Goal: Task Accomplishment & Management: Complete application form

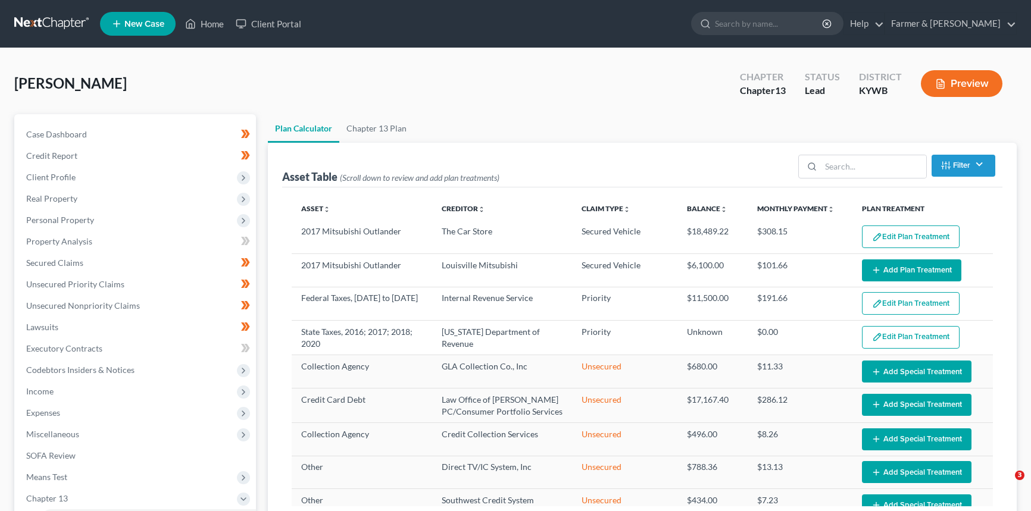
select select "59"
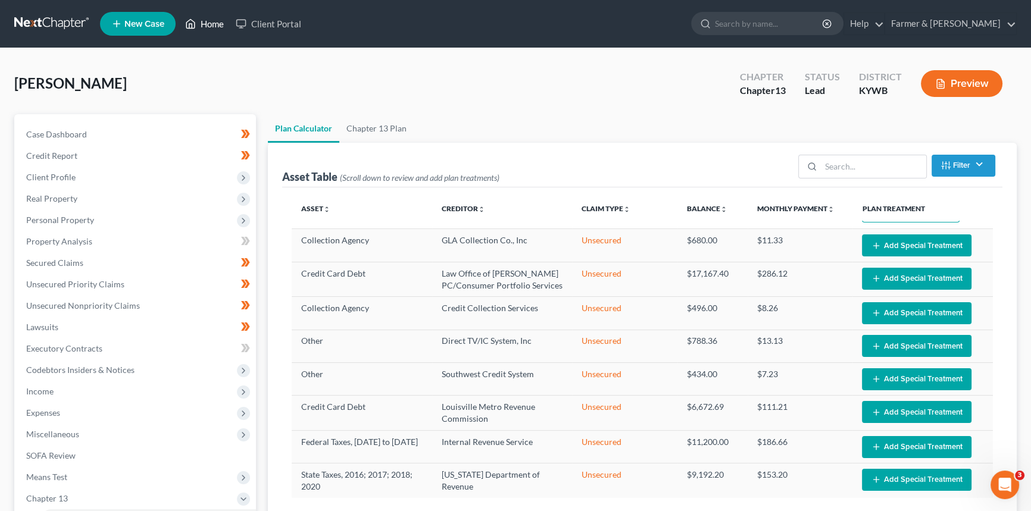
click at [213, 21] on link "Home" at bounding box center [204, 23] width 51 height 21
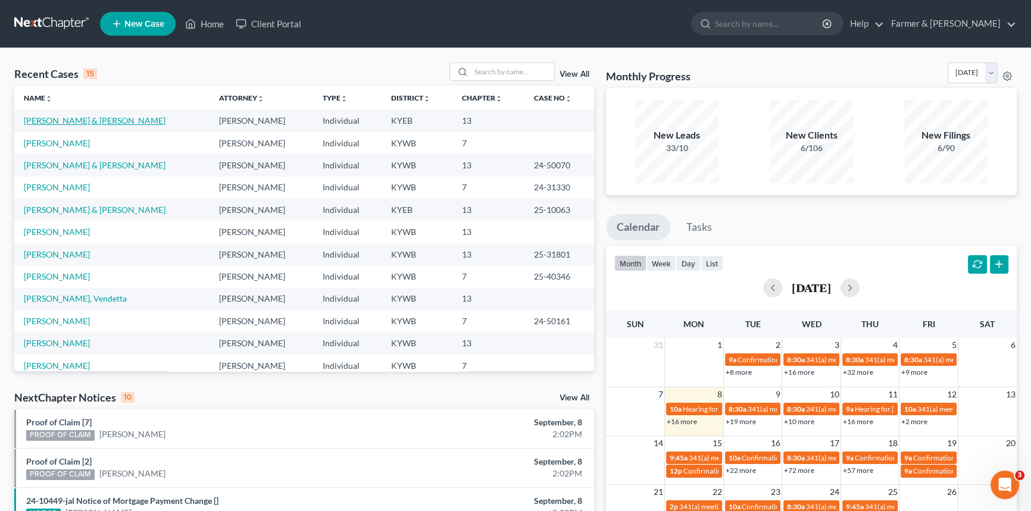
click at [90, 118] on link "[PERSON_NAME] & [PERSON_NAME]" at bounding box center [95, 120] width 142 height 10
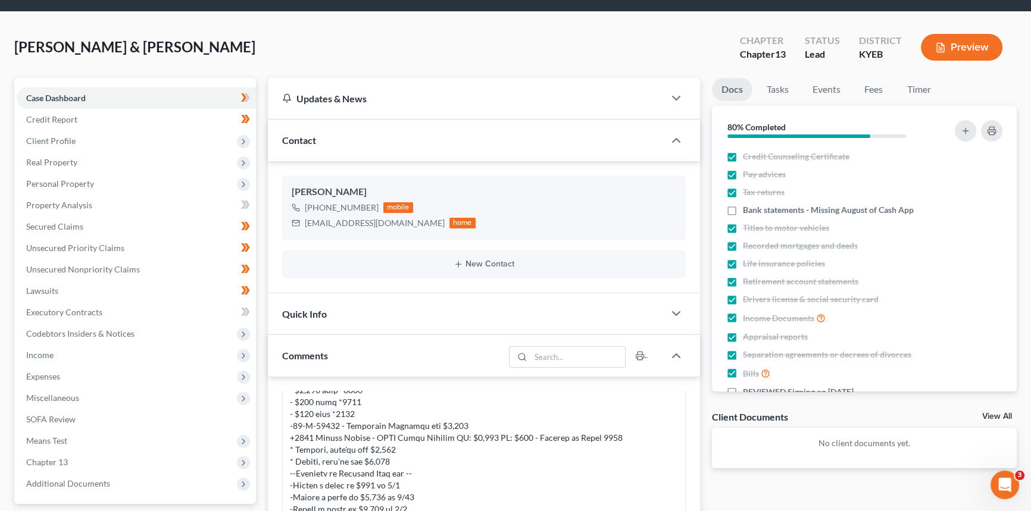
scroll to position [54, 0]
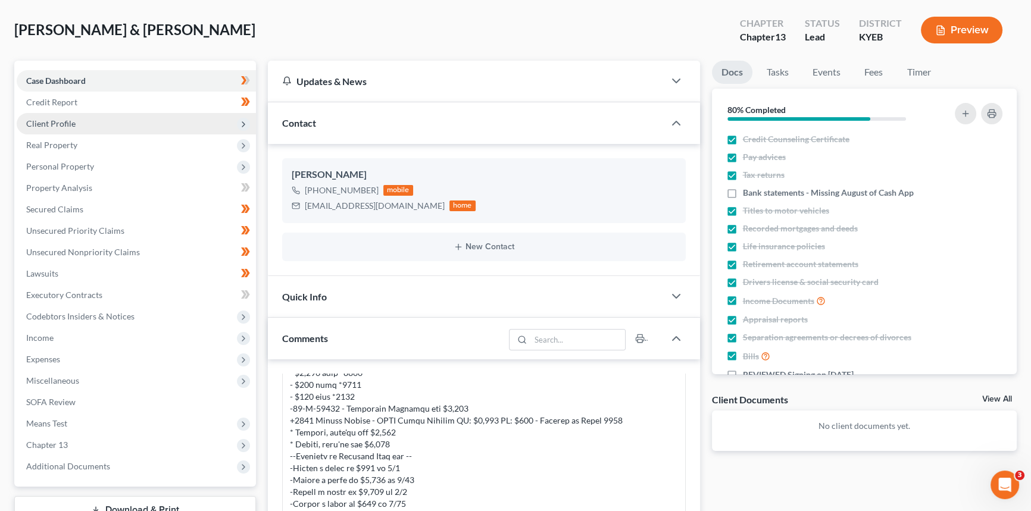
click at [86, 117] on span "Client Profile" at bounding box center [136, 123] width 239 height 21
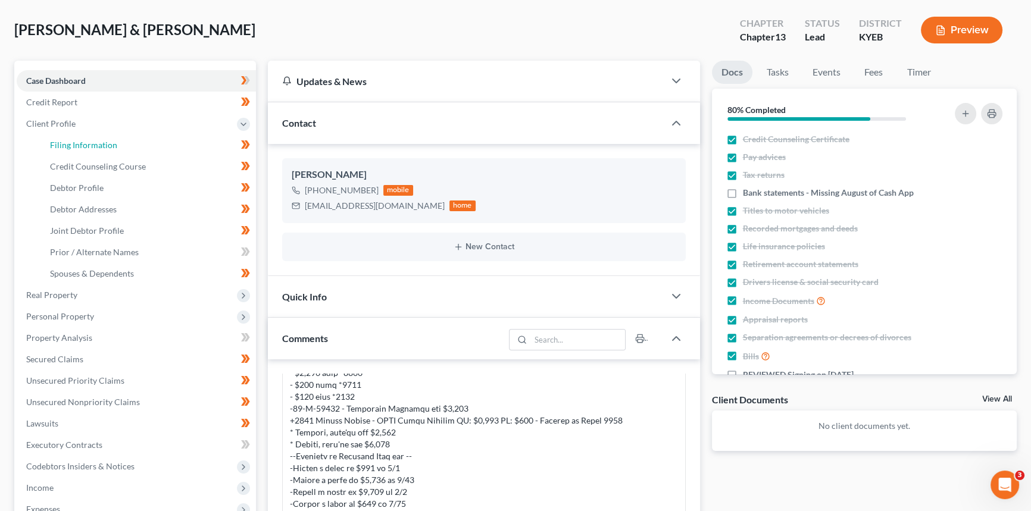
drag, startPoint x: 71, startPoint y: 142, endPoint x: 312, endPoint y: 151, distance: 241.8
click at [71, 142] on span "Filing Information" at bounding box center [83, 145] width 67 height 10
select select "1"
select select "3"
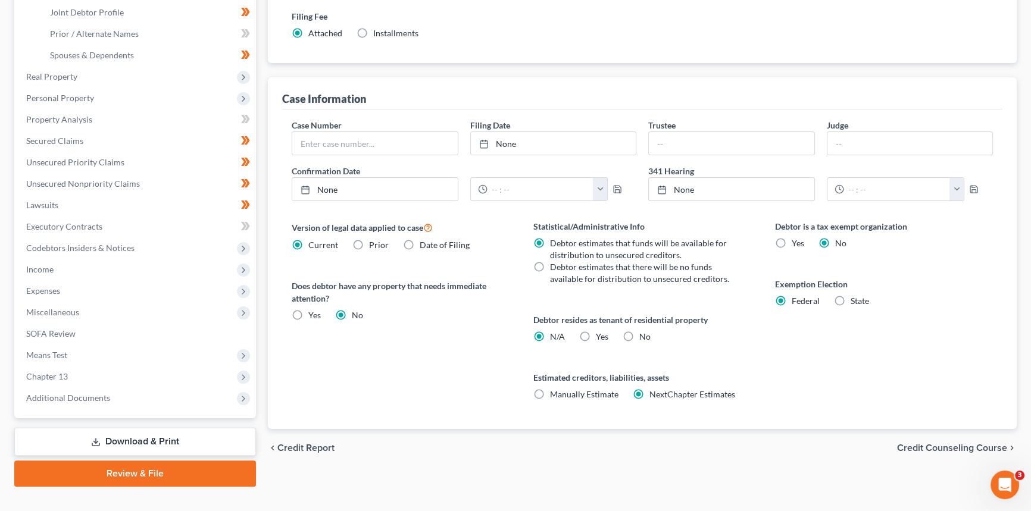
scroll to position [292, 0]
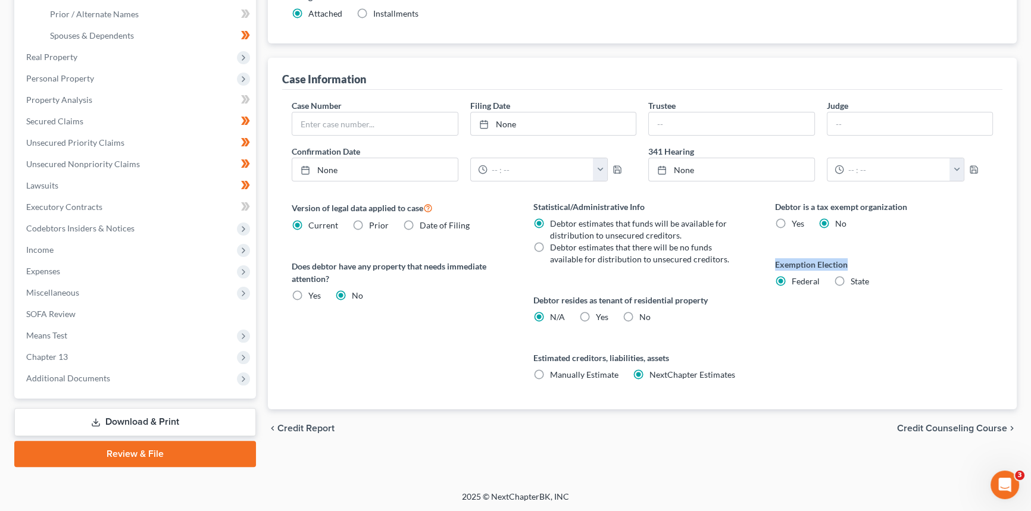
drag, startPoint x: 771, startPoint y: 263, endPoint x: 876, endPoint y: 263, distance: 105.3
click at [876, 263] on div "Debtor is a tax exempt organization Yes No Exemption Election Federal State" at bounding box center [884, 305] width 242 height 209
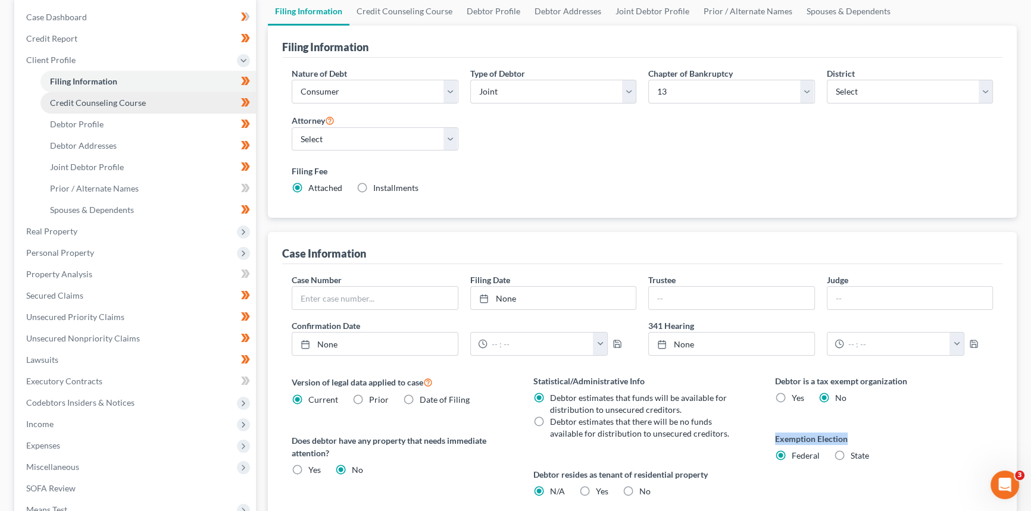
scroll to position [75, 0]
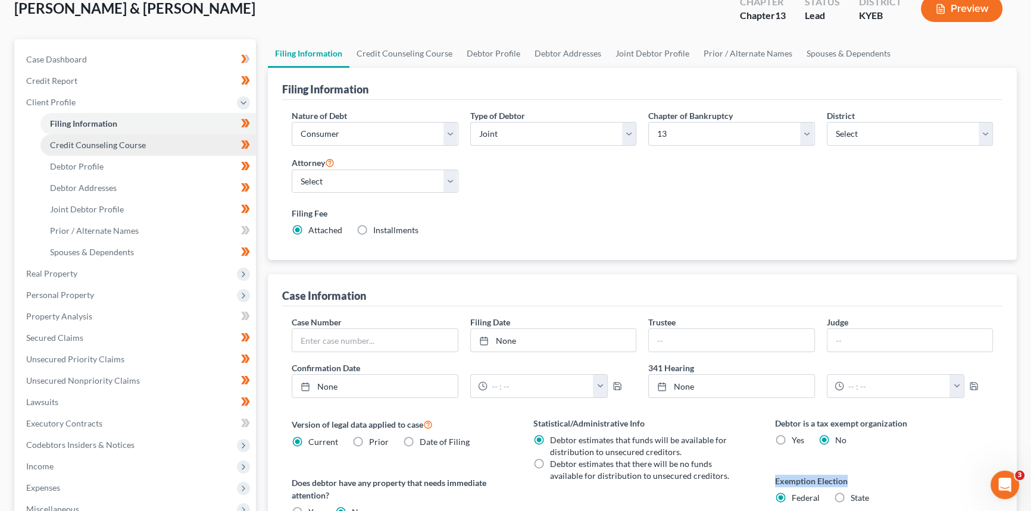
click at [108, 148] on span "Credit Counseling Course" at bounding box center [98, 145] width 96 height 10
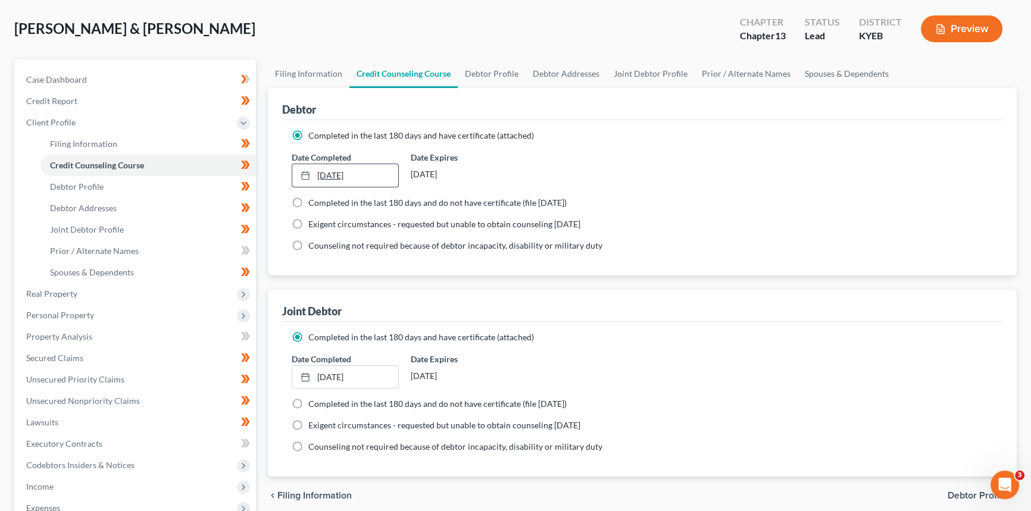
scroll to position [108, 0]
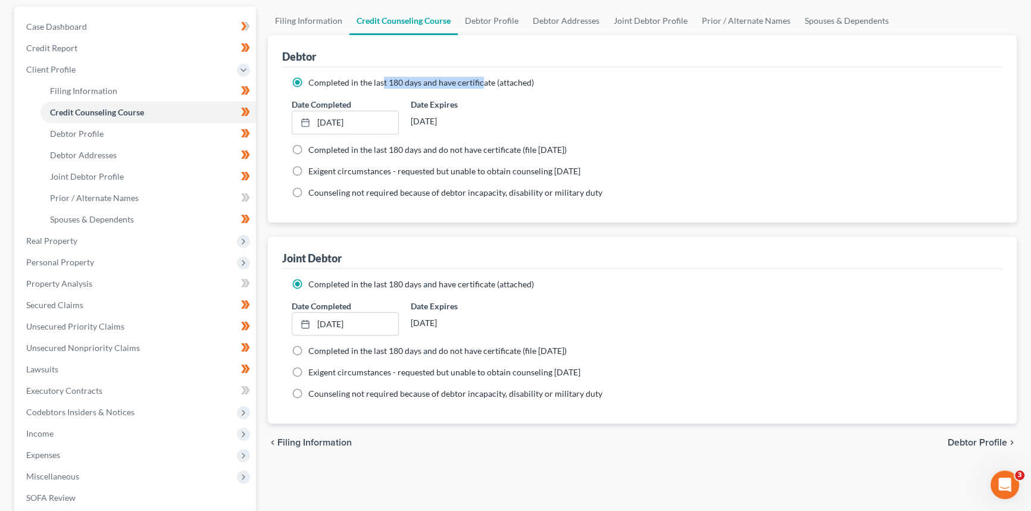
drag, startPoint x: 383, startPoint y: 76, endPoint x: 481, endPoint y: 82, distance: 97.8
click at [481, 82] on span "Completed in the last 180 days and have certificate (attached)" at bounding box center [421, 82] width 226 height 10
click at [77, 136] on span "Debtor Profile" at bounding box center [77, 134] width 54 height 10
select select "1"
select select "2"
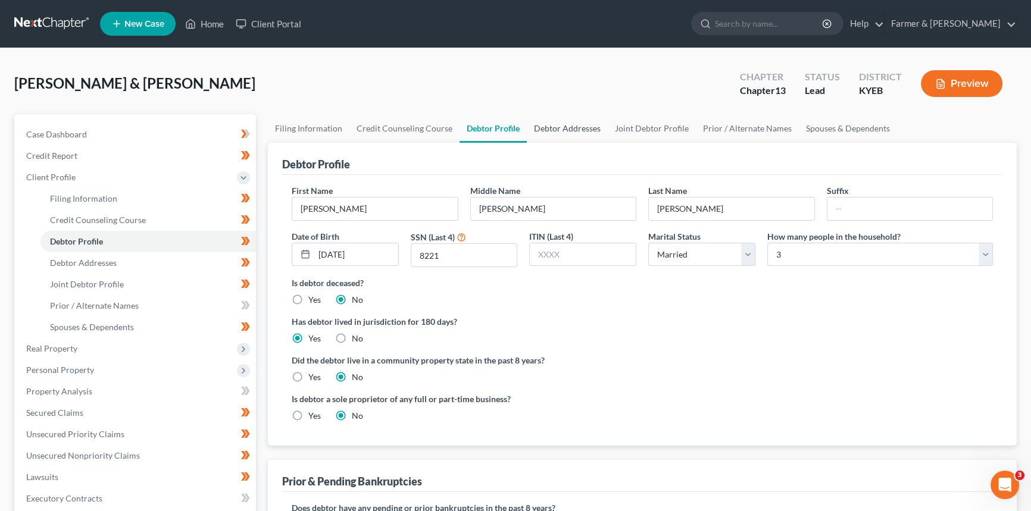
drag, startPoint x: 576, startPoint y: 126, endPoint x: 543, endPoint y: 127, distance: 32.8
click at [576, 126] on link "Debtor Addresses" at bounding box center [567, 128] width 81 height 29
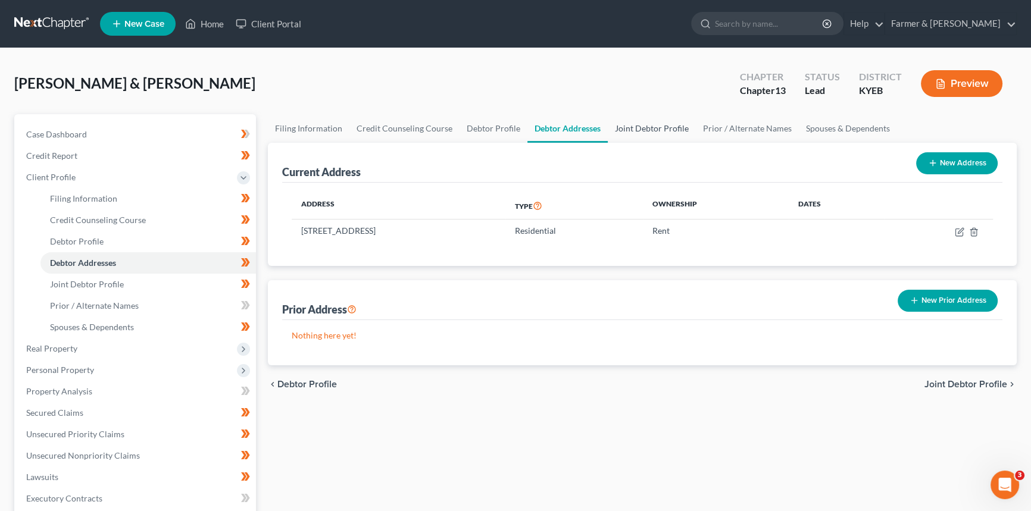
click at [649, 128] on link "Joint Debtor Profile" at bounding box center [652, 128] width 88 height 29
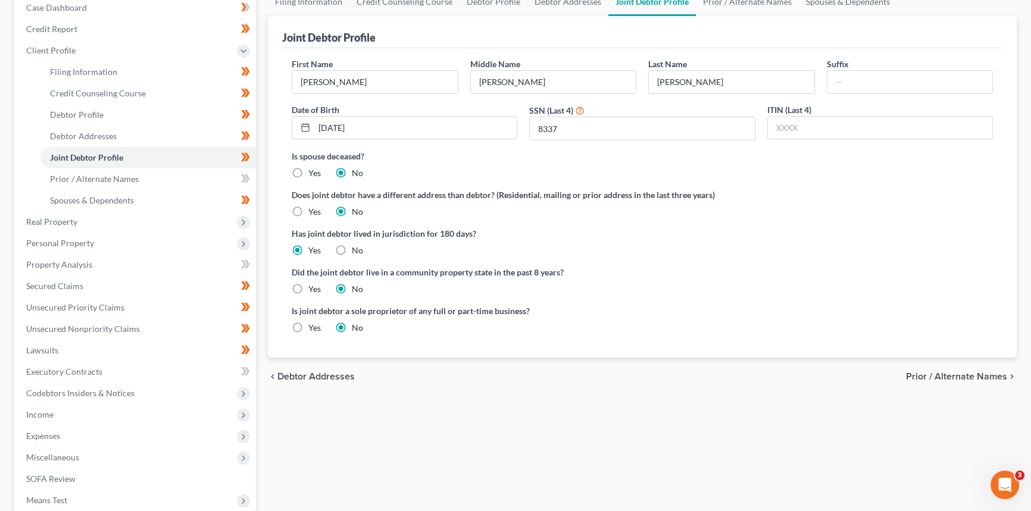
scroll to position [108, 0]
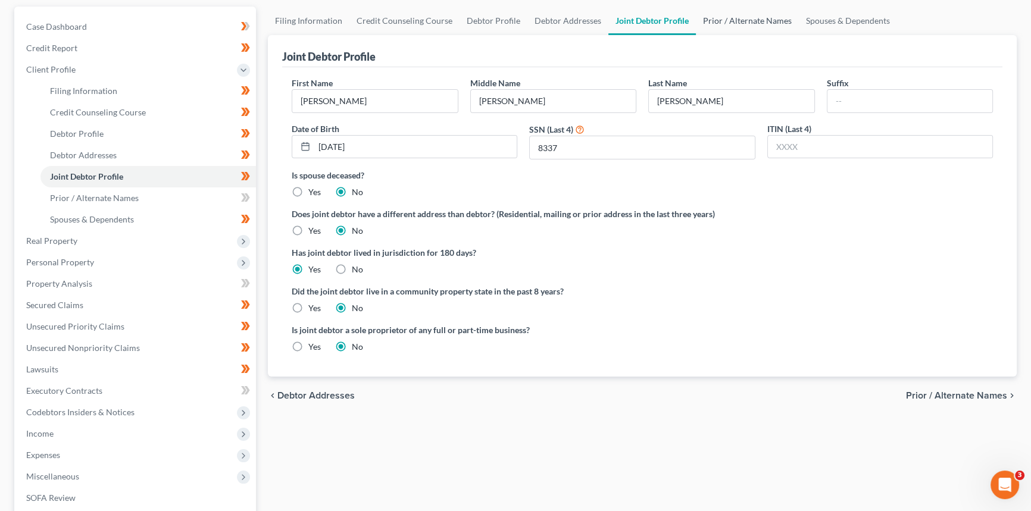
click at [745, 22] on link "Prior / Alternate Names" at bounding box center [747, 21] width 103 height 29
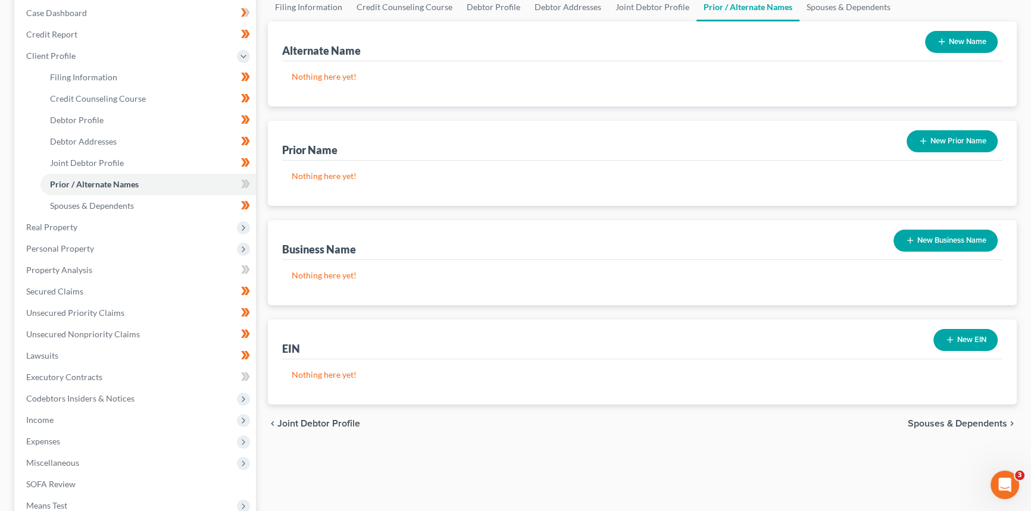
scroll to position [54, 0]
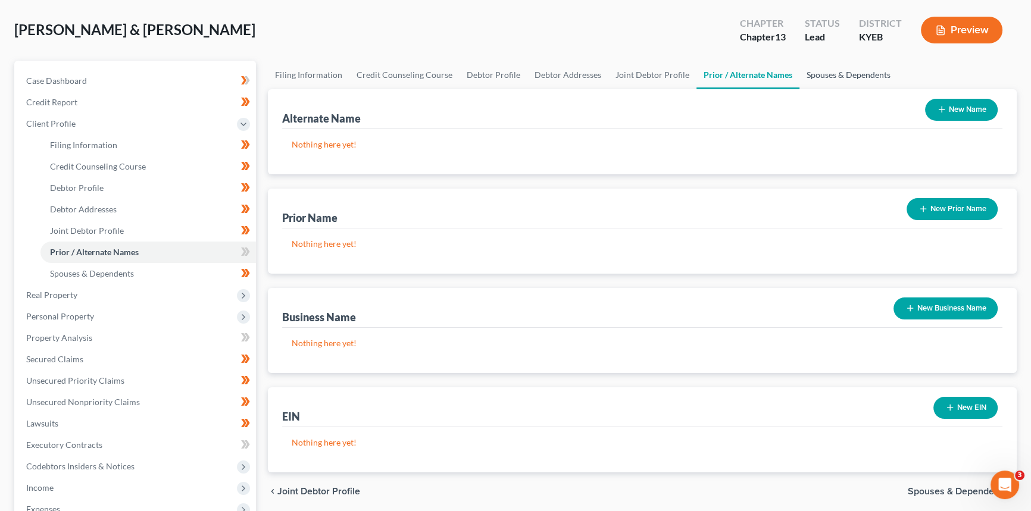
click at [852, 67] on link "Spouses & Dependents" at bounding box center [848, 75] width 98 height 29
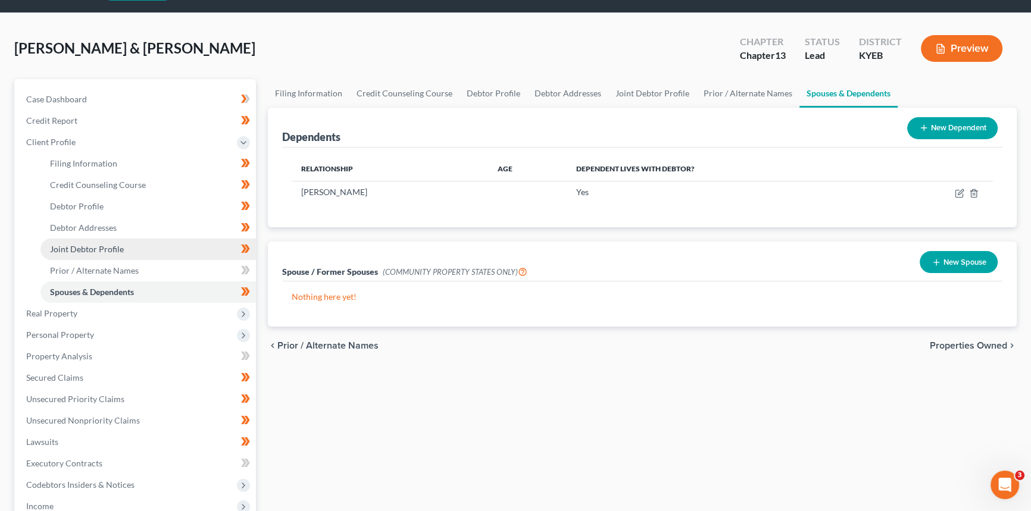
scroll to position [54, 0]
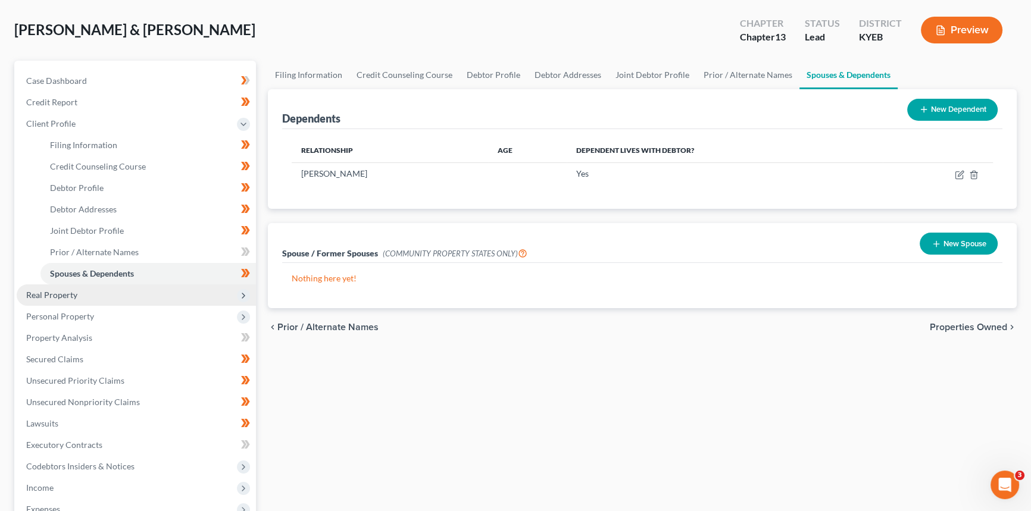
click at [61, 293] on span "Real Property" at bounding box center [51, 295] width 51 height 10
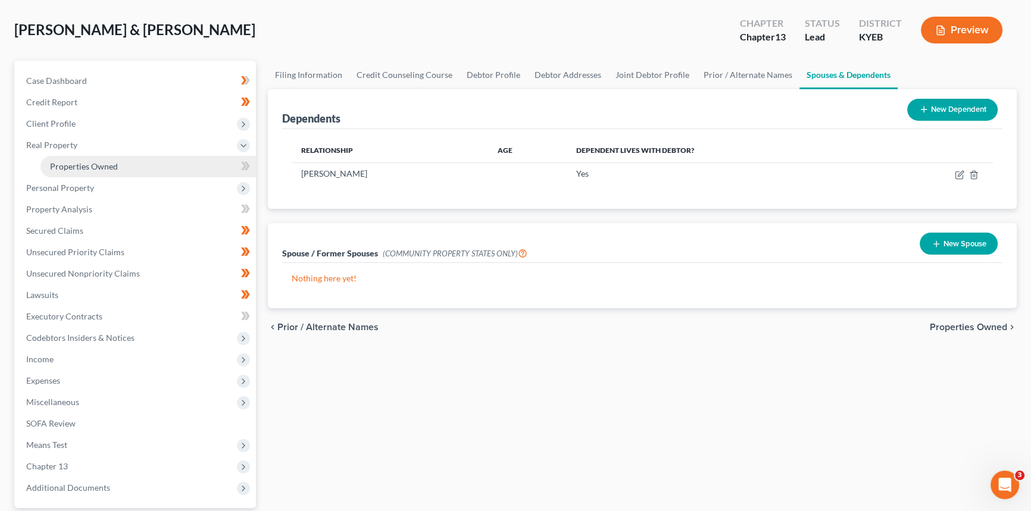
click at [89, 171] on link "Properties Owned" at bounding box center [147, 166] width 215 height 21
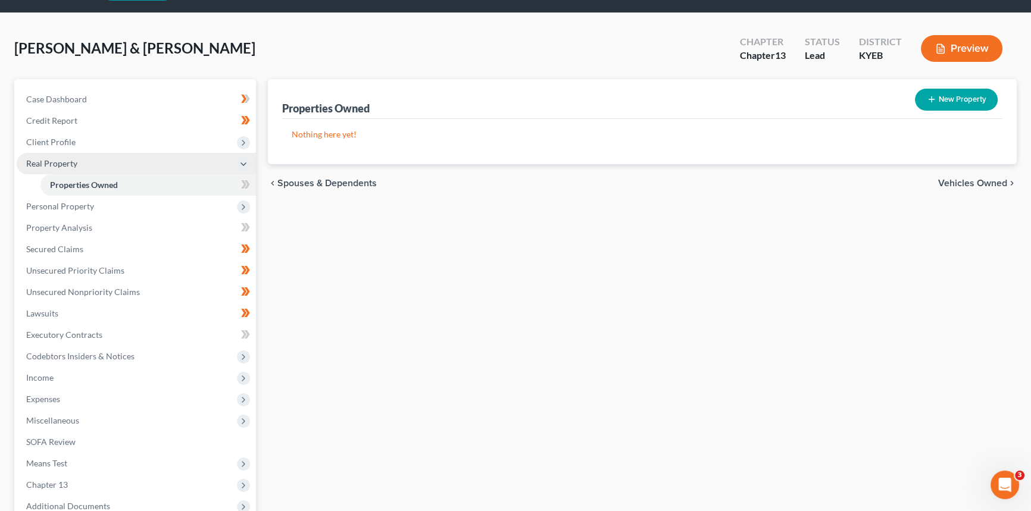
scroll to position [54, 0]
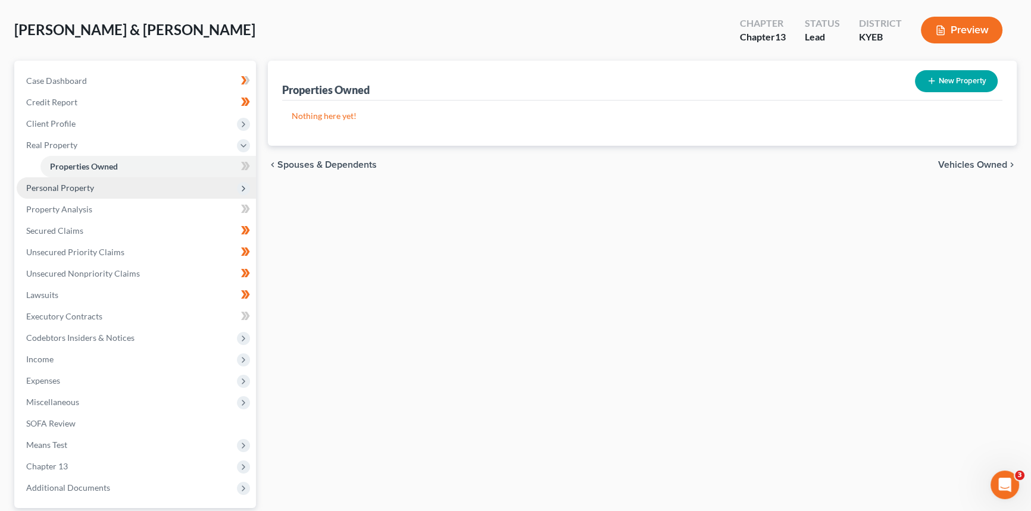
click at [89, 184] on span "Personal Property" at bounding box center [60, 188] width 68 height 10
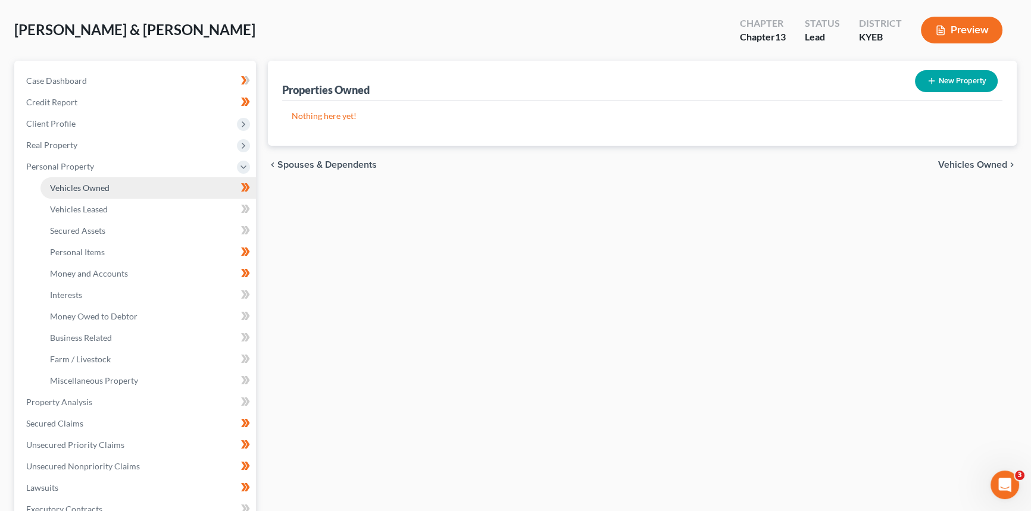
click at [110, 187] on link "Vehicles Owned" at bounding box center [147, 187] width 215 height 21
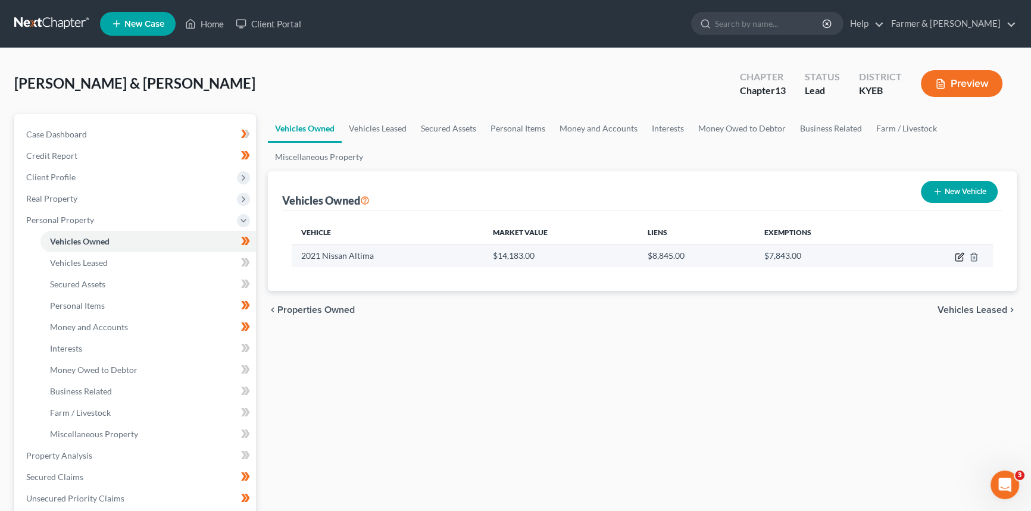
click at [958, 257] on icon "button" at bounding box center [960, 255] width 5 height 5
select select "0"
select select "5"
select select "2"
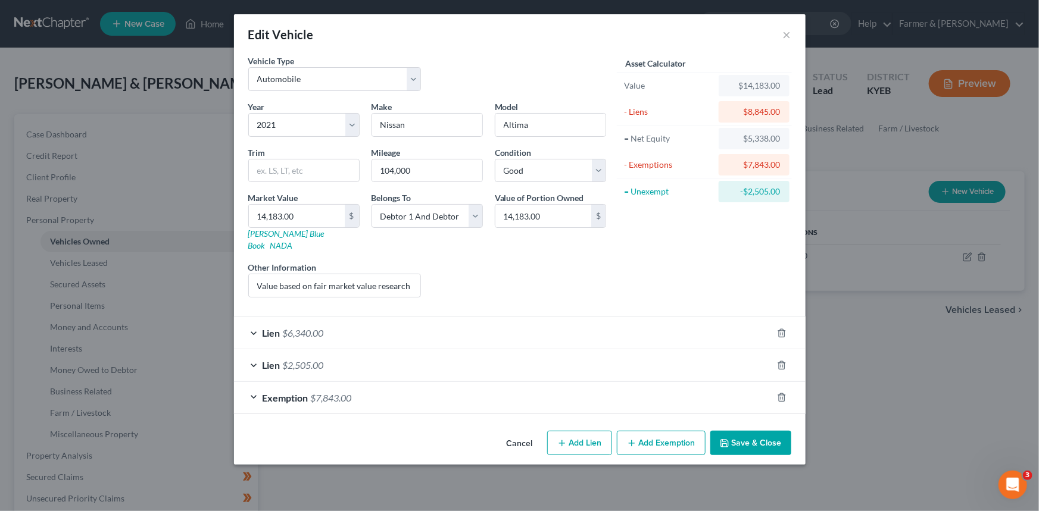
click at [764, 83] on div "$14,183.00" at bounding box center [754, 86] width 52 height 12
click at [786, 32] on button "×" at bounding box center [787, 34] width 8 height 14
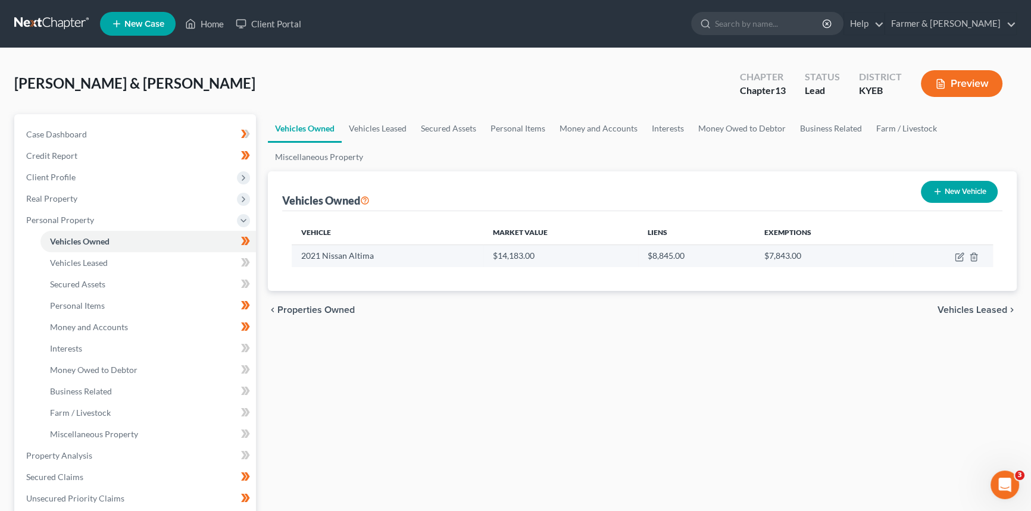
click at [518, 254] on td "$14,183.00" at bounding box center [560, 256] width 154 height 23
click at [963, 259] on icon "button" at bounding box center [960, 257] width 10 height 10
select select "0"
select select "5"
select select "2"
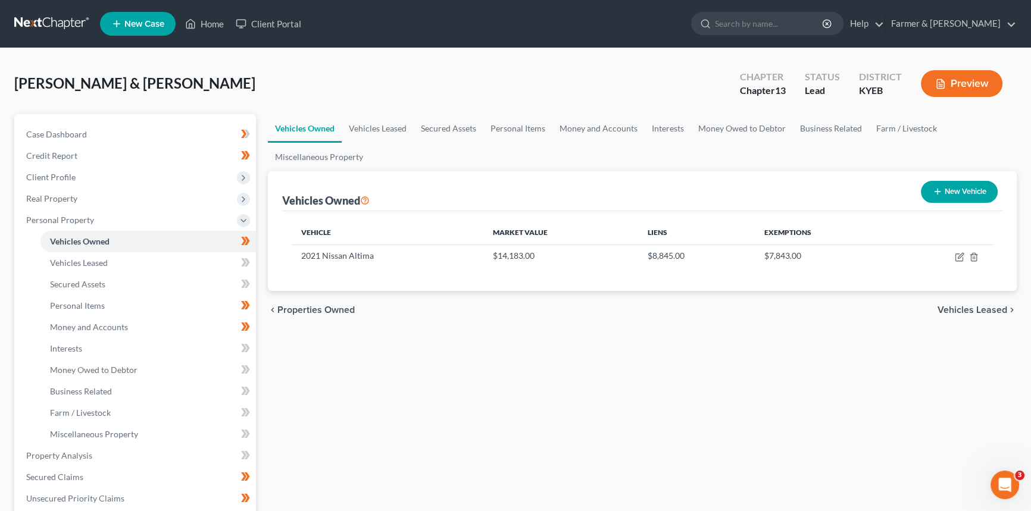
select select "2"
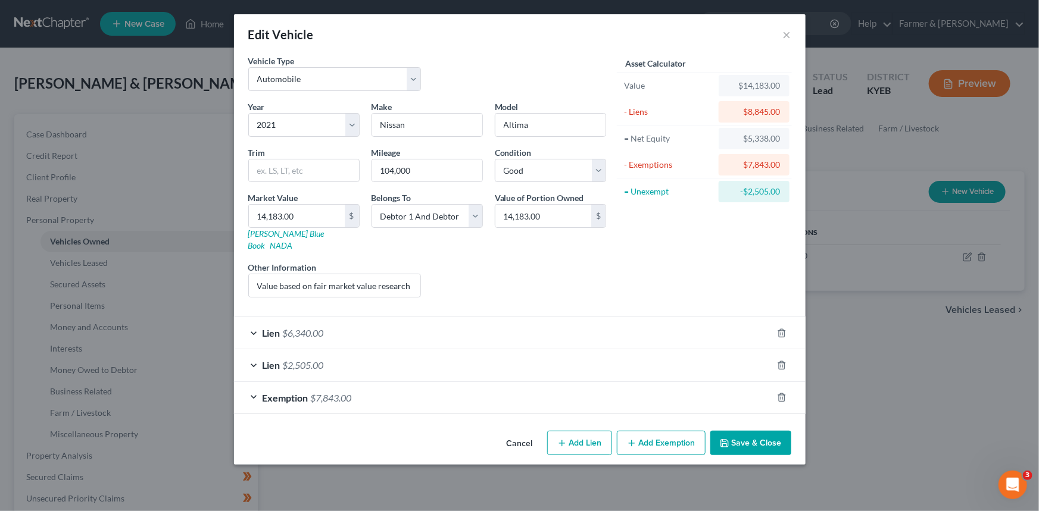
click at [744, 108] on div "$8,845.00" at bounding box center [754, 112] width 52 height 12
click at [742, 83] on div "$14,183.00" at bounding box center [754, 86] width 52 height 12
click at [285, 215] on input "14,183.00" at bounding box center [297, 216] width 96 height 23
type input "1"
type input "1.00"
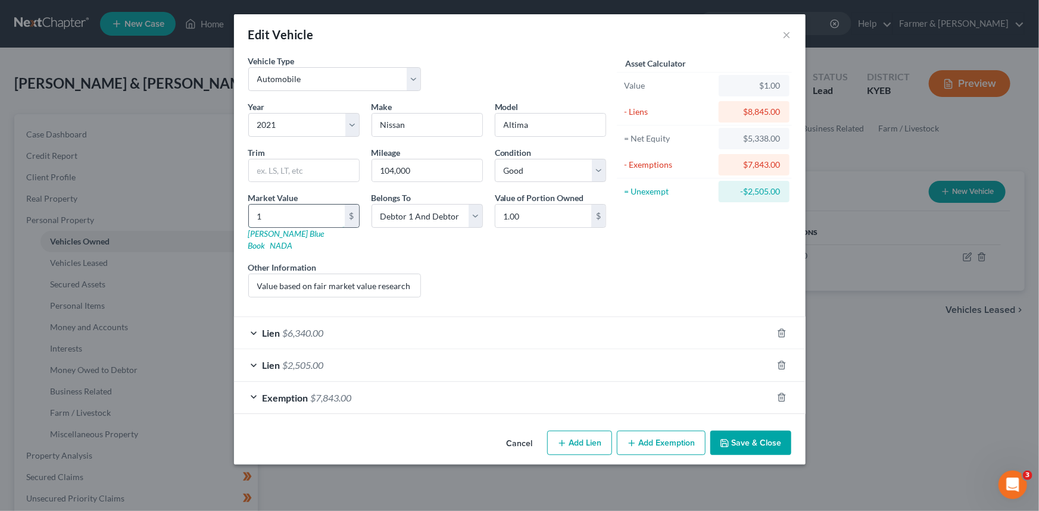
type input "10"
type input "10.00"
type input "100"
type input "100.00"
type input "1000"
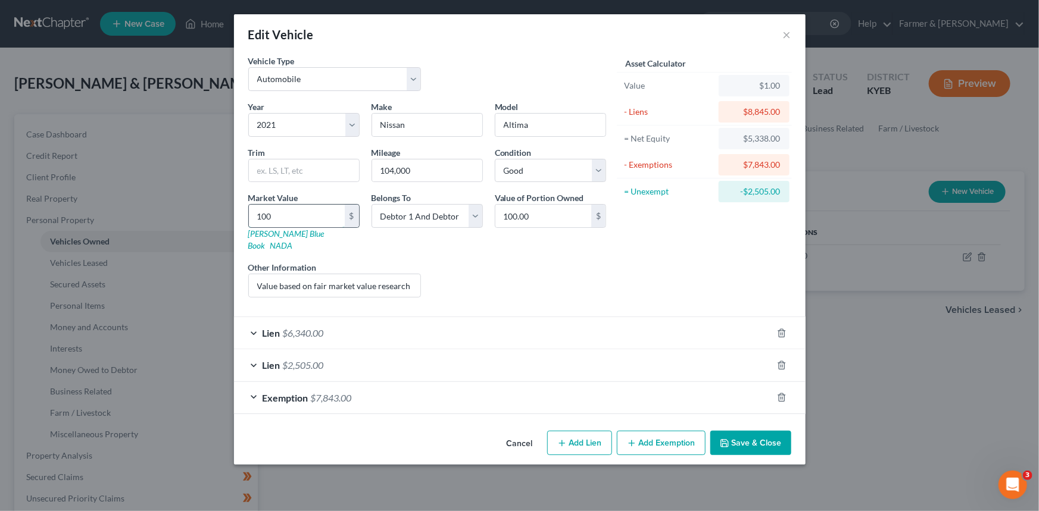
type input "1,000.00"
type input "1,0000"
type input "10,000.00"
type input "10,000"
click at [500, 276] on div "Liens Select" at bounding box center [519, 279] width 185 height 36
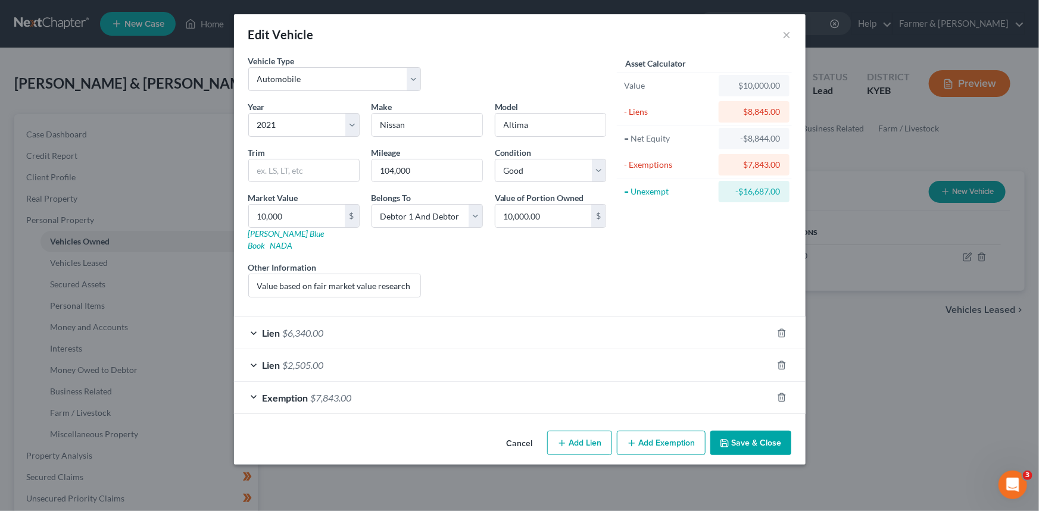
click at [762, 112] on div "$8,845.00" at bounding box center [754, 112] width 52 height 12
click at [747, 139] on div "-$8,844.00" at bounding box center [754, 139] width 52 height 12
click at [746, 165] on div "$7,843.00" at bounding box center [754, 165] width 52 height 12
click at [756, 112] on div "$8,845.00" at bounding box center [754, 112] width 52 height 12
click at [758, 135] on div "-$8,844.00" at bounding box center [754, 139] width 52 height 12
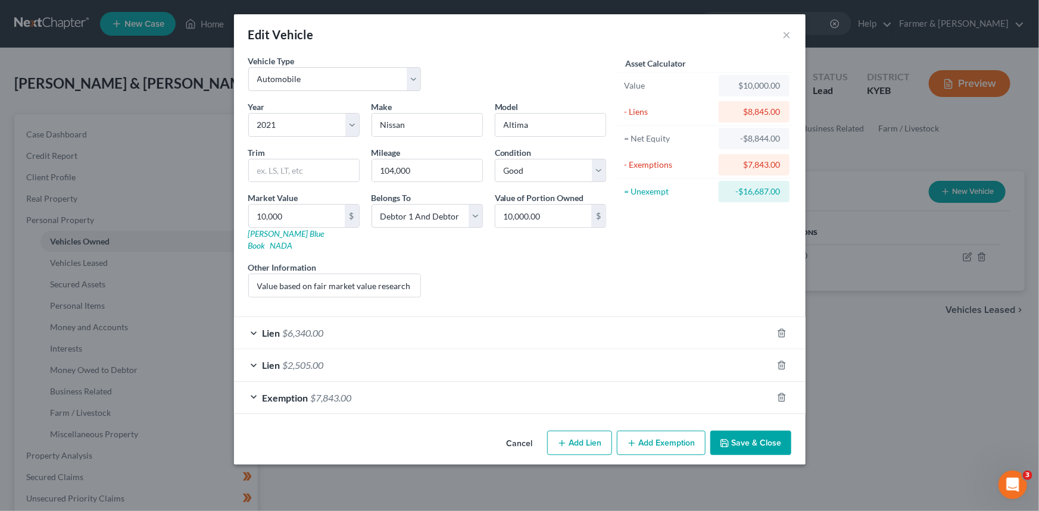
click at [748, 161] on div "$7,843.00" at bounding box center [754, 165] width 52 height 12
click at [281, 218] on input "10,000" at bounding box center [297, 216] width 96 height 23
click at [756, 435] on button "Save & Close" at bounding box center [750, 443] width 81 height 25
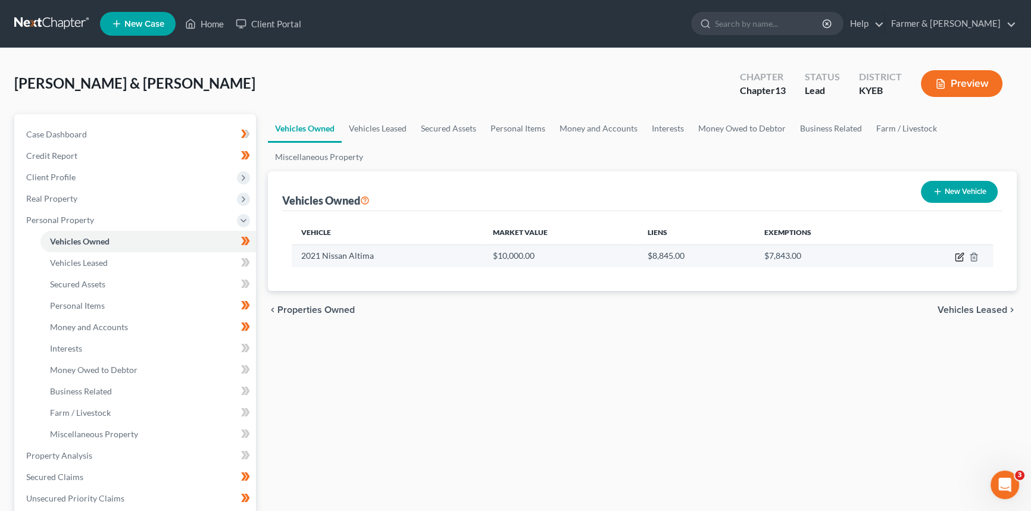
click at [961, 256] on icon "button" at bounding box center [960, 257] width 10 height 10
select select "0"
select select "5"
select select "2"
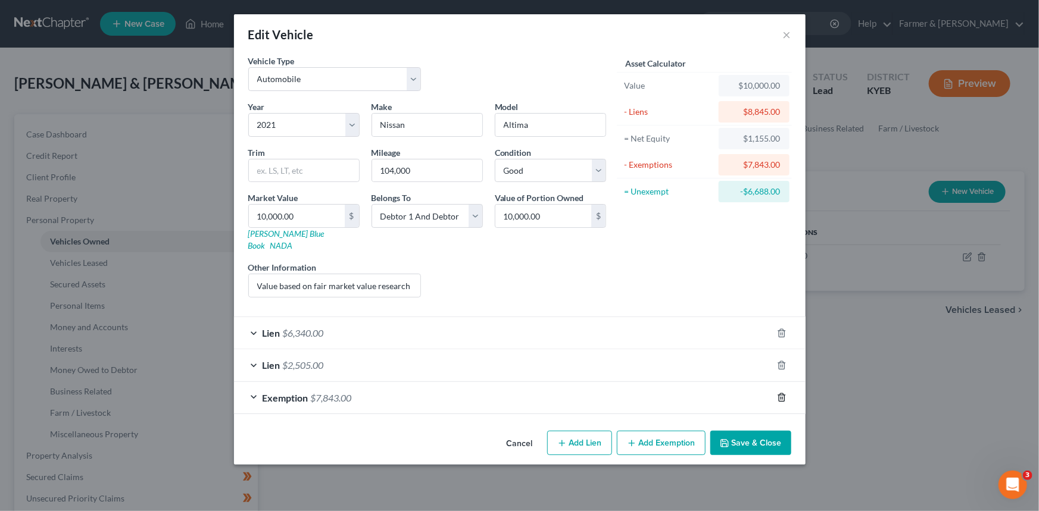
click at [781, 393] on icon "button" at bounding box center [782, 398] width 10 height 10
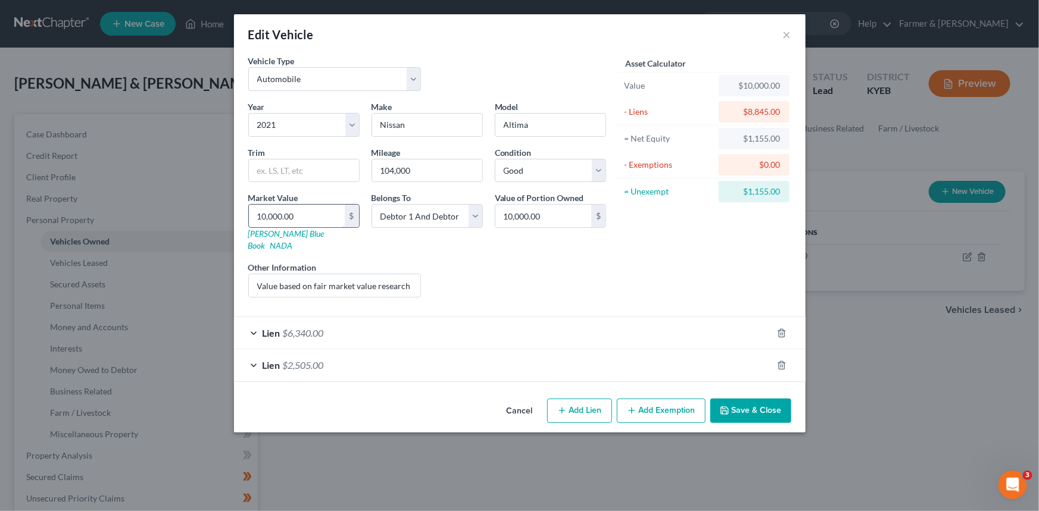
click at [299, 219] on input "10,000.00" at bounding box center [297, 216] width 96 height 23
type input "6"
type input "6.00"
type input "63"
type input "63.00"
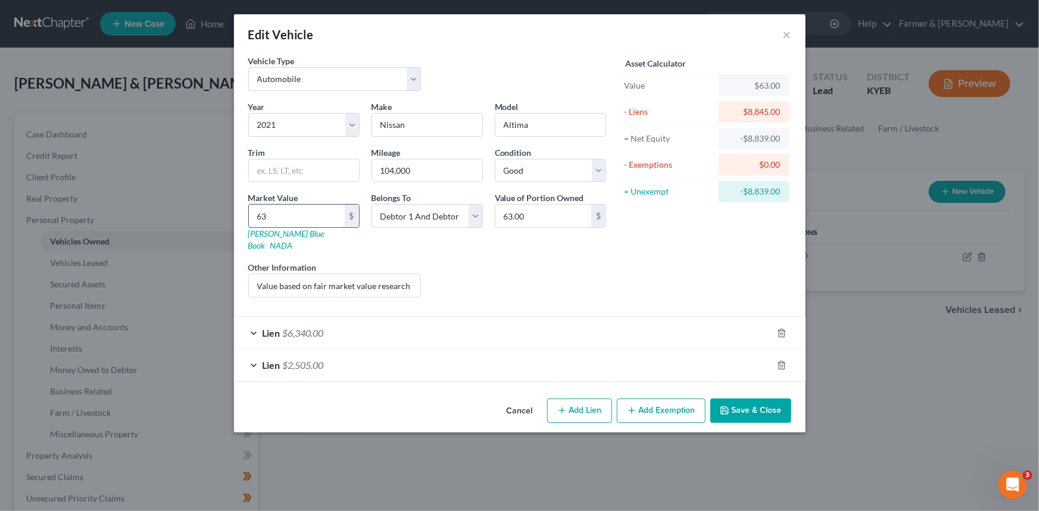
type input "634"
type input "634.00"
type input "6340"
type input "6,340.00"
type input "6,340"
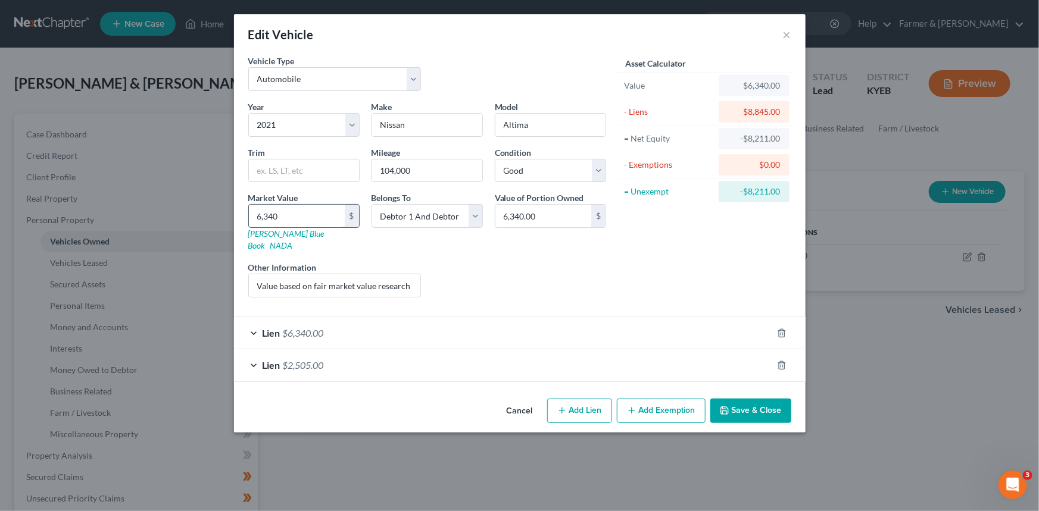
click at [301, 220] on input "6,340" at bounding box center [297, 216] width 96 height 23
drag, startPoint x: 258, startPoint y: 274, endPoint x: 501, endPoint y: 276, distance: 242.8
click at [501, 276] on div "Year Select 2026 2025 2024 2023 2022 2021 2020 2019 2018 2017 2016 2015 2014 20…" at bounding box center [427, 204] width 370 height 207
click at [388, 274] on input "Value based on fair market value research done on KBB. NPMI lien placed on [DAT…" at bounding box center [335, 285] width 172 height 23
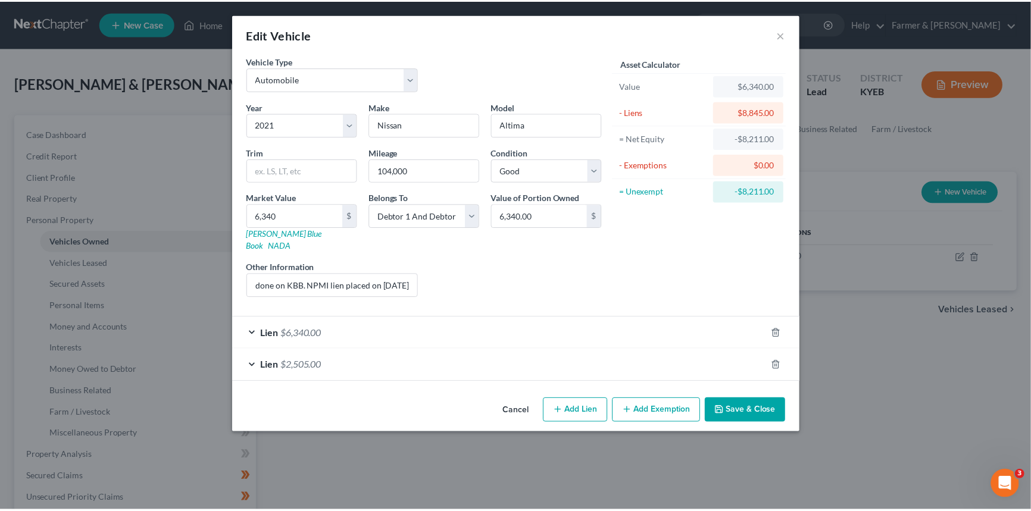
scroll to position [0, 0]
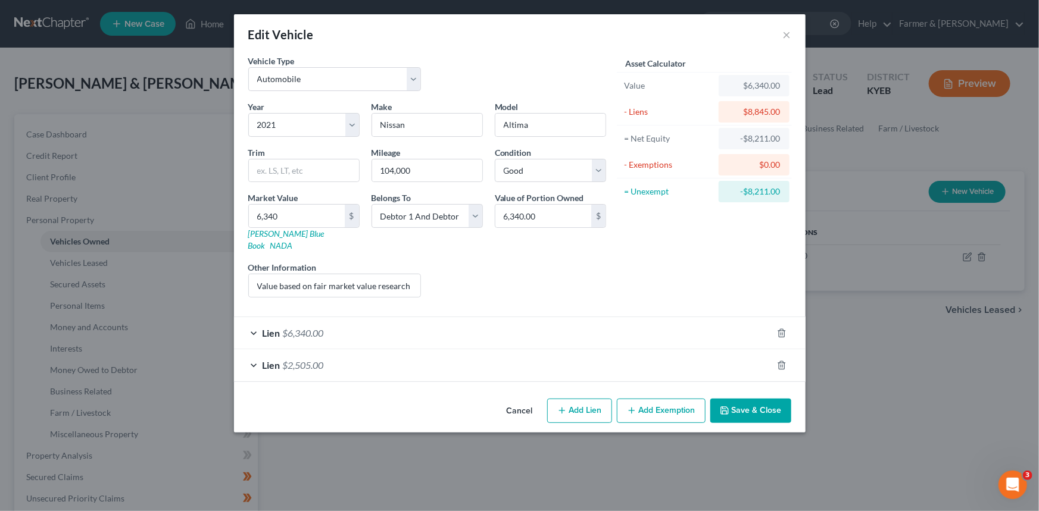
drag, startPoint x: 729, startPoint y: 398, endPoint x: 523, endPoint y: 308, distance: 224.7
click at [541, 314] on div "Edit Vehicle × Vehicle Type Select Automobile Truck Trailer Watercraft Aircraft…" at bounding box center [519, 223] width 571 height 418
click at [286, 214] on input "6,340" at bounding box center [297, 216] width 96 height 23
click at [761, 399] on button "Save & Close" at bounding box center [750, 411] width 81 height 25
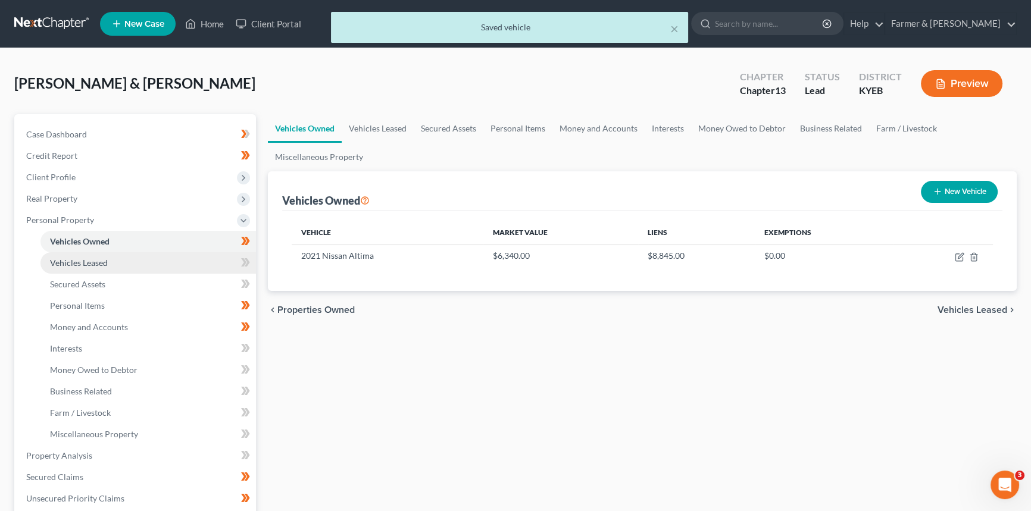
click at [77, 262] on span "Vehicles Leased" at bounding box center [79, 263] width 58 height 10
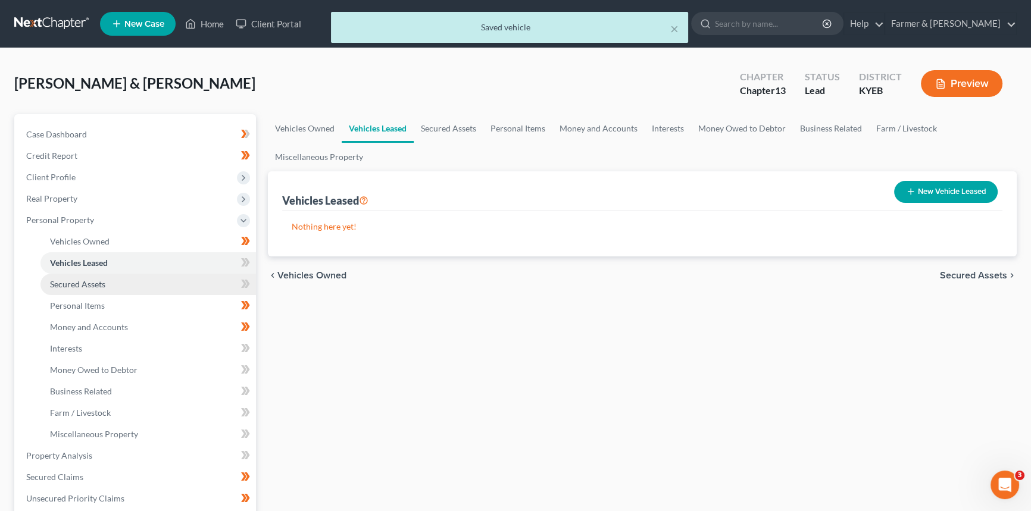
click at [81, 287] on span "Secured Assets" at bounding box center [77, 284] width 55 height 10
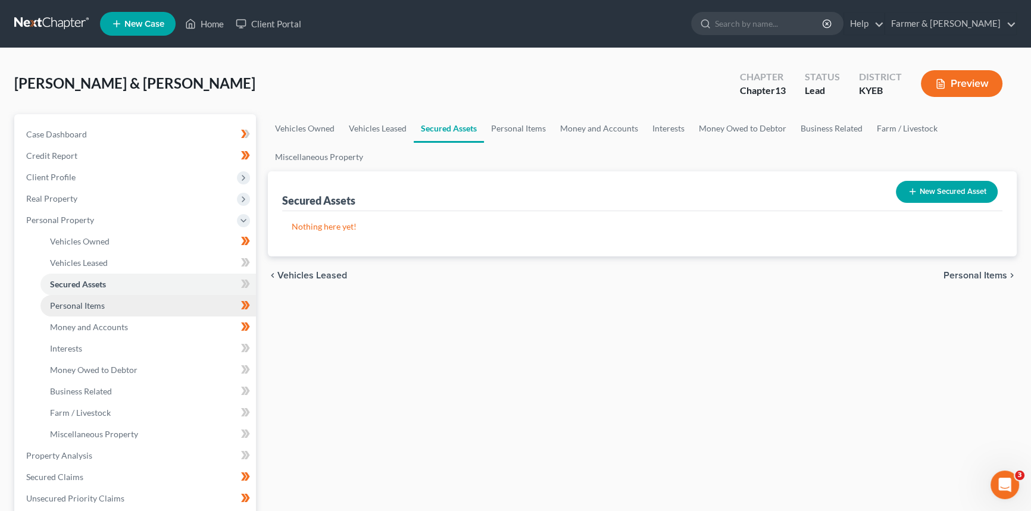
click at [82, 304] on span "Personal Items" at bounding box center [77, 306] width 55 height 10
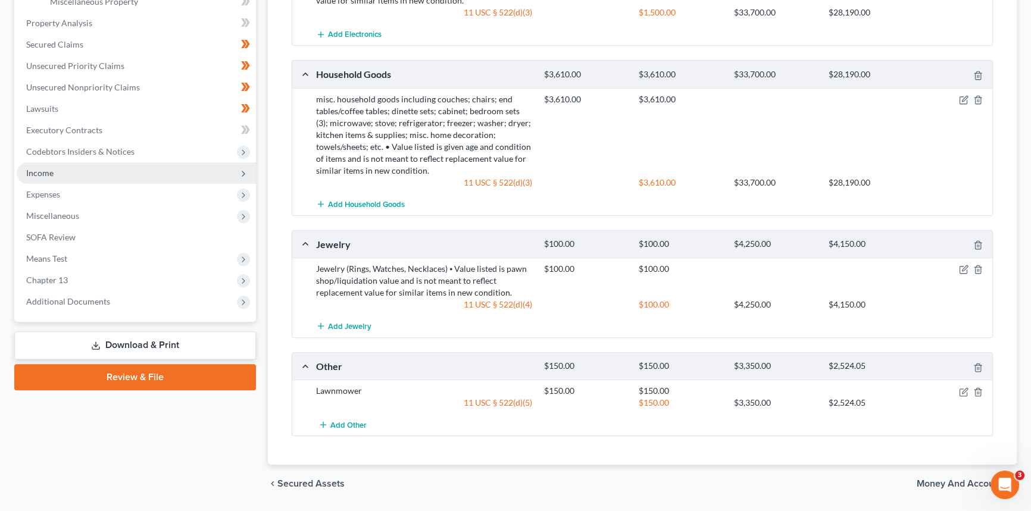
scroll to position [216, 0]
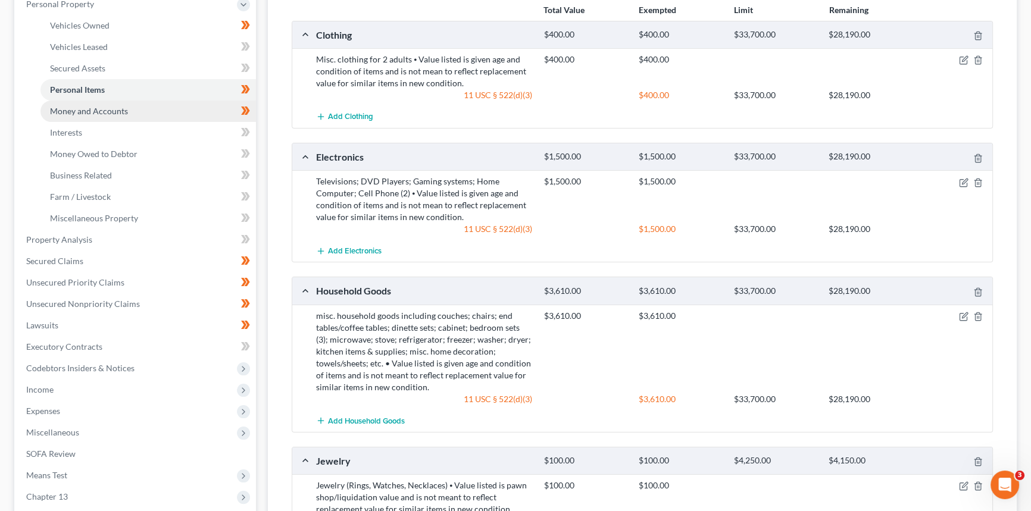
click at [95, 113] on span "Money and Accounts" at bounding box center [89, 111] width 78 height 10
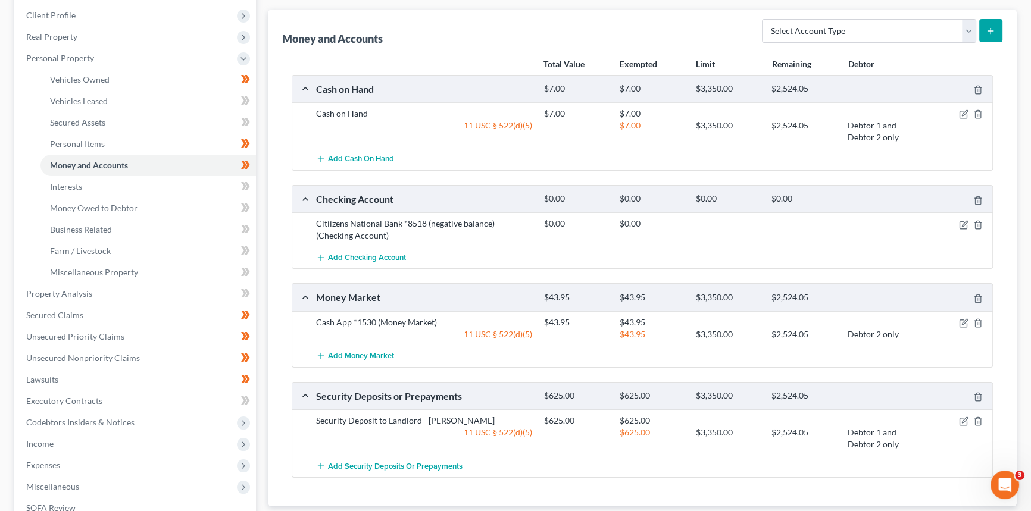
scroll to position [216, 0]
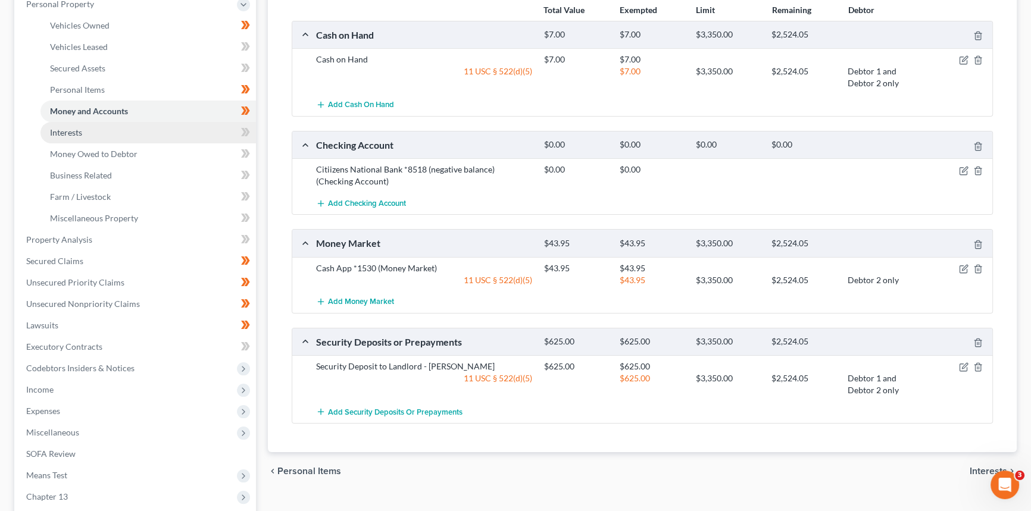
click at [63, 136] on span "Interests" at bounding box center [66, 132] width 32 height 10
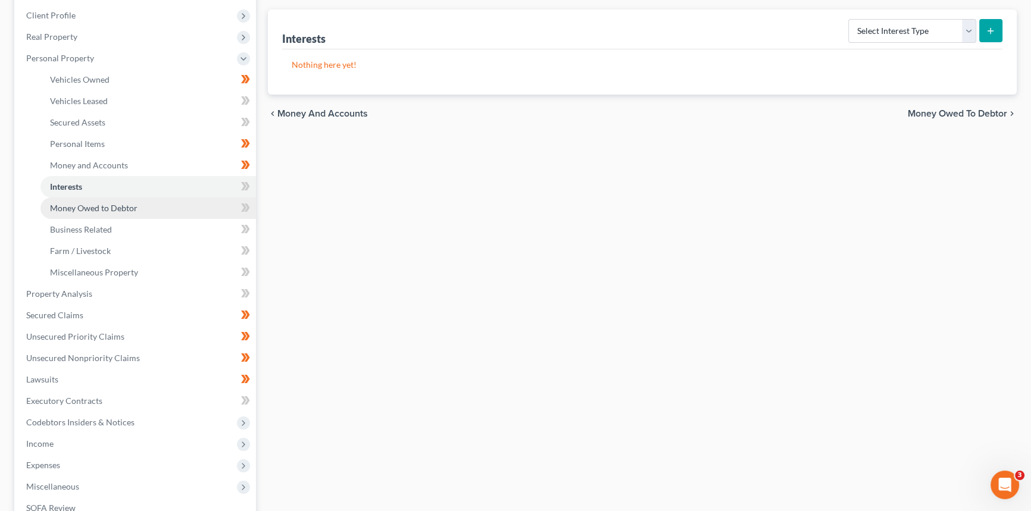
click at [113, 204] on span "Money Owed to Debtor" at bounding box center [93, 208] width 87 height 10
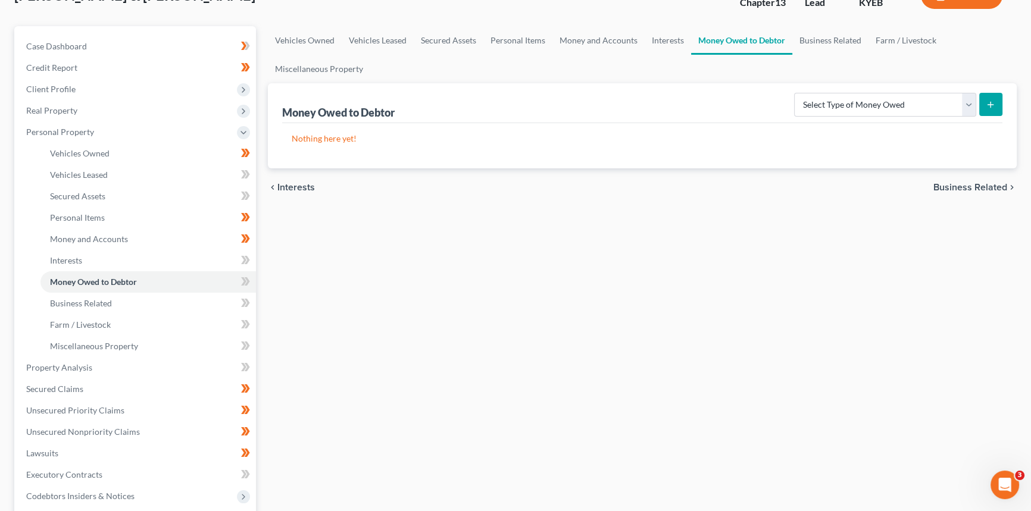
scroll to position [216, 0]
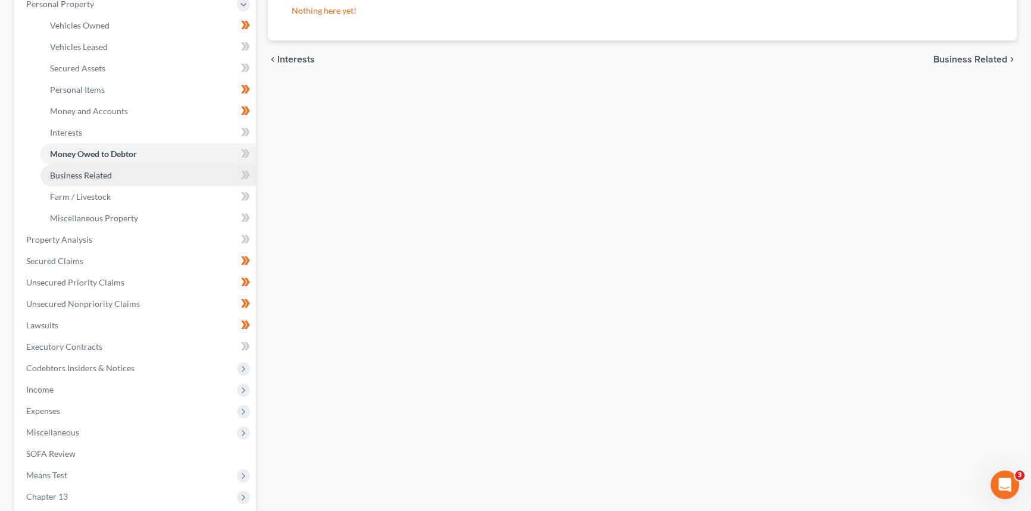
click at [109, 180] on link "Business Related" at bounding box center [147, 175] width 215 height 21
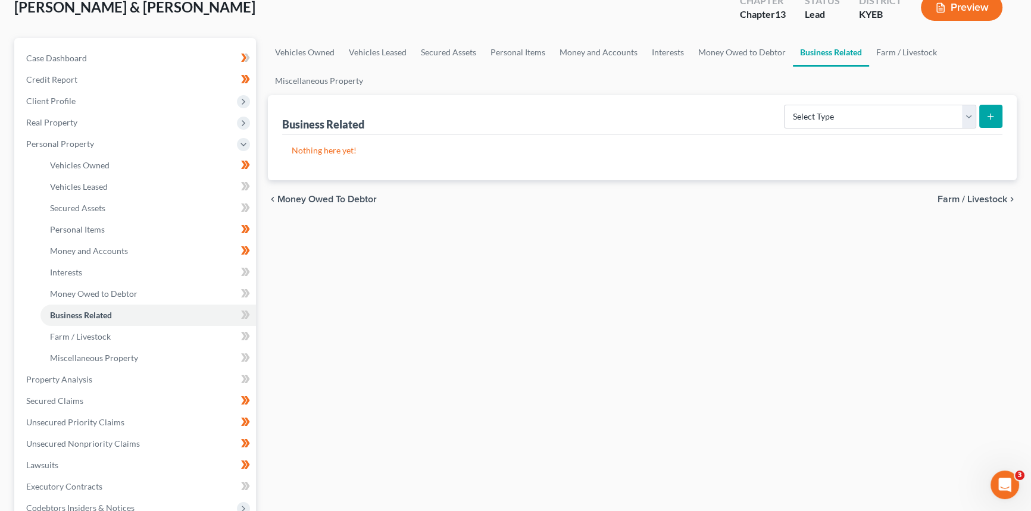
scroll to position [216, 0]
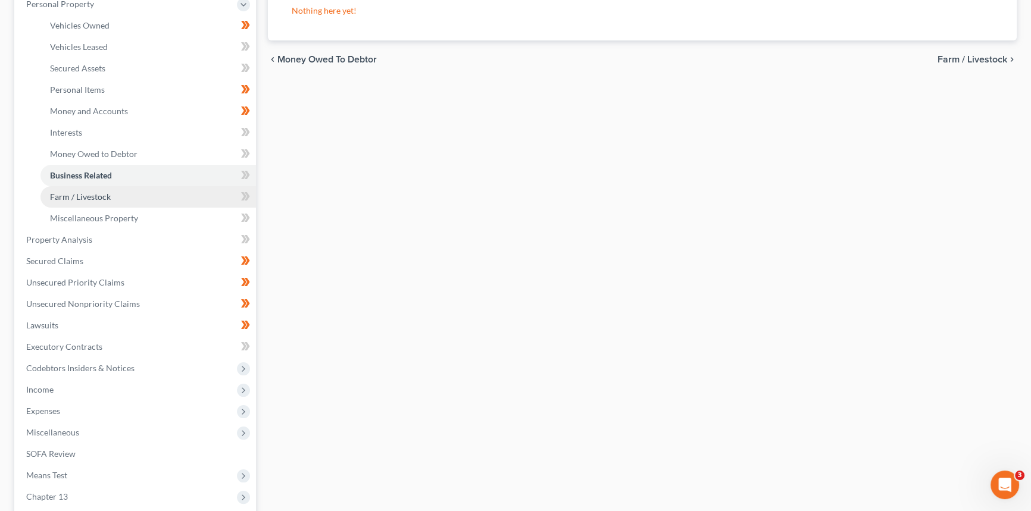
click at [90, 192] on span "Farm / Livestock" at bounding box center [80, 197] width 61 height 10
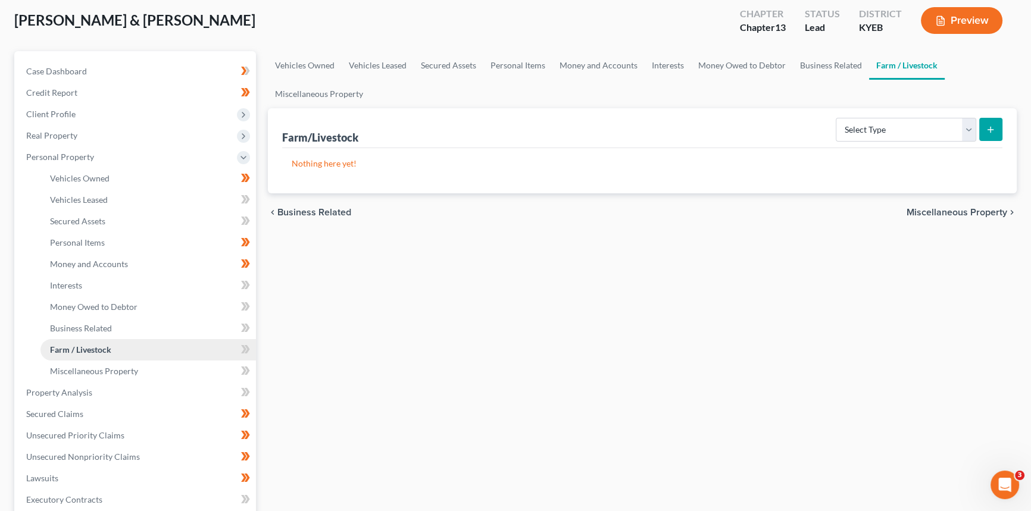
scroll to position [162, 0]
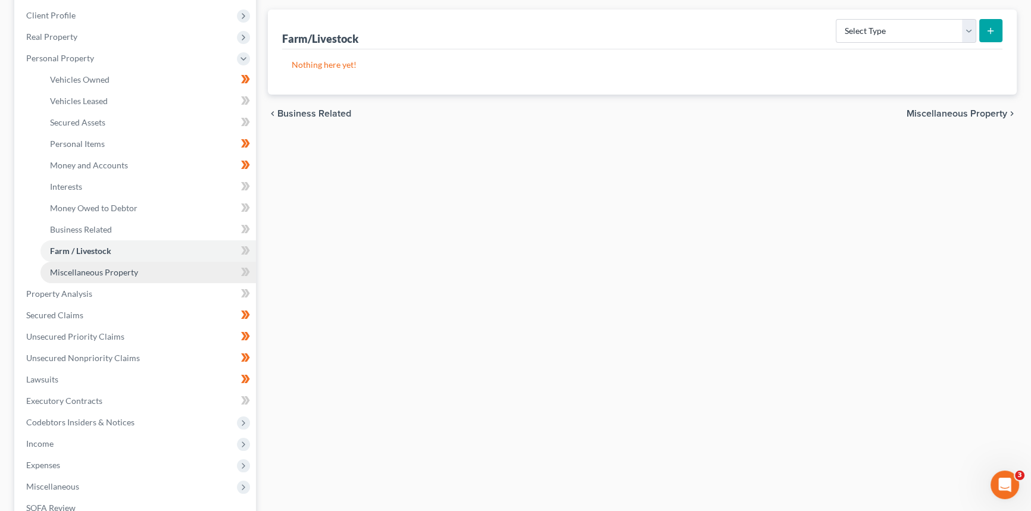
click at [112, 274] on span "Miscellaneous Property" at bounding box center [94, 272] width 88 height 10
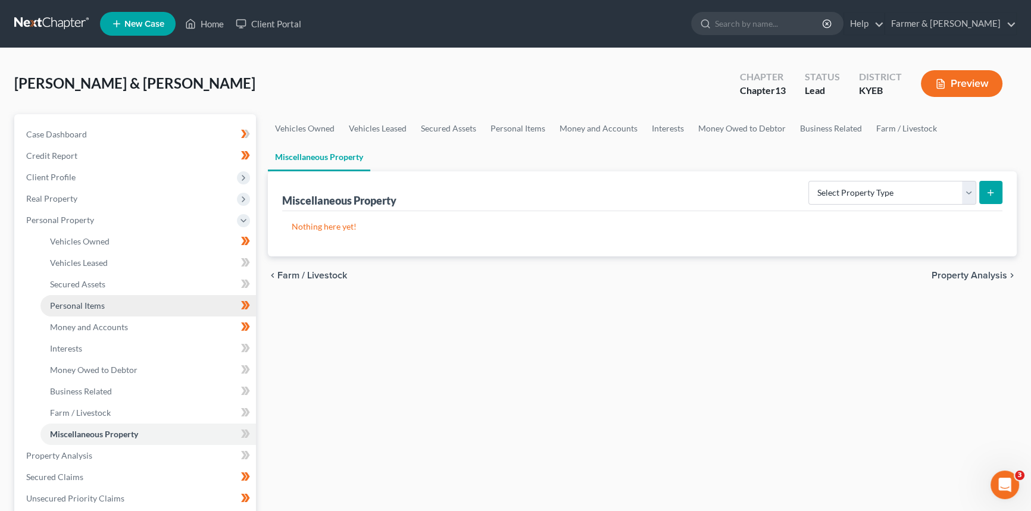
click at [86, 302] on span "Personal Items" at bounding box center [77, 306] width 55 height 10
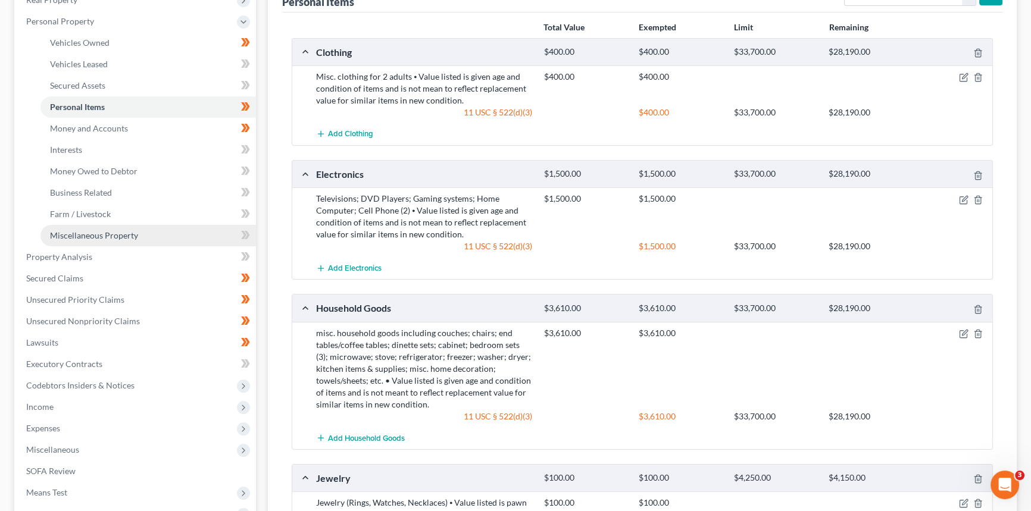
scroll to position [196, 0]
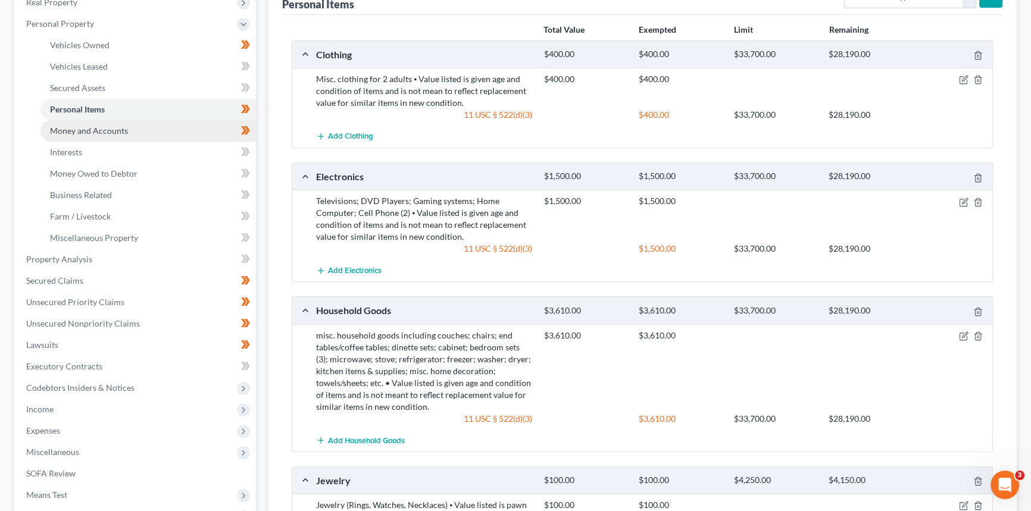
click at [89, 126] on span "Money and Accounts" at bounding box center [89, 131] width 78 height 10
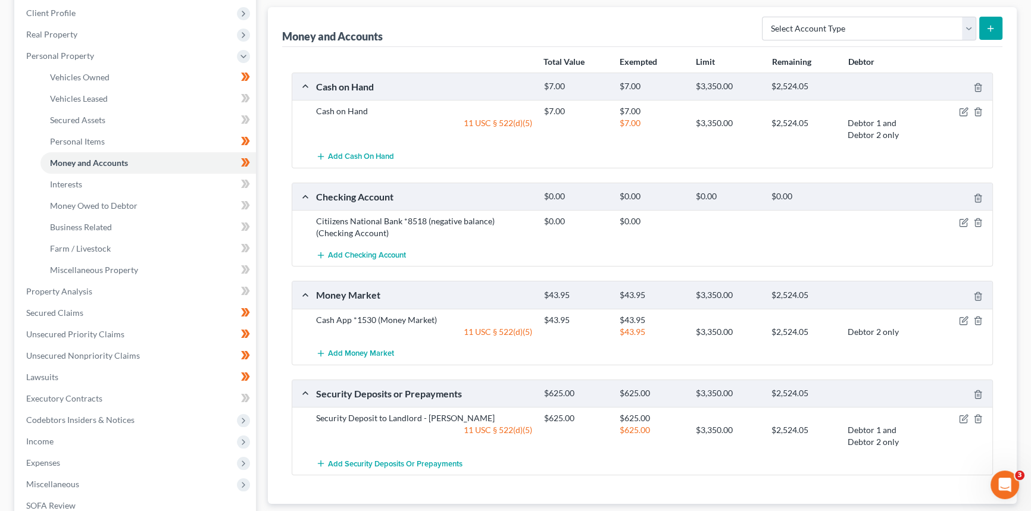
scroll to position [270, 0]
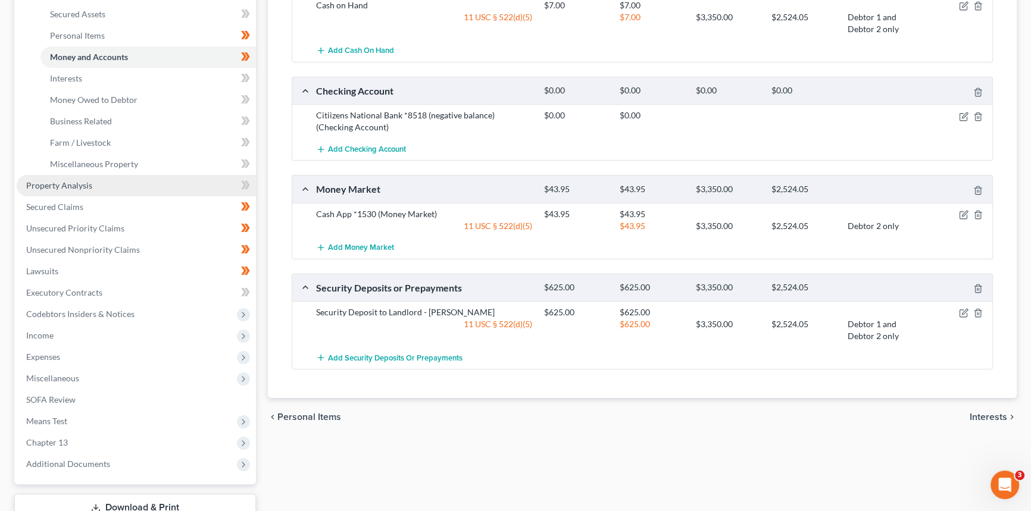
click at [53, 188] on span "Property Analysis" at bounding box center [59, 185] width 66 height 10
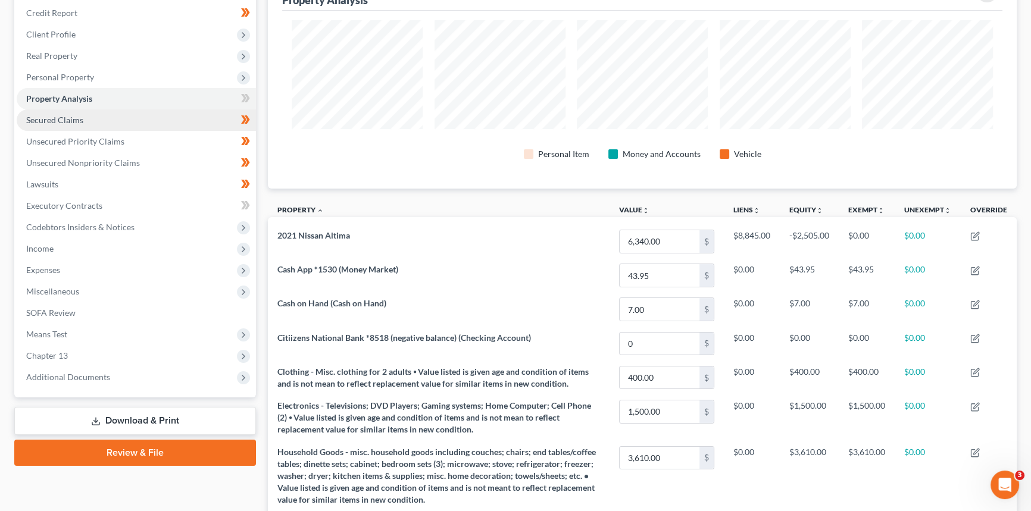
click at [76, 120] on span "Secured Claims" at bounding box center [54, 120] width 57 height 10
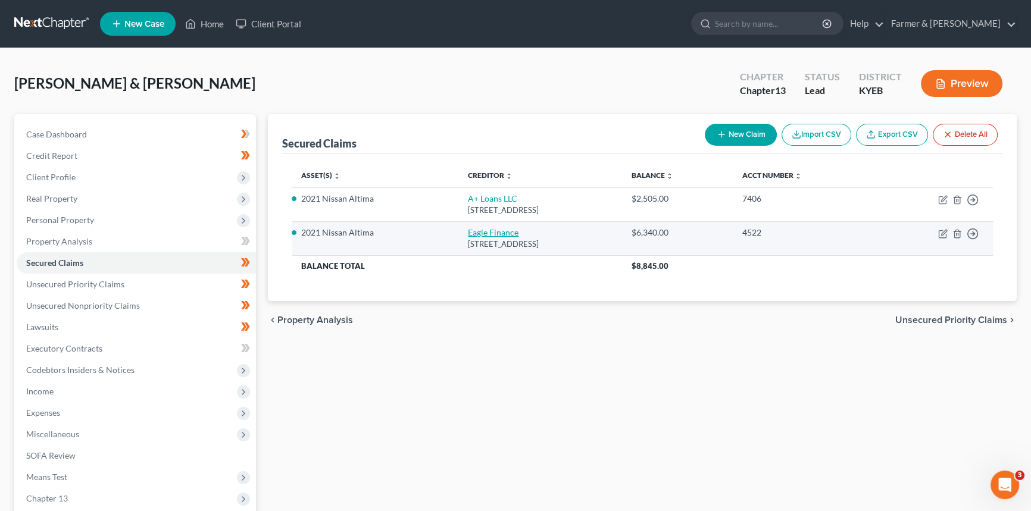
click at [468, 231] on link "Eagle Finance" at bounding box center [493, 232] width 51 height 10
select select "18"
select select "11"
select select "4"
select select "2"
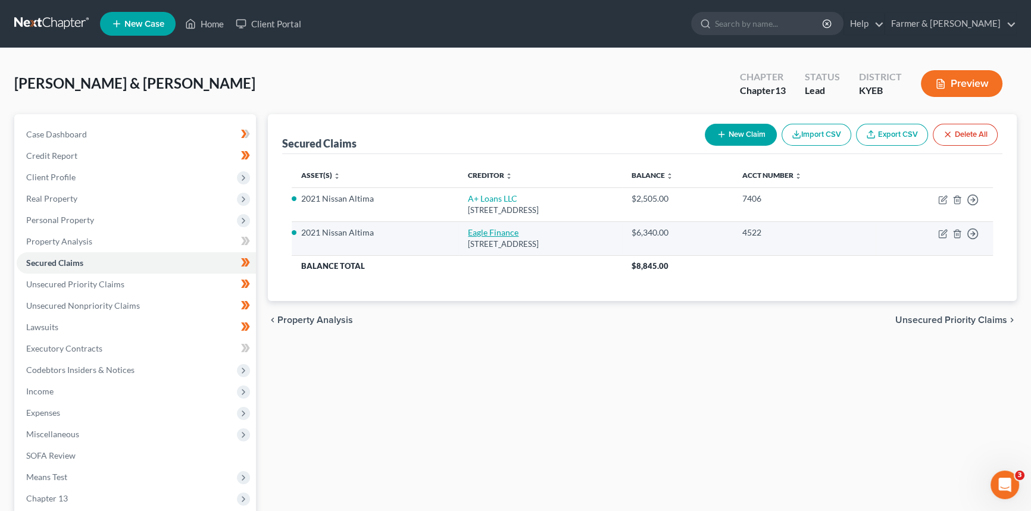
select select "0"
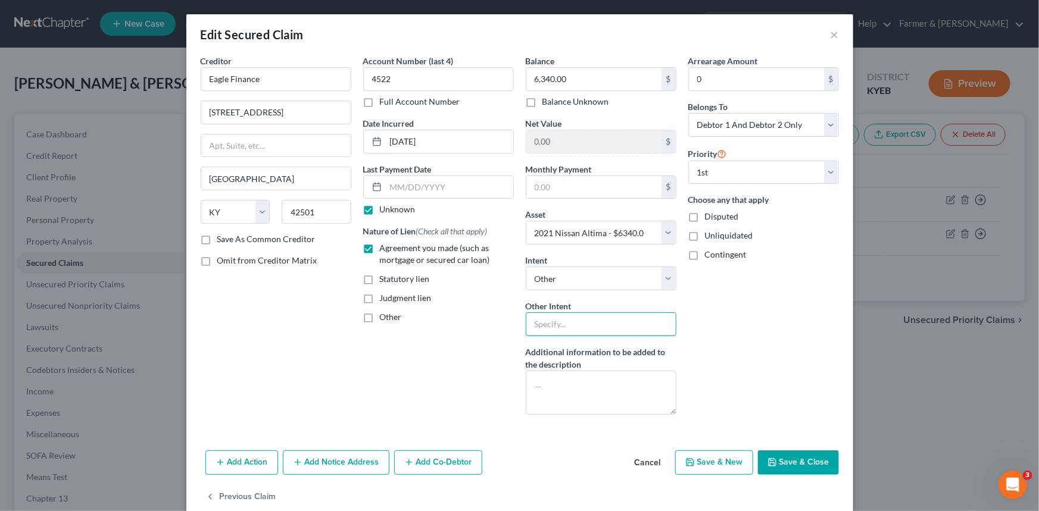
click at [636, 326] on input "text" at bounding box center [601, 324] width 151 height 24
click at [736, 309] on div "Arrearage Amount 0 $ Belongs To * Select Debtor 1 Only Debtor 2 Only Debtor 1 A…" at bounding box center [763, 240] width 162 height 370
click at [800, 464] on button "Save & Close" at bounding box center [798, 463] width 81 height 25
select select
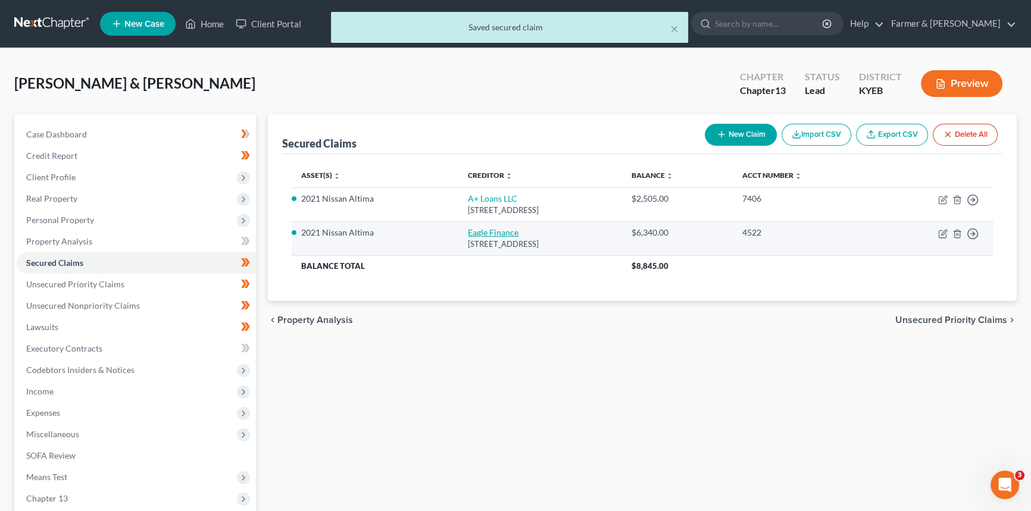
click at [468, 232] on link "Eagle Finance" at bounding box center [493, 232] width 51 height 10
select select "18"
select select "11"
select select "4"
select select "2"
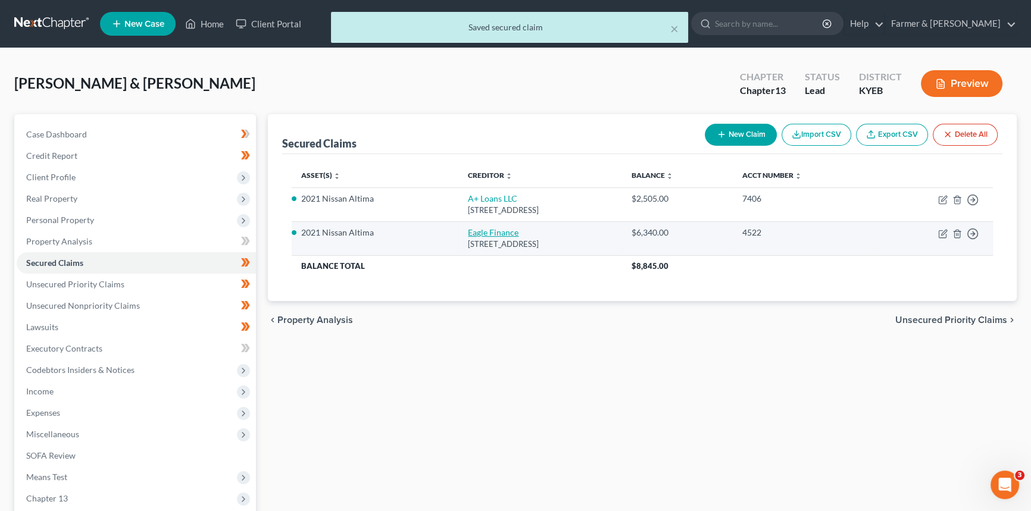
select select "0"
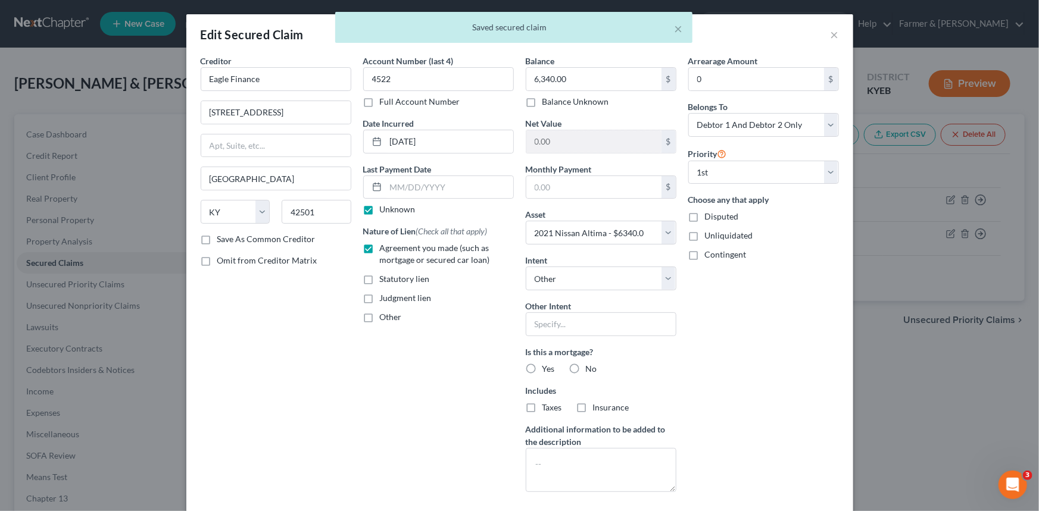
click at [828, 30] on div "× Saved secured claim" at bounding box center [513, 30] width 1039 height 37
click at [830, 36] on div "× Saved secured claim" at bounding box center [513, 30] width 1039 height 37
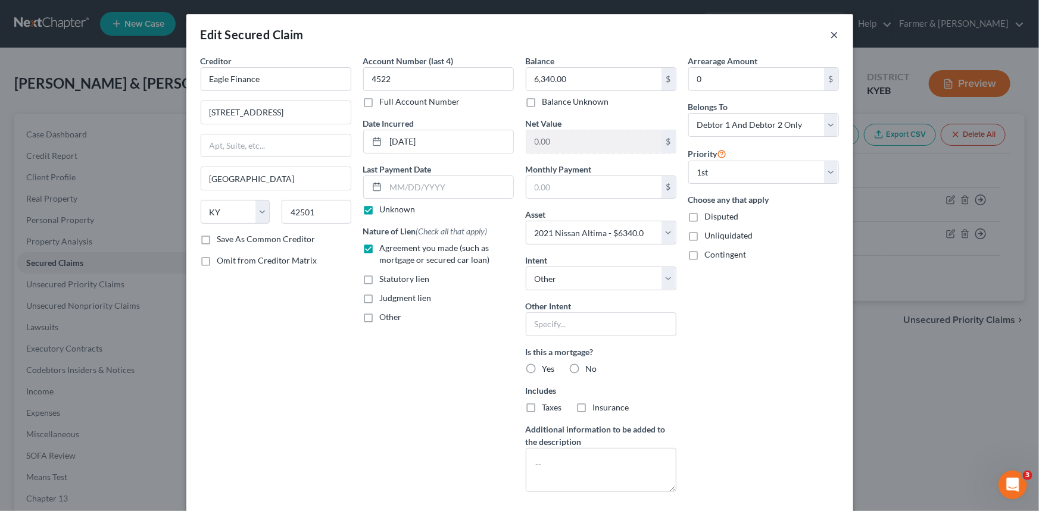
click at [830, 36] on button "×" at bounding box center [834, 34] width 8 height 14
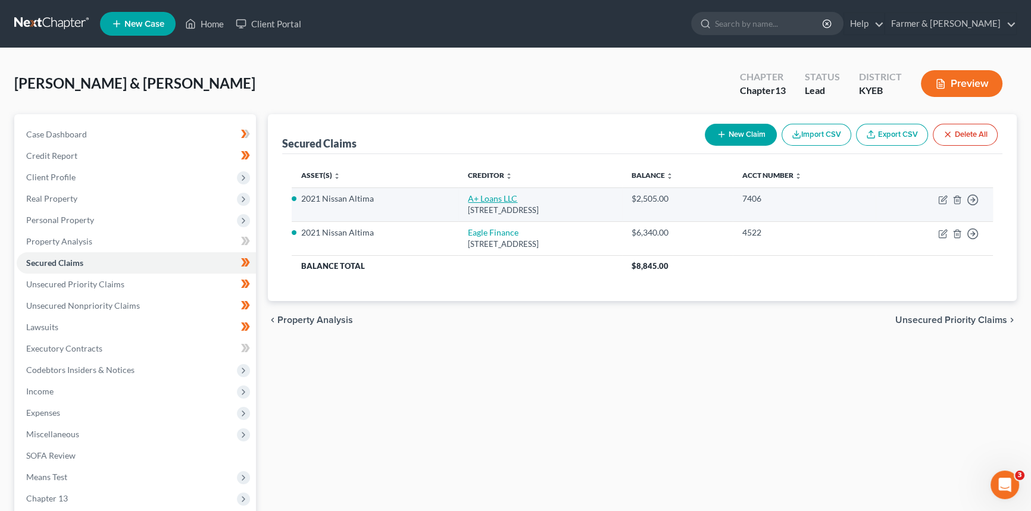
click at [474, 196] on link "A+ Loans LLC" at bounding box center [492, 198] width 49 height 10
select select "18"
select select "11"
select select "4"
select select "2"
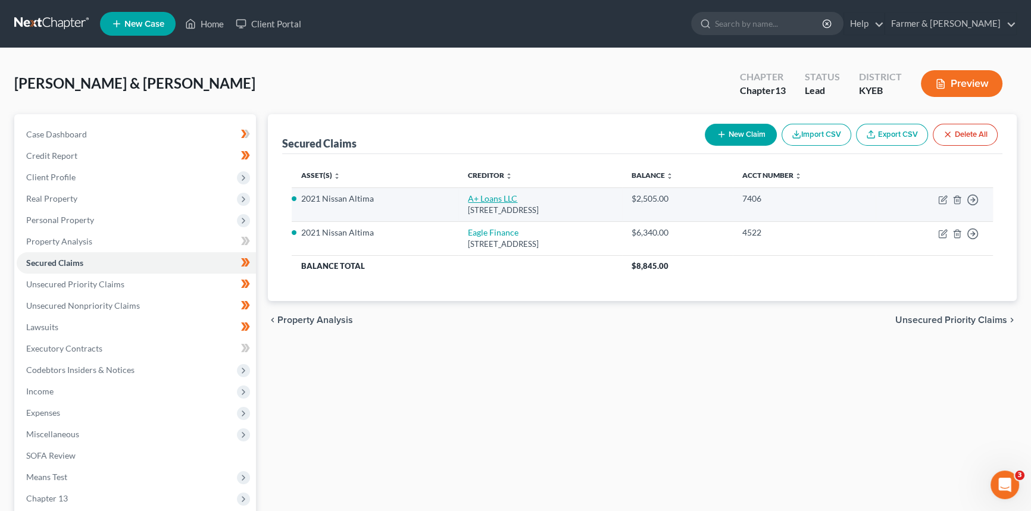
select select "0"
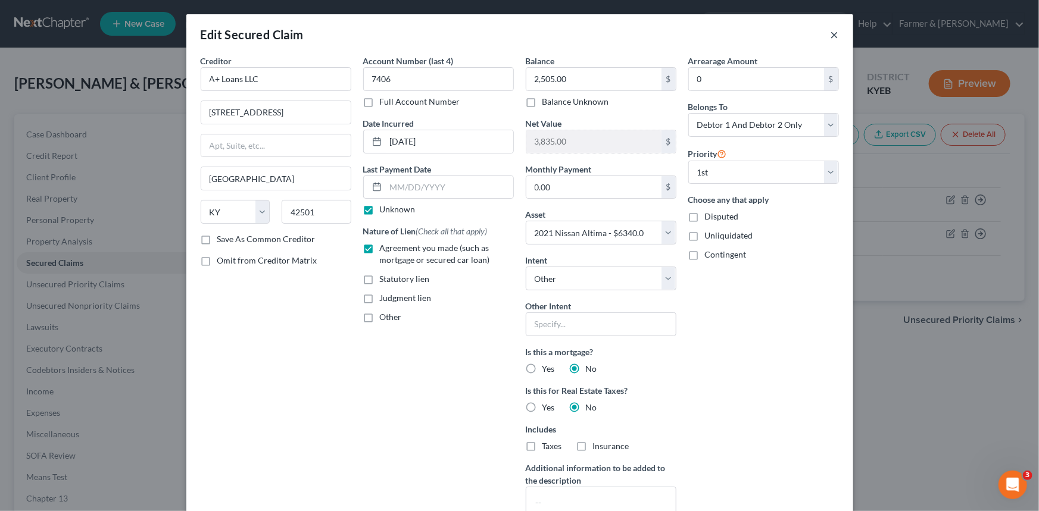
click at [830, 35] on button "×" at bounding box center [834, 34] width 8 height 14
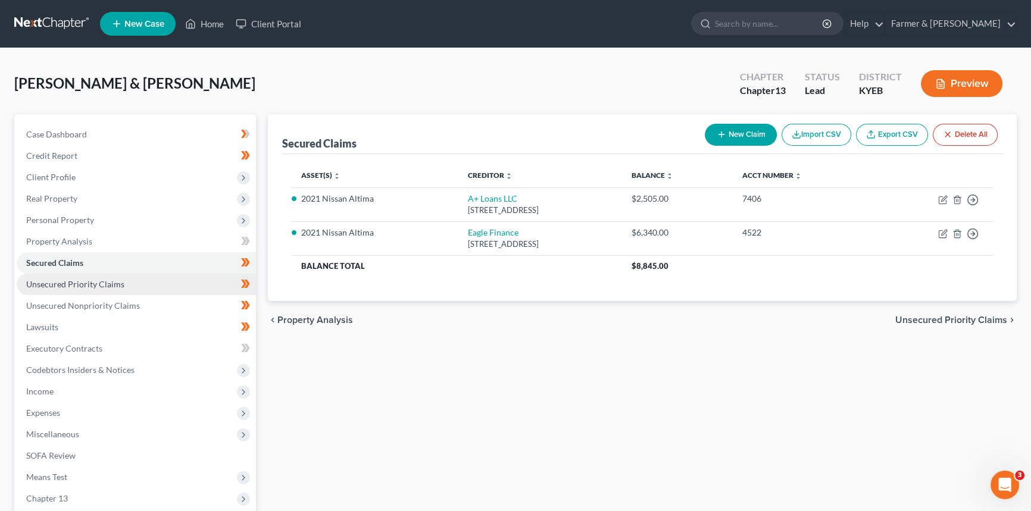
click at [57, 285] on span "Unsecured Priority Claims" at bounding box center [75, 284] width 98 height 10
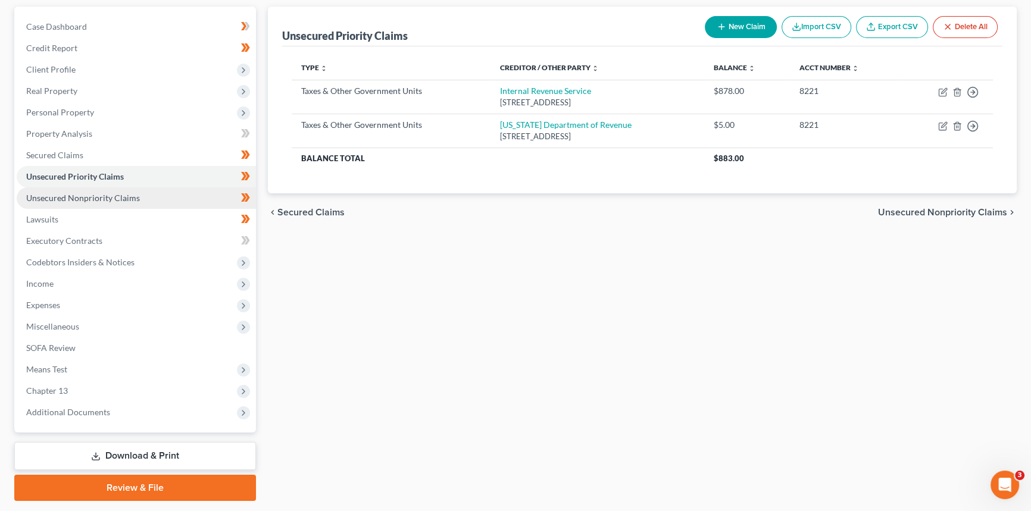
click at [112, 193] on span "Unsecured Nonpriority Claims" at bounding box center [83, 198] width 114 height 10
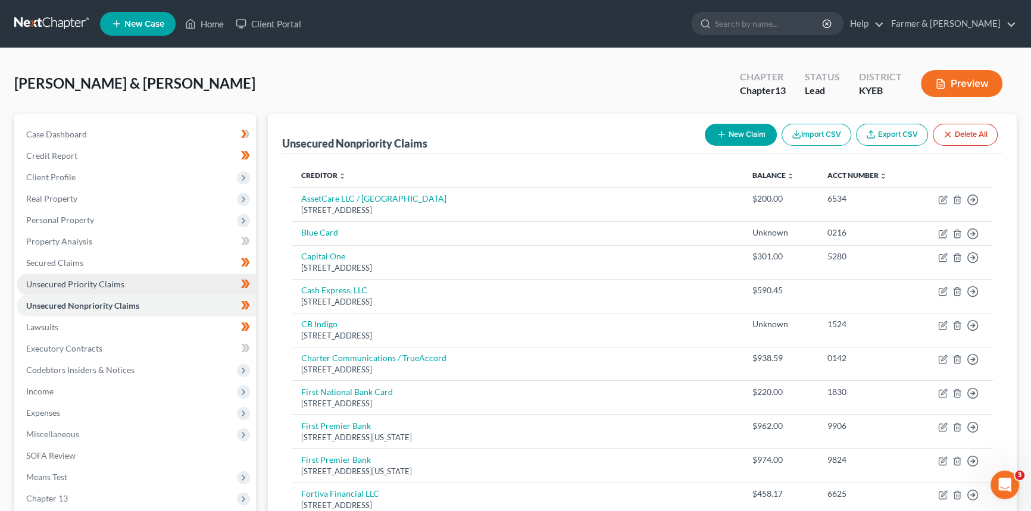
click at [79, 284] on span "Unsecured Priority Claims" at bounding box center [75, 284] width 98 height 10
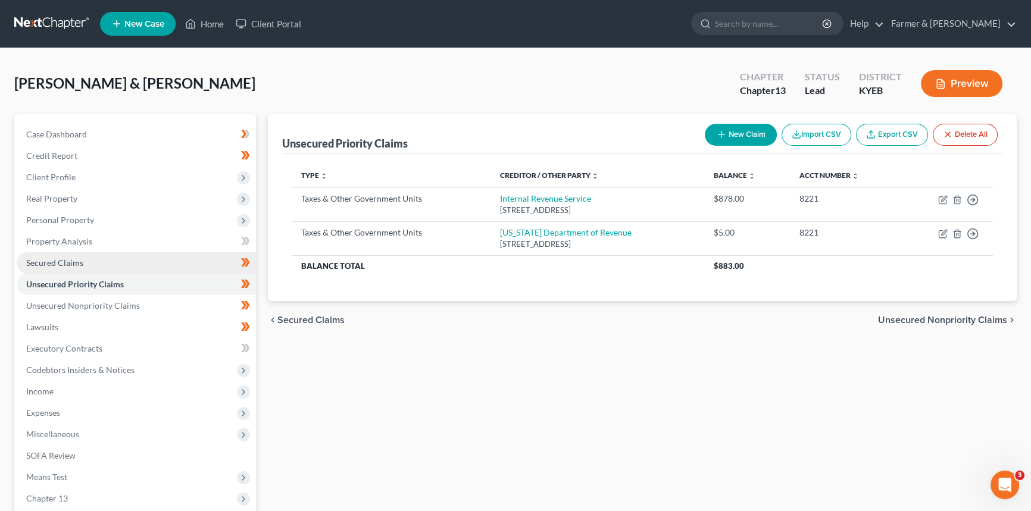
click at [68, 265] on span "Secured Claims" at bounding box center [54, 263] width 57 height 10
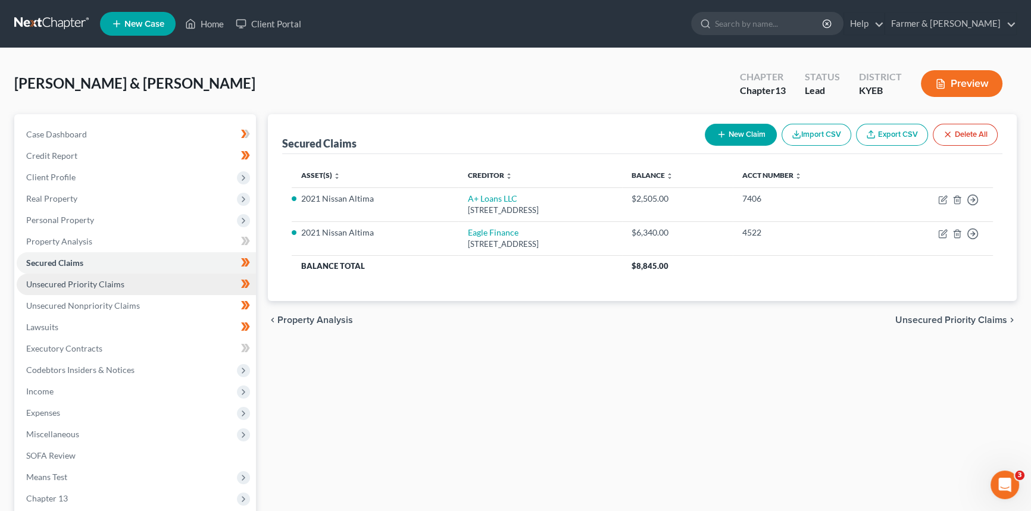
click at [103, 283] on span "Unsecured Priority Claims" at bounding box center [75, 284] width 98 height 10
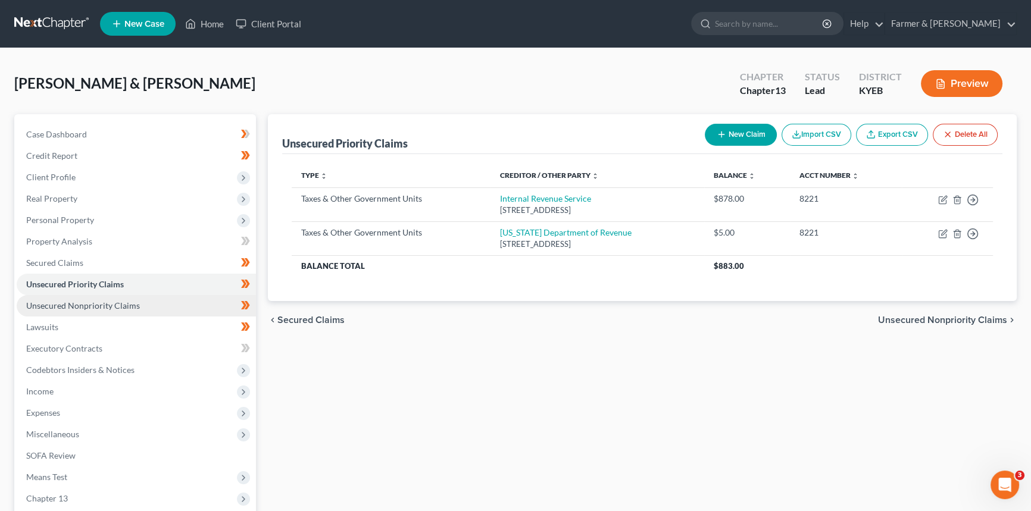
click at [74, 303] on span "Unsecured Nonpriority Claims" at bounding box center [83, 306] width 114 height 10
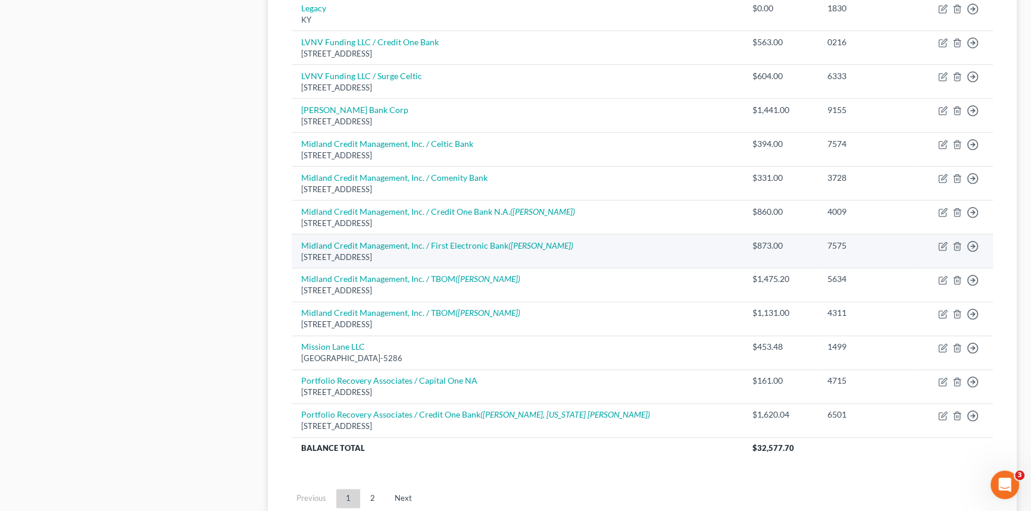
scroll to position [649, 0]
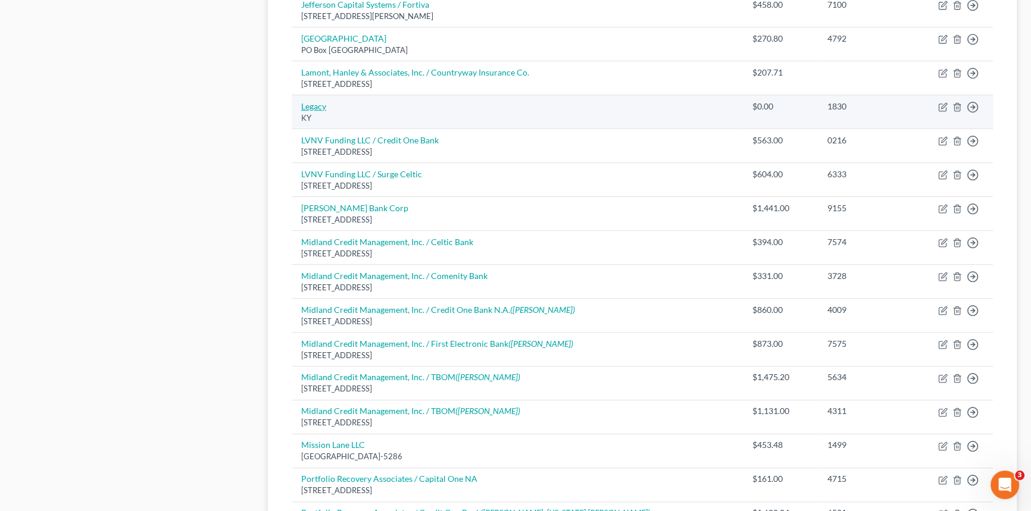
click at [305, 104] on link "Legacy" at bounding box center [313, 106] width 25 height 10
select select "18"
select select "2"
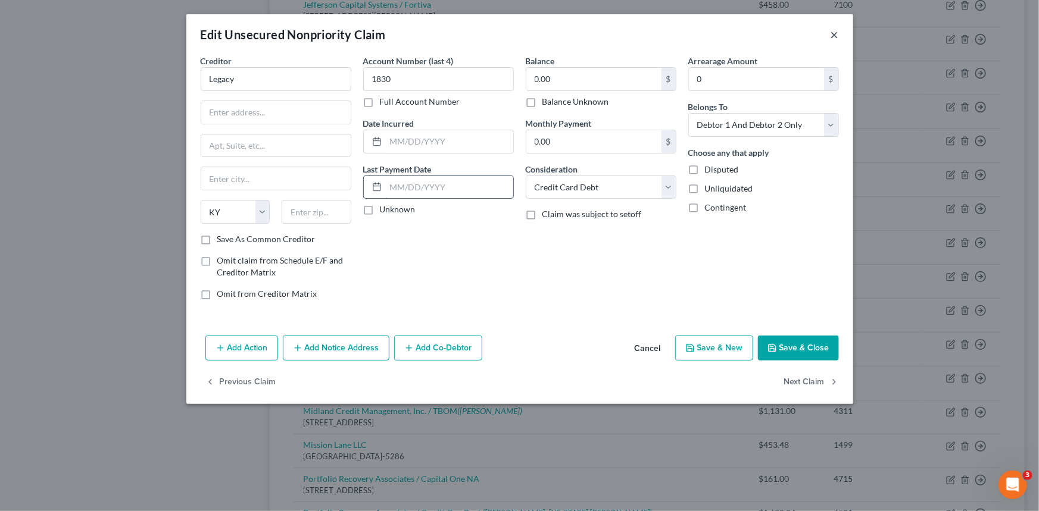
drag, startPoint x: 833, startPoint y: 35, endPoint x: 444, endPoint y: 190, distance: 419.1
click at [833, 35] on button "×" at bounding box center [834, 34] width 8 height 14
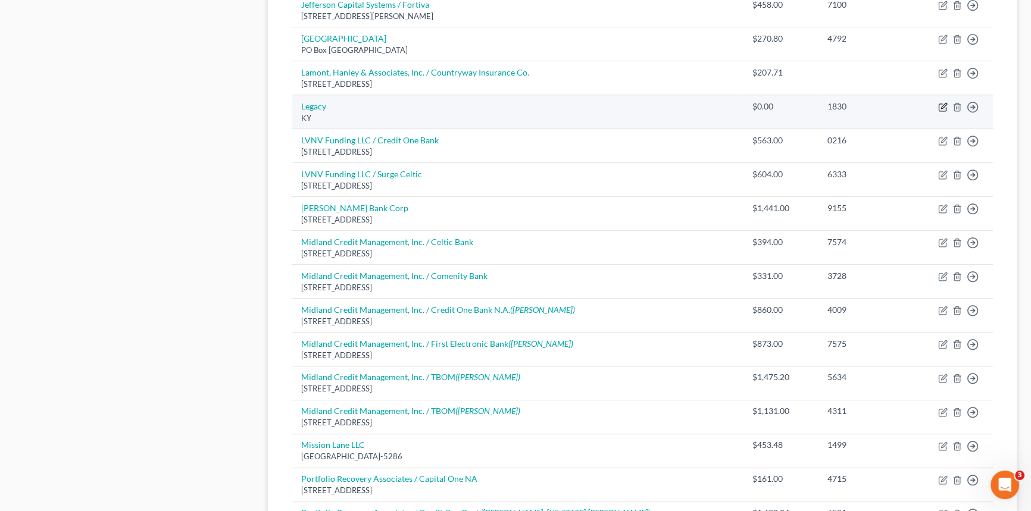
click at [944, 107] on icon "button" at bounding box center [943, 107] width 10 height 10
select select "18"
select select "2"
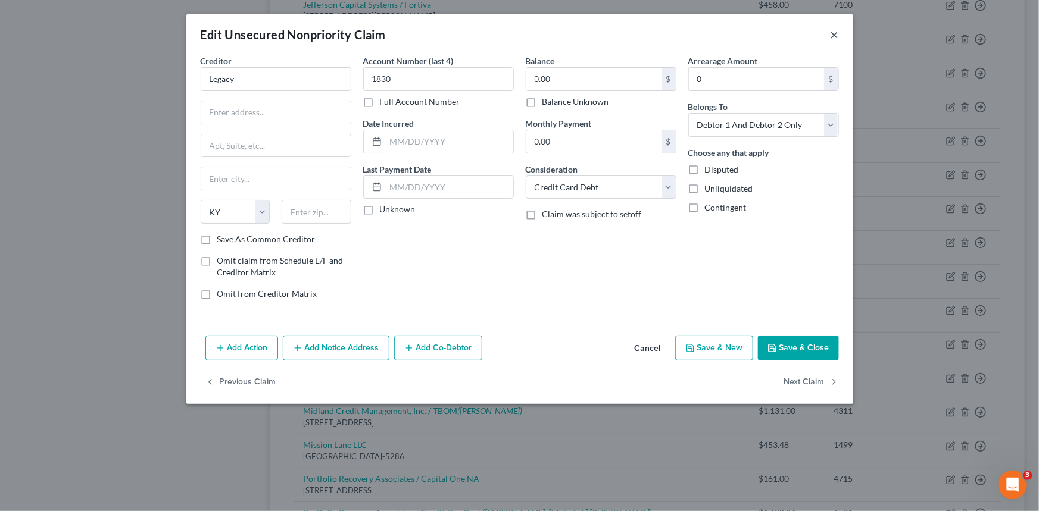
click at [833, 40] on button "×" at bounding box center [834, 34] width 8 height 14
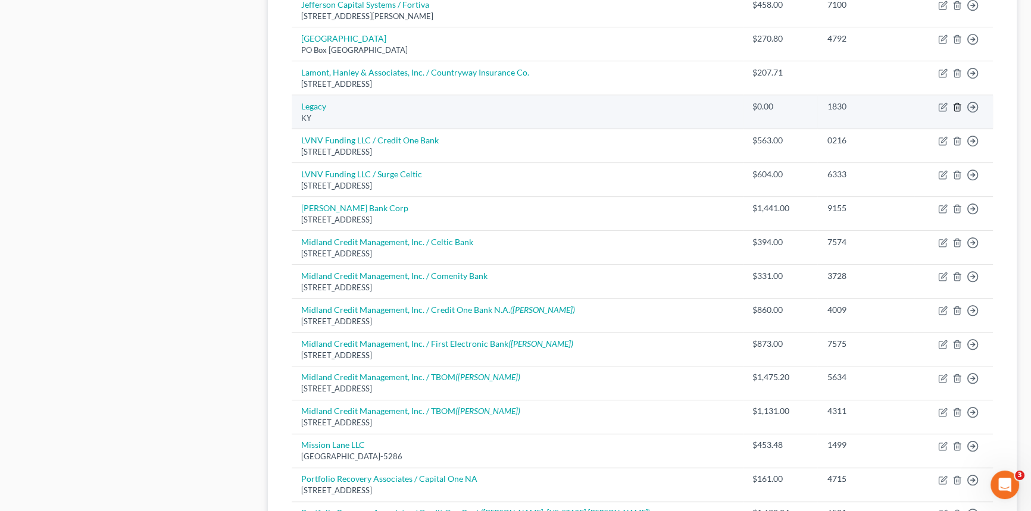
click at [958, 107] on line "button" at bounding box center [958, 108] width 0 height 2
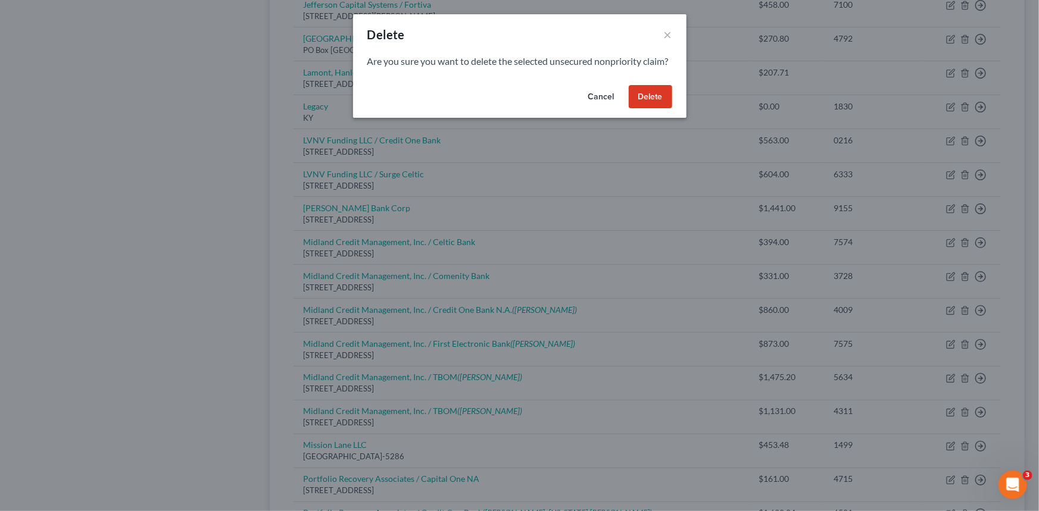
click at [639, 109] on button "Delete" at bounding box center [649, 97] width 43 height 24
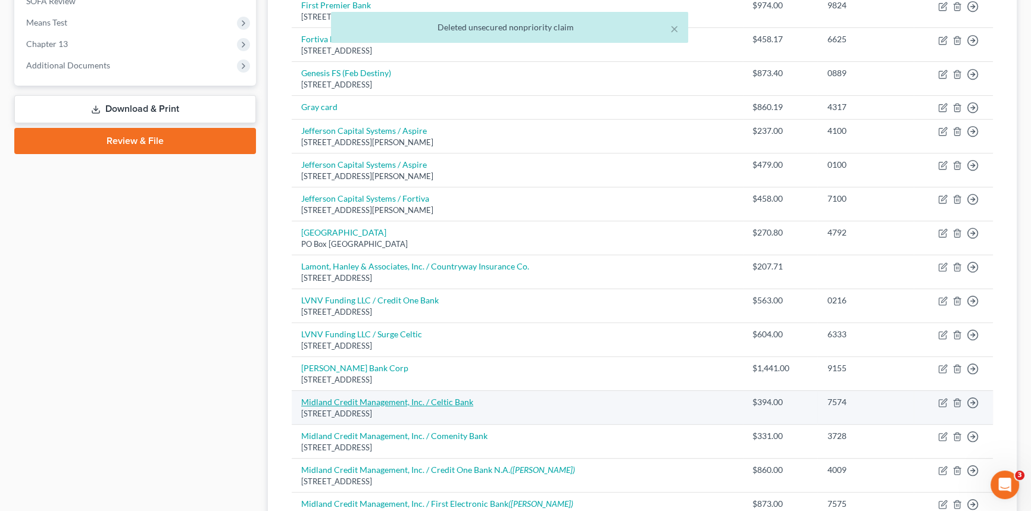
scroll to position [433, 0]
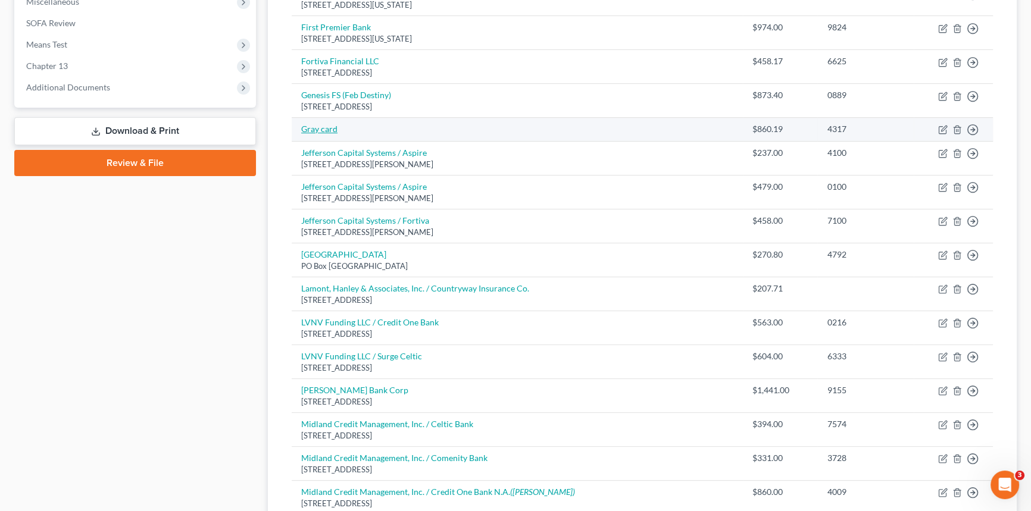
click at [312, 130] on link "Gray card" at bounding box center [319, 129] width 36 height 10
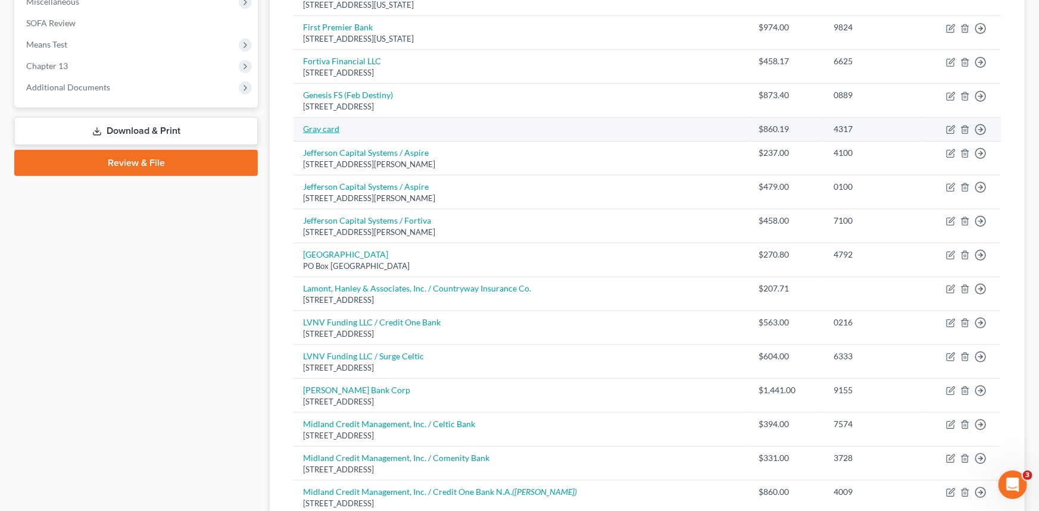
select select "2"
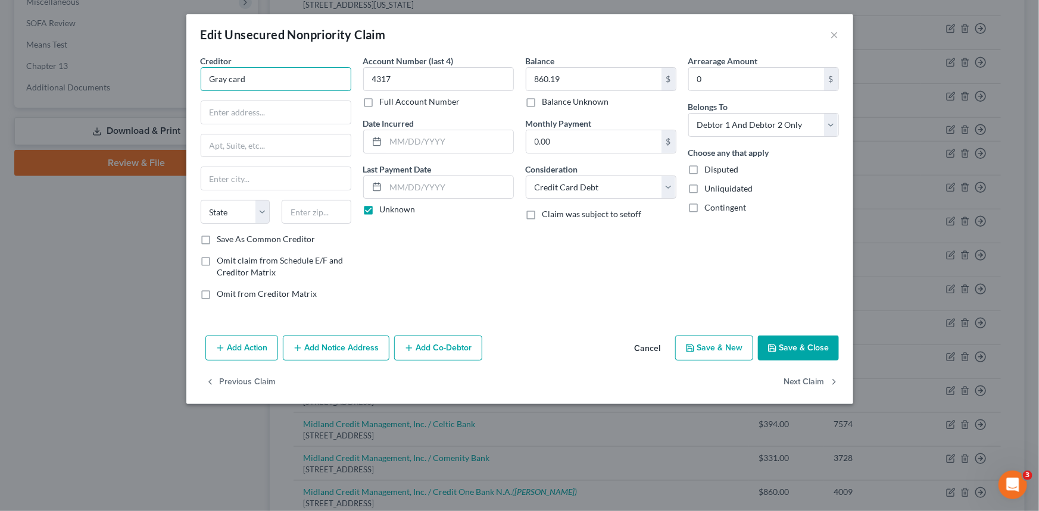
drag, startPoint x: 254, startPoint y: 71, endPoint x: 120, endPoint y: 69, distance: 133.3
click at [121, 70] on div "Edit Unsecured Nonpriority Claim × Creditor * Gray card State [US_STATE] AK AR …" at bounding box center [519, 255] width 1039 height 511
type input "Credit One Bank"
type input "PO Box 98873"
type input "89193"
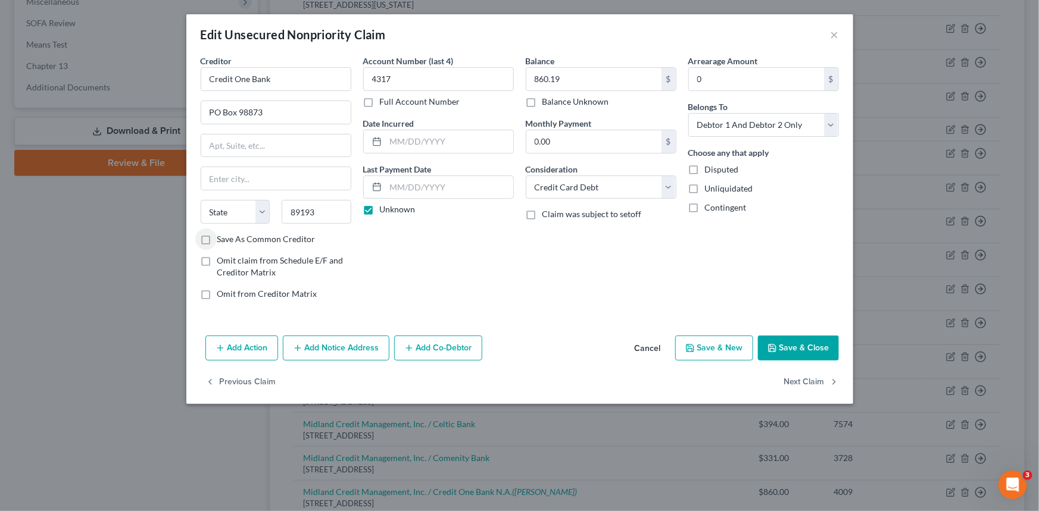
type input "[GEOGRAPHIC_DATA]"
select select "31"
click at [814, 354] on button "Save & Close" at bounding box center [798, 348] width 81 height 25
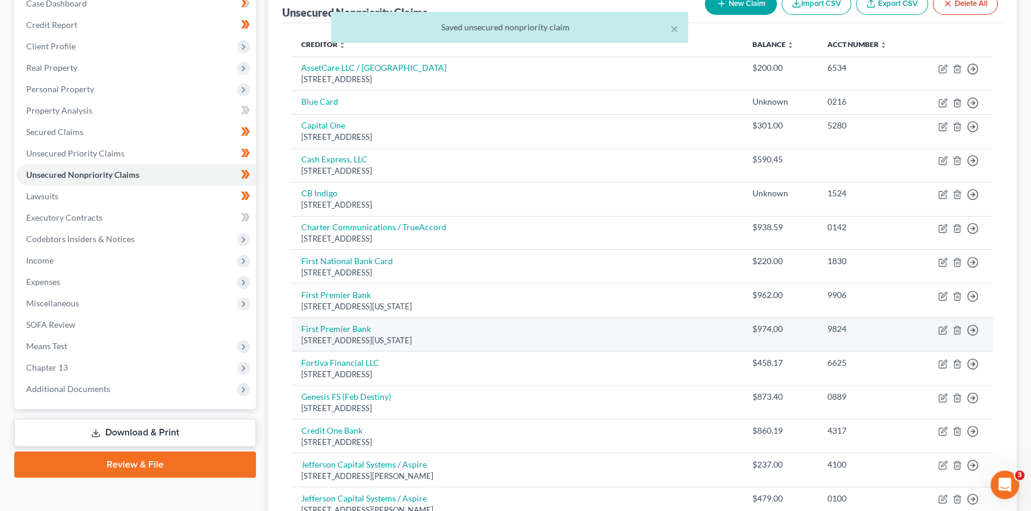
scroll to position [108, 0]
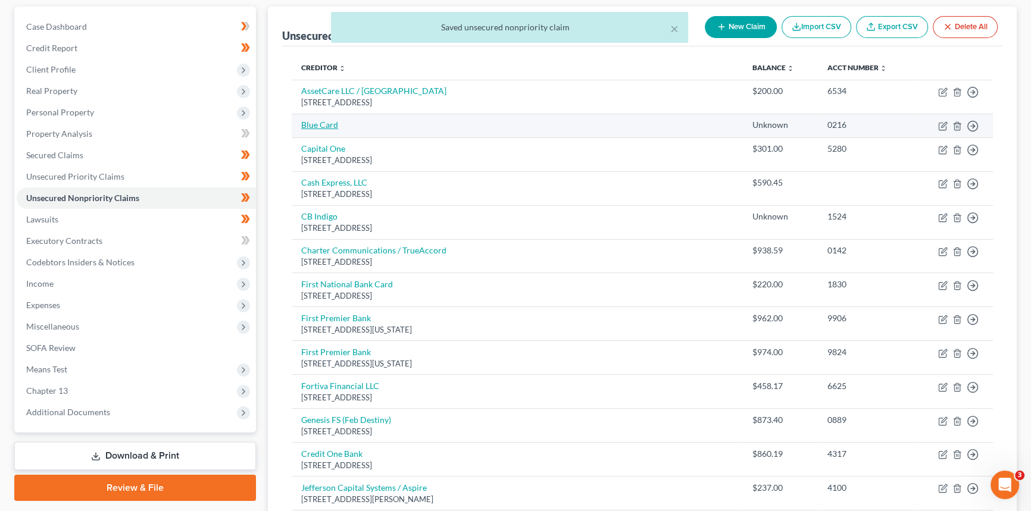
click at [321, 124] on link "Blue Card" at bounding box center [319, 125] width 37 height 10
select select "2"
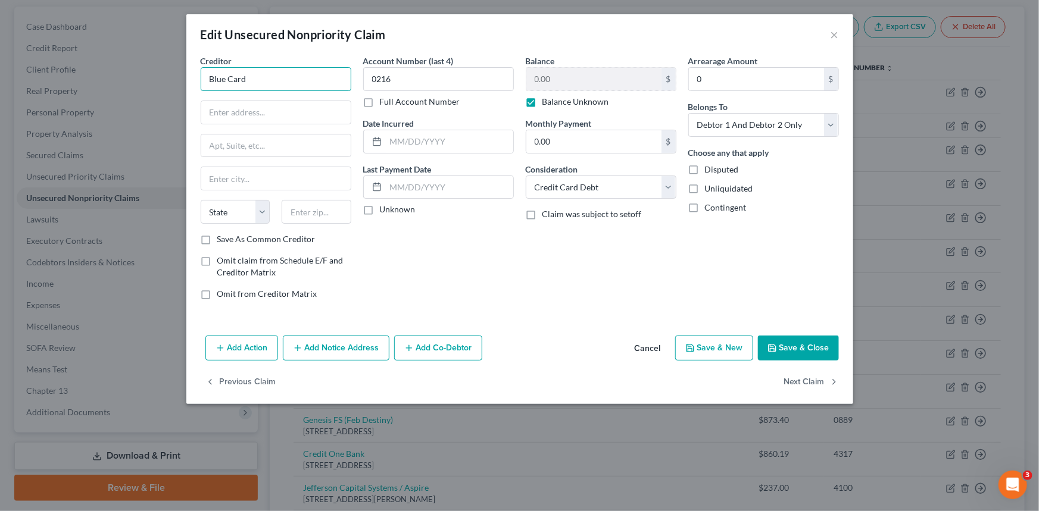
drag, startPoint x: 287, startPoint y: 85, endPoint x: 127, endPoint y: 89, distance: 160.1
click at [127, 89] on div "Edit Unsecured Nonpriority Claim × Creditor * Blue Card State [US_STATE] AK AR …" at bounding box center [519, 255] width 1039 height 511
type input "Credit One Bank"
type input "PO Box 98873"
type input "89193"
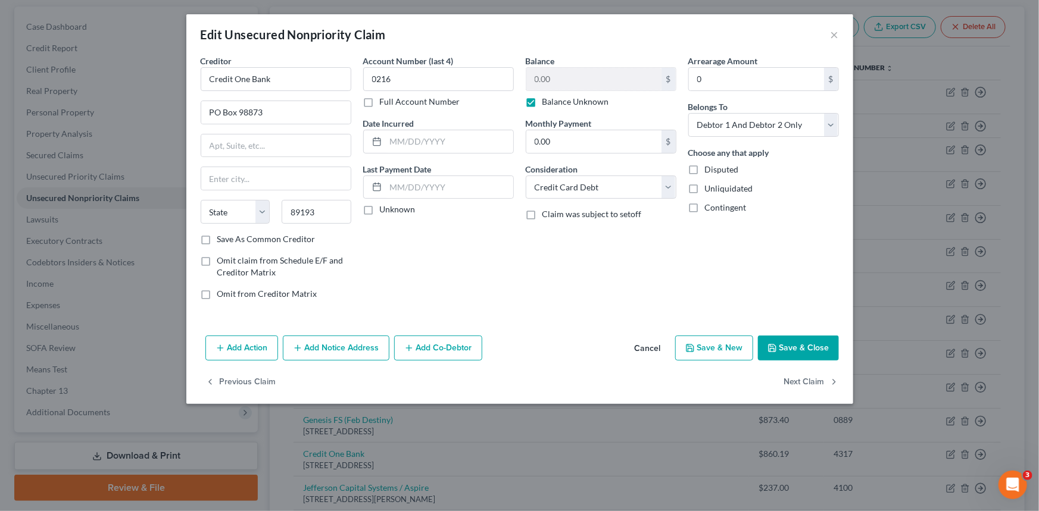
type input "[GEOGRAPHIC_DATA]"
select select "31"
click at [804, 360] on div "Add Action Add Notice Address Add Co-Debtor Cancel Save & New Save & Close" at bounding box center [519, 350] width 667 height 39
click at [809, 352] on button "Save & Close" at bounding box center [798, 348] width 81 height 25
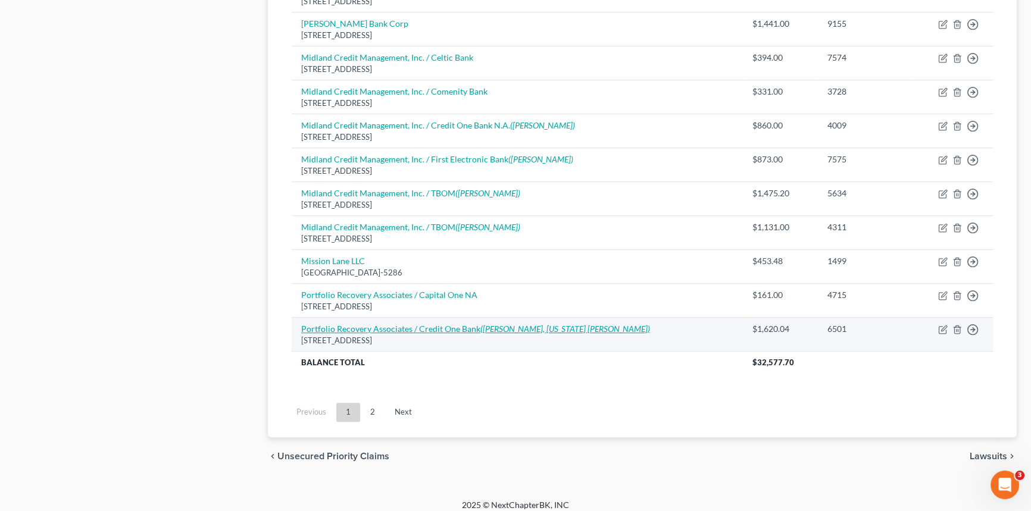
scroll to position [827, 0]
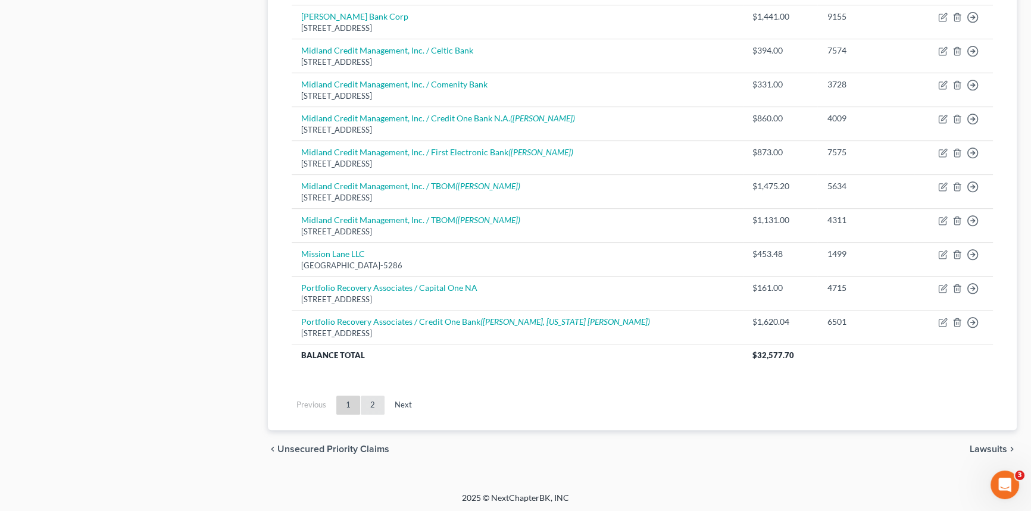
click at [375, 405] on link "2" at bounding box center [373, 405] width 24 height 19
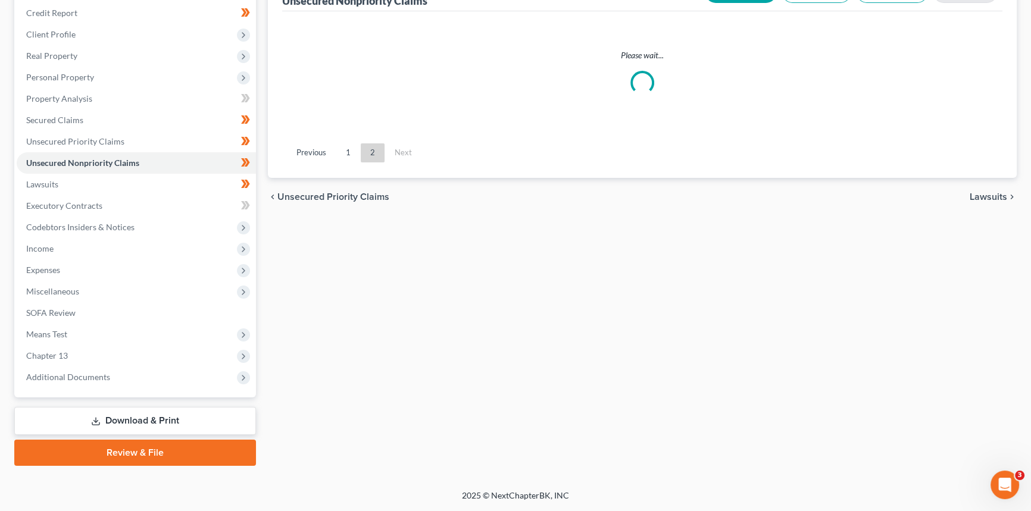
scroll to position [141, 0]
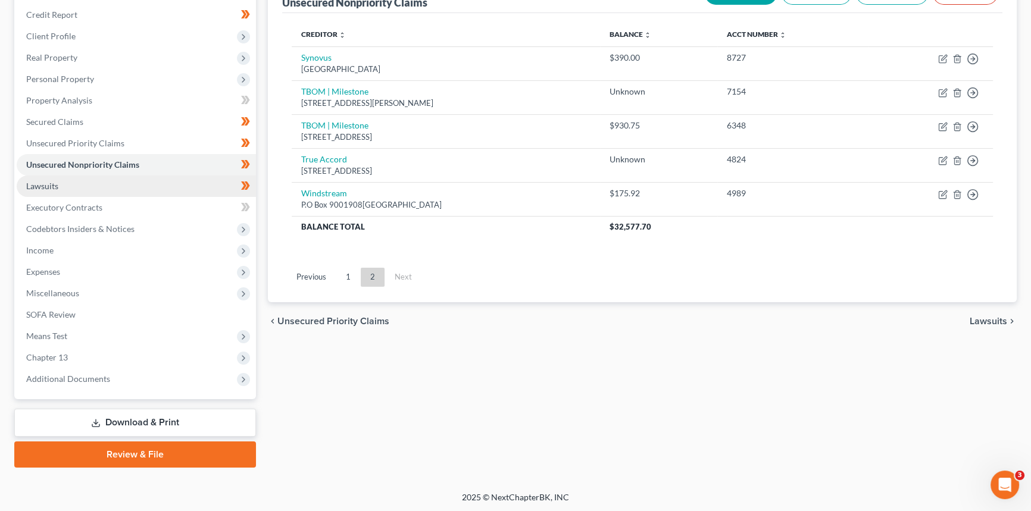
click at [57, 184] on span "Lawsuits" at bounding box center [42, 186] width 32 height 10
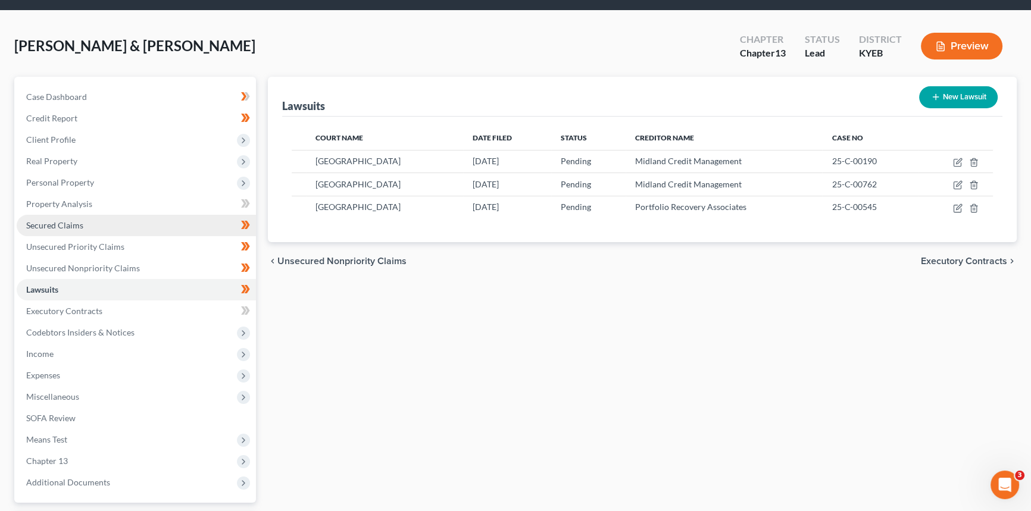
scroll to position [108, 0]
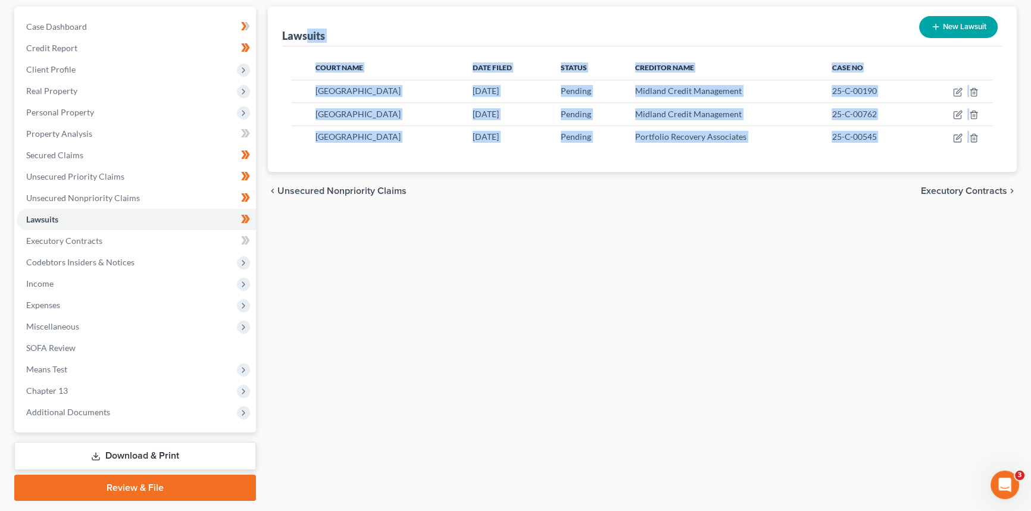
drag, startPoint x: 307, startPoint y: 42, endPoint x: 680, endPoint y: 189, distance: 401.1
click at [922, 199] on ui-view "Lawsuits New Lawsuit Court Name Date Filed Status Creditor Name Case No [GEOGRA…" at bounding box center [642, 109] width 749 height 204
click at [476, 35] on div "Lawsuits New Lawsuit" at bounding box center [642, 27] width 720 height 40
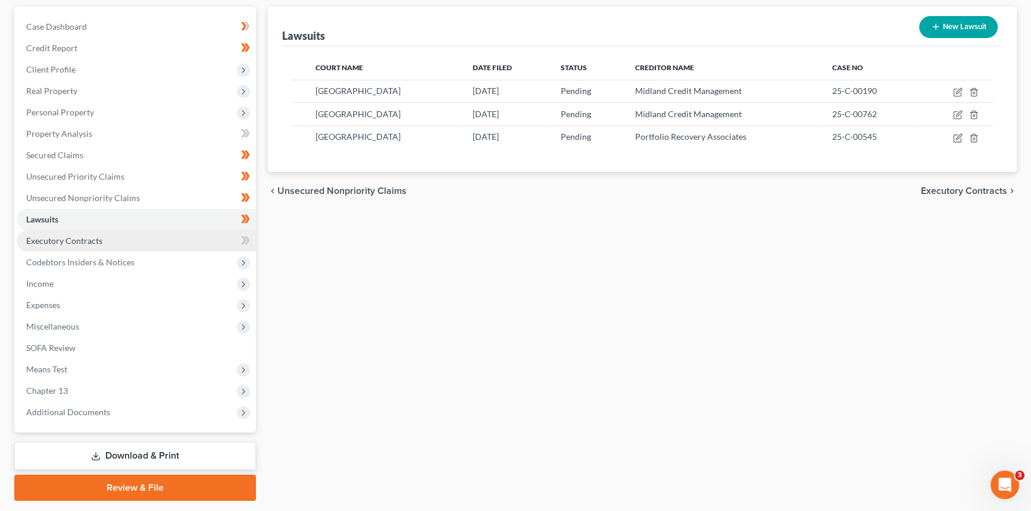
click at [73, 237] on span "Executory Contracts" at bounding box center [64, 241] width 76 height 10
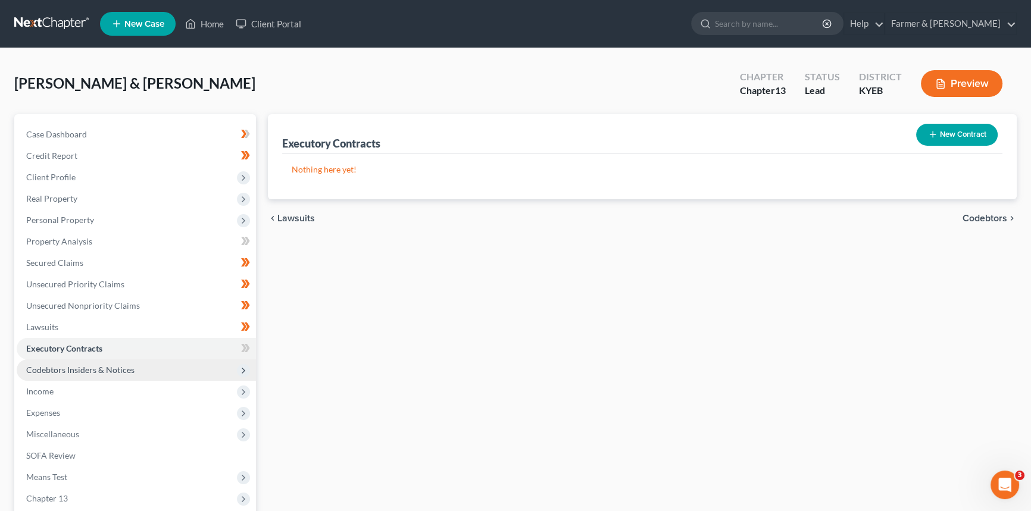
drag, startPoint x: 81, startPoint y: 364, endPoint x: 76, endPoint y: 339, distance: 24.9
click at [80, 362] on span "Codebtors Insiders & Notices" at bounding box center [136, 369] width 239 height 21
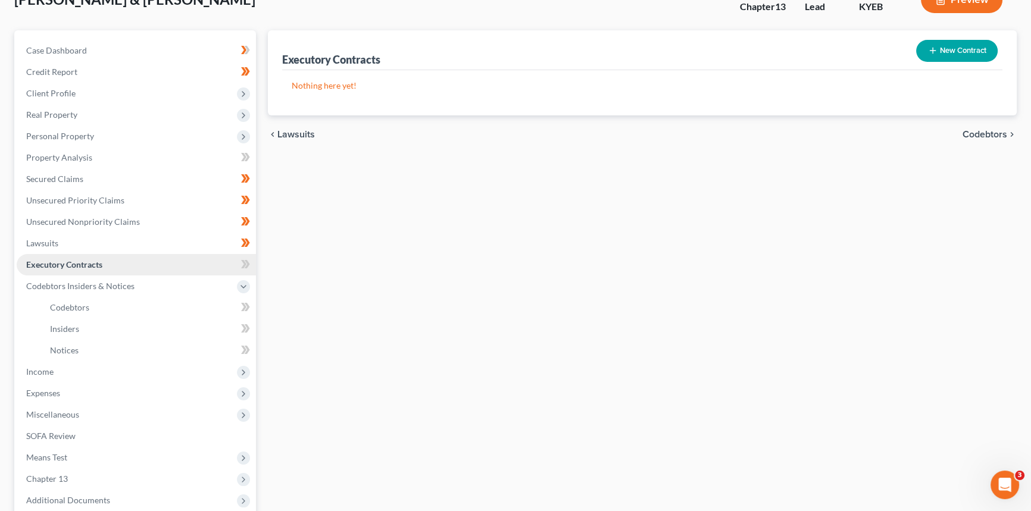
scroll to position [108, 0]
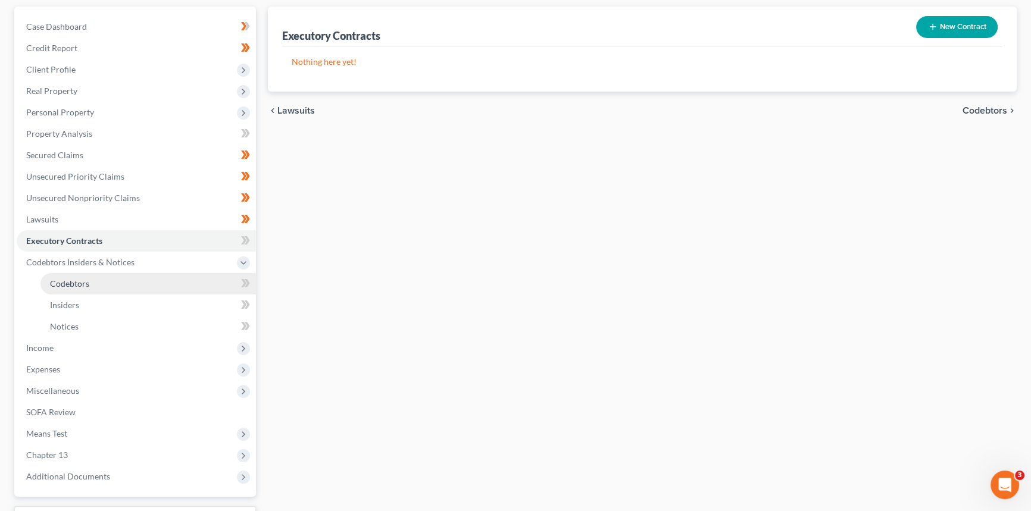
click at [78, 279] on span "Codebtors" at bounding box center [69, 284] width 39 height 10
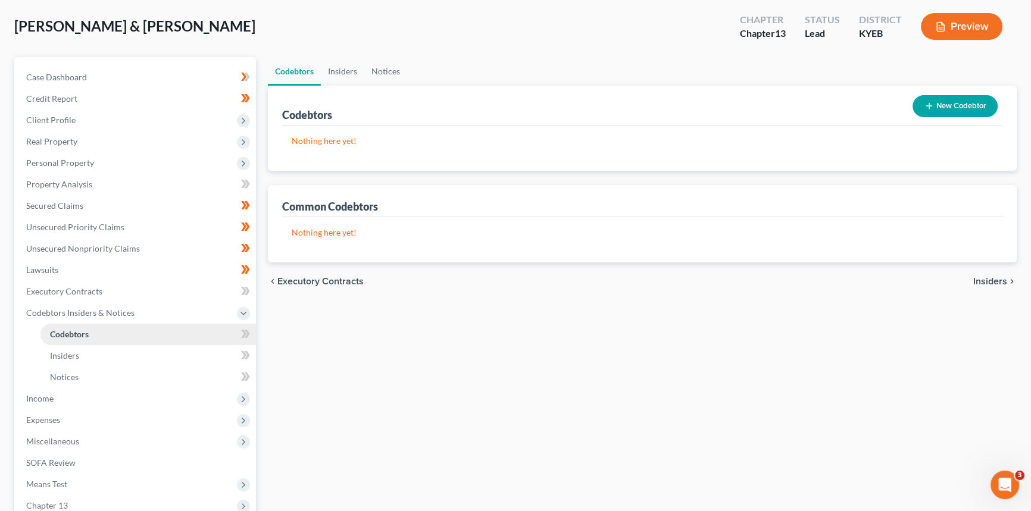
scroll to position [162, 0]
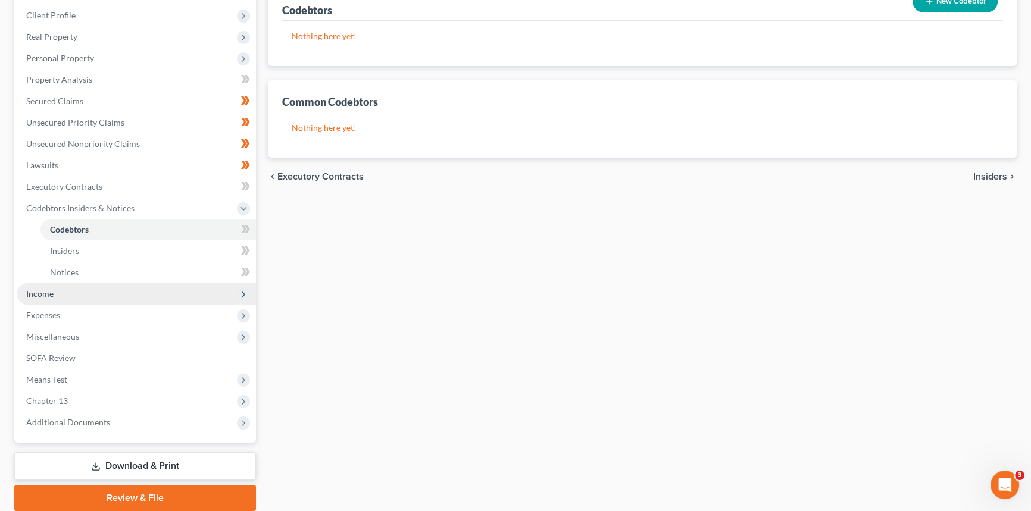
click at [56, 296] on span "Income" at bounding box center [136, 293] width 239 height 21
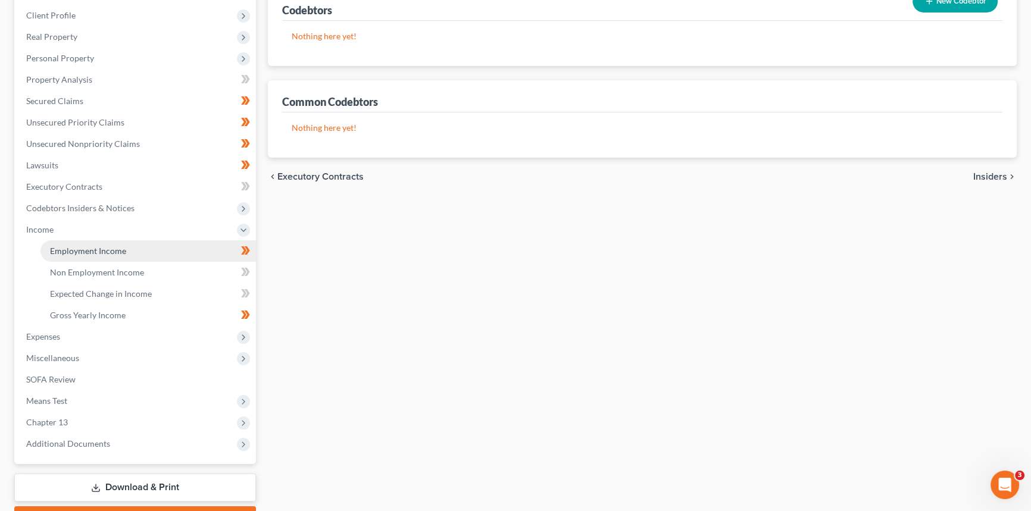
click at [98, 252] on span "Employment Income" at bounding box center [88, 251] width 76 height 10
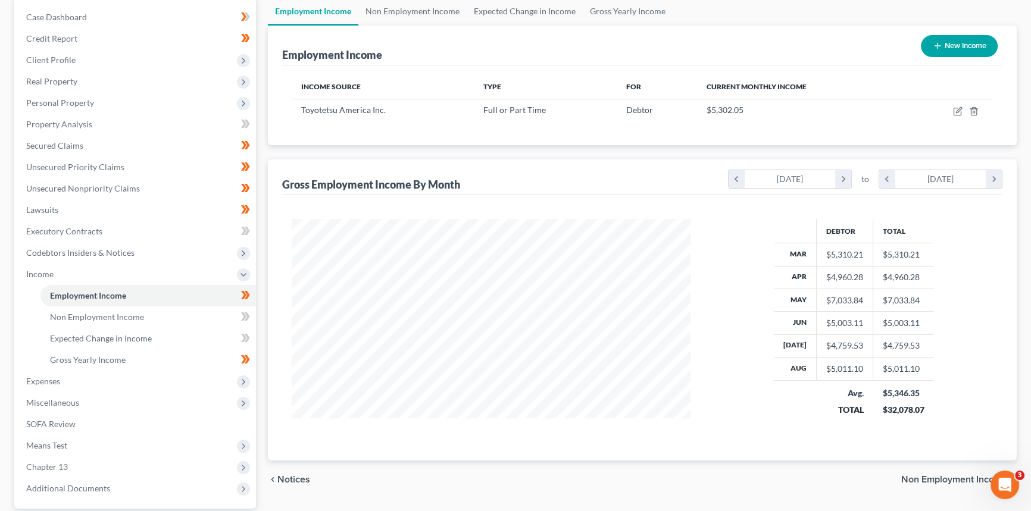
scroll to position [54, 0]
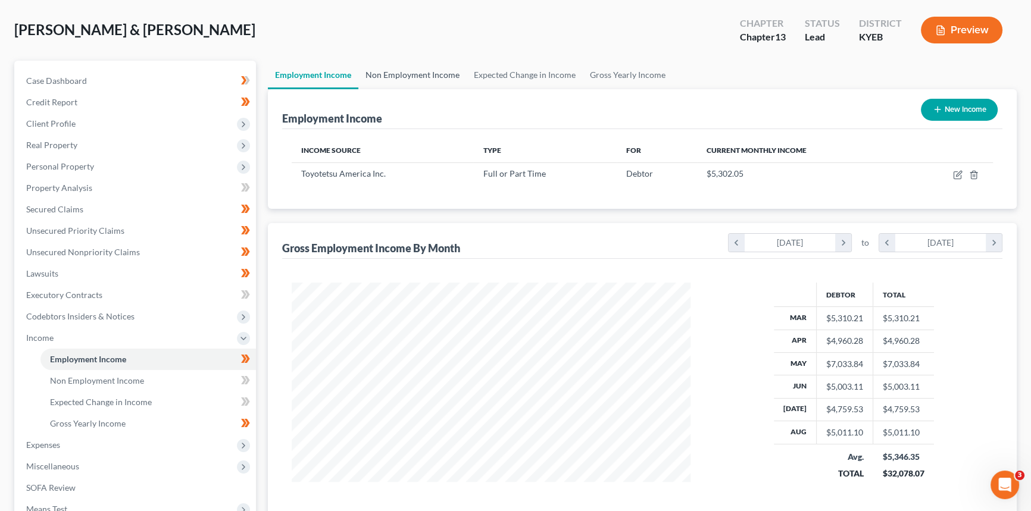
click at [411, 71] on link "Non Employment Income" at bounding box center [412, 75] width 108 height 29
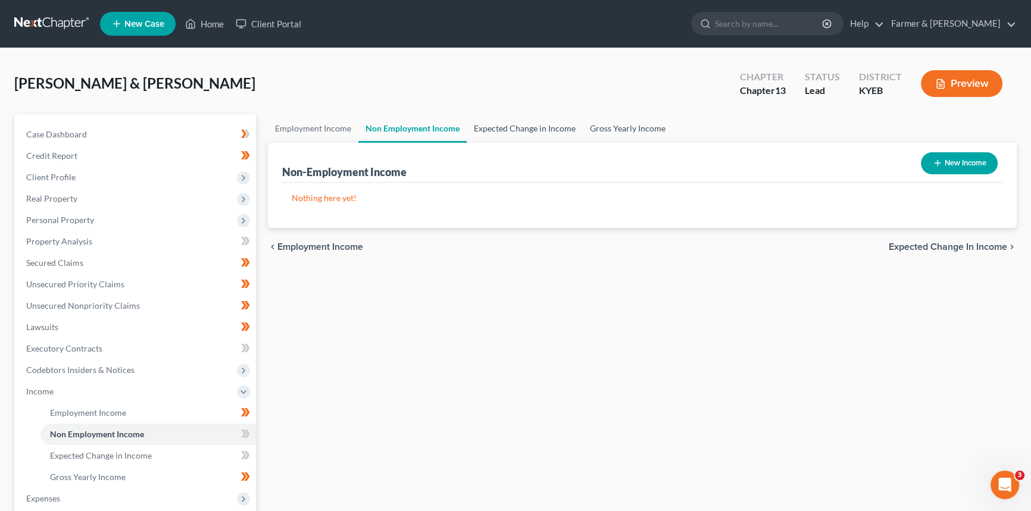
click at [504, 123] on link "Expected Change in Income" at bounding box center [525, 128] width 116 height 29
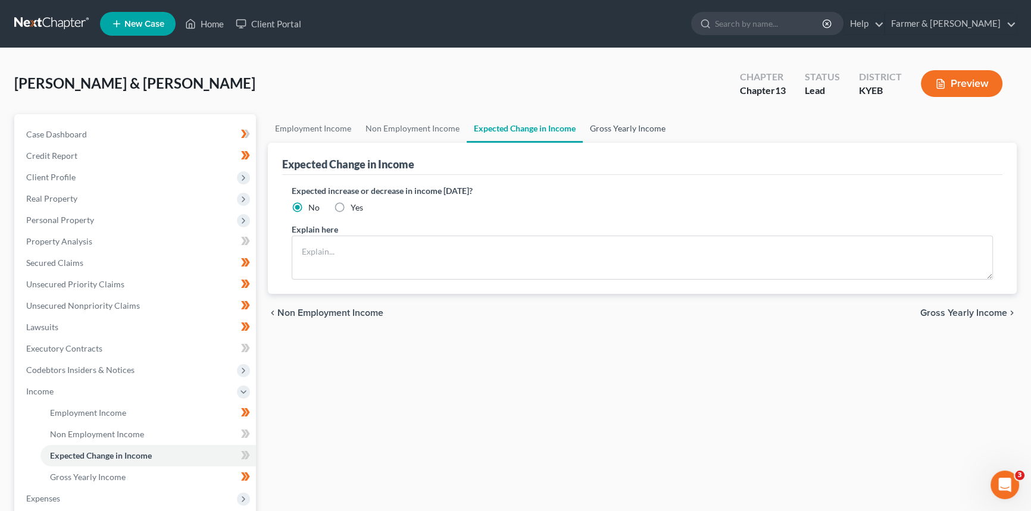
click at [613, 130] on link "Gross Yearly Income" at bounding box center [628, 128] width 90 height 29
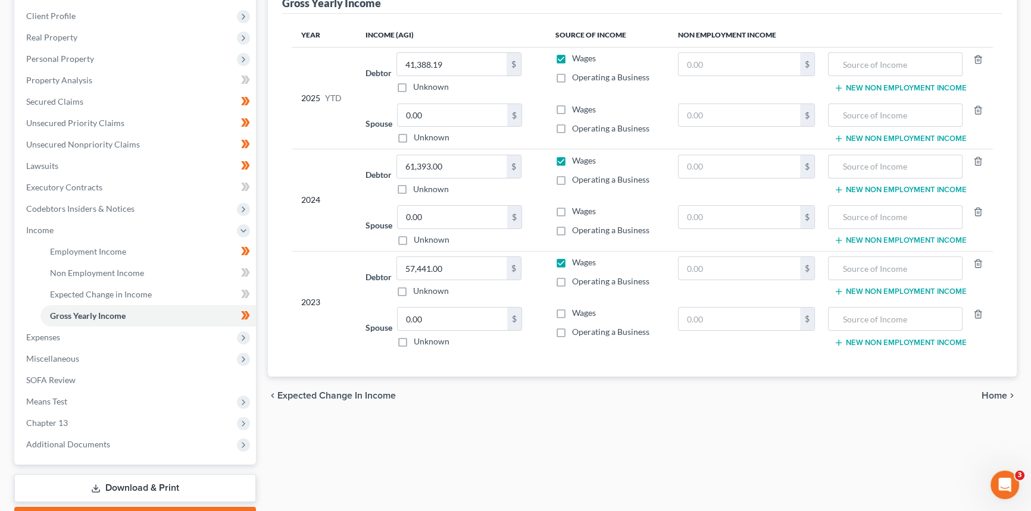
scroll to position [162, 0]
click at [50, 418] on span "Chapter 13" at bounding box center [47, 422] width 42 height 10
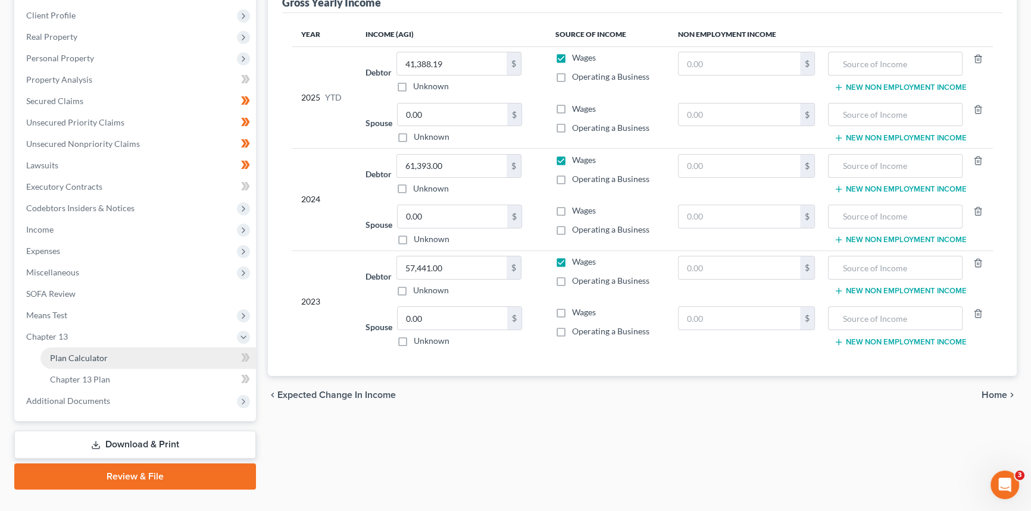
click at [95, 353] on span "Plan Calculator" at bounding box center [79, 358] width 58 height 10
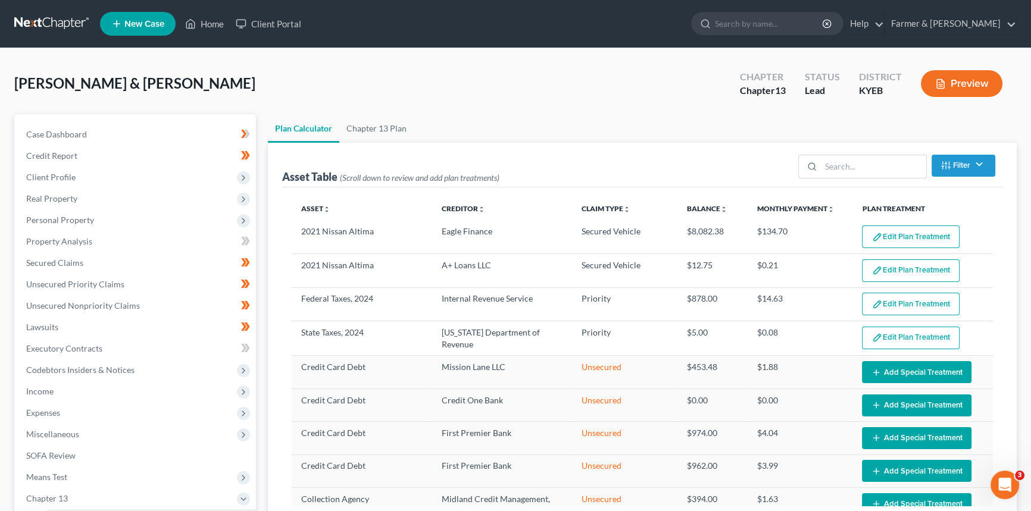
select select "59"
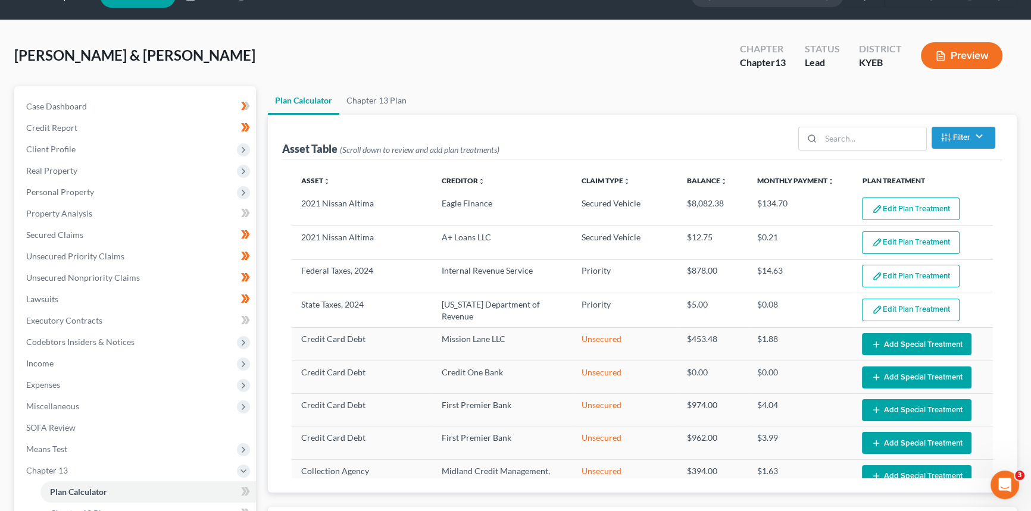
scroll to position [54, 0]
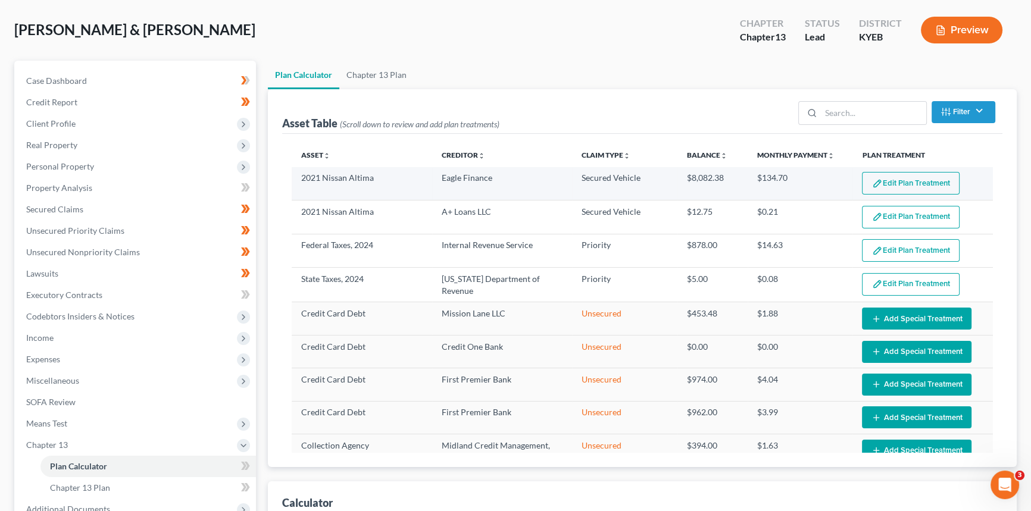
click at [893, 186] on button "Edit Plan Treatment" at bounding box center [911, 183] width 98 height 23
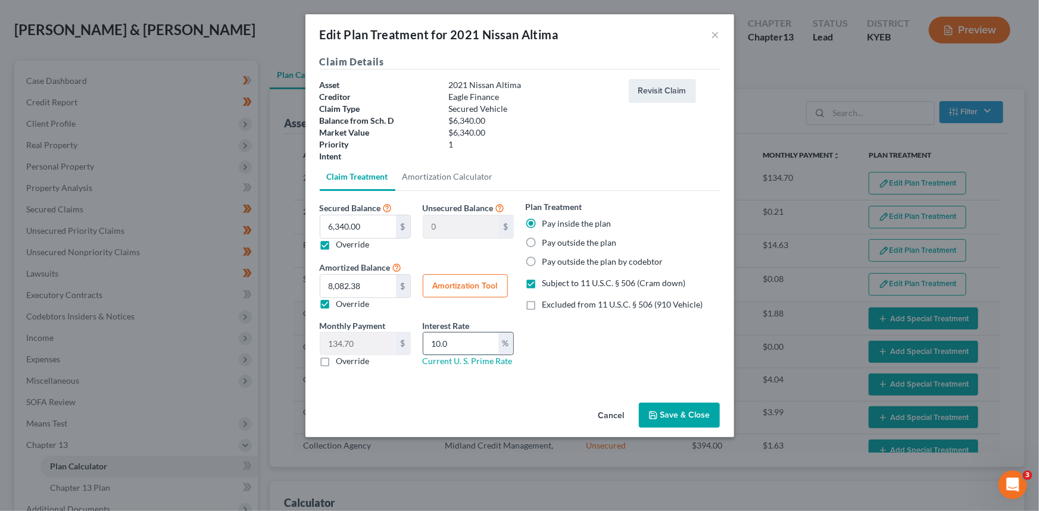
click at [445, 348] on input "10.0" at bounding box center [460, 344] width 75 height 23
click at [370, 343] on div "Monthly Payment 134.70 $ 0.00 $ Override Interest Rate 10.0 % Current U. S. Pri…" at bounding box center [417, 349] width 206 height 58
type input "0.00"
click at [668, 416] on button "Save & Close" at bounding box center [679, 415] width 81 height 25
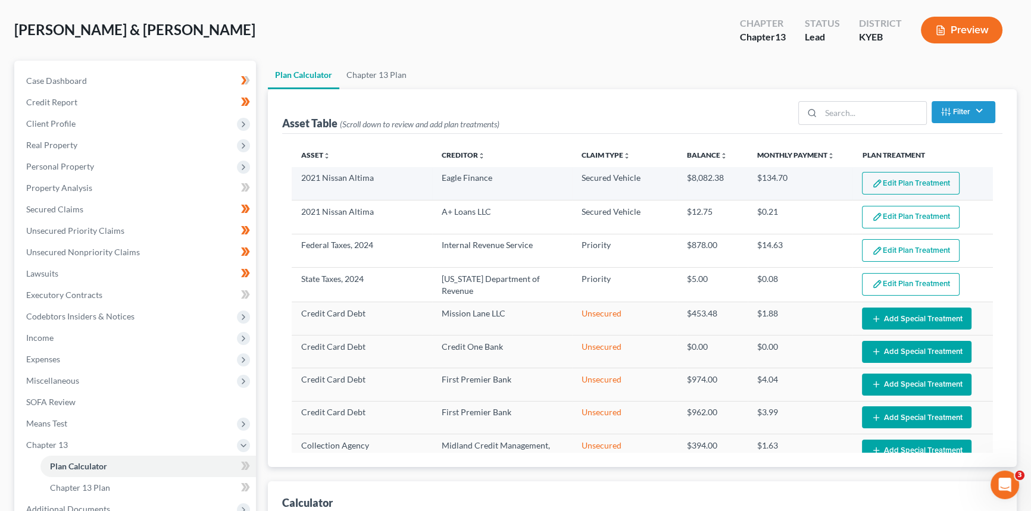
select select "59"
click at [905, 179] on button "Edit Plan Treatment" at bounding box center [911, 183] width 98 height 23
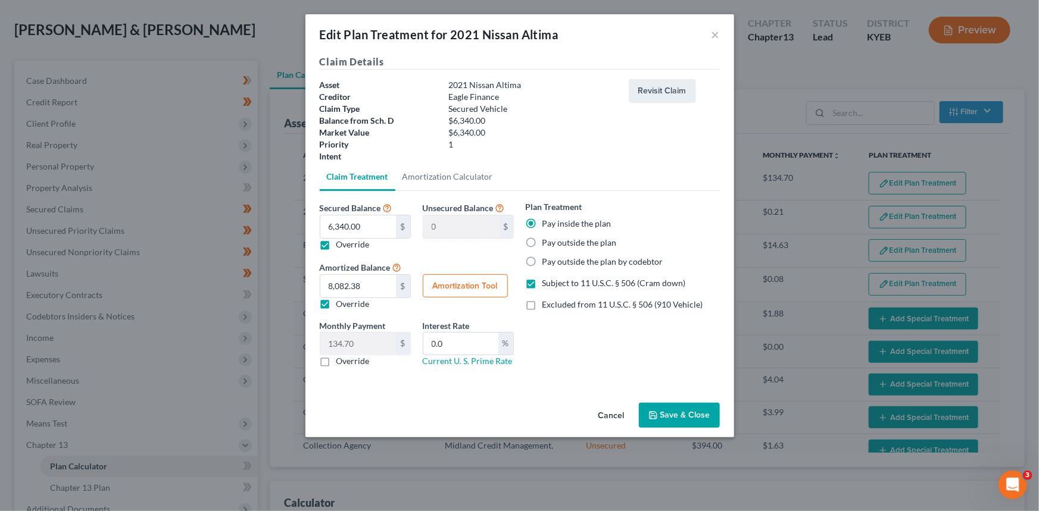
drag, startPoint x: 664, startPoint y: 411, endPoint x: 848, endPoint y: 244, distance: 249.0
click at [664, 411] on button "Save & Close" at bounding box center [679, 415] width 81 height 25
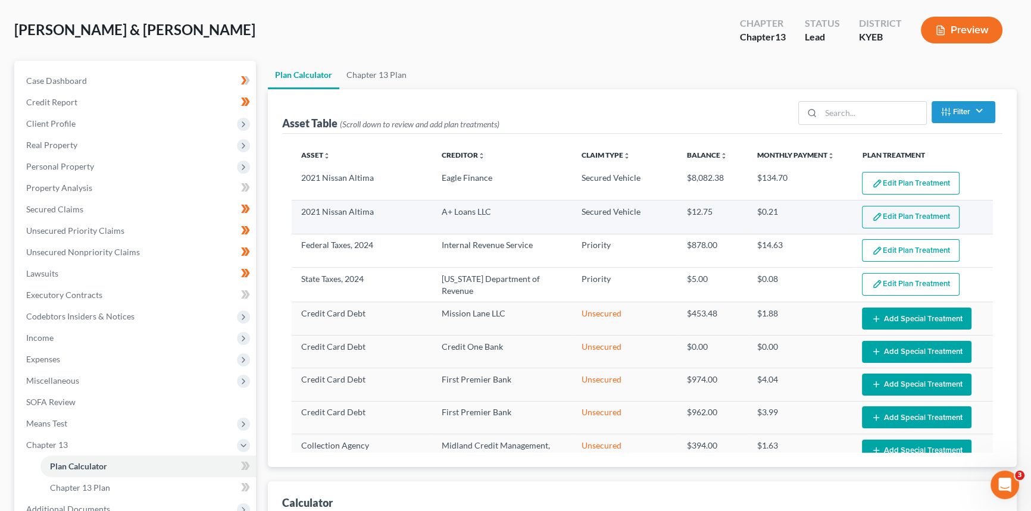
select select "59"
click at [903, 220] on button "Edit Plan Treatment" at bounding box center [911, 217] width 98 height 23
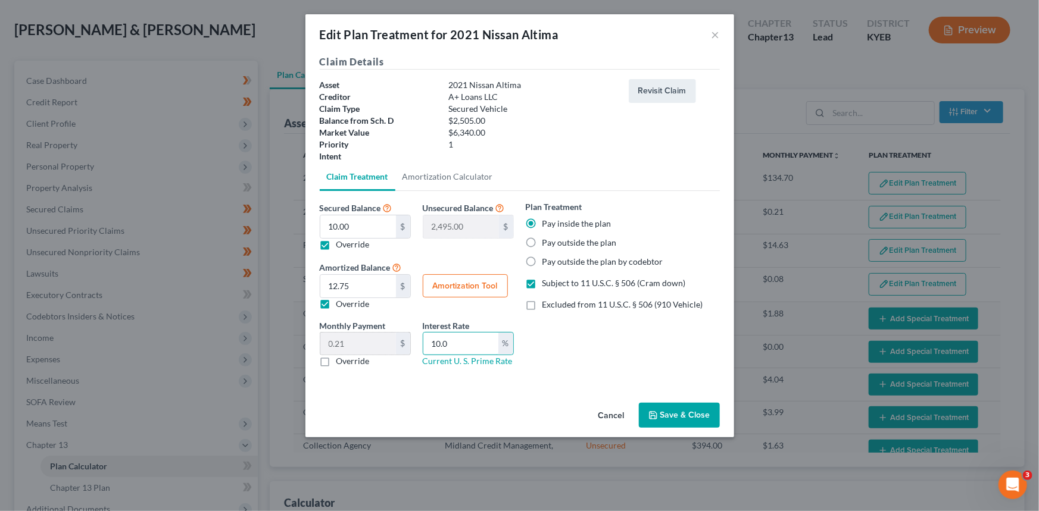
click at [367, 334] on div "Monthly Payment 0.21 $ 0.00 $ Override Interest Rate 10.0 % Current U. S. Prime…" at bounding box center [417, 349] width 206 height 58
type input "0.00"
click at [677, 417] on button "Save & Close" at bounding box center [679, 415] width 81 height 25
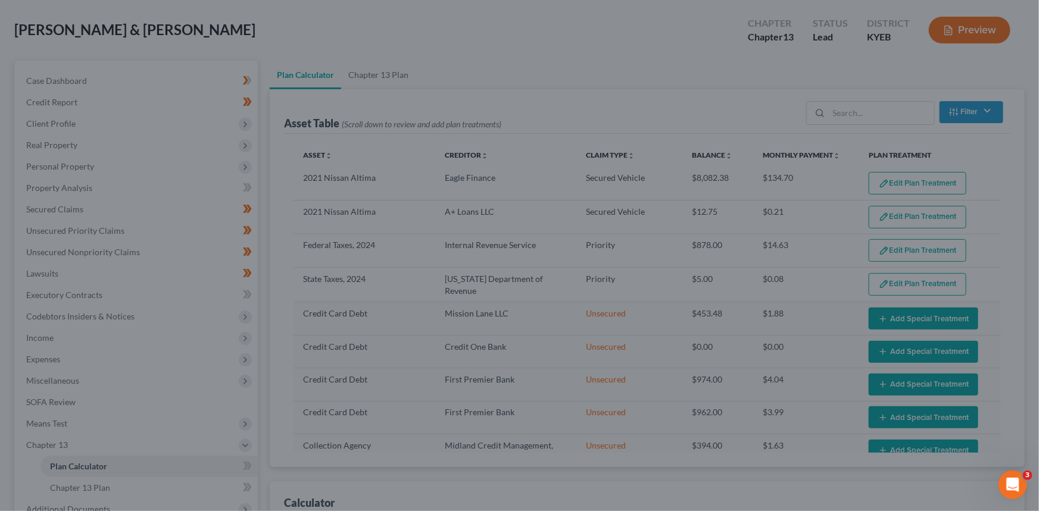
select select "59"
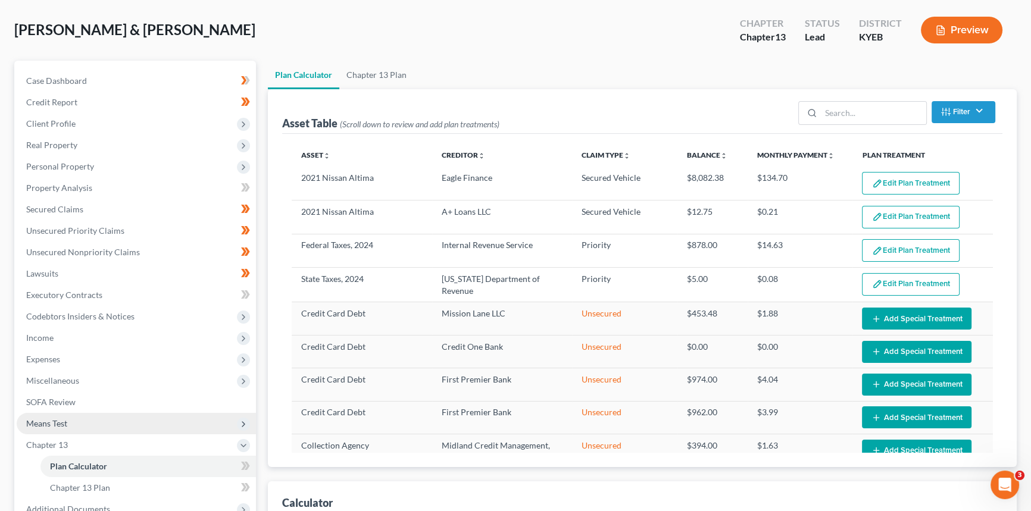
click at [45, 423] on span "Means Test" at bounding box center [46, 423] width 41 height 10
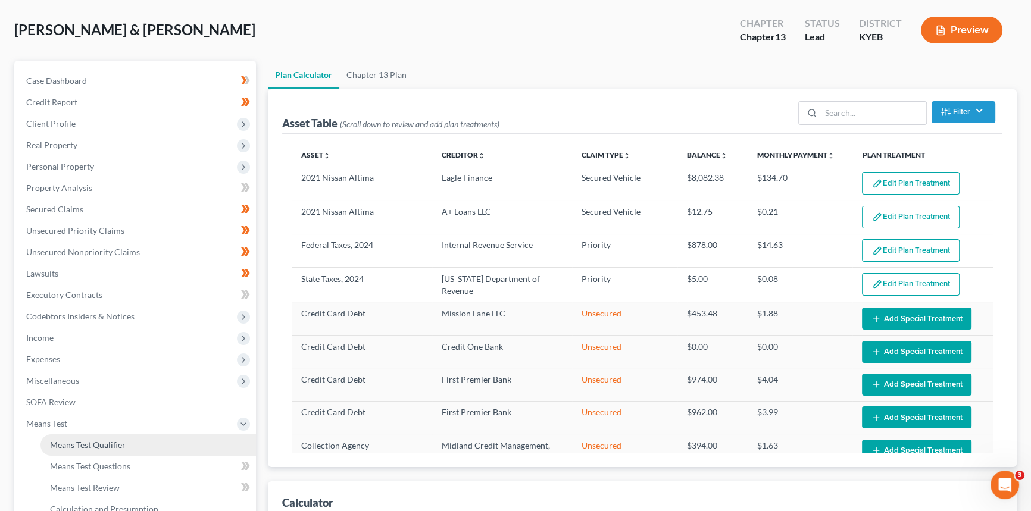
click at [78, 443] on span "Means Test Qualifier" at bounding box center [88, 445] width 76 height 10
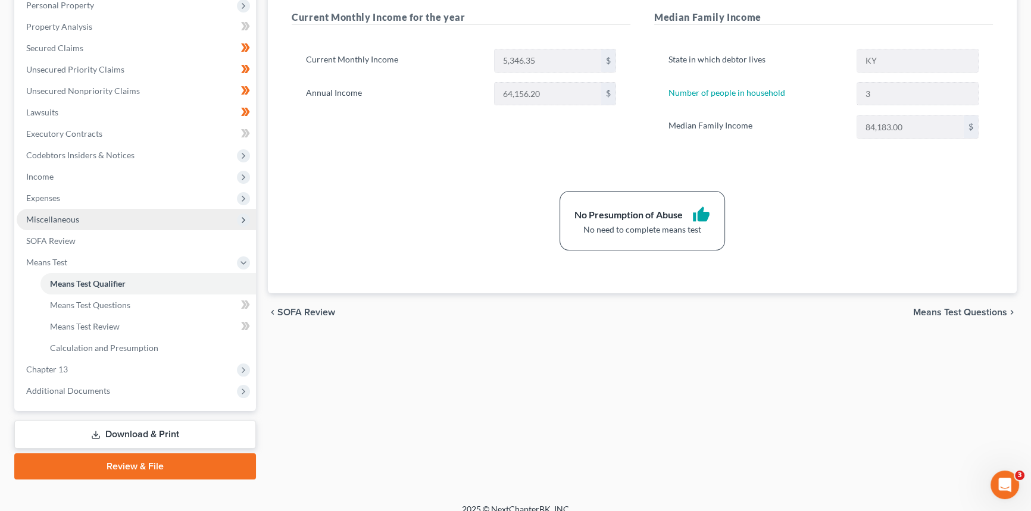
scroll to position [216, 0]
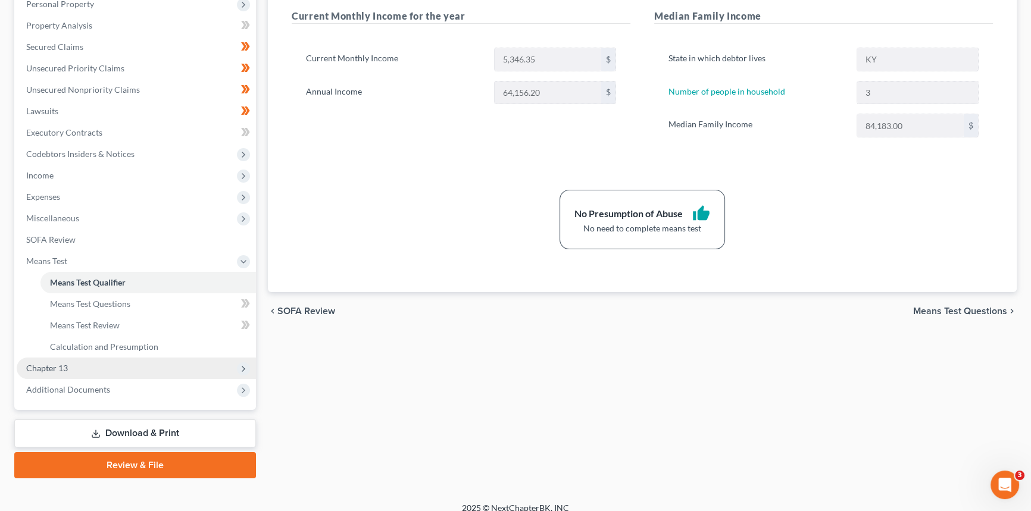
click at [66, 370] on span "Chapter 13" at bounding box center [47, 368] width 42 height 10
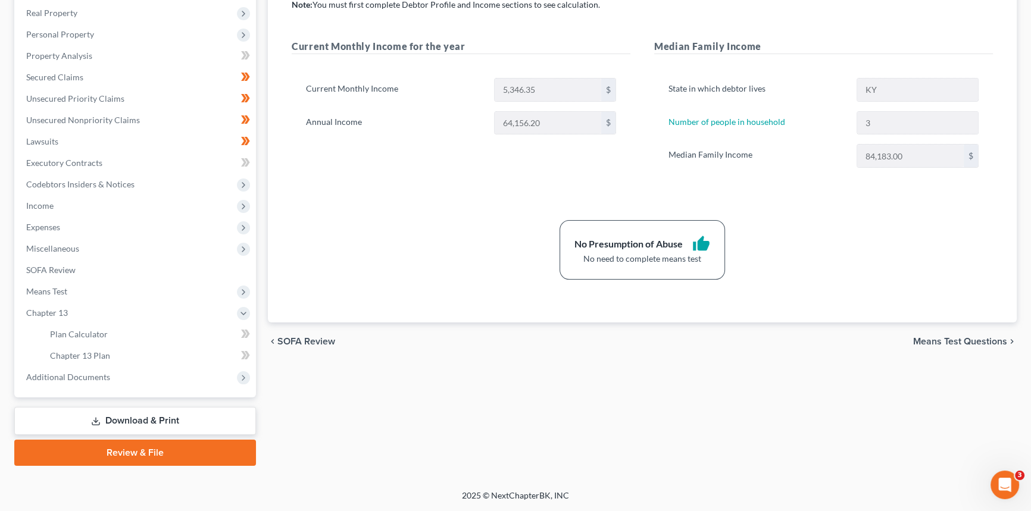
scroll to position [184, 0]
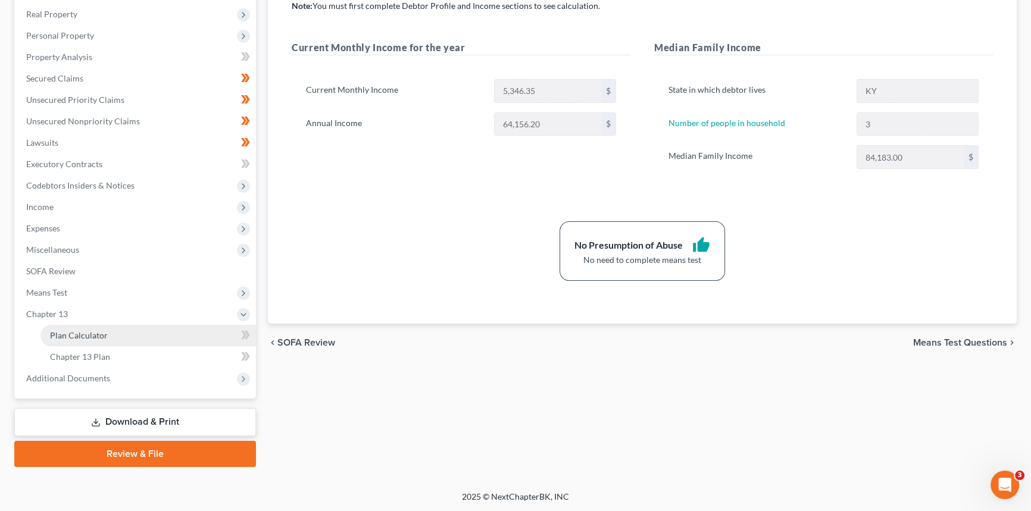
click at [77, 337] on span "Plan Calculator" at bounding box center [79, 335] width 58 height 10
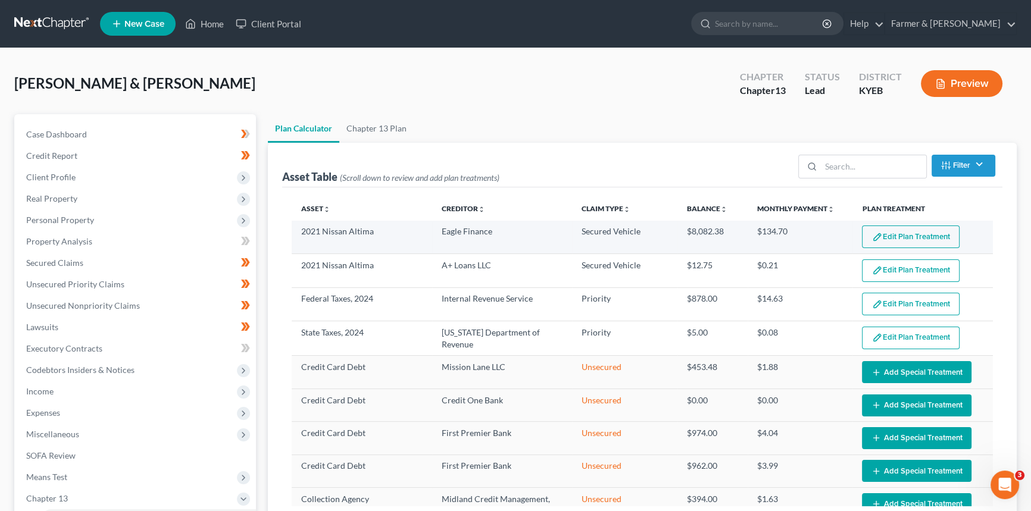
select select "59"
click at [899, 231] on button "Edit Plan Treatment" at bounding box center [911, 237] width 98 height 23
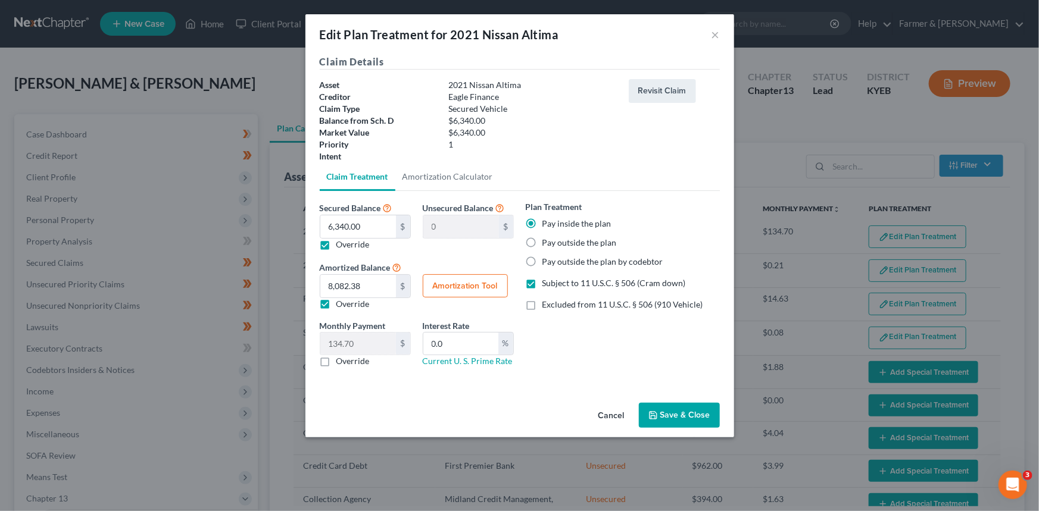
click at [336, 306] on label "Override" at bounding box center [352, 304] width 33 height 12
click at [341, 306] on input "Override" at bounding box center [345, 302] width 8 height 8
checkbox input "false"
type input "105.66"
click at [673, 408] on button "Save & Close" at bounding box center [679, 415] width 81 height 25
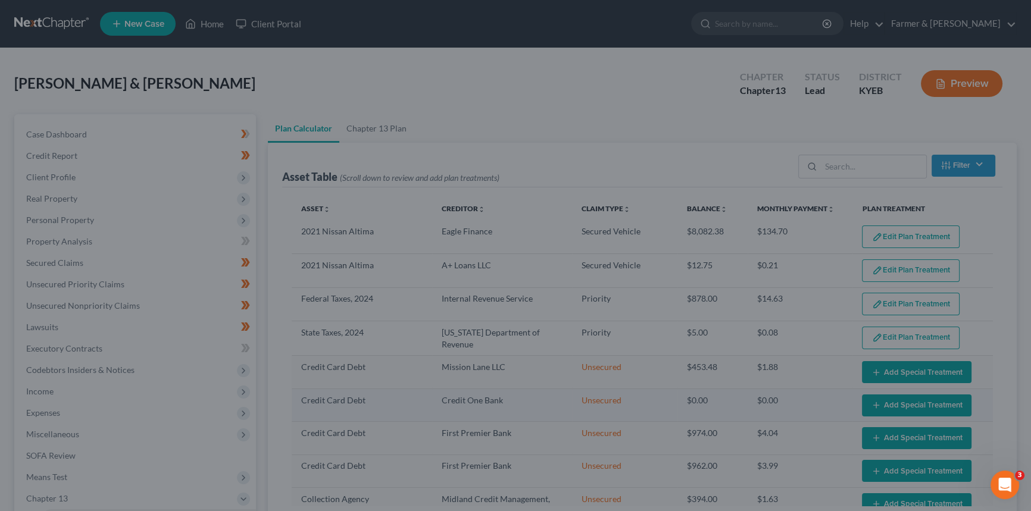
select select "59"
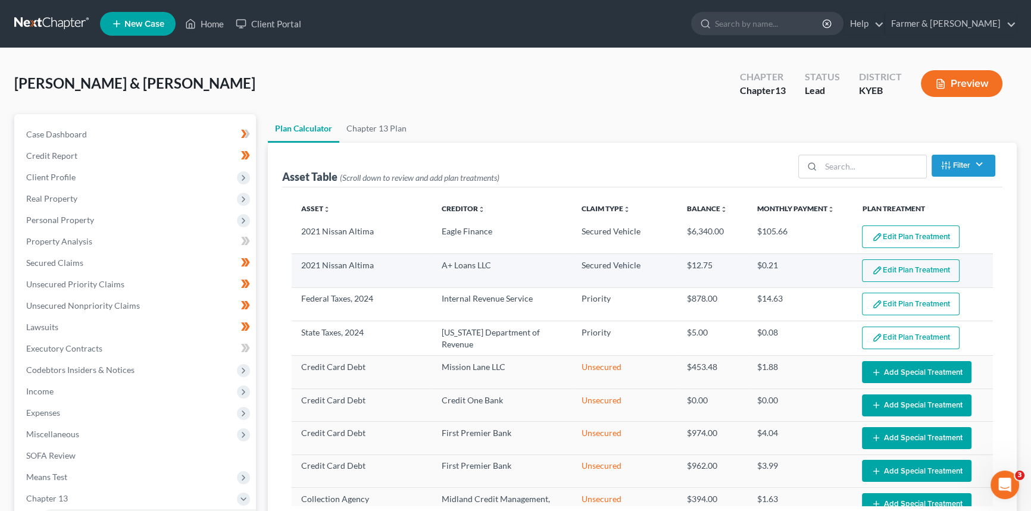
click at [903, 270] on button "Edit Plan Treatment" at bounding box center [911, 270] width 98 height 23
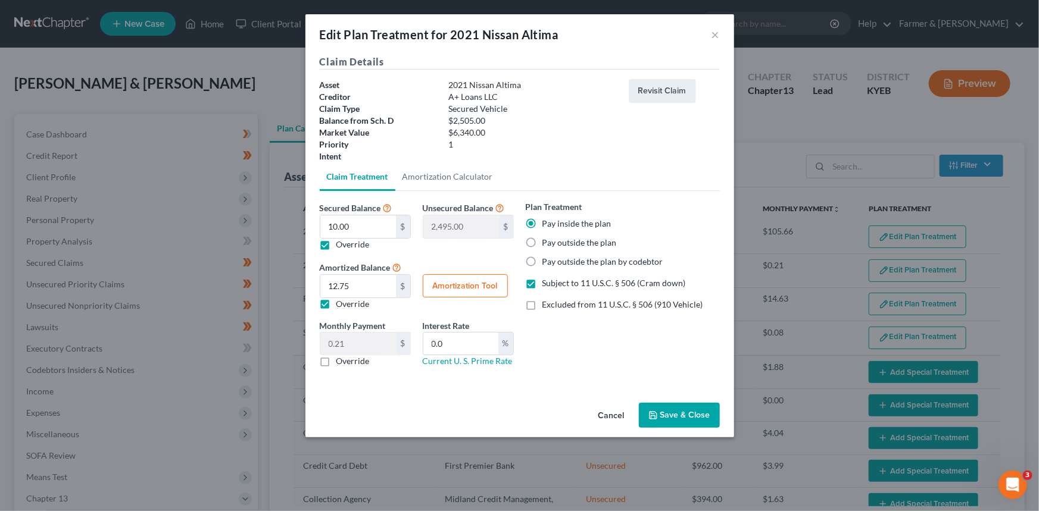
click at [336, 307] on label "Override" at bounding box center [352, 304] width 33 height 12
click at [341, 306] on input "Override" at bounding box center [345, 302] width 8 height 8
checkbox input "false"
type input "0.16"
click at [676, 415] on button "Save & Close" at bounding box center [679, 415] width 81 height 25
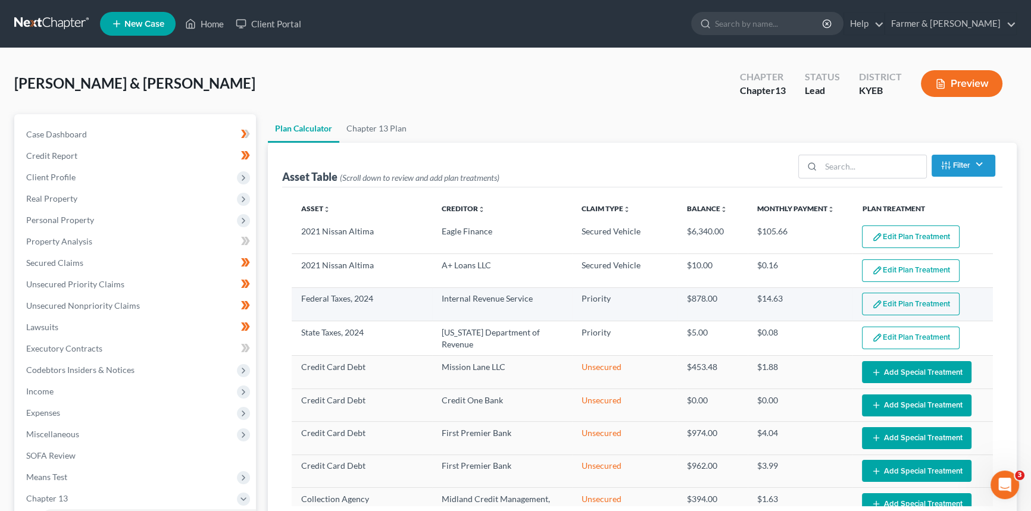
select select "59"
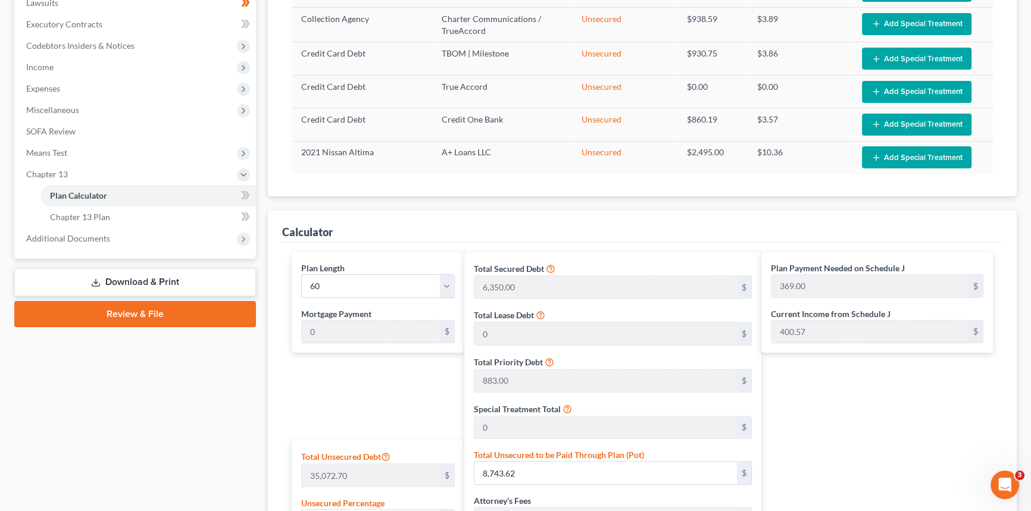
scroll to position [433, 0]
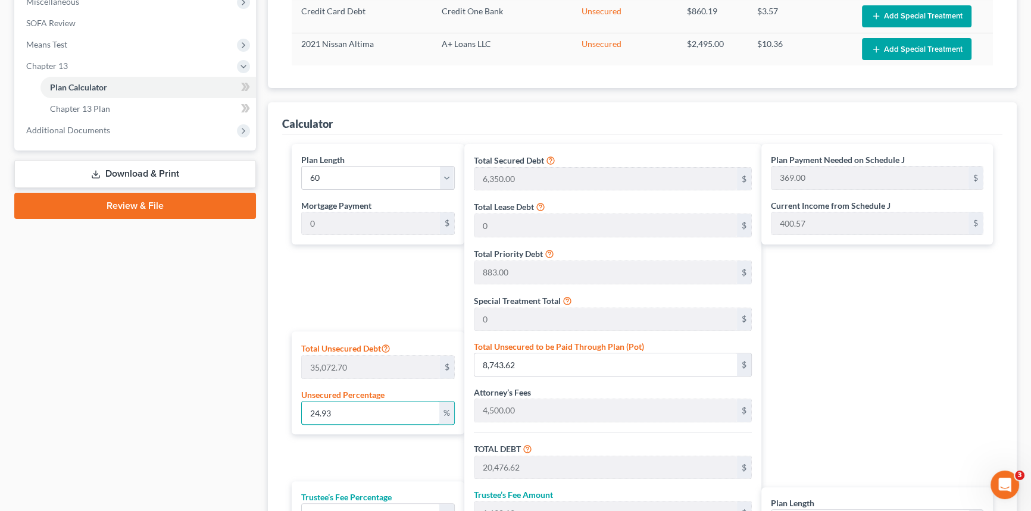
drag, startPoint x: 333, startPoint y: 409, endPoint x: 261, endPoint y: 414, distance: 72.2
click at [272, 406] on div "Calculator Plan Length 1 2 3 4 5 6 7 8 9 10 11 12 13 14 15 16 17 18 19 20 21 22…" at bounding box center [642, 371] width 749 height 539
type input "5"
type input "1,753.63"
type input "13,486.63"
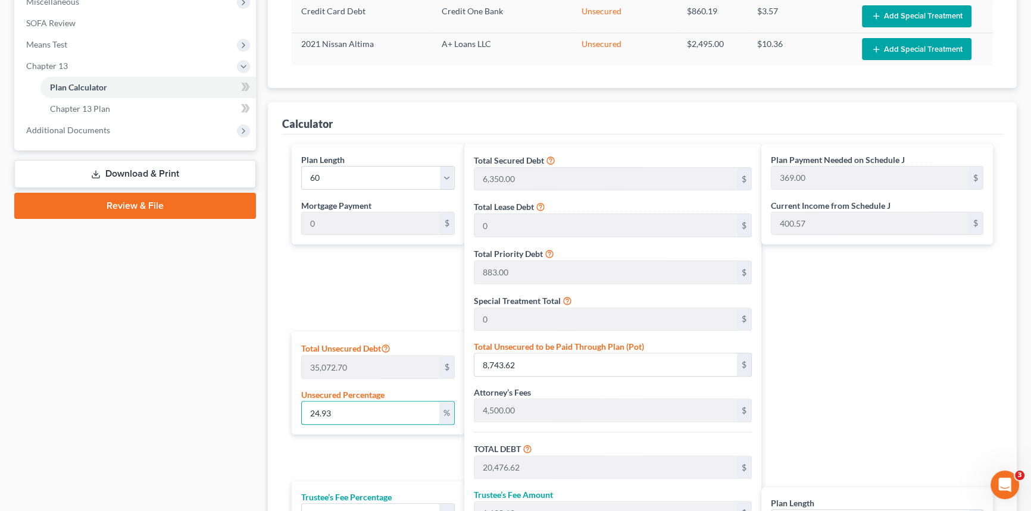
type input "1,078.93"
type input "14,565.56"
type input "243.00"
type input "5"
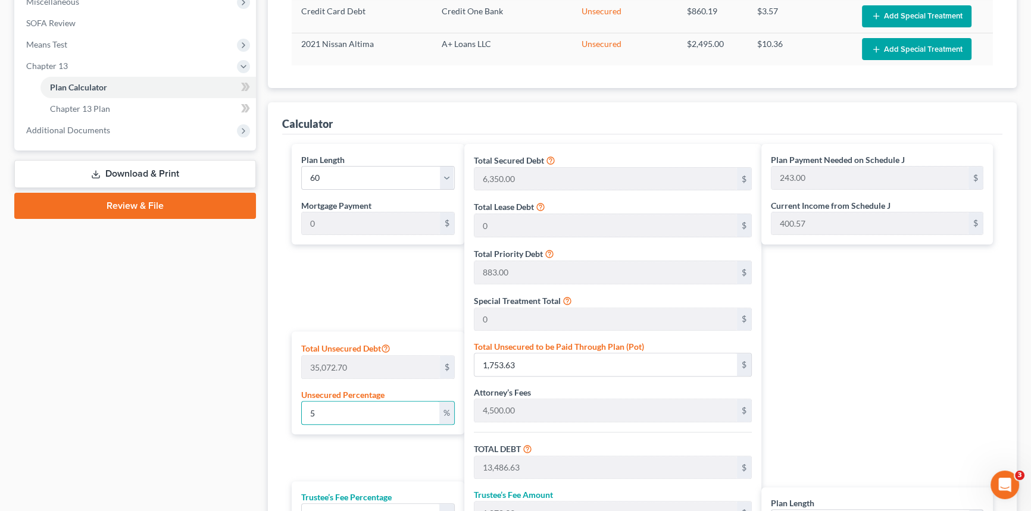
scroll to position [446, 0]
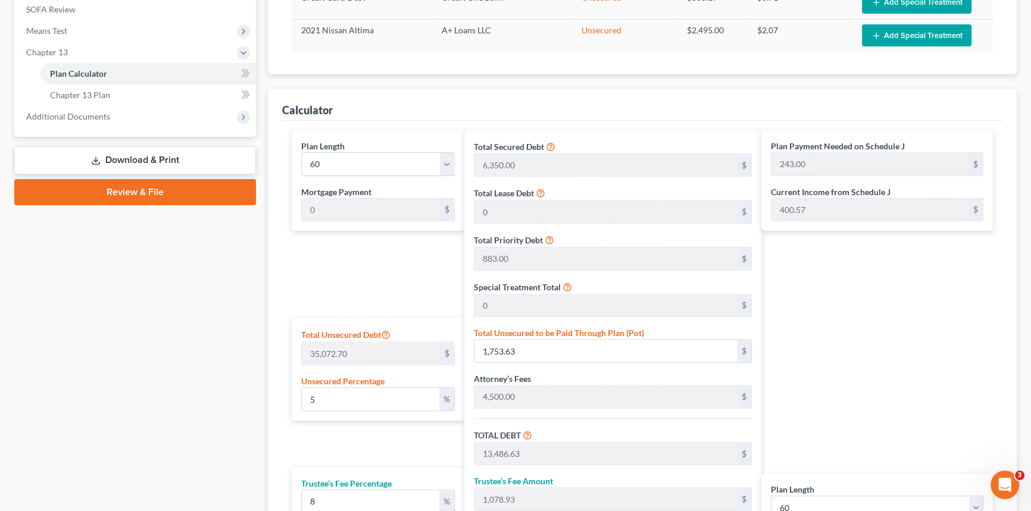
click at [377, 267] on div "Plan Length 1 2 3 4 5 6 7 8 9 10 11 12 13 14 15 16 17 18 19 20 21 22 23 24 25 2…" at bounding box center [375, 371] width 179 height 483
click at [317, 399] on input "5" at bounding box center [370, 399] width 137 height 23
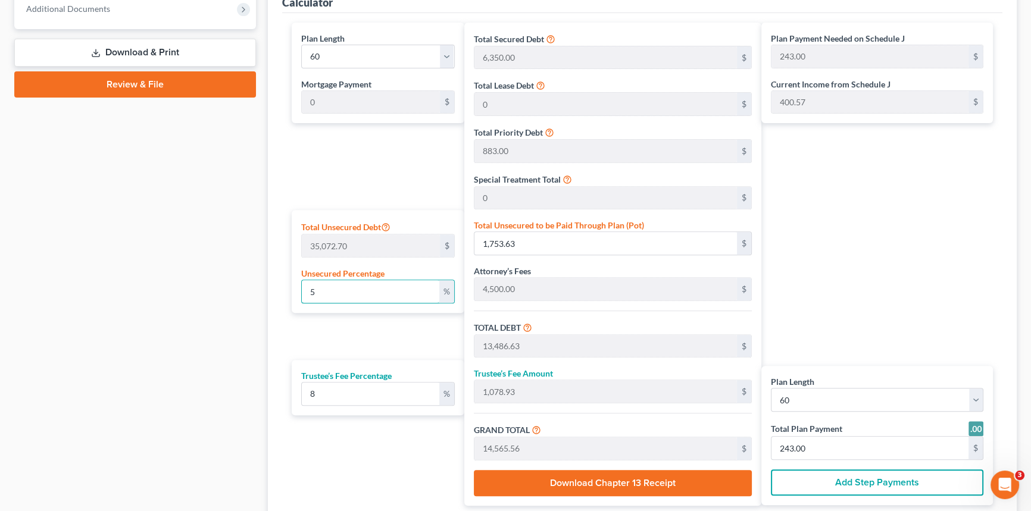
scroll to position [500, 0]
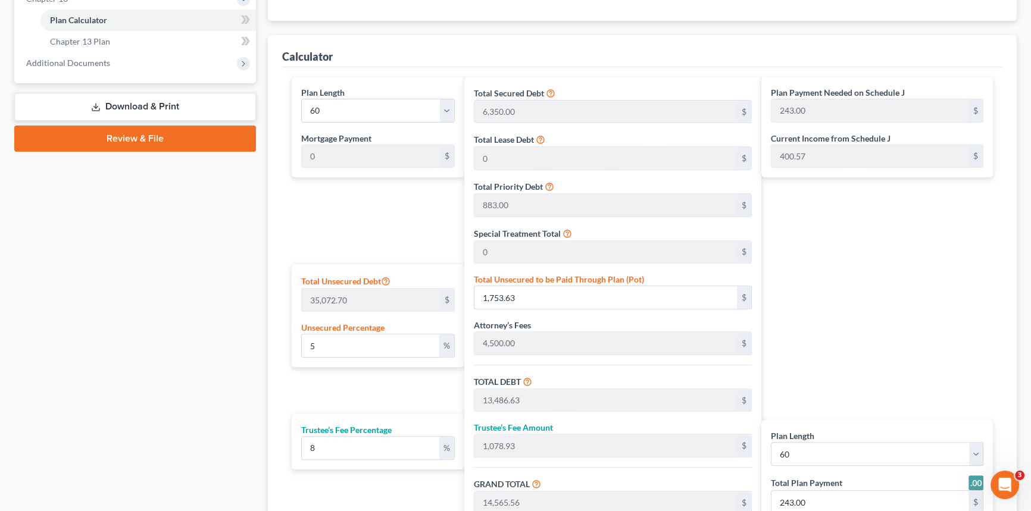
click at [389, 236] on div "Plan Length 1 2 3 4 5 6 7 8 9 10 11 12 13 14 15 16 17 18 19 20 21 22 23 24 25 2…" at bounding box center [375, 318] width 179 height 483
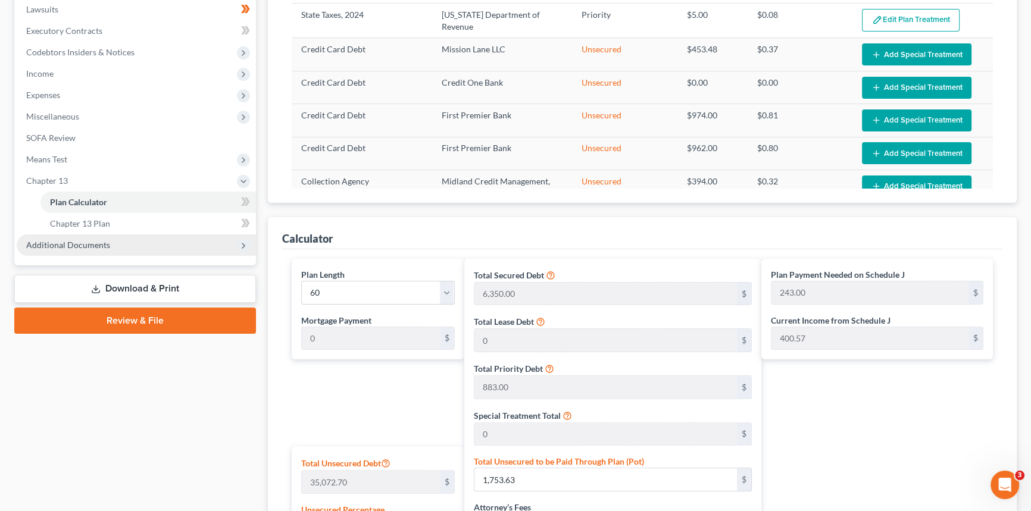
scroll to position [265, 0]
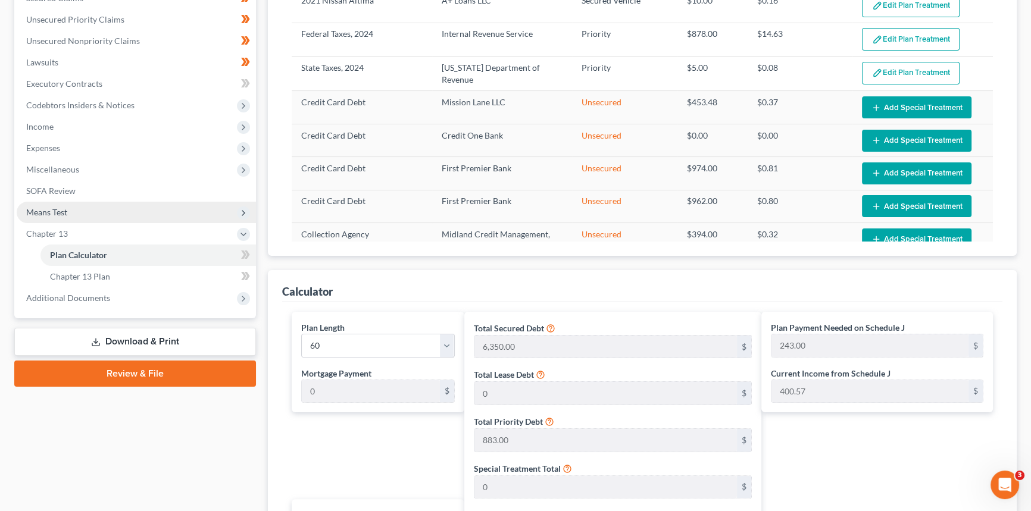
click at [62, 212] on span "Means Test" at bounding box center [46, 212] width 41 height 10
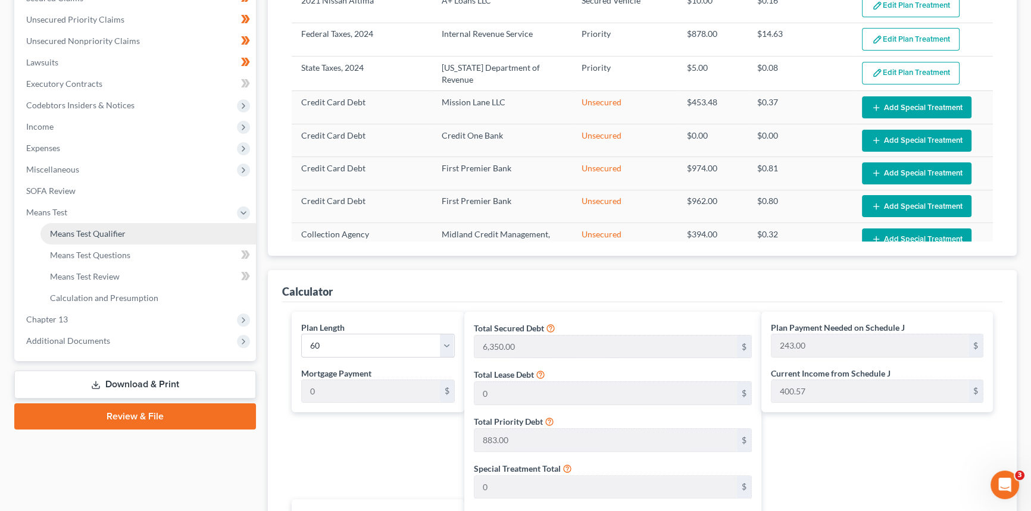
click at [70, 229] on span "Means Test Qualifier" at bounding box center [88, 234] width 76 height 10
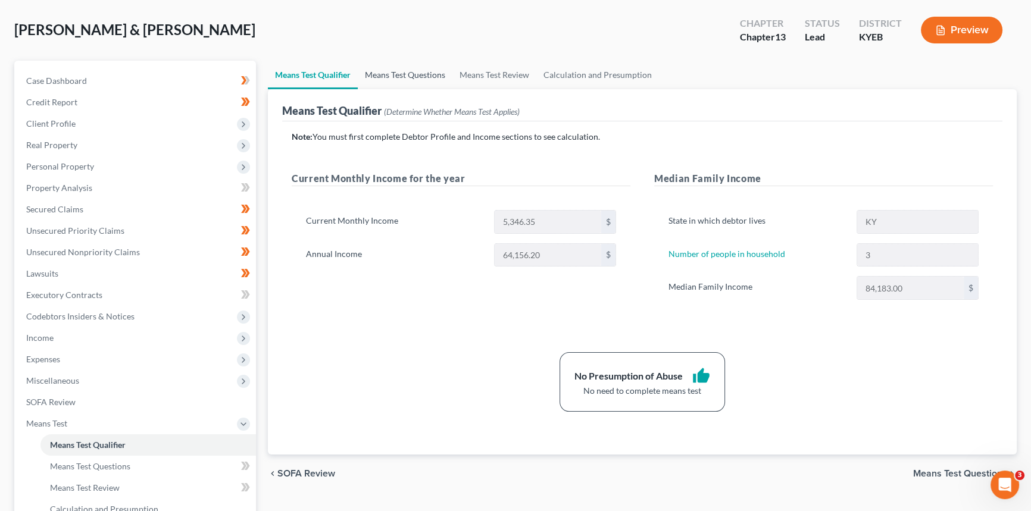
click at [415, 68] on link "Means Test Questions" at bounding box center [405, 75] width 95 height 29
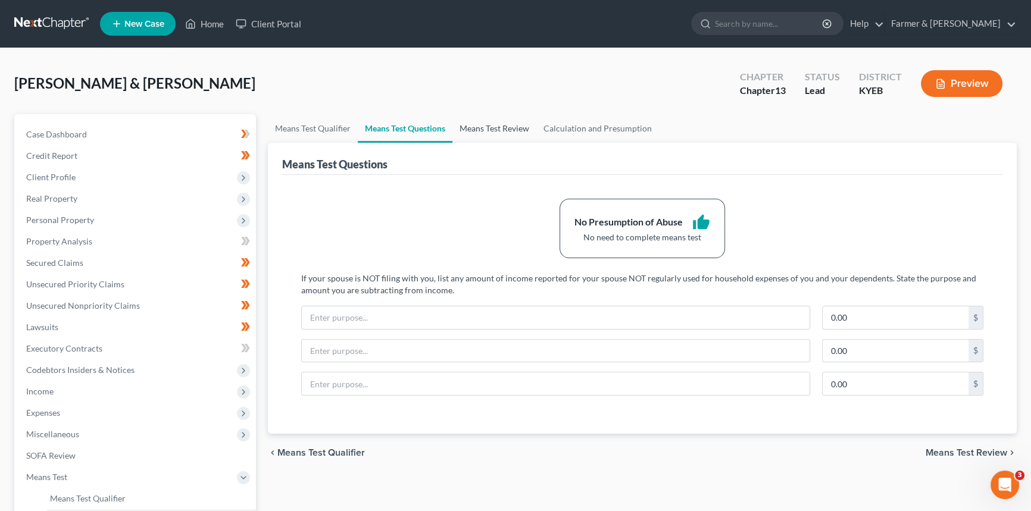
click at [496, 129] on link "Means Test Review" at bounding box center [494, 128] width 84 height 29
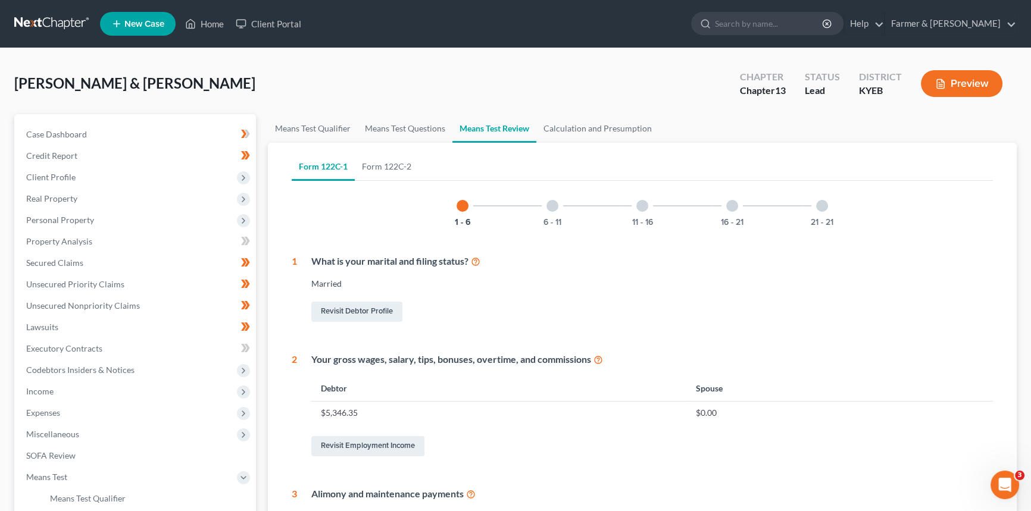
click at [553, 208] on div at bounding box center [552, 206] width 12 height 12
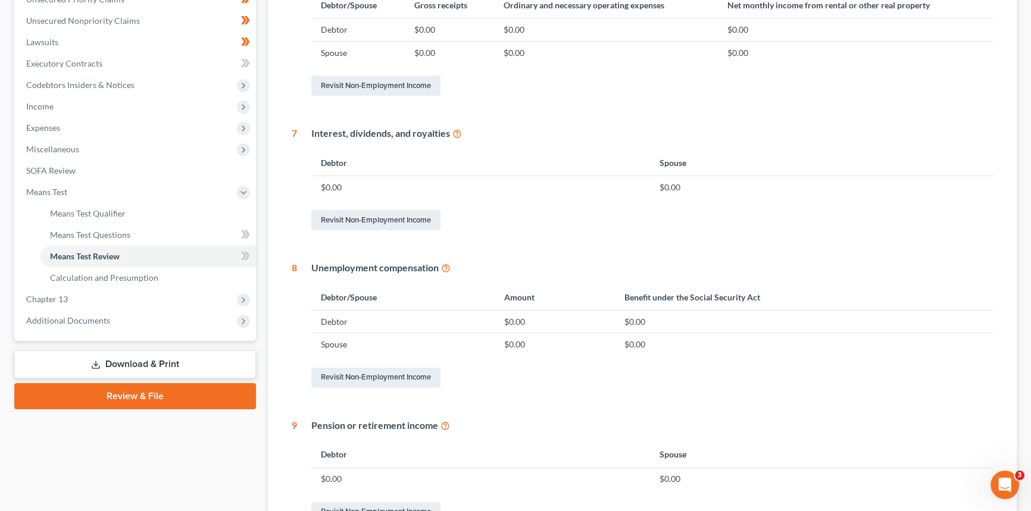
scroll to position [89, 0]
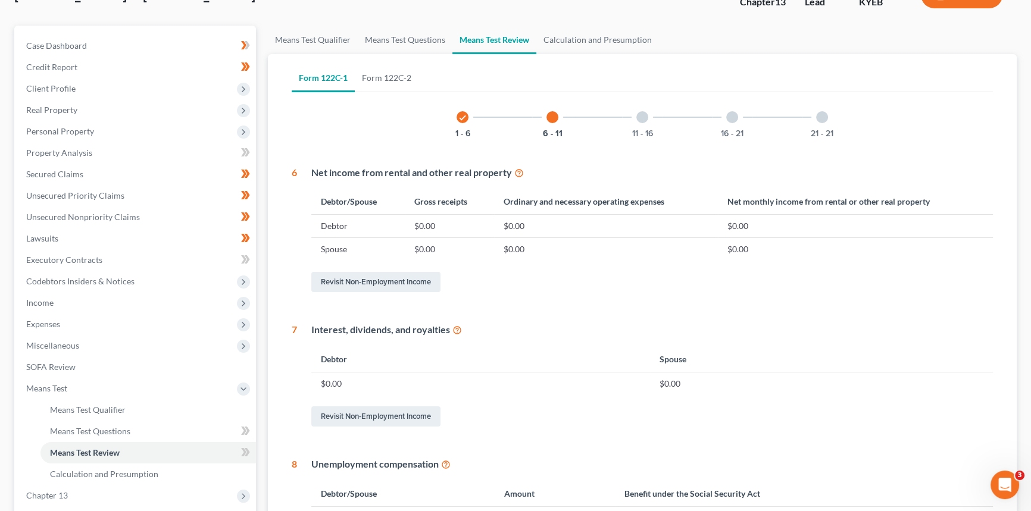
click at [649, 117] on div "11 - 16" at bounding box center [642, 117] width 40 height 40
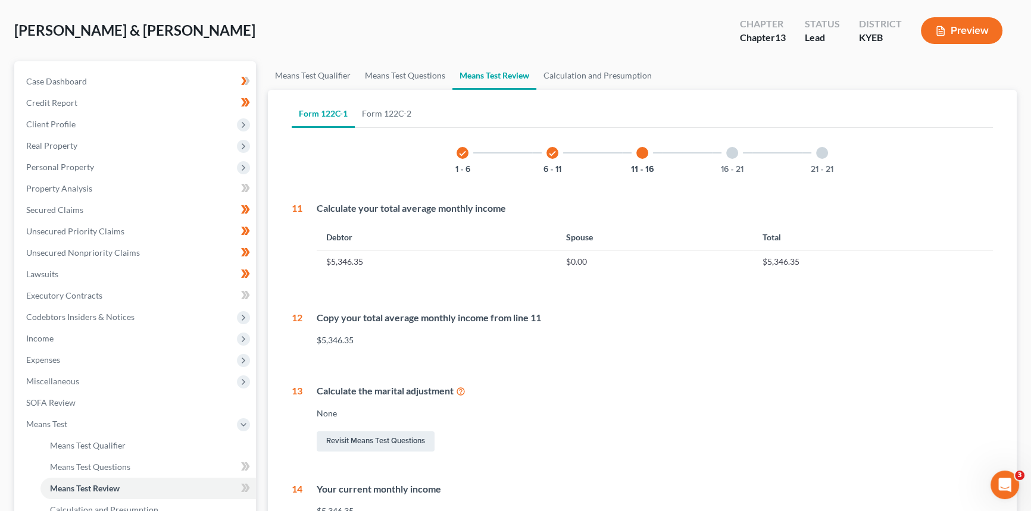
scroll to position [0, 0]
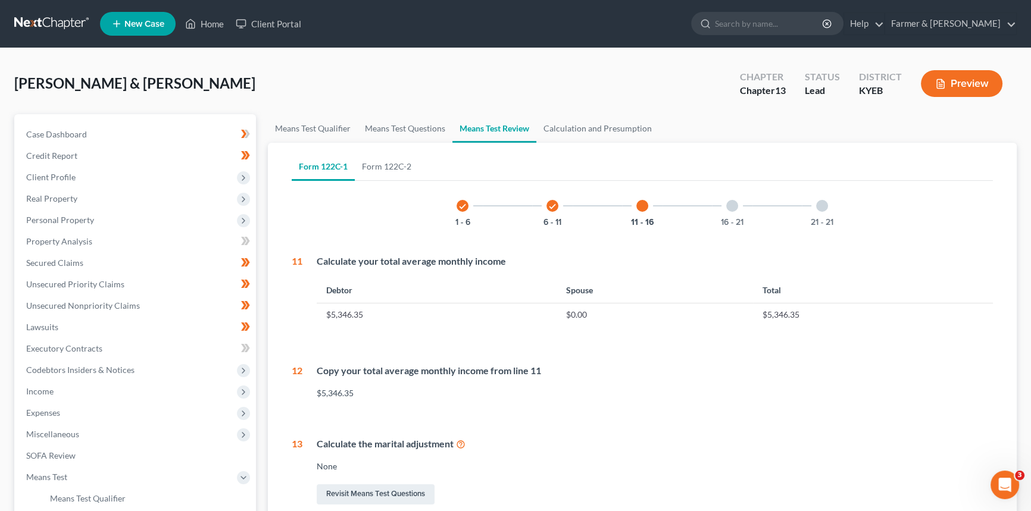
click at [727, 204] on div at bounding box center [732, 206] width 12 height 12
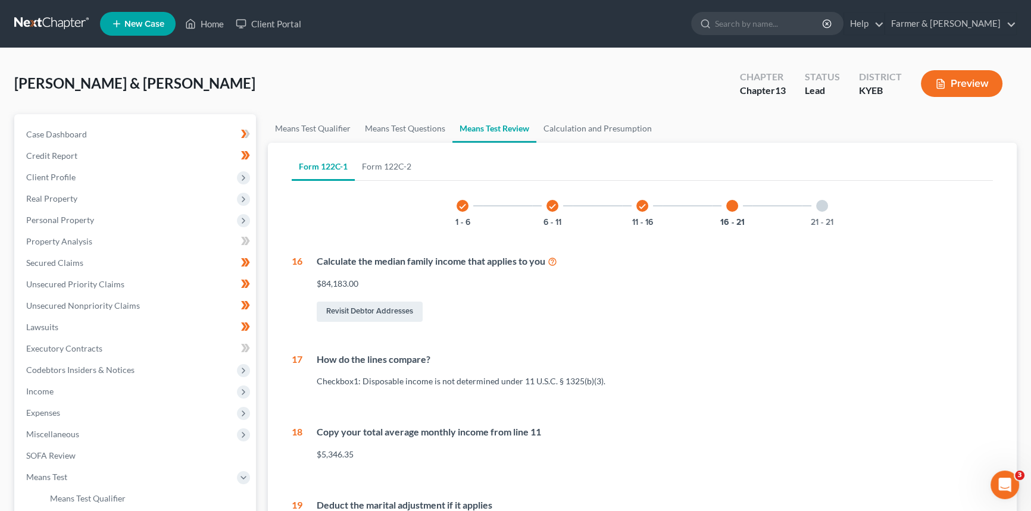
click at [830, 202] on div "21 - 21" at bounding box center [822, 206] width 40 height 40
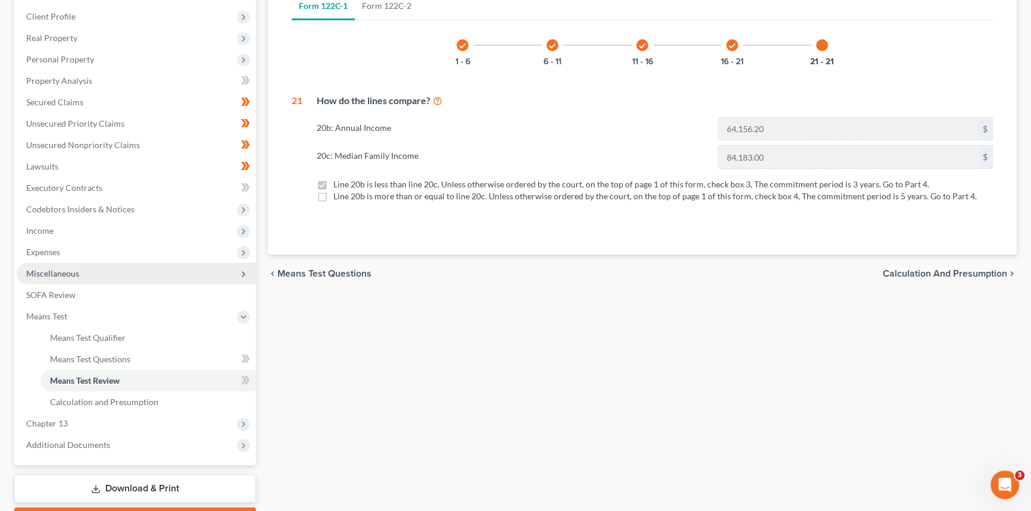
scroll to position [162, 0]
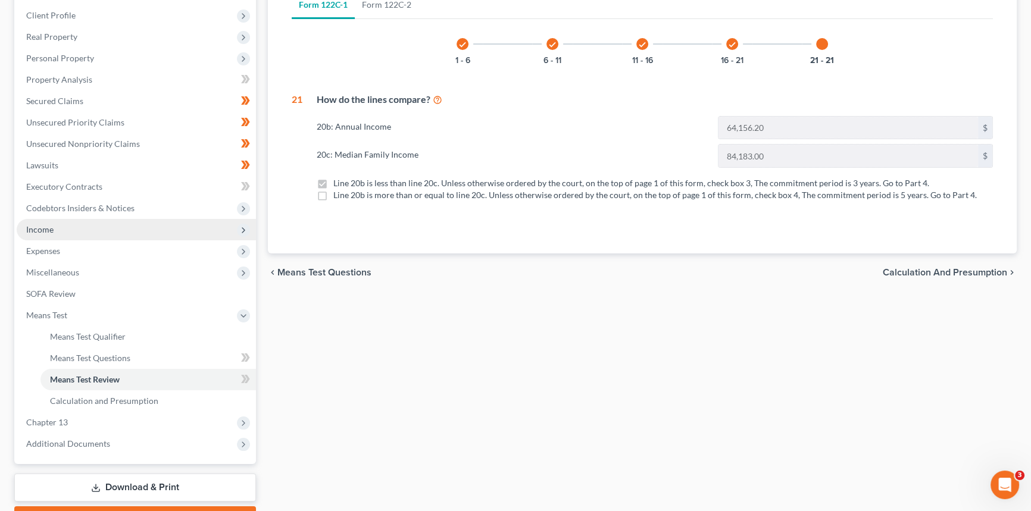
click at [70, 226] on span "Income" at bounding box center [136, 229] width 239 height 21
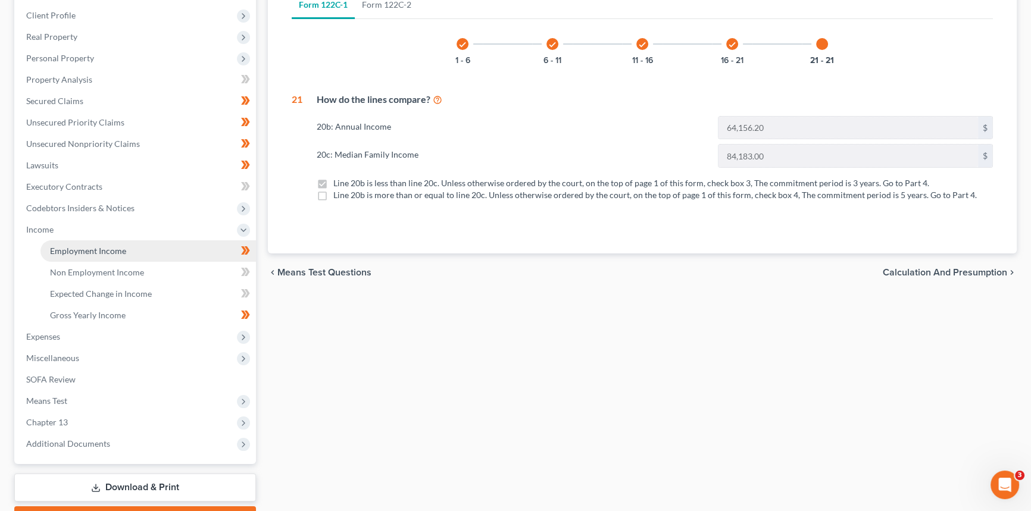
click at [76, 247] on span "Employment Income" at bounding box center [88, 251] width 76 height 10
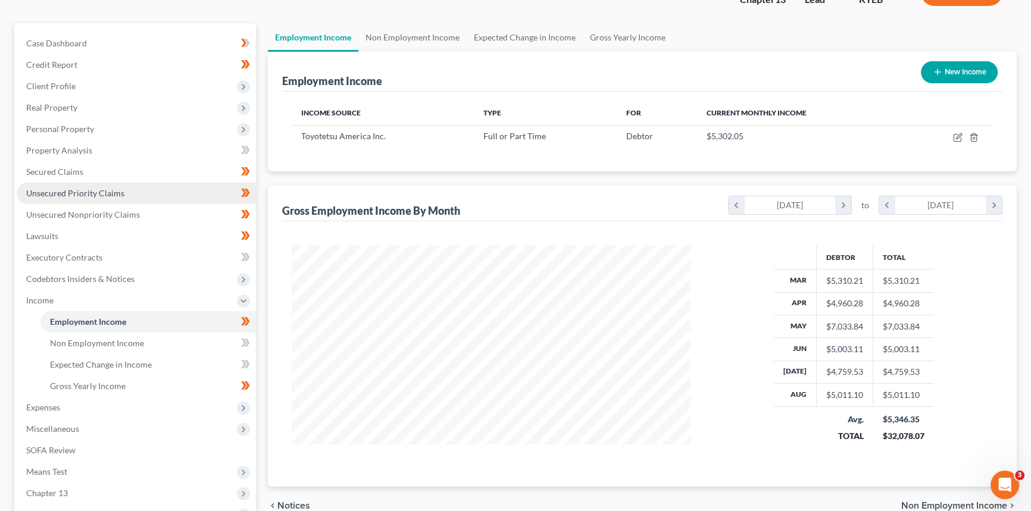
scroll to position [108, 0]
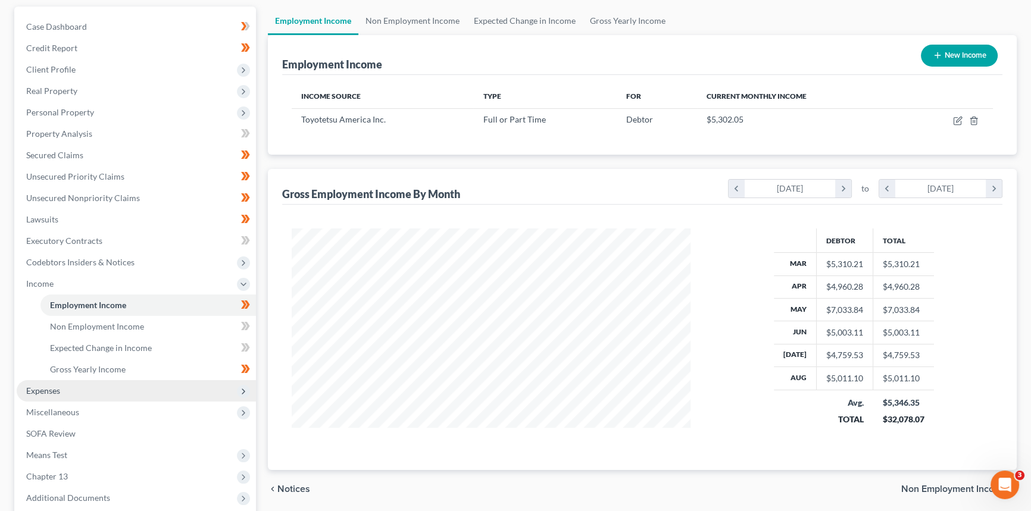
click at [50, 387] on span "Expenses" at bounding box center [43, 391] width 34 height 10
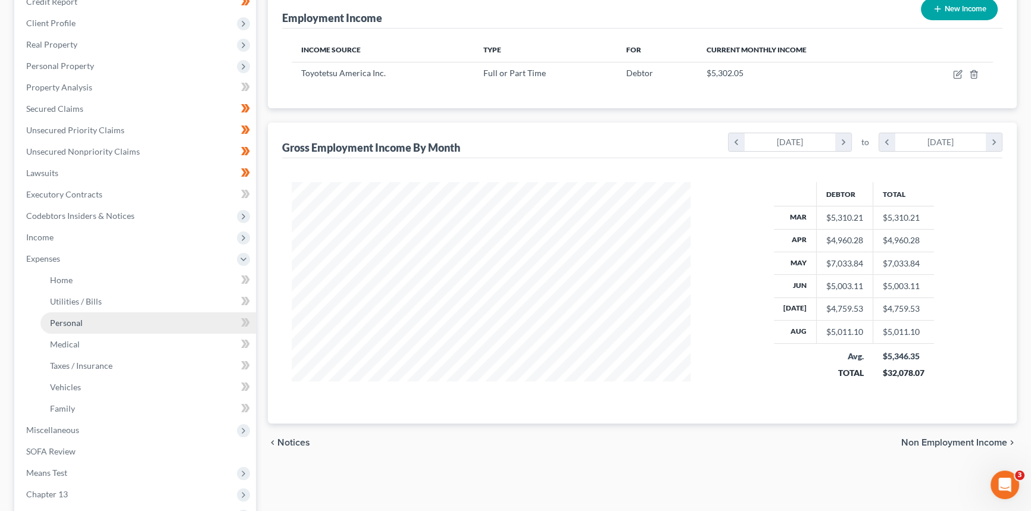
scroll to position [216, 0]
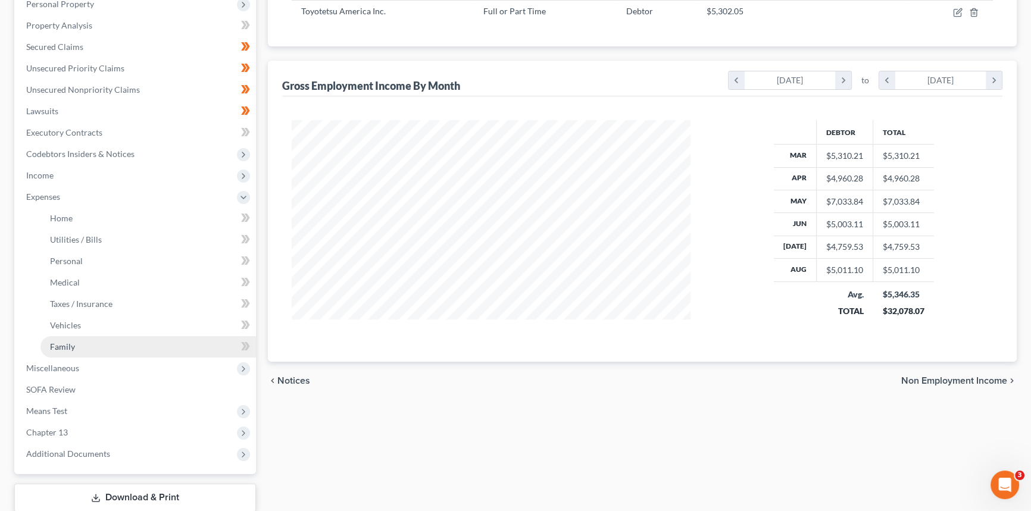
click at [61, 350] on span "Family" at bounding box center [62, 347] width 25 height 10
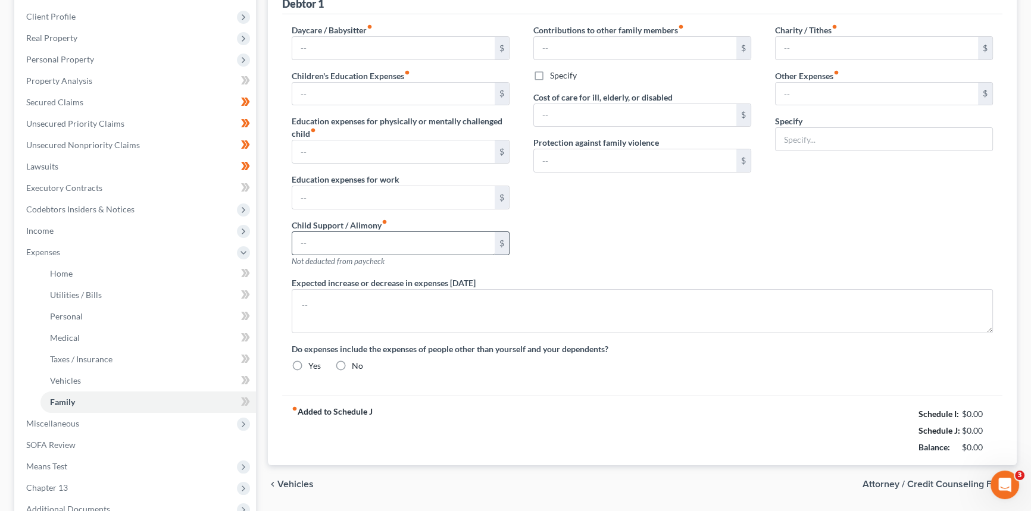
type input "0.00"
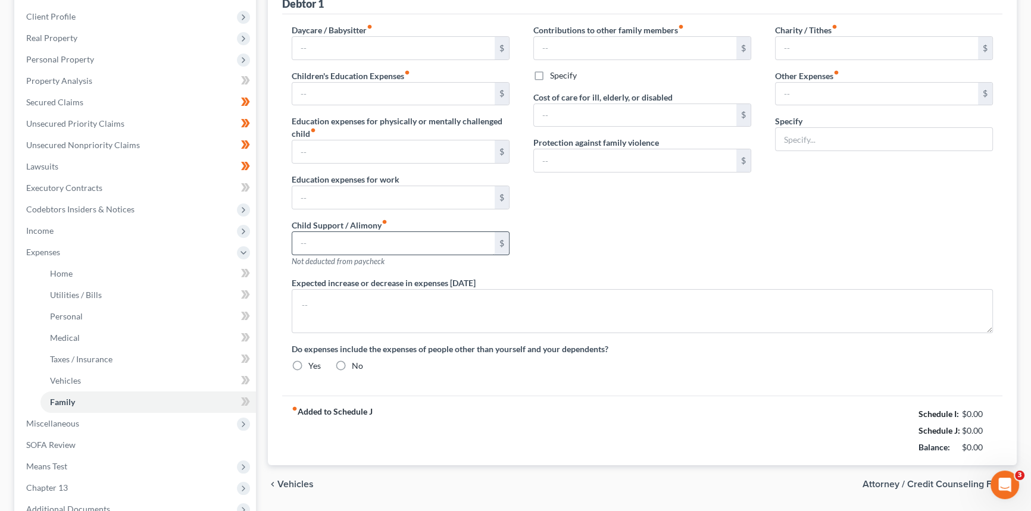
type input "0.00"
type input "100.00"
type input "0.00"
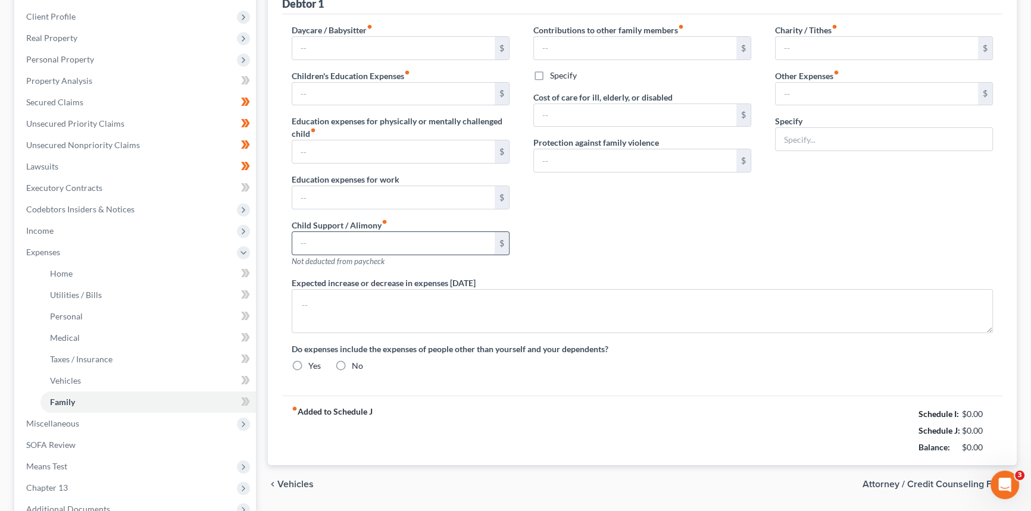
radio input "true"
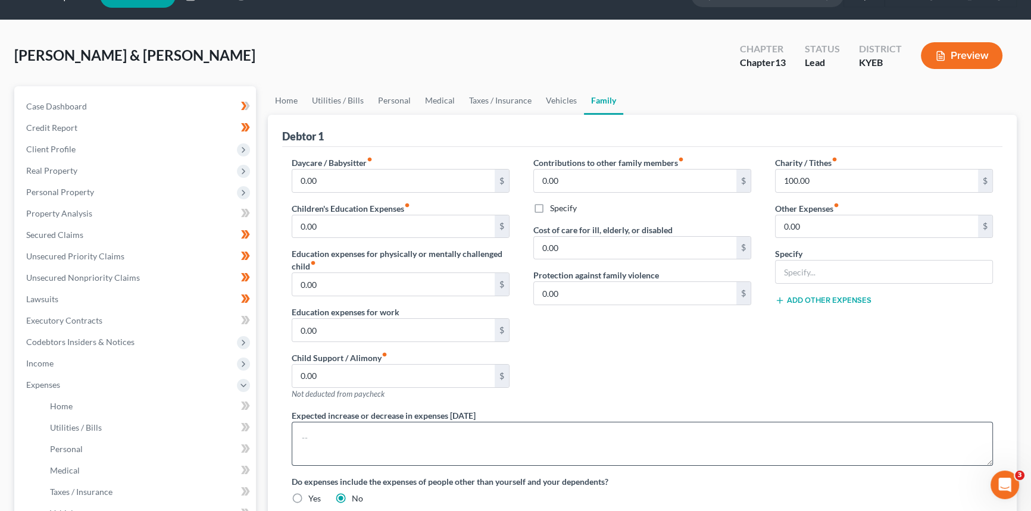
scroll to position [54, 0]
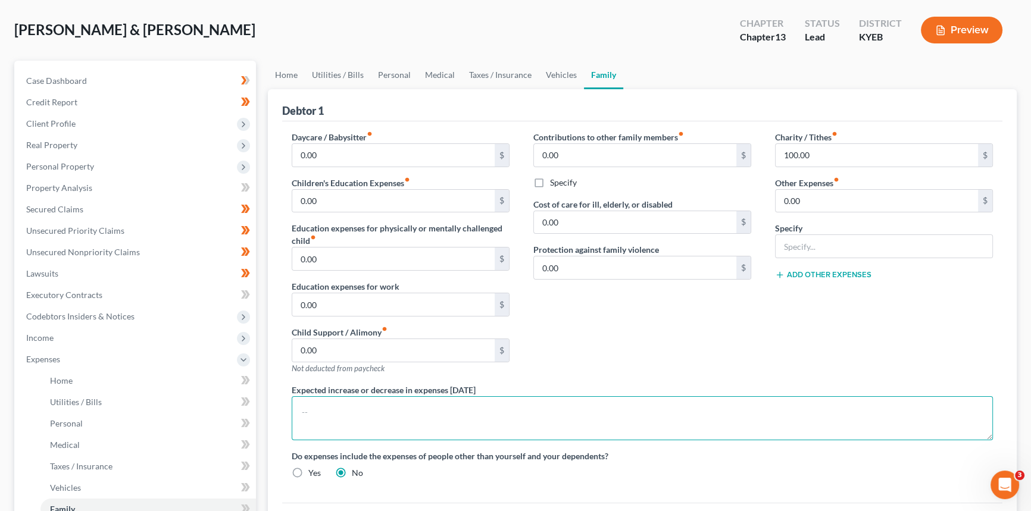
click at [325, 408] on textarea at bounding box center [642, 418] width 701 height 44
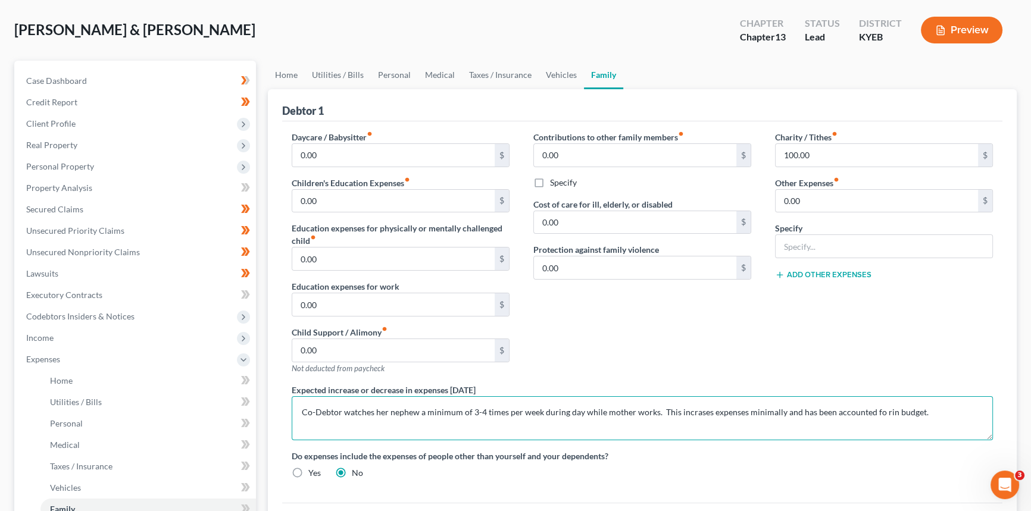
click at [704, 410] on textarea "Co-Debtor watches her nephew a minimum of 3-4 times per week during day while m…" at bounding box center [642, 418] width 701 height 44
click at [700, 410] on textarea "Co-Debtor watches her nephew a minimum of 3-4 times per week during day while m…" at bounding box center [642, 418] width 701 height 44
click at [881, 411] on textarea "Co-Debtor watches her nephew a minimum of 3-4 times per week during day while m…" at bounding box center [642, 418] width 701 height 44
type textarea "Co-Debtor watches her nephew a minimum of 3-4 times per week during day while m…"
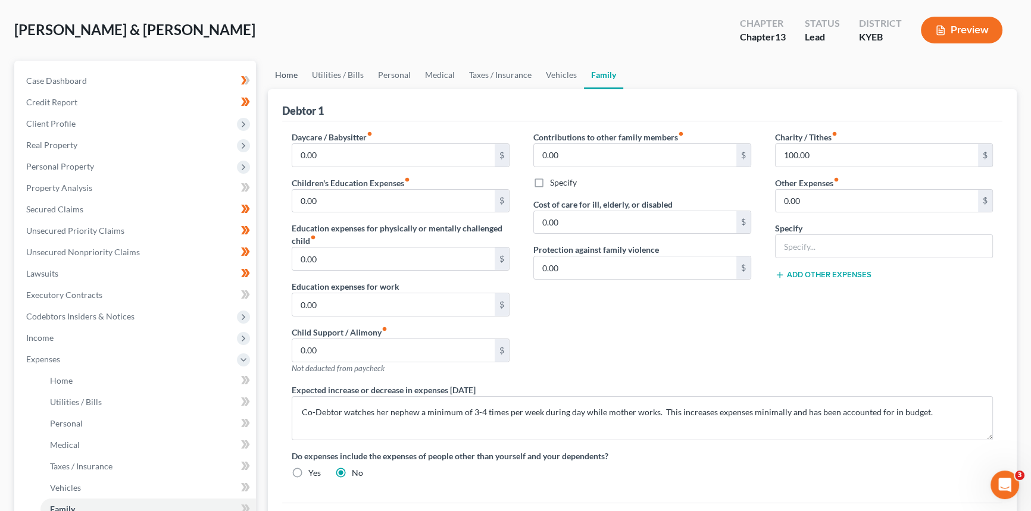
click at [291, 77] on link "Home" at bounding box center [286, 75] width 37 height 29
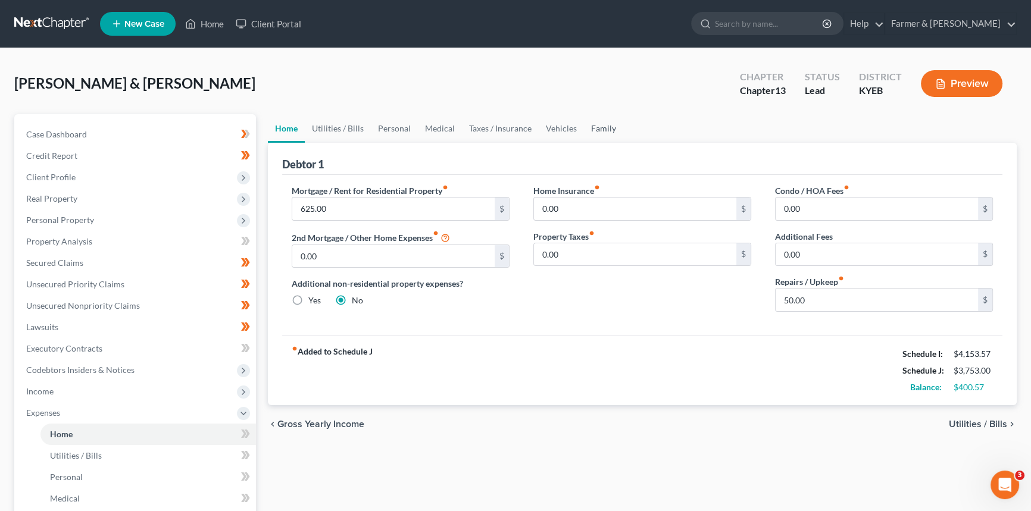
click at [599, 127] on link "Family" at bounding box center [603, 128] width 39 height 29
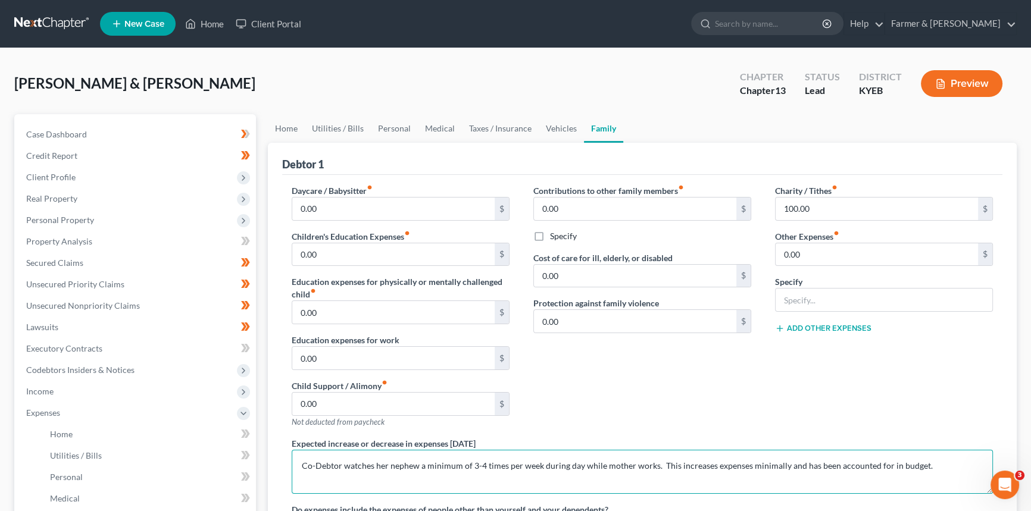
drag, startPoint x: 919, startPoint y: 468, endPoint x: 963, endPoint y: 455, distance: 45.8
click at [920, 468] on textarea "Co-Debtor watches her nephew a minimum of 3-4 times per week during day while m…" at bounding box center [642, 472] width 701 height 44
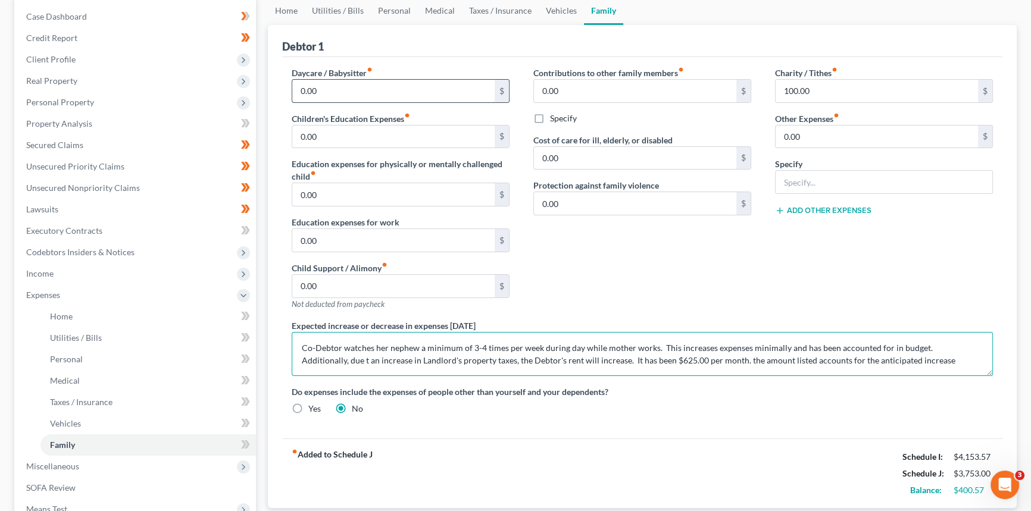
scroll to position [54, 0]
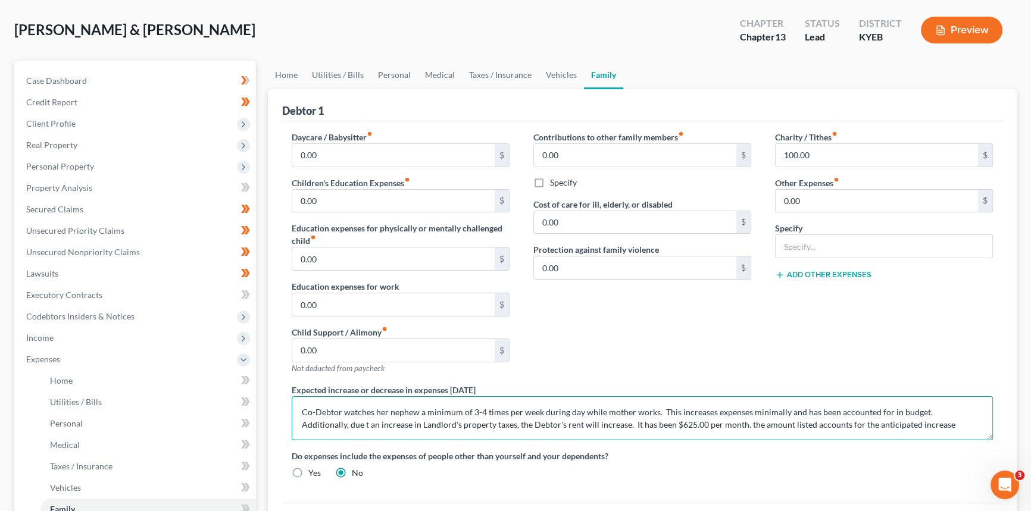
click at [365, 425] on textarea "Co-Debtor watches her nephew a minimum of 3-4 times per week during day while m…" at bounding box center [642, 418] width 701 height 44
type textarea "Co-Debtor watches her nephew a minimum of 3-4 times per week during day while m…"
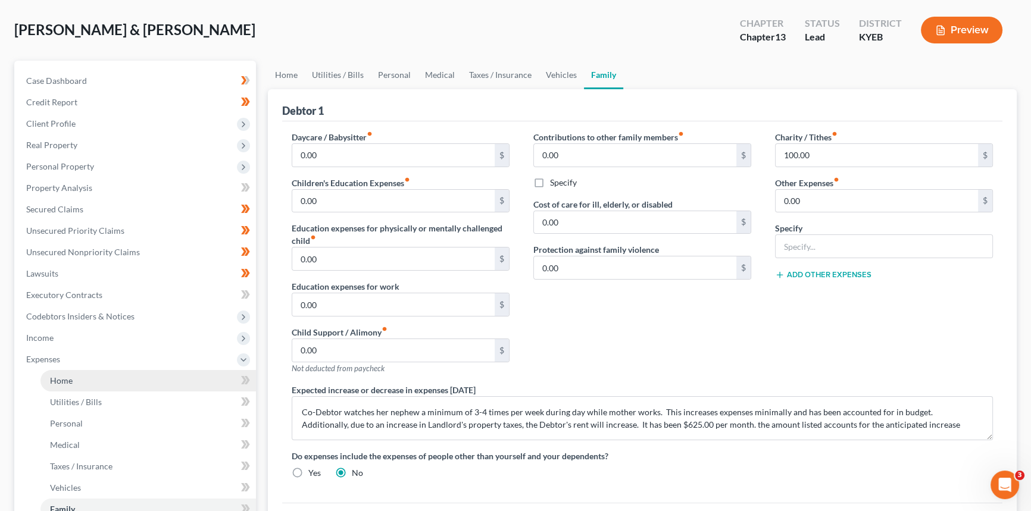
click at [66, 379] on span "Home" at bounding box center [61, 381] width 23 height 10
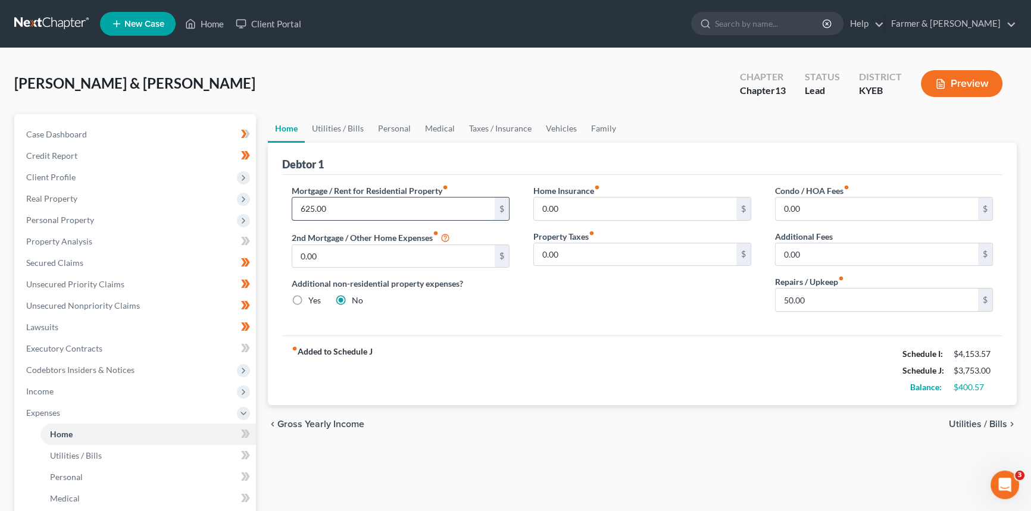
drag, startPoint x: 314, startPoint y: 204, endPoint x: 348, endPoint y: 183, distance: 39.5
click at [314, 203] on input "625.00" at bounding box center [393, 209] width 202 height 23
click at [362, 207] on input "675.00" at bounding box center [393, 209] width 202 height 23
drag, startPoint x: 328, startPoint y: 209, endPoint x: 286, endPoint y: 208, distance: 42.3
click at [286, 208] on div "Mortgage / Rent for Residential Property fiber_manual_record 675.00 $ 2nd Mortg…" at bounding box center [401, 252] width 242 height 137
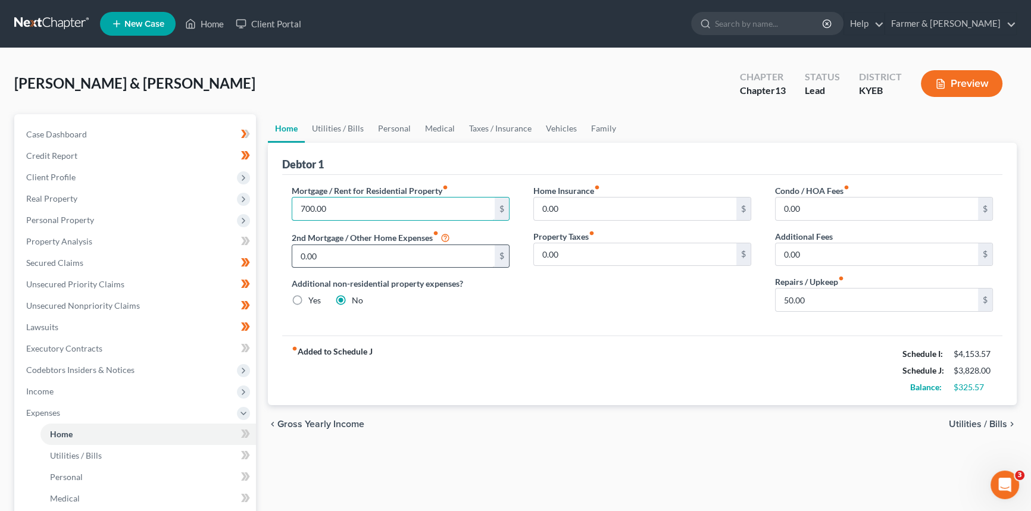
type input "700.00"
drag, startPoint x: 400, startPoint y: 256, endPoint x: 351, endPoint y: 280, distance: 54.3
click at [399, 255] on input "0.00" at bounding box center [393, 256] width 202 height 23
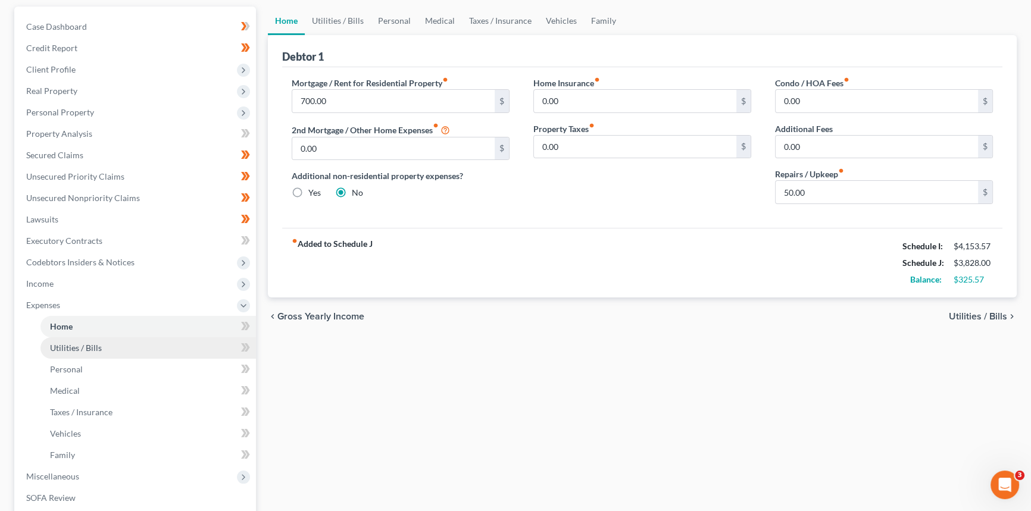
click at [88, 343] on span "Utilities / Bills" at bounding box center [76, 348] width 52 height 10
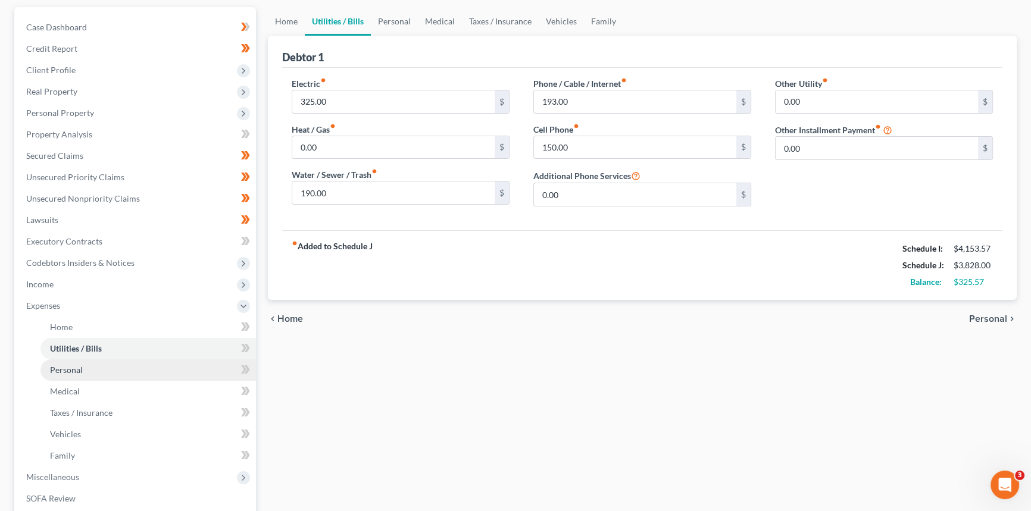
scroll to position [108, 0]
click at [826, 149] on input "0.00" at bounding box center [876, 147] width 202 height 23
type input "35"
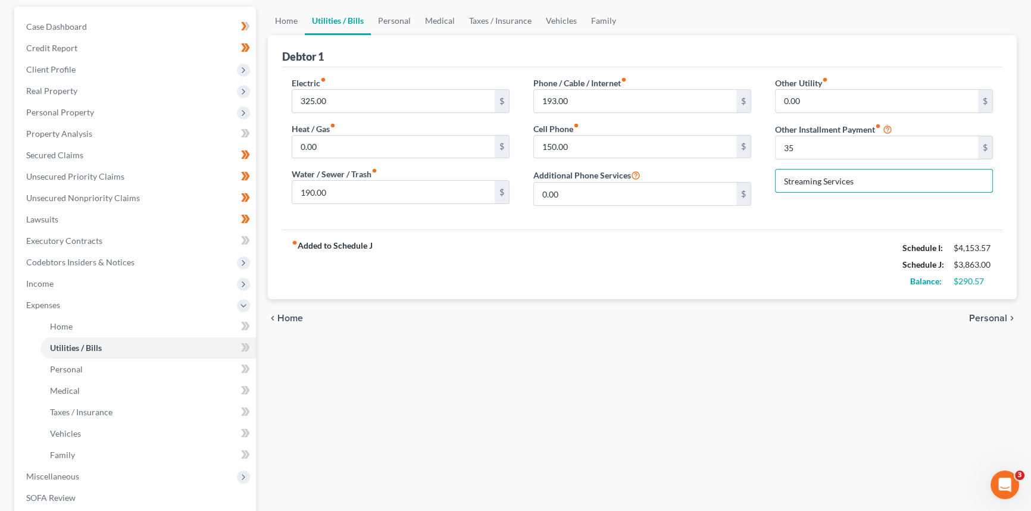
type input "Streaming Services"
click at [773, 226] on div "Electric fiber_manual_record 325.00 $ Heat / Gas fiber_manual_record 0.00 $ Wat…" at bounding box center [642, 148] width 720 height 162
click at [68, 365] on span "Personal" at bounding box center [66, 369] width 33 height 10
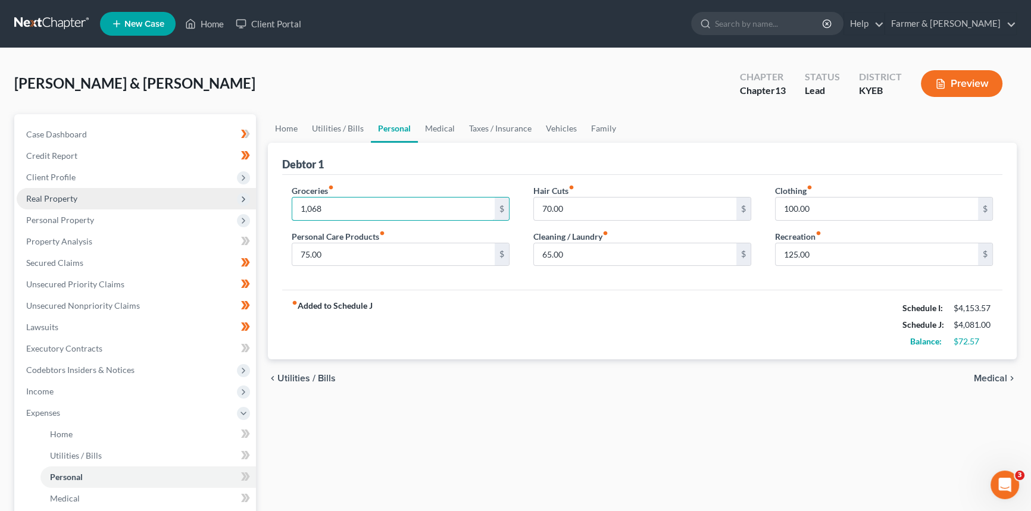
type input "1,068"
click at [445, 129] on link "Medical" at bounding box center [440, 128] width 44 height 29
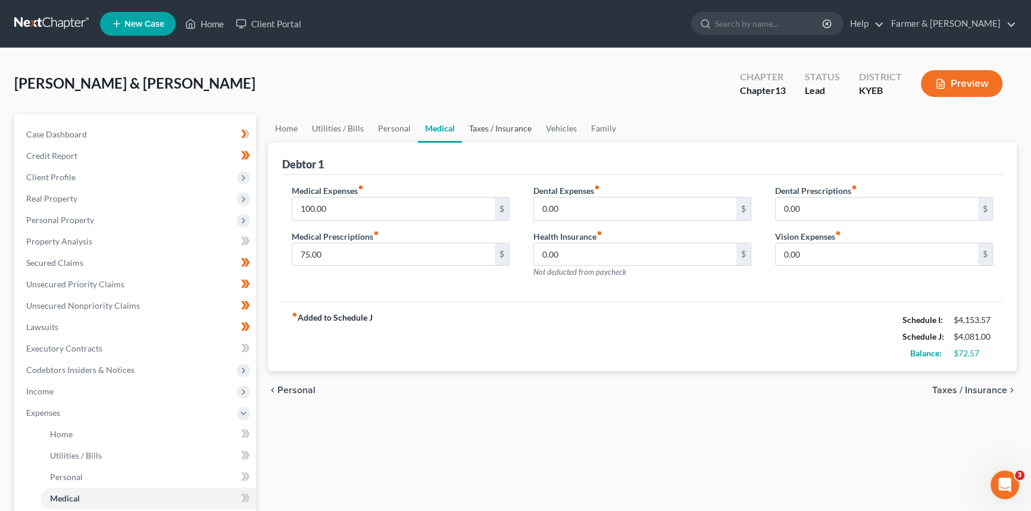
click at [521, 128] on link "Taxes / Insurance" at bounding box center [500, 128] width 77 height 29
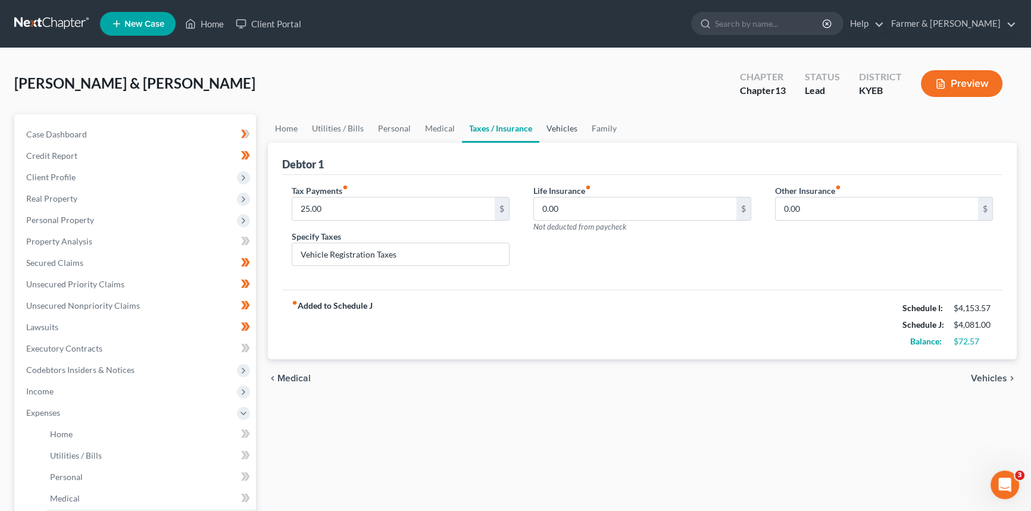
click at [559, 130] on link "Vehicles" at bounding box center [561, 128] width 45 height 29
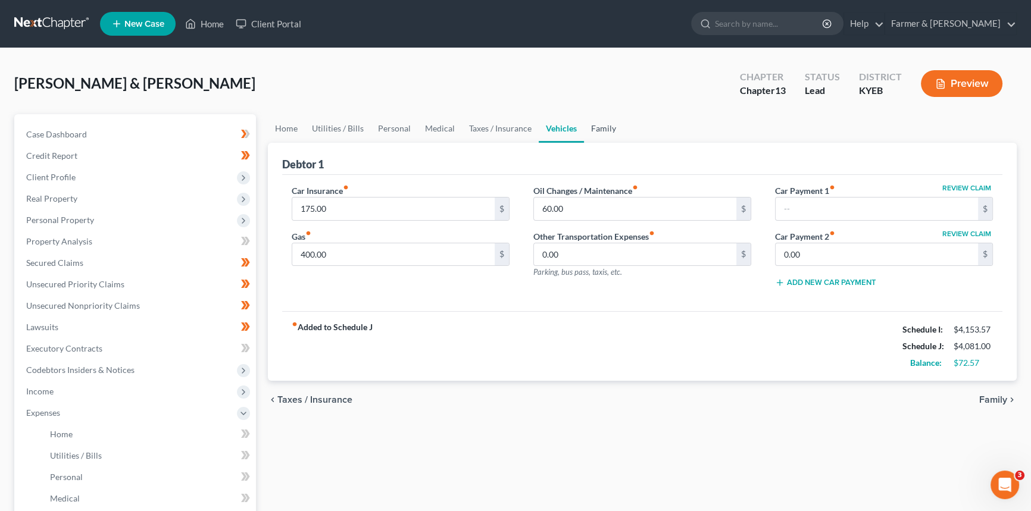
click at [595, 133] on link "Family" at bounding box center [603, 128] width 39 height 29
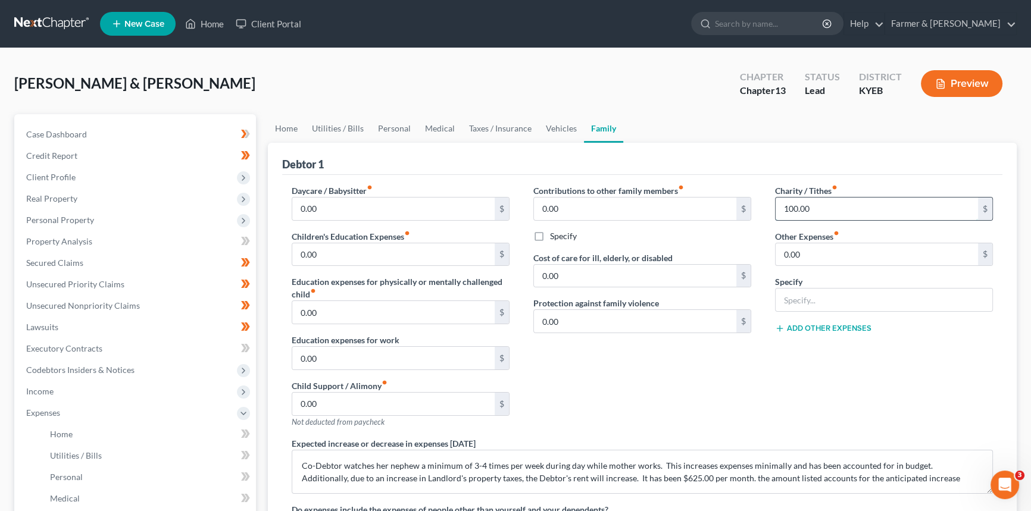
click at [821, 209] on input "100.00" at bounding box center [876, 209] width 202 height 23
type input "25"
click at [567, 123] on link "Vehicles" at bounding box center [561, 128] width 45 height 29
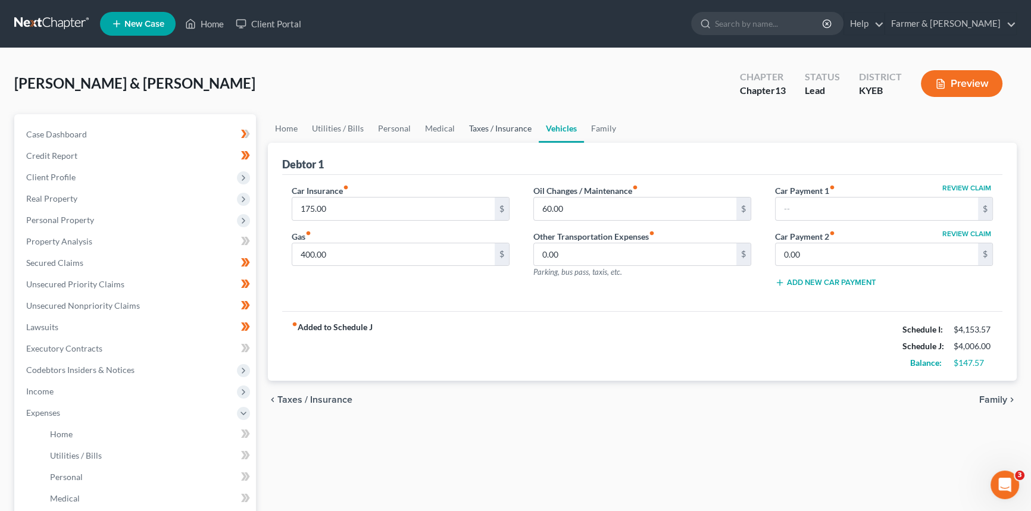
click at [517, 127] on link "Taxes / Insurance" at bounding box center [500, 128] width 77 height 29
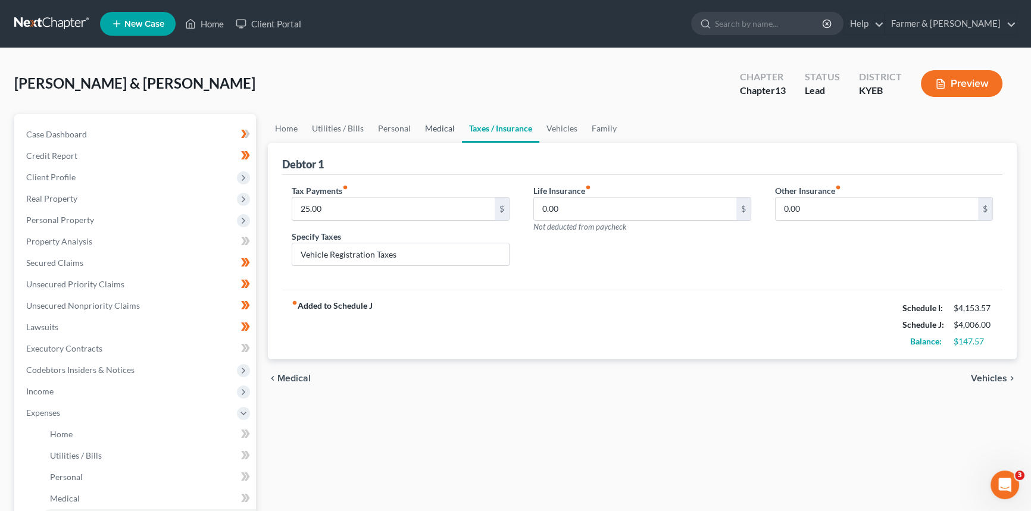
click at [446, 128] on link "Medical" at bounding box center [440, 128] width 44 height 29
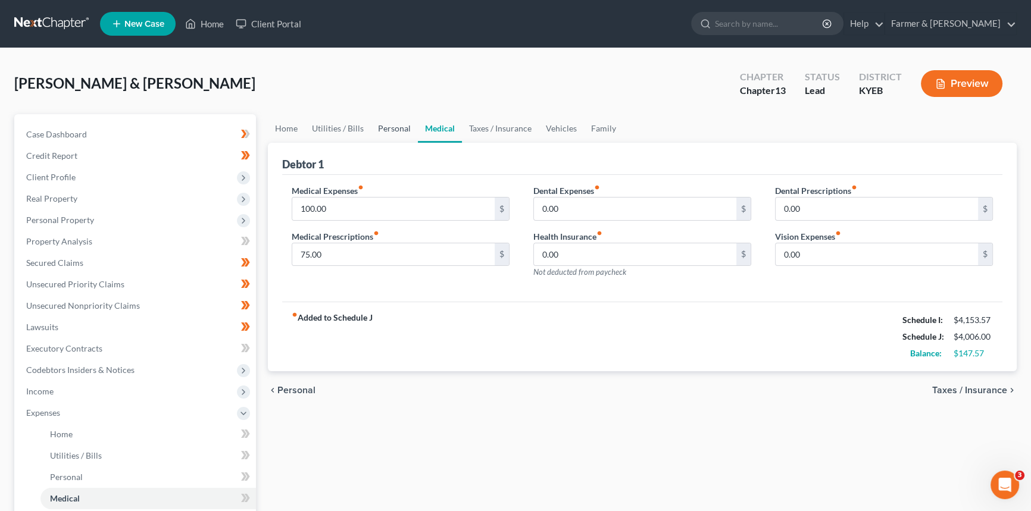
click at [386, 125] on link "Personal" at bounding box center [394, 128] width 47 height 29
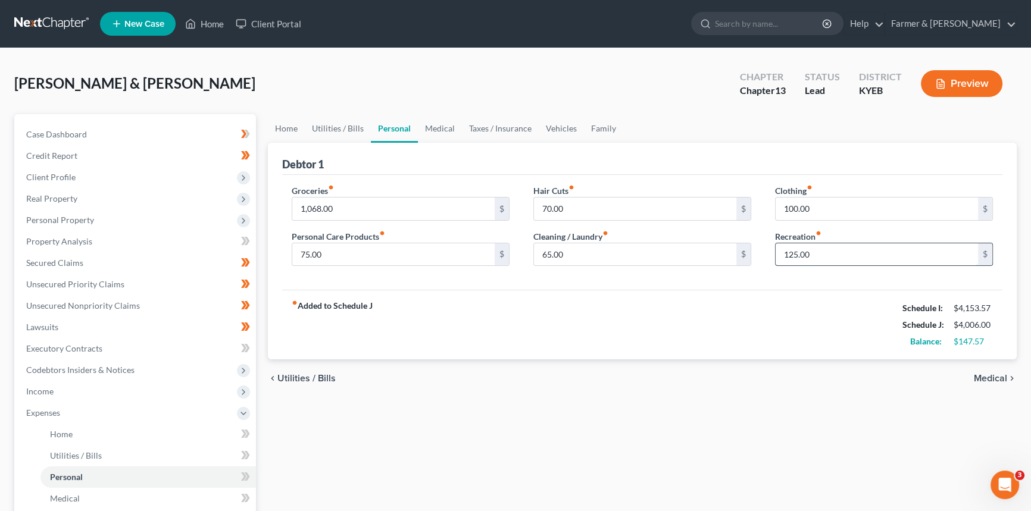
click at [832, 250] on input "125.00" at bounding box center [876, 254] width 202 height 23
type input "75"
click at [607, 244] on input "65.00" at bounding box center [635, 254] width 202 height 23
type input "45"
click at [371, 259] on input "75.00" at bounding box center [393, 254] width 202 height 23
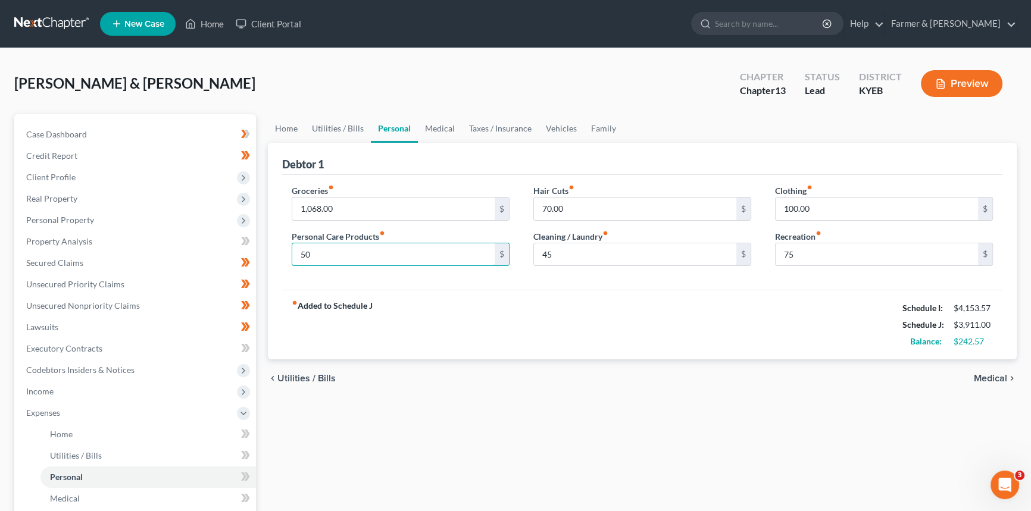
type input "50"
click at [565, 285] on div "Groceries fiber_manual_record 1,068.00 $ Personal Care Products fiber_manual_re…" at bounding box center [642, 232] width 720 height 115
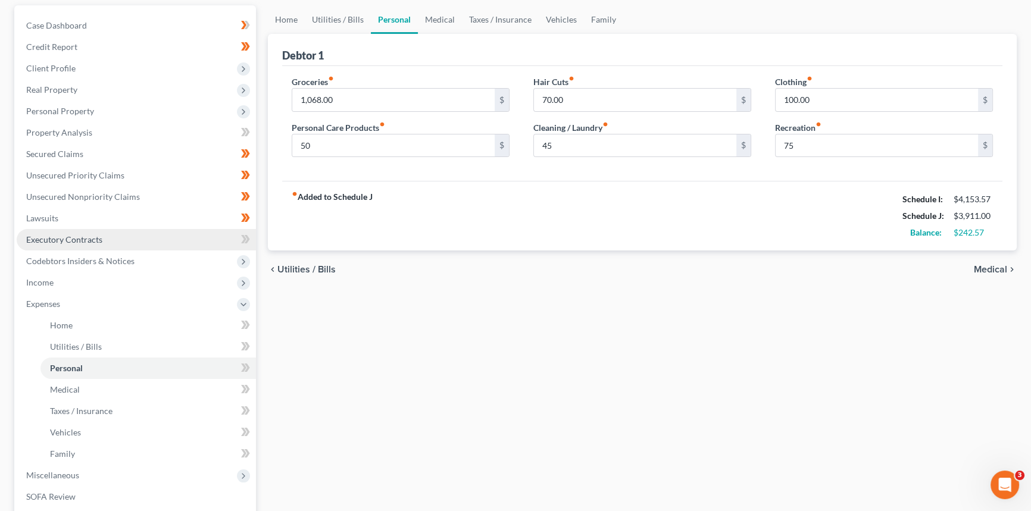
scroll to position [108, 0]
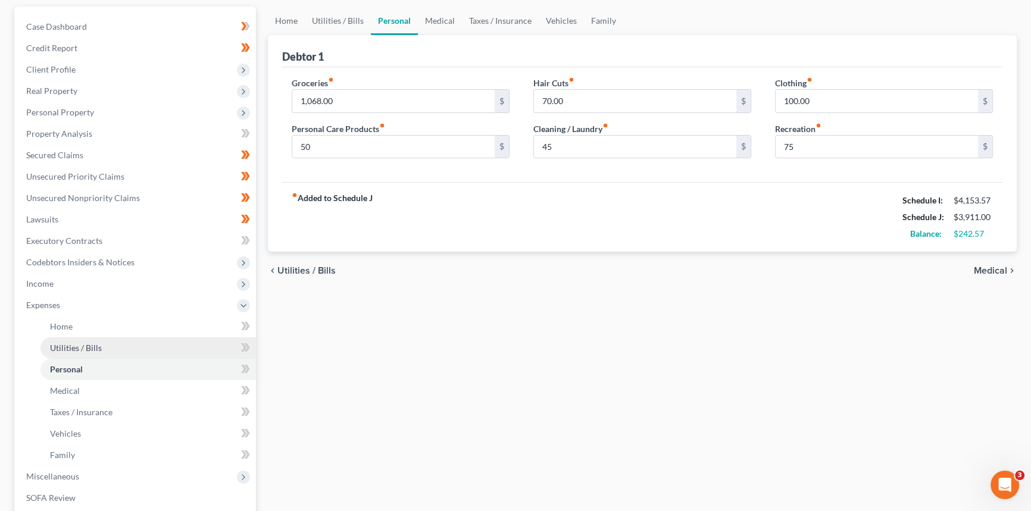
click at [79, 345] on span "Utilities / Bills" at bounding box center [76, 348] width 52 height 10
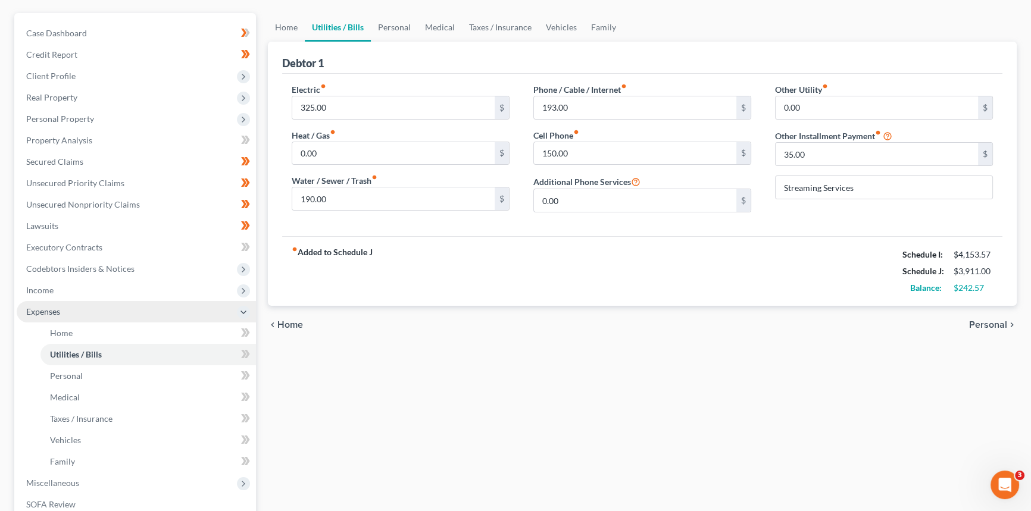
scroll to position [216, 0]
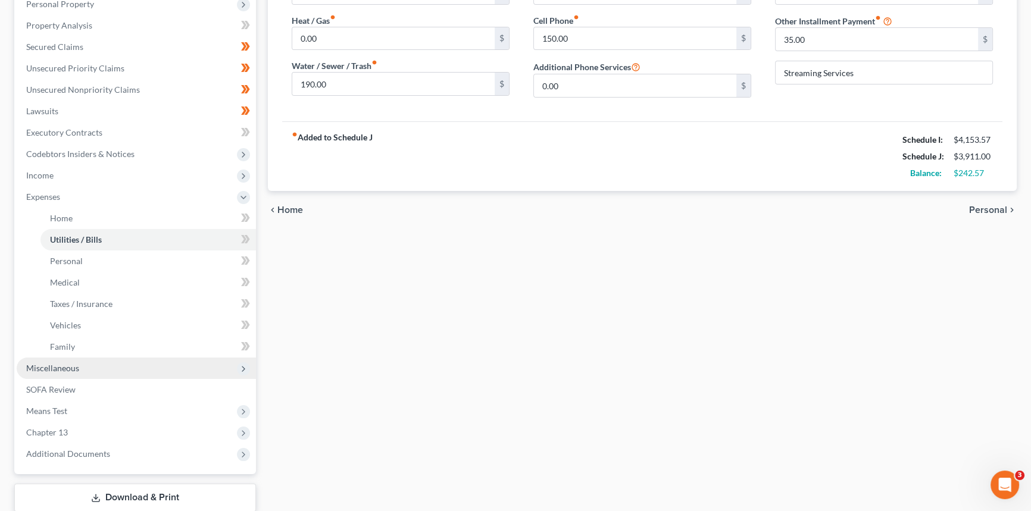
click at [65, 371] on span "Miscellaneous" at bounding box center [52, 368] width 53 height 10
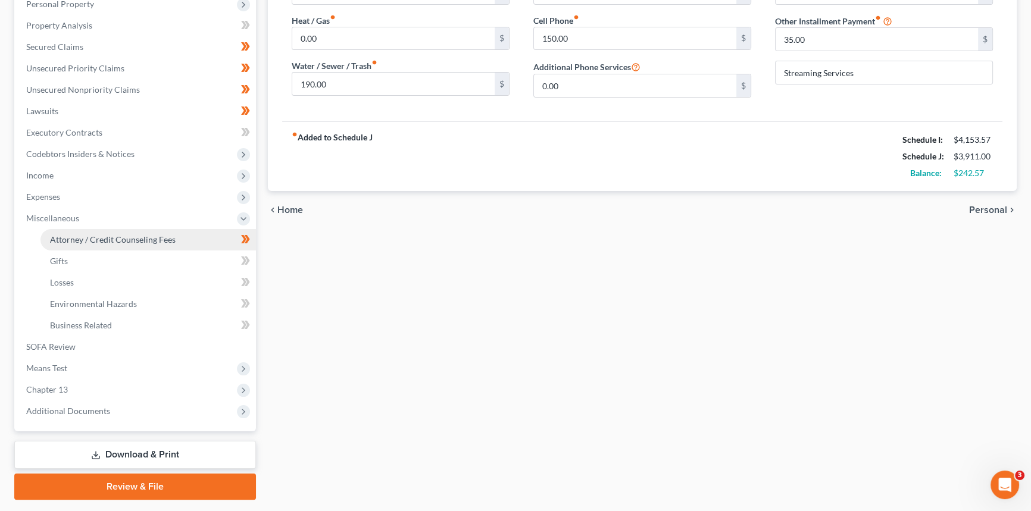
click at [96, 243] on link "Attorney / Credit Counseling Fees" at bounding box center [147, 239] width 215 height 21
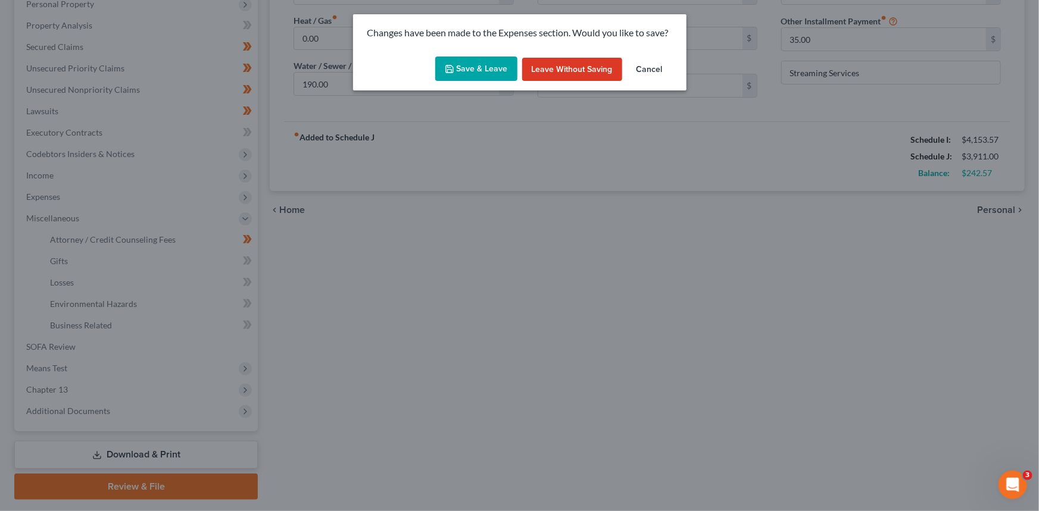
click at [459, 77] on button "Save & Leave" at bounding box center [476, 69] width 82 height 25
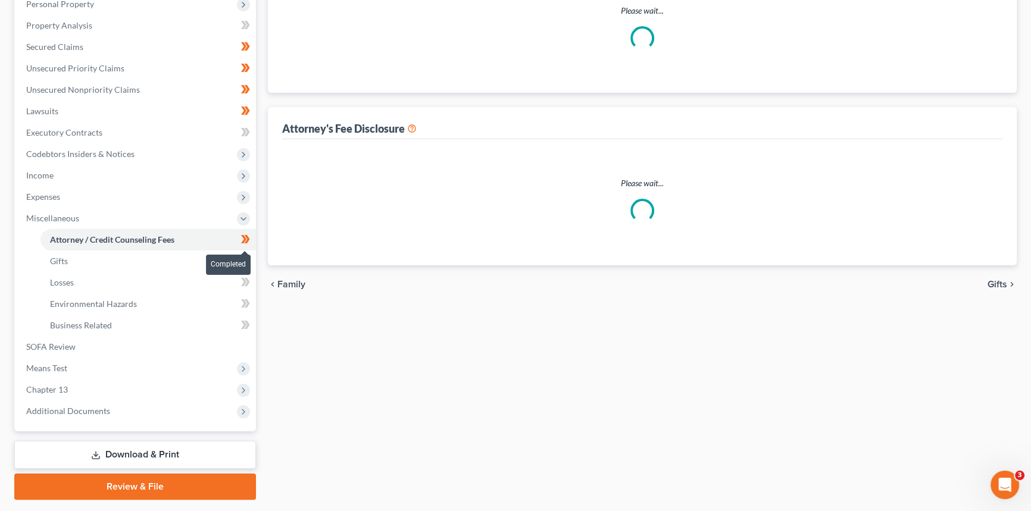
select select "0"
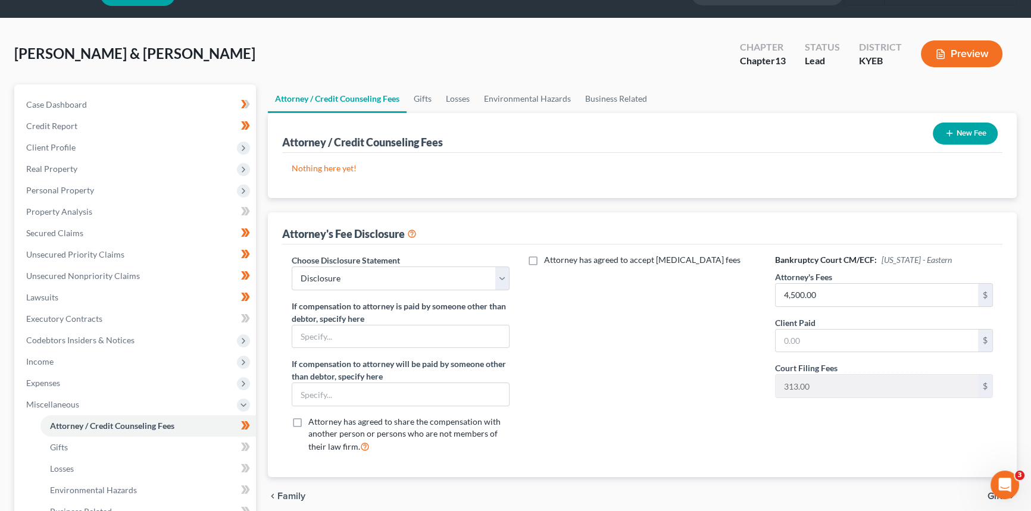
scroll to position [54, 0]
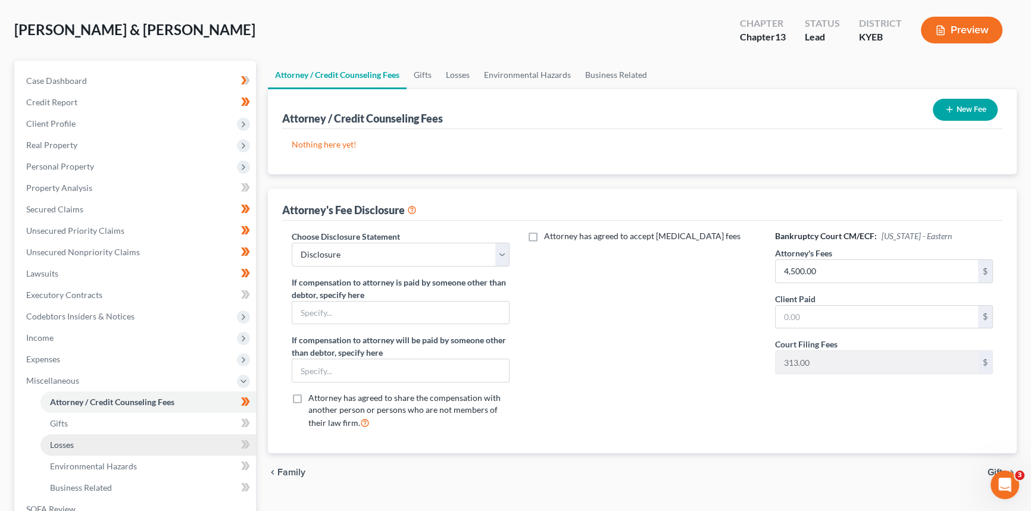
click at [60, 434] on link "Losses" at bounding box center [147, 444] width 215 height 21
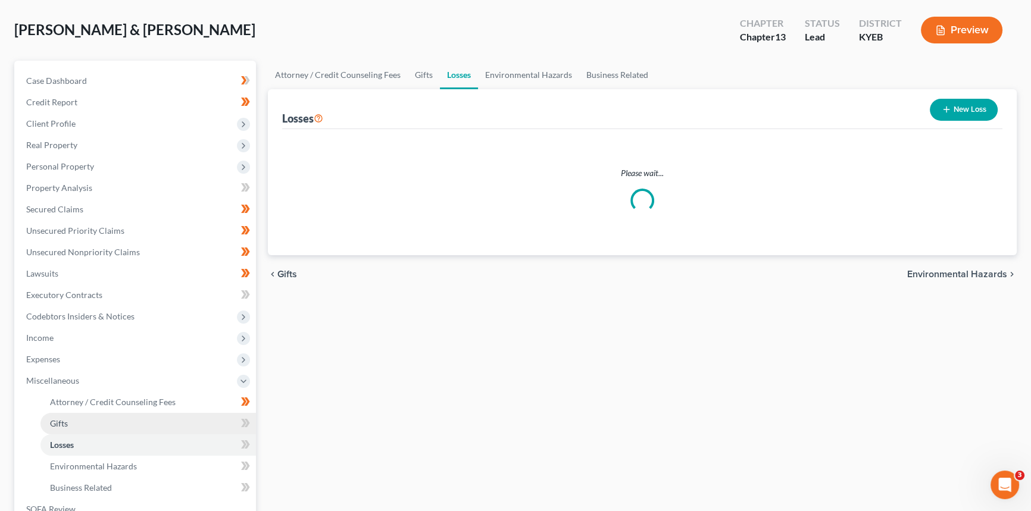
scroll to position [4, 0]
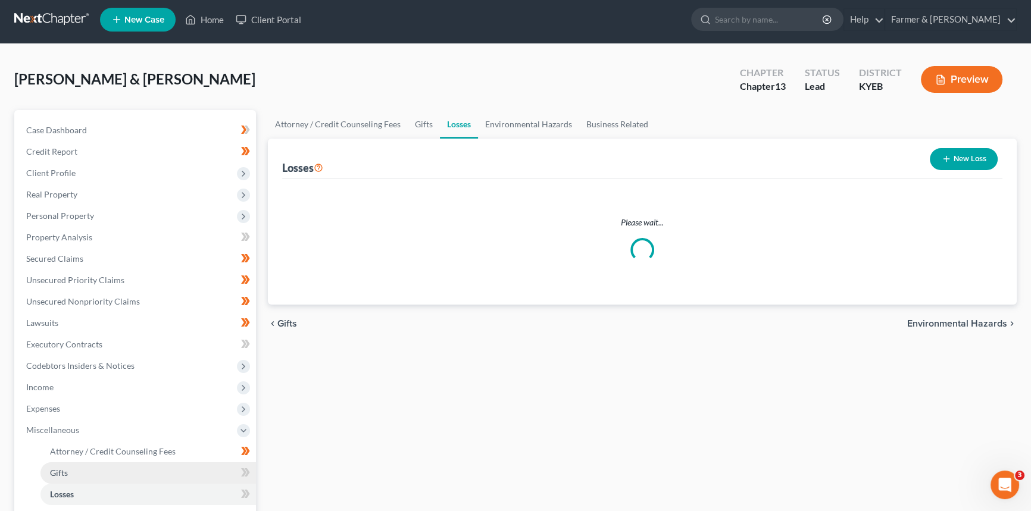
click at [61, 421] on li "Miscellaneous Attorney / Credit Counseling Fees Attorney / Bankruptcy Fees Gift…" at bounding box center [136, 484] width 239 height 129
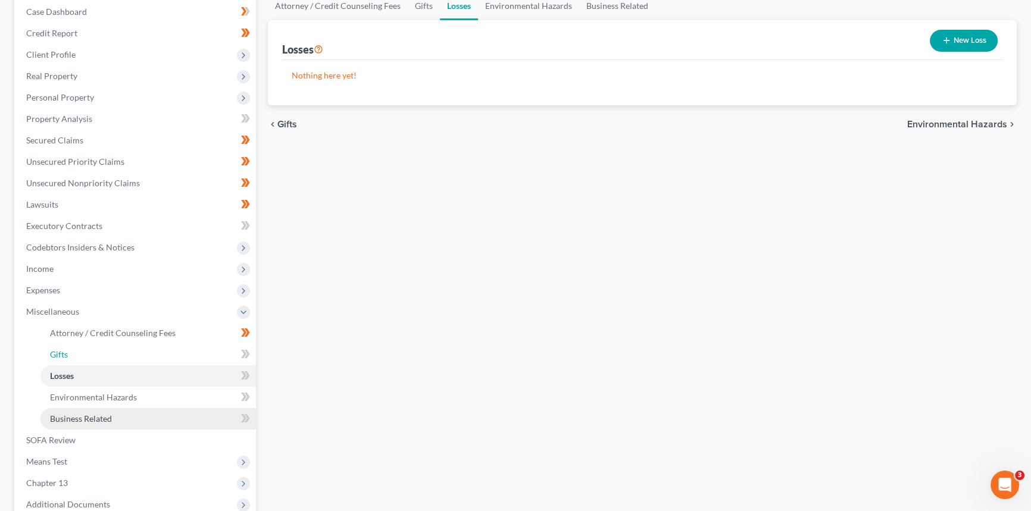
scroll to position [216, 0]
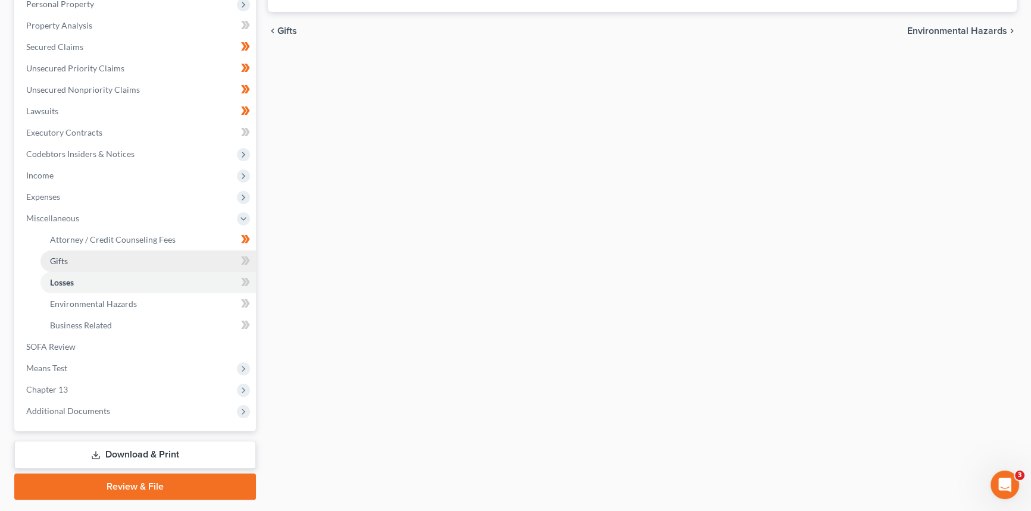
click at [71, 257] on link "Gifts" at bounding box center [147, 261] width 215 height 21
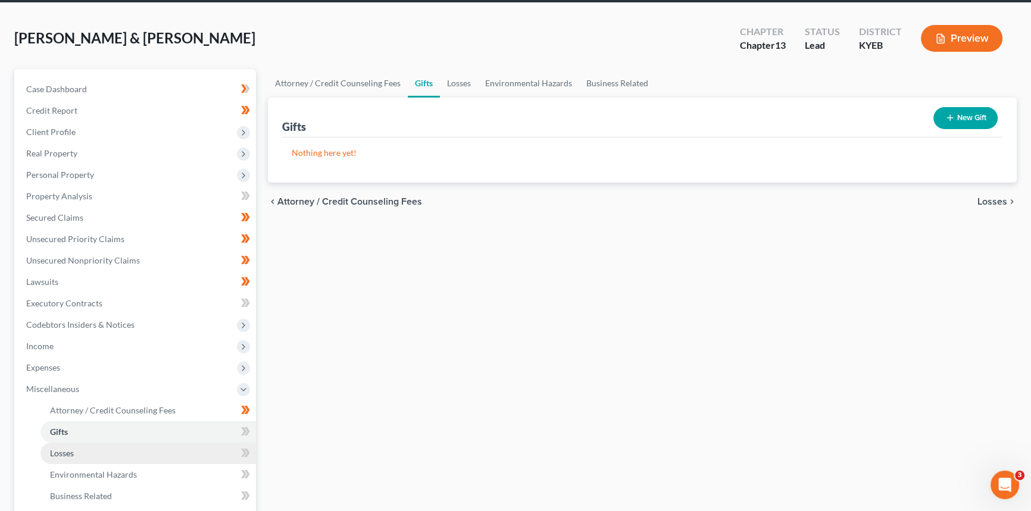
scroll to position [108, 0]
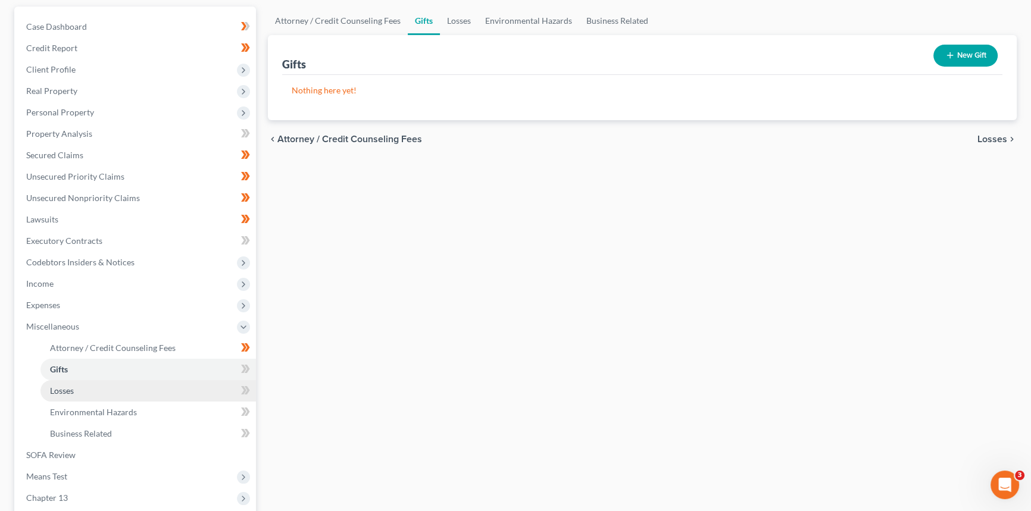
click at [56, 392] on span "Losses" at bounding box center [62, 391] width 24 height 10
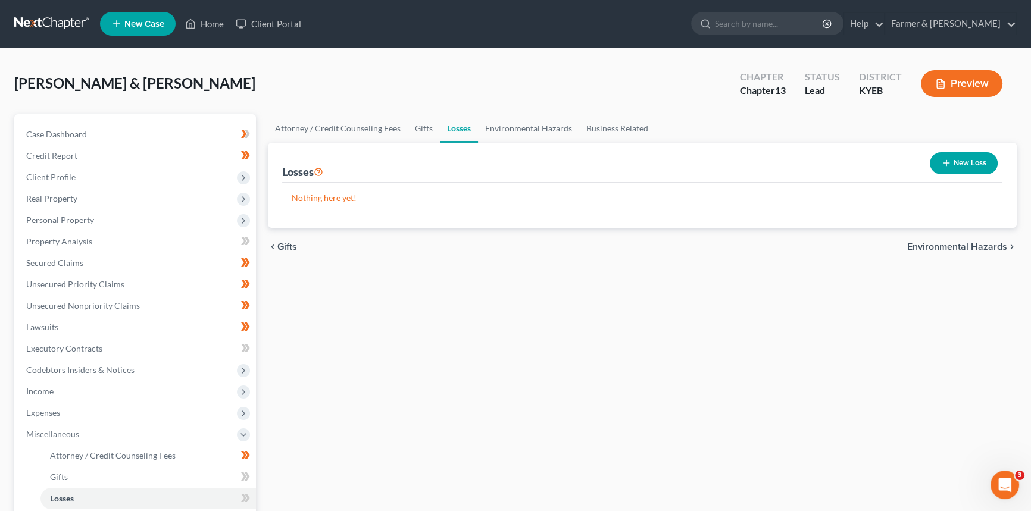
scroll to position [108, 0]
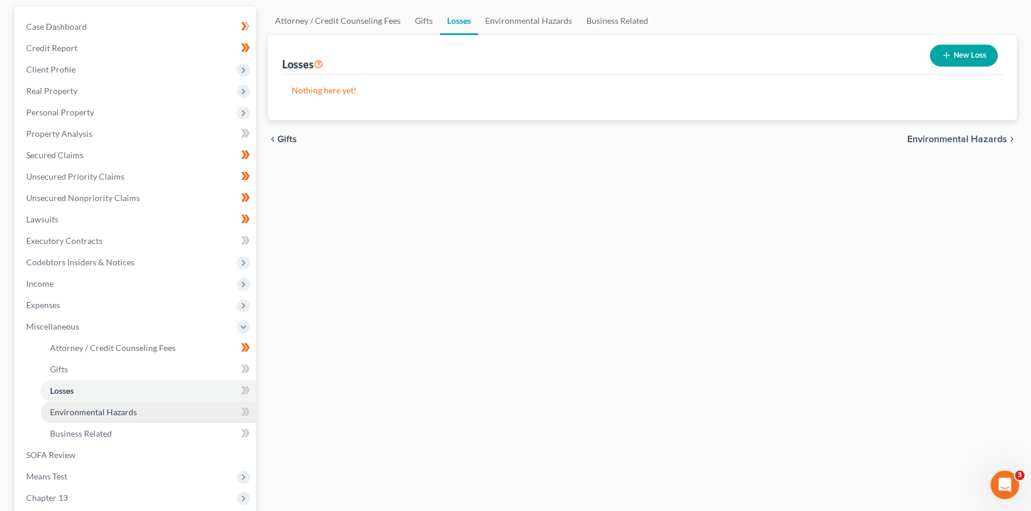
click at [102, 421] on link "Environmental Hazards" at bounding box center [147, 412] width 215 height 21
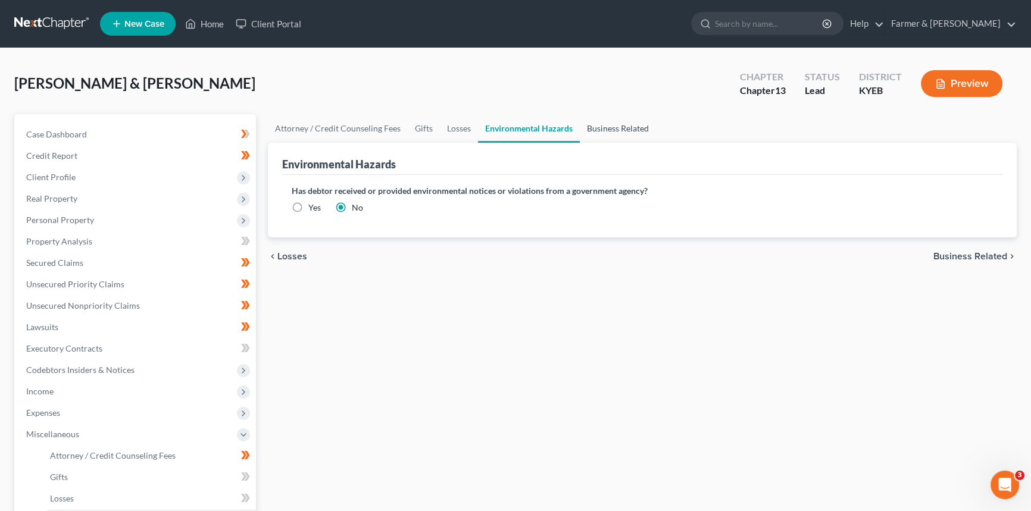
click at [624, 123] on link "Business Related" at bounding box center [618, 128] width 76 height 29
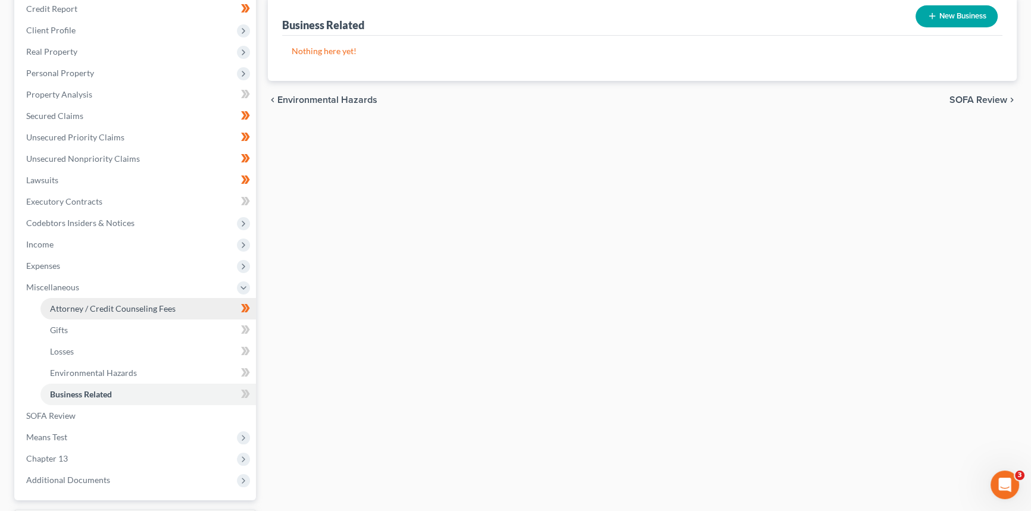
scroll to position [162, 0]
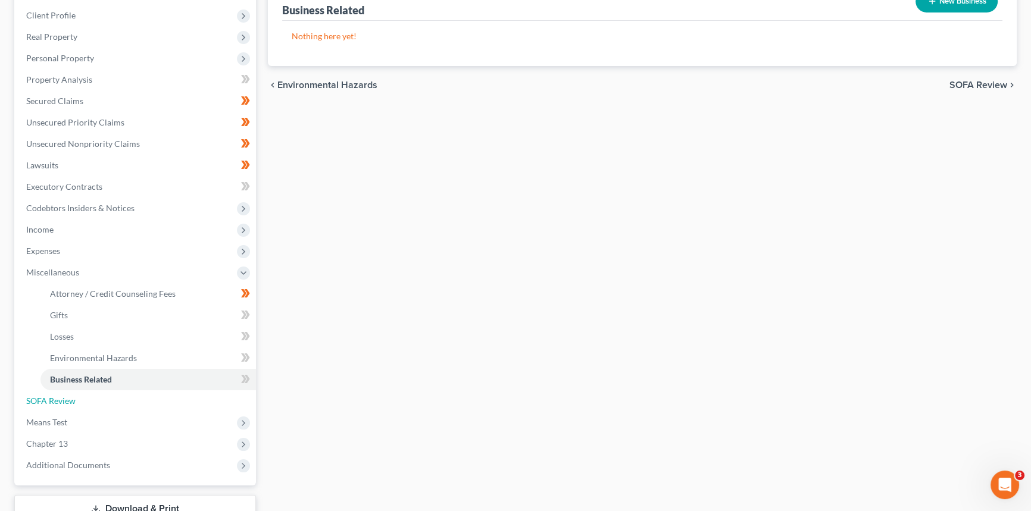
drag, startPoint x: 51, startPoint y: 399, endPoint x: 471, endPoint y: 199, distance: 465.6
click at [52, 399] on span "SOFA Review" at bounding box center [50, 401] width 49 height 10
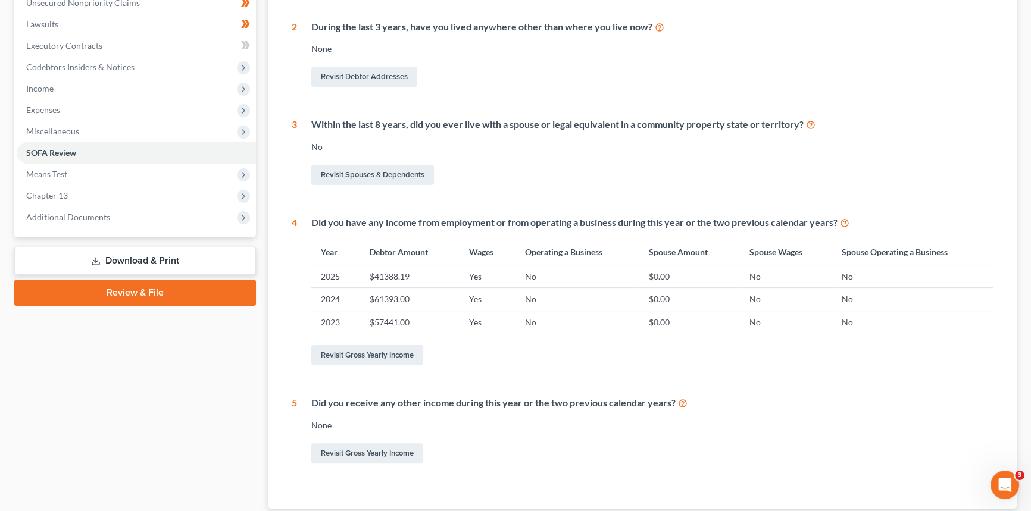
scroll to position [324, 0]
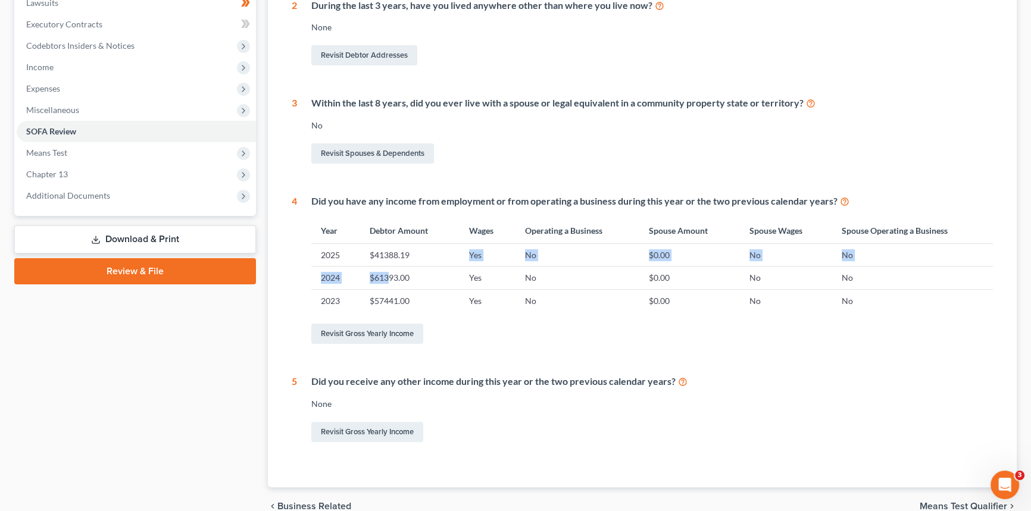
drag, startPoint x: 417, startPoint y: 243, endPoint x: 364, endPoint y: 246, distance: 53.0
click at [381, 260] on td "$41388.19" at bounding box center [409, 255] width 99 height 23
drag, startPoint x: 364, startPoint y: 246, endPoint x: 455, endPoint y: 306, distance: 109.6
click at [455, 306] on tbody "2025 $41388.19 Yes No $0.00 No No 2024 $61393.00 Yes No $0.00 No No 2023 $57441…" at bounding box center [651, 278] width 681 height 68
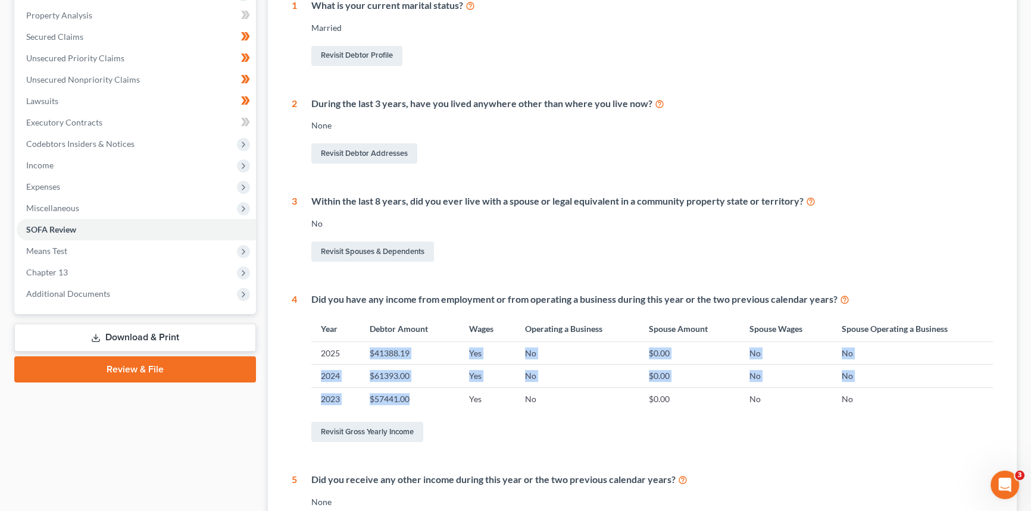
scroll to position [4, 0]
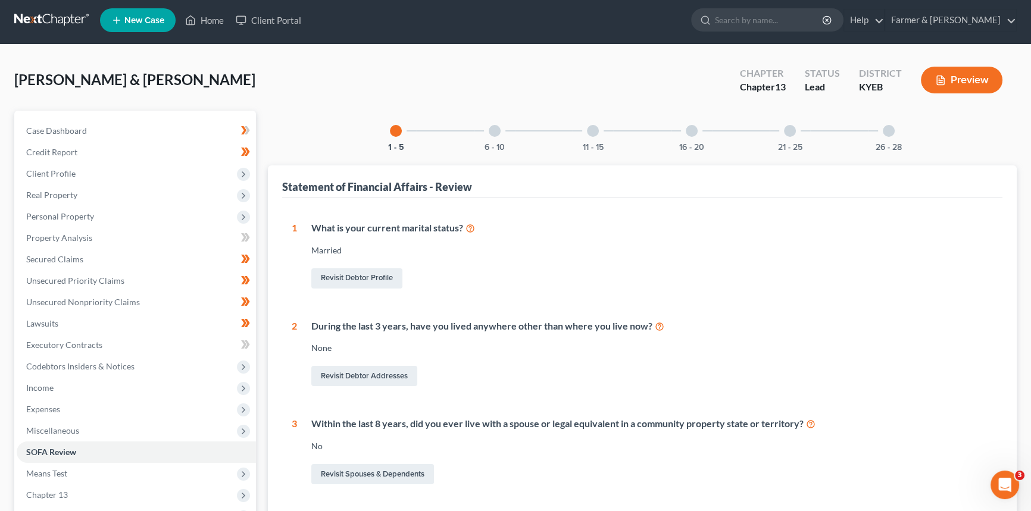
drag, startPoint x: 491, startPoint y: 133, endPoint x: 321, endPoint y: 276, distance: 221.7
click at [490, 133] on div at bounding box center [495, 131] width 12 height 12
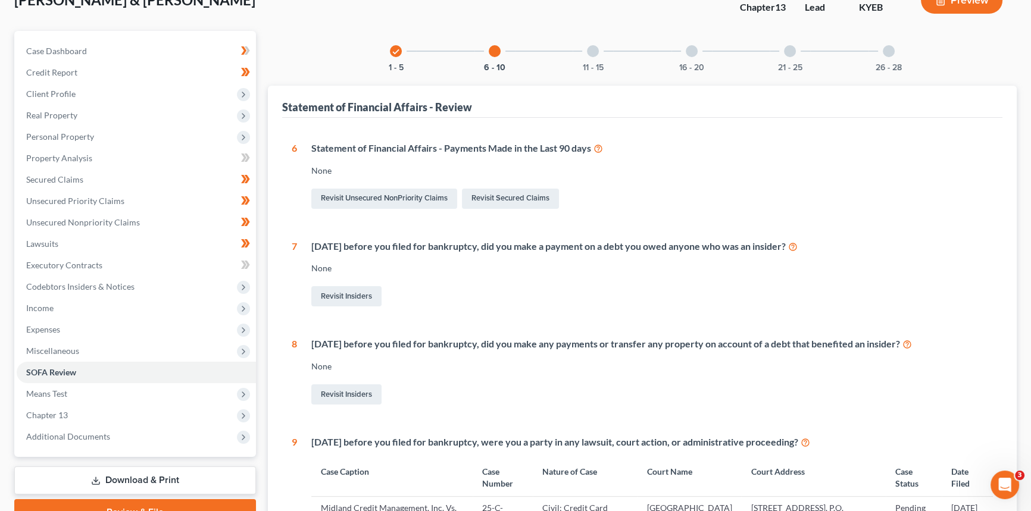
scroll to position [112, 0]
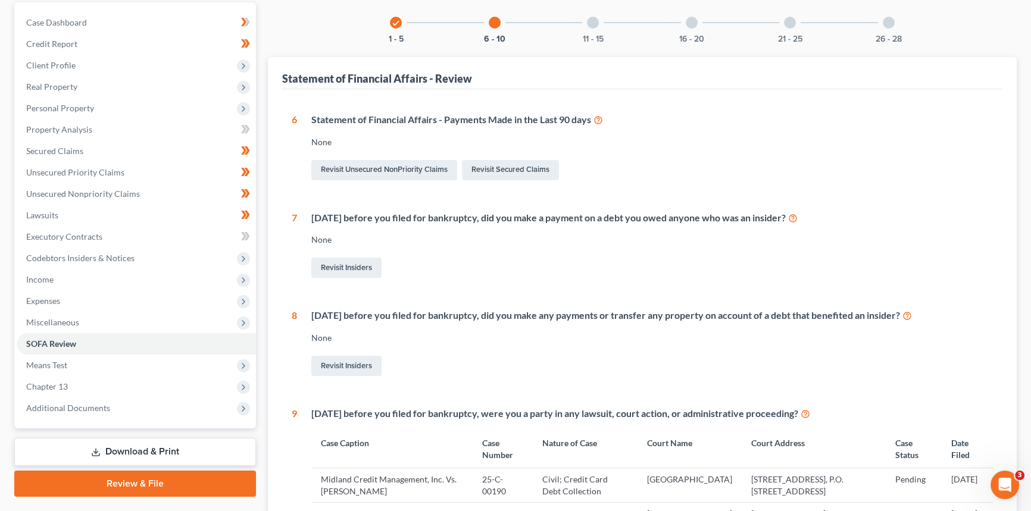
drag, startPoint x: 331, startPoint y: 216, endPoint x: 815, endPoint y: 233, distance: 484.2
click at [849, 215] on div "[DATE] before you filed for bankruptcy, did you make a payment on a debt you ow…" at bounding box center [651, 218] width 681 height 14
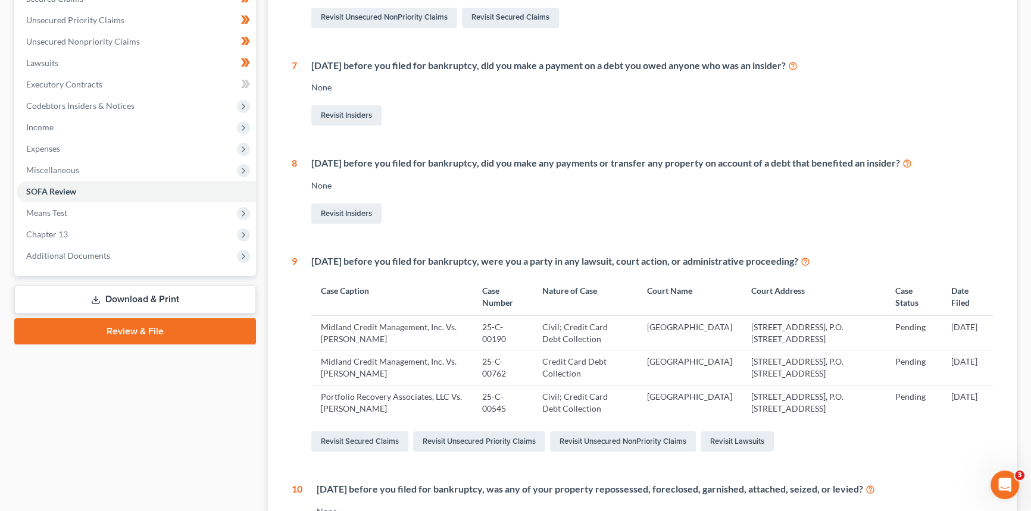
scroll to position [0, 0]
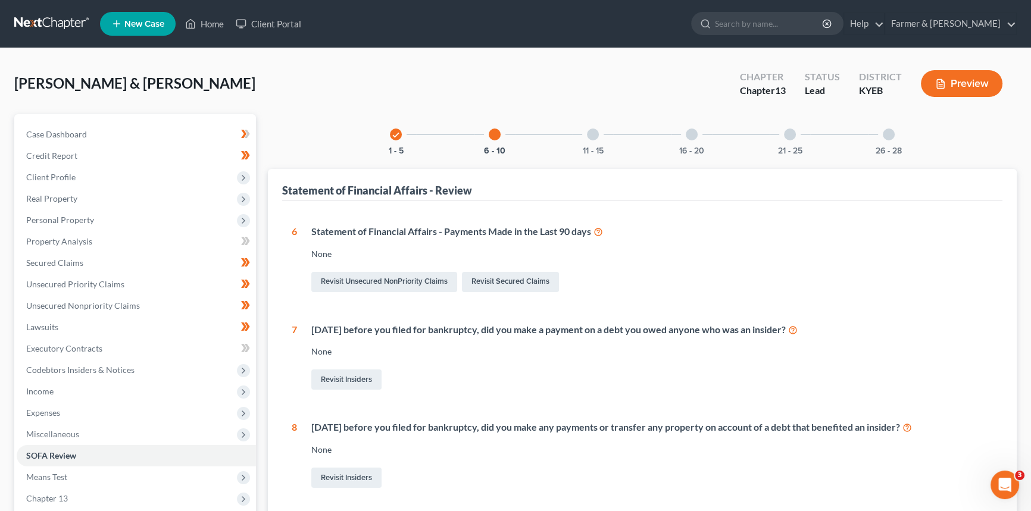
click at [588, 136] on div at bounding box center [593, 135] width 12 height 12
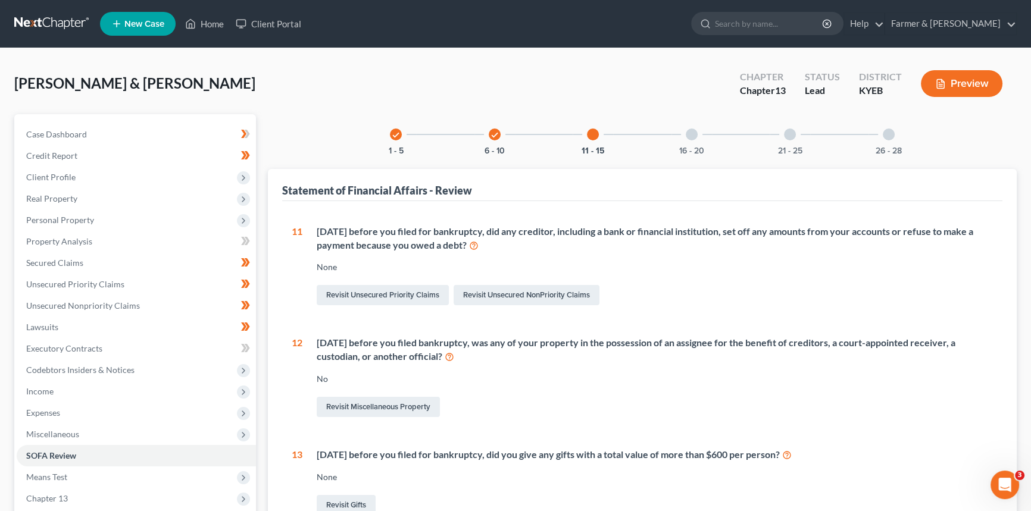
click at [690, 132] on div at bounding box center [692, 135] width 12 height 12
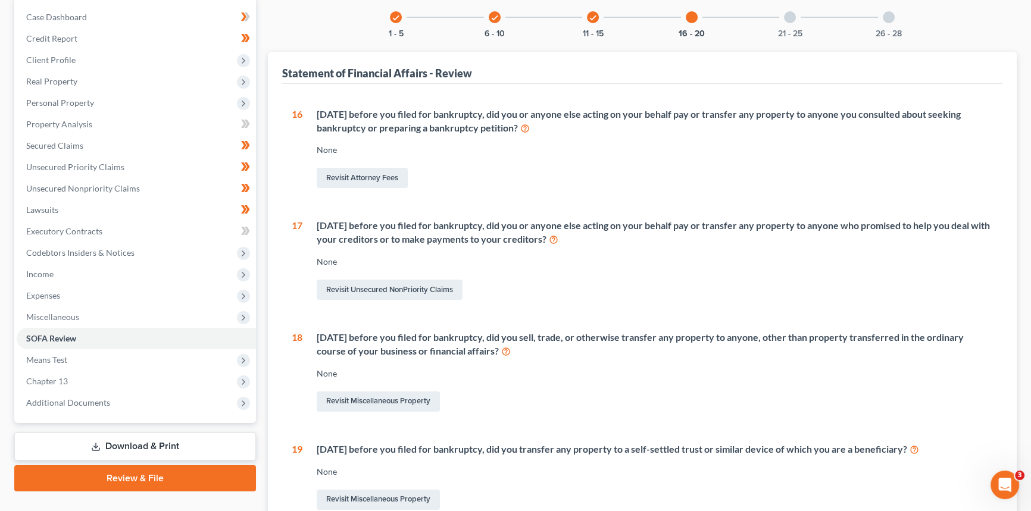
scroll to position [355, 0]
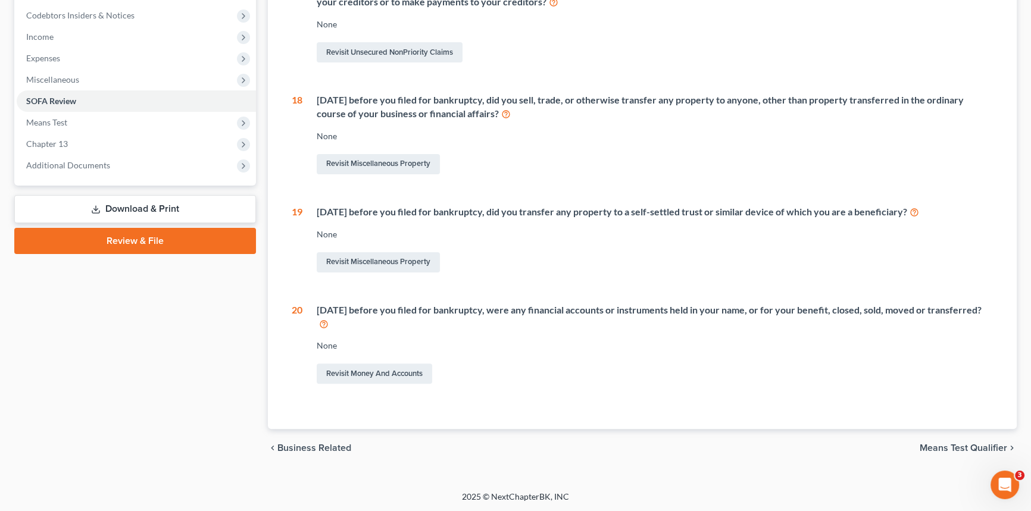
drag, startPoint x: 298, startPoint y: 298, endPoint x: 574, endPoint y: 319, distance: 277.6
click at [574, 319] on div "16 [DATE] before you filed for bankruptcy, did you or anyone else acting on you…" at bounding box center [642, 128] width 701 height 517
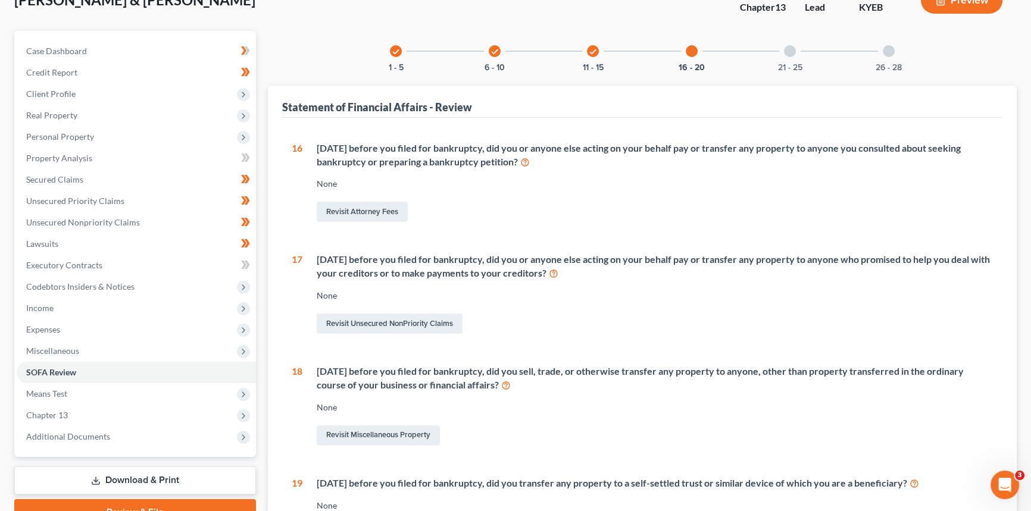
scroll to position [0, 0]
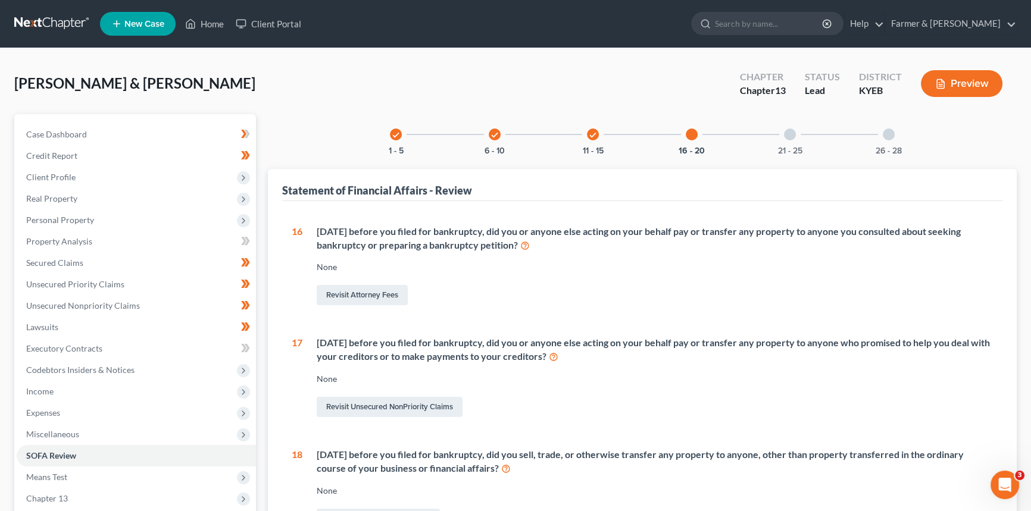
click at [795, 132] on div at bounding box center [790, 135] width 12 height 12
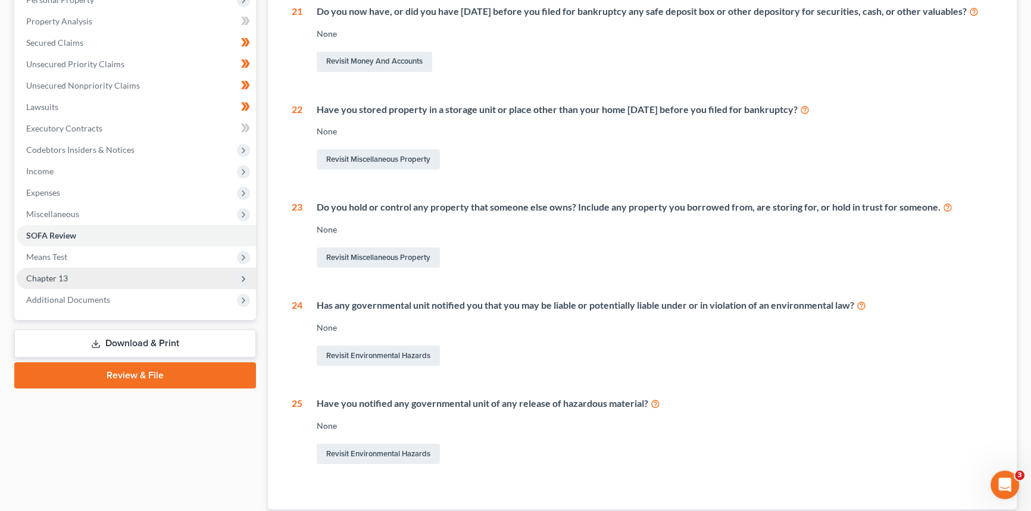
scroll to position [314, 0]
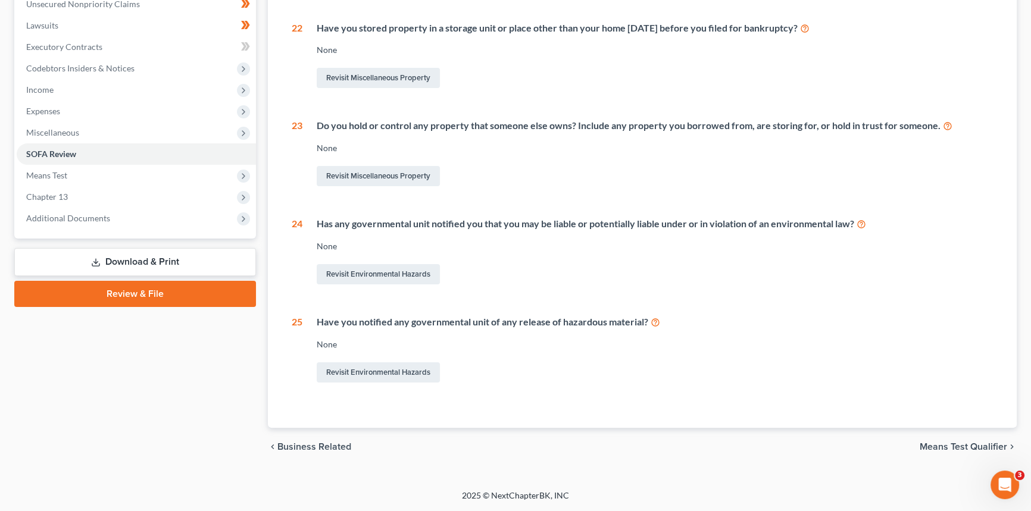
click at [166, 250] on link "Download & Print" at bounding box center [135, 262] width 242 height 28
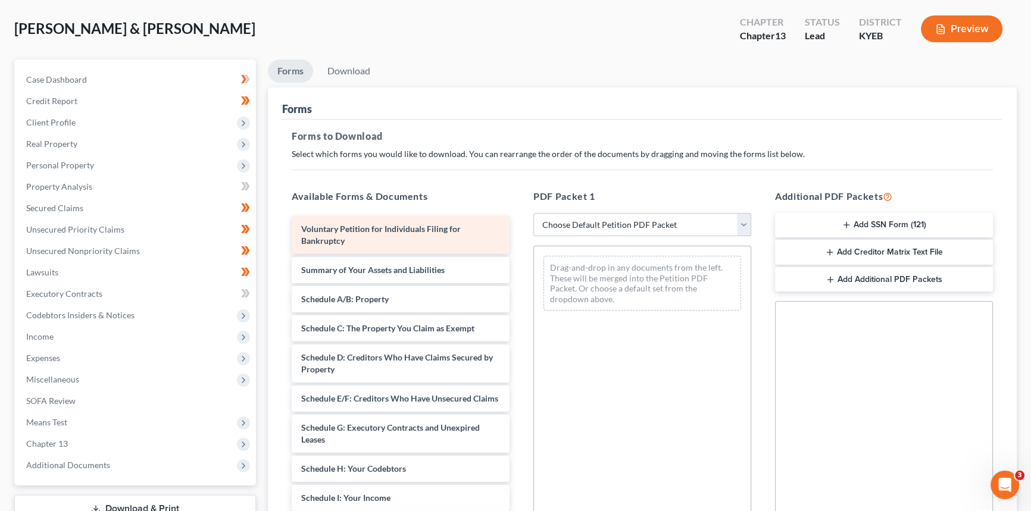
scroll to position [108, 0]
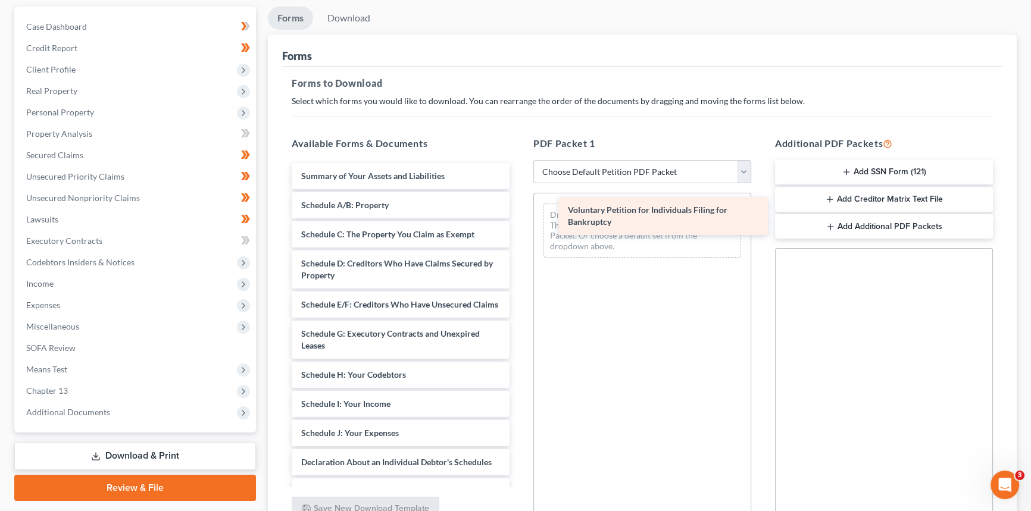
drag, startPoint x: 387, startPoint y: 171, endPoint x: 653, endPoint y: 207, distance: 269.0
click at [519, 207] on div "Voluntary Petition for Individuals Filing for Bankruptcy Voluntary Petition for…" at bounding box center [400, 424] width 237 height 523
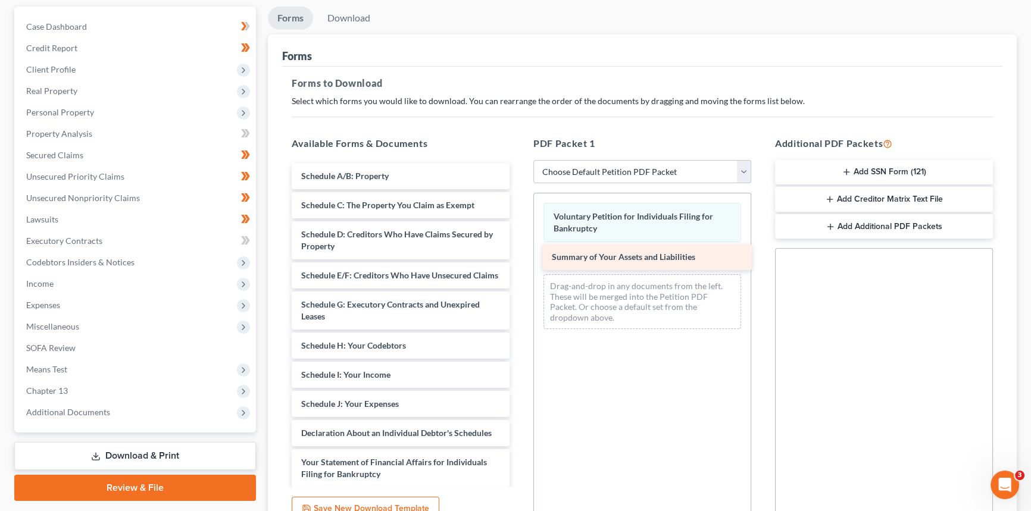
drag, startPoint x: 428, startPoint y: 173, endPoint x: 678, endPoint y: 255, distance: 263.9
click at [519, 255] on div "Summary of Your Assets and Liabilities Summary of Your Assets and Liabilities S…" at bounding box center [400, 410] width 237 height 494
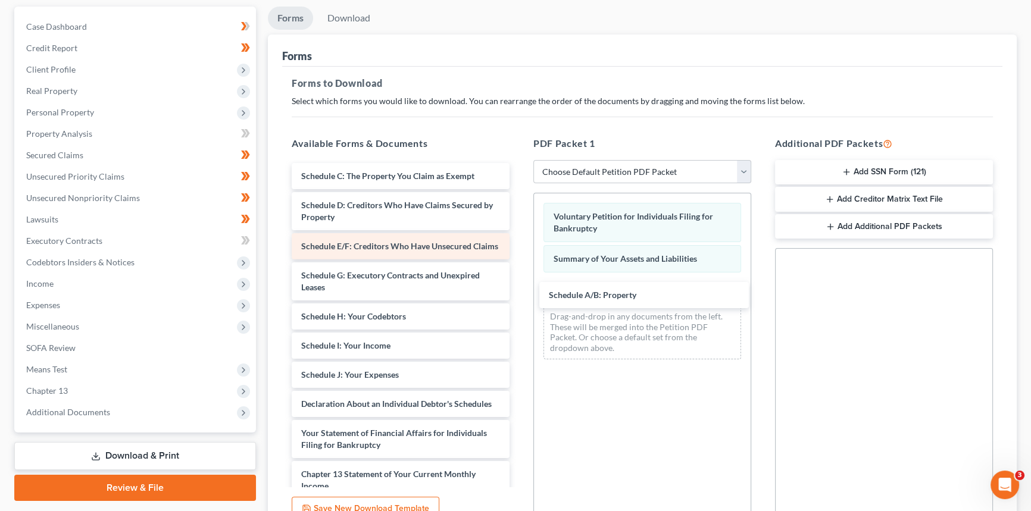
drag, startPoint x: 392, startPoint y: 173, endPoint x: 446, endPoint y: 251, distance: 95.4
click at [519, 291] on div "Schedule A/B: Property Schedule A/B: Property Schedule C: The Property You Clai…" at bounding box center [400, 395] width 237 height 465
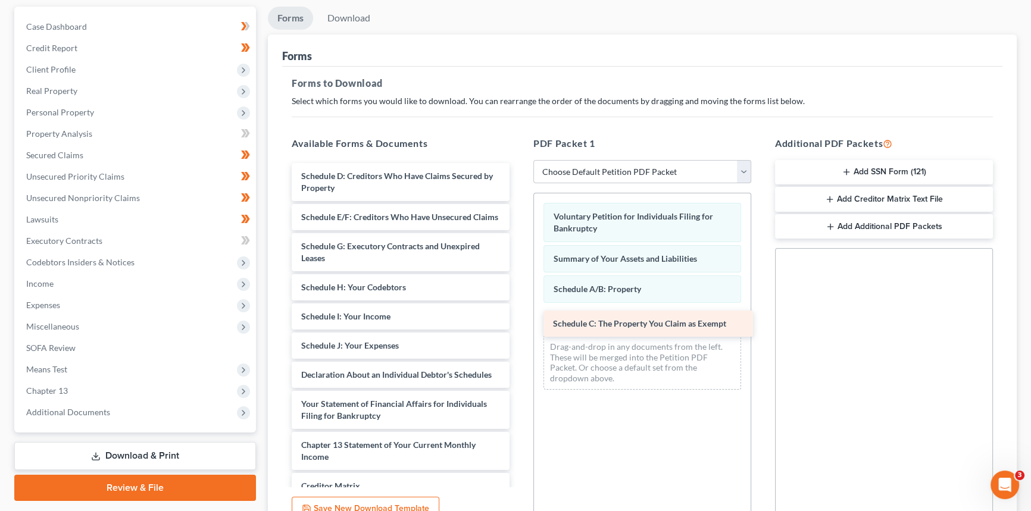
drag, startPoint x: 401, startPoint y: 174, endPoint x: 652, endPoint y: 324, distance: 292.7
click at [519, 324] on div "Schedule C: The Property You Claim as Exempt Schedule C: The Property You Claim…" at bounding box center [400, 381] width 237 height 436
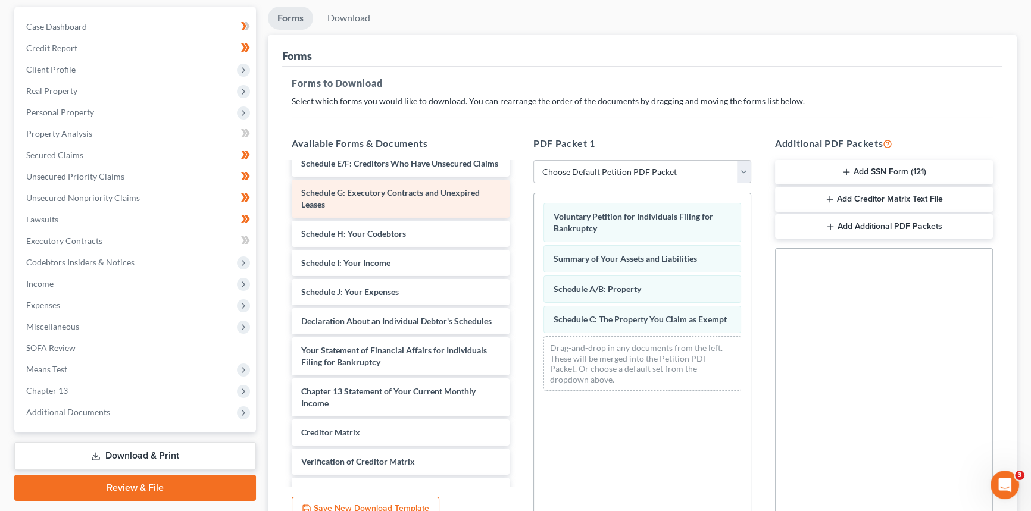
scroll to position [0, 0]
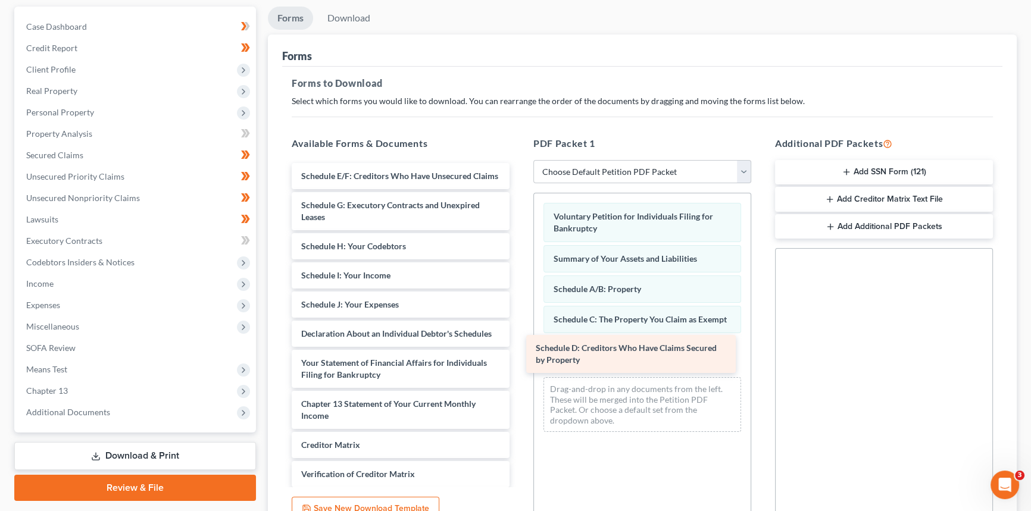
drag, startPoint x: 405, startPoint y: 179, endPoint x: 639, endPoint y: 353, distance: 291.9
click at [519, 353] on div "Schedule D: Creditors Who Have Claims Secured by Property Schedule D: Creditors…" at bounding box center [400, 360] width 237 height 395
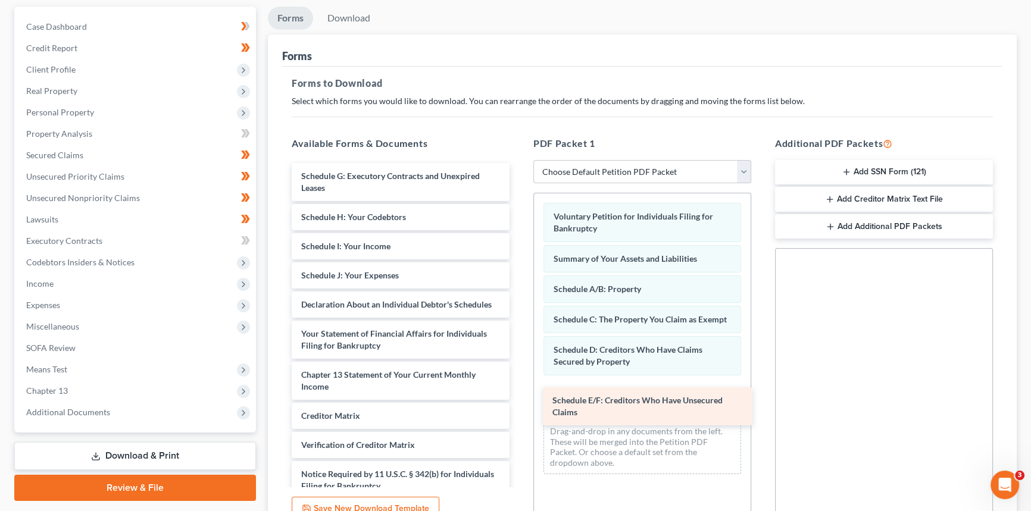
drag, startPoint x: 410, startPoint y: 179, endPoint x: 661, endPoint y: 404, distance: 337.2
click at [519, 404] on div "Schedule E/F: Creditors Who Have Unsecured Claims Schedule E/F: Creditors Who H…" at bounding box center [400, 345] width 237 height 365
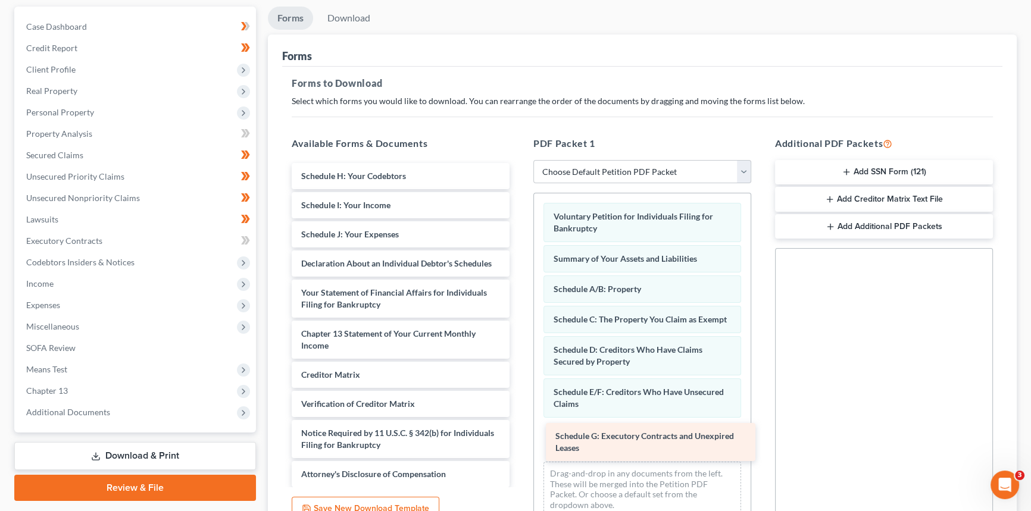
drag, startPoint x: 357, startPoint y: 176, endPoint x: 611, endPoint y: 437, distance: 364.0
click at [519, 437] on div "Schedule G: Executory Contracts and Unexpired Leases Schedule G: Executory Cont…" at bounding box center [400, 325] width 237 height 324
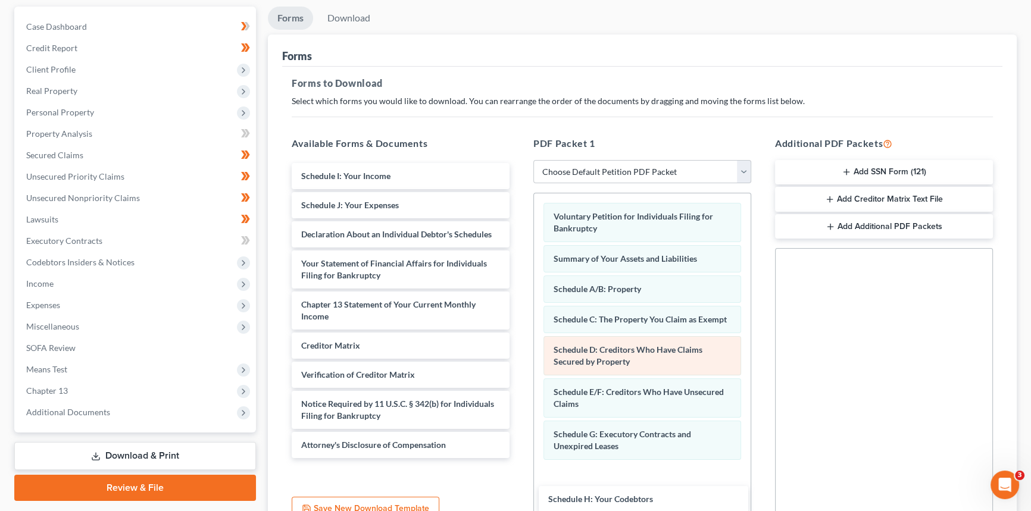
drag, startPoint x: 395, startPoint y: 181, endPoint x: 631, endPoint y: 346, distance: 287.6
click at [519, 458] on div "Schedule H: Your Codebtors Schedule H: Your Codebtors Schedule I: Your Income S…" at bounding box center [400, 310] width 237 height 295
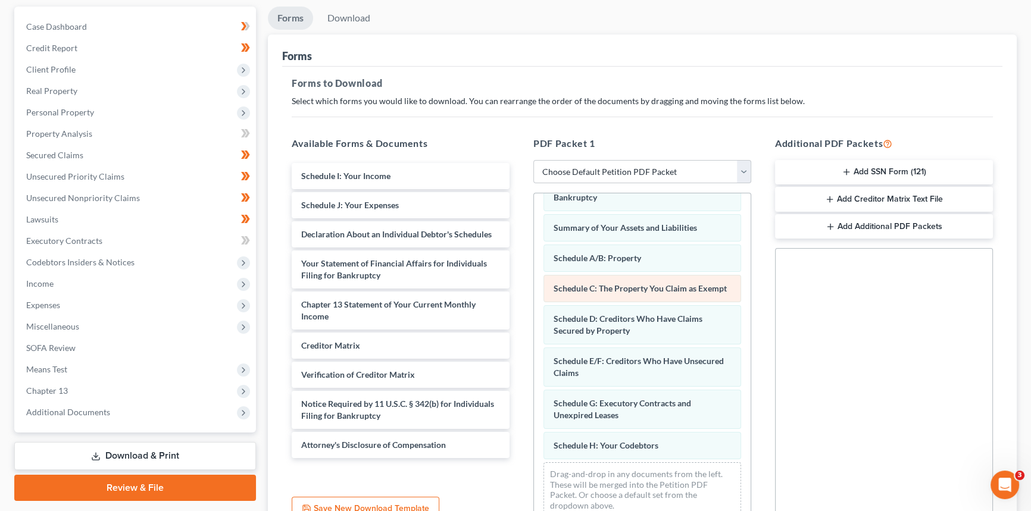
scroll to position [48, 0]
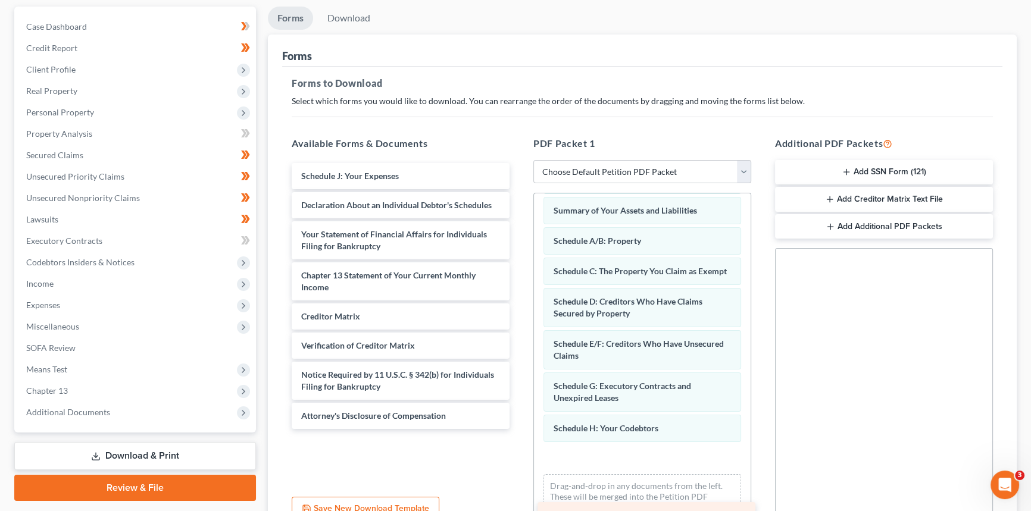
drag, startPoint x: 404, startPoint y: 167, endPoint x: 649, endPoint y: 507, distance: 419.9
click at [519, 429] on div "Schedule I: Your Income Schedule I: Your Income Schedule J: Your Expenses Decla…" at bounding box center [400, 296] width 237 height 266
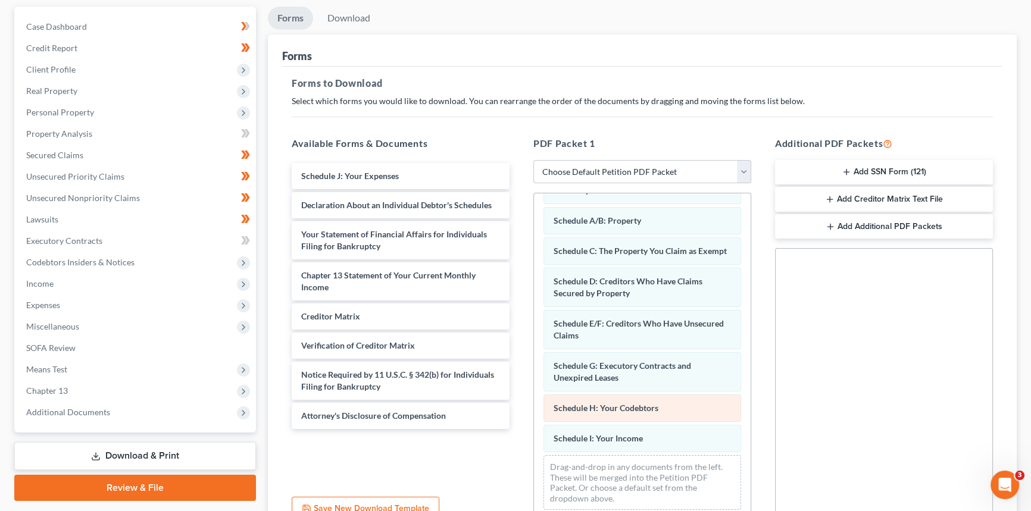
scroll to position [79, 0]
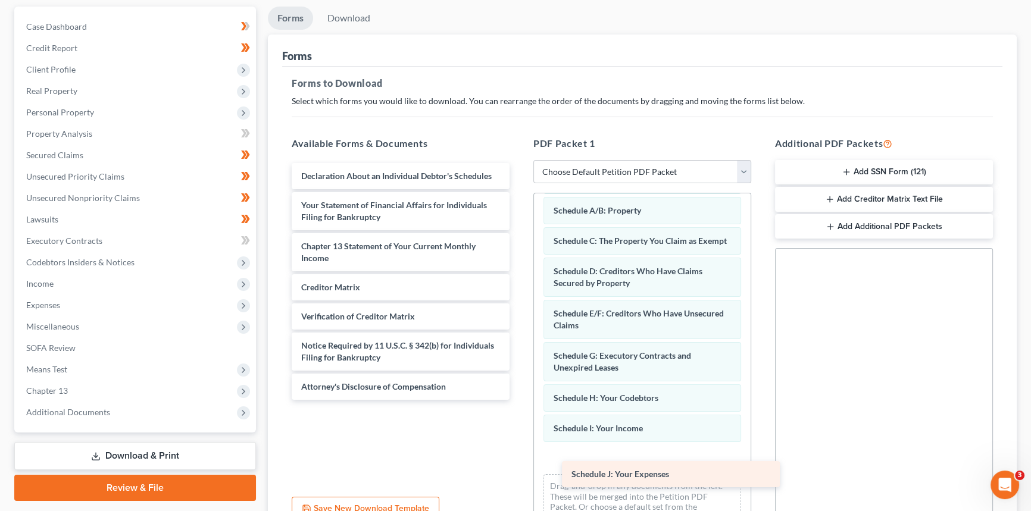
drag, startPoint x: 360, startPoint y: 182, endPoint x: 630, endPoint y: 481, distance: 403.7
click at [519, 400] on div "Schedule J: Your Expenses Schedule J: Your Expenses Declaration About an Indivi…" at bounding box center [400, 281] width 237 height 237
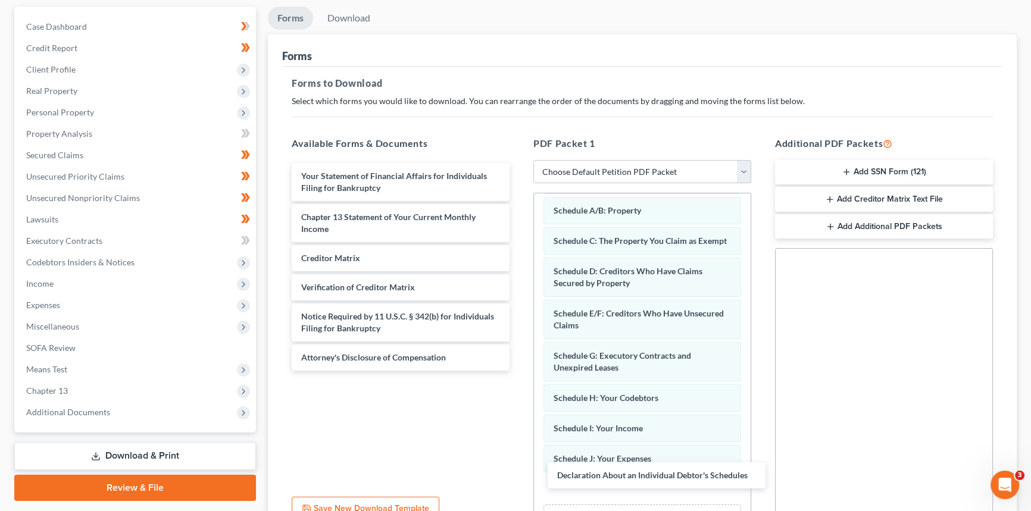
drag, startPoint x: 393, startPoint y: 170, endPoint x: 508, endPoint y: 243, distance: 136.4
click at [519, 371] on div "Declaration About an Individual Debtor's Schedules Declaration About an Individ…" at bounding box center [400, 267] width 237 height 208
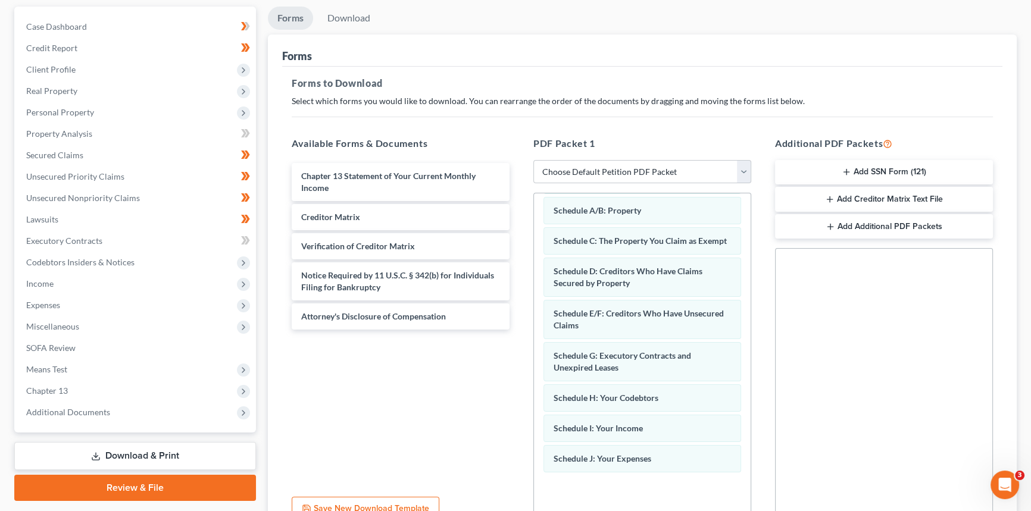
drag, startPoint x: 432, startPoint y: 179, endPoint x: 640, endPoint y: 533, distance: 411.0
click at [640, 511] on html "Home New Case Client Portal Farmer & Wright [EMAIL_ADDRESS][DOMAIN_NAME] My Acc…" at bounding box center [515, 259] width 1031 height 735
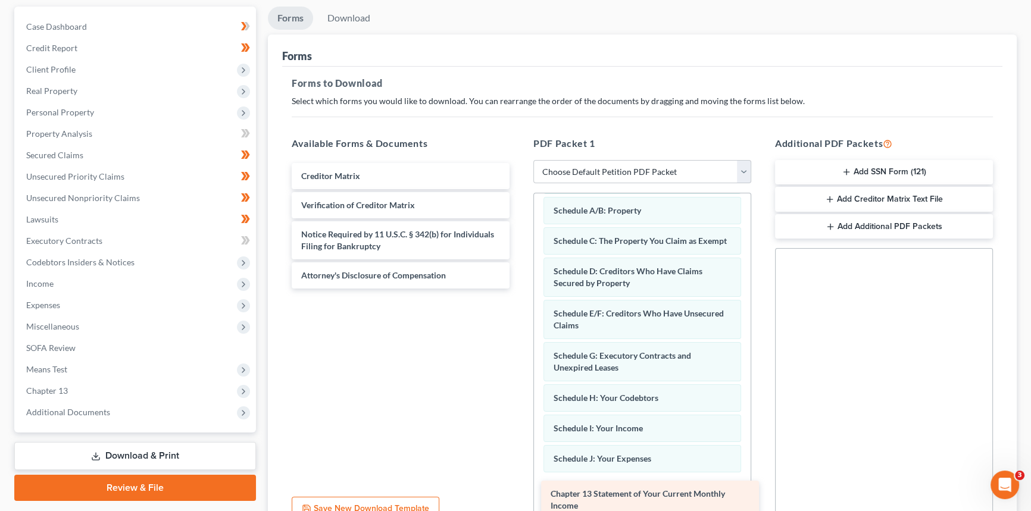
drag, startPoint x: 376, startPoint y: 190, endPoint x: 624, endPoint y: 509, distance: 405.0
click at [519, 289] on div "Chapter 13 Statement of Your Current Monthly Income Chapter 13 Statement of You…" at bounding box center [400, 226] width 237 height 126
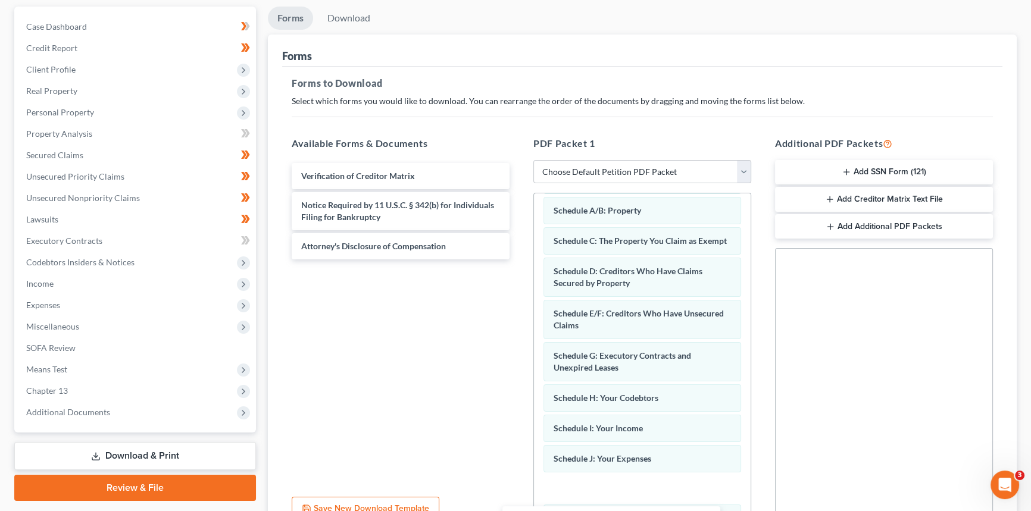
drag, startPoint x: 434, startPoint y: 173, endPoint x: 645, endPoint y: 518, distance: 404.4
click at [645, 511] on html "Home New Case Client Portal Farmer & Wright [EMAIL_ADDRESS][DOMAIN_NAME] My Acc…" at bounding box center [515, 259] width 1031 height 735
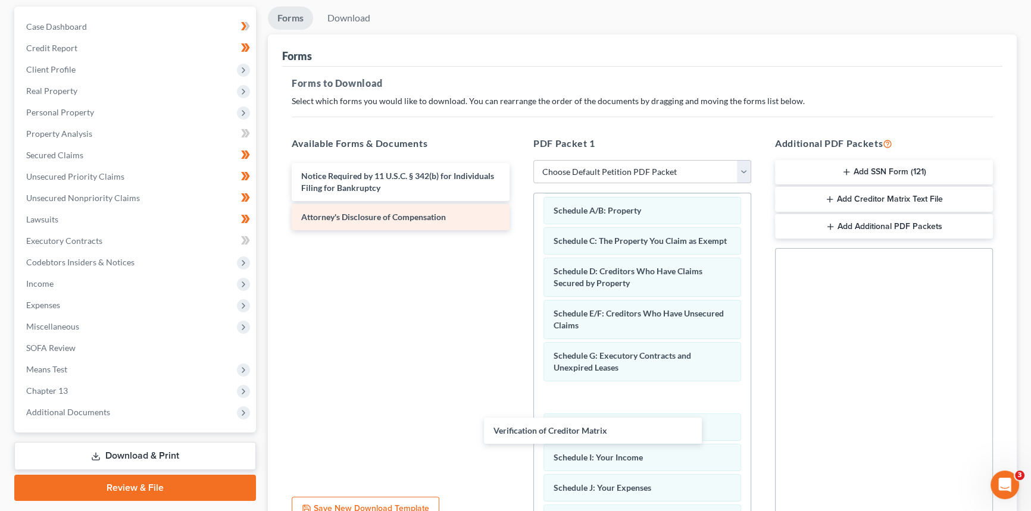
drag, startPoint x: 464, startPoint y: 167, endPoint x: 490, endPoint y: 218, distance: 58.0
click at [519, 230] on div "Verification of Creditor Matrix Verification of Creditor Matrix Notice Required…" at bounding box center [400, 196] width 237 height 67
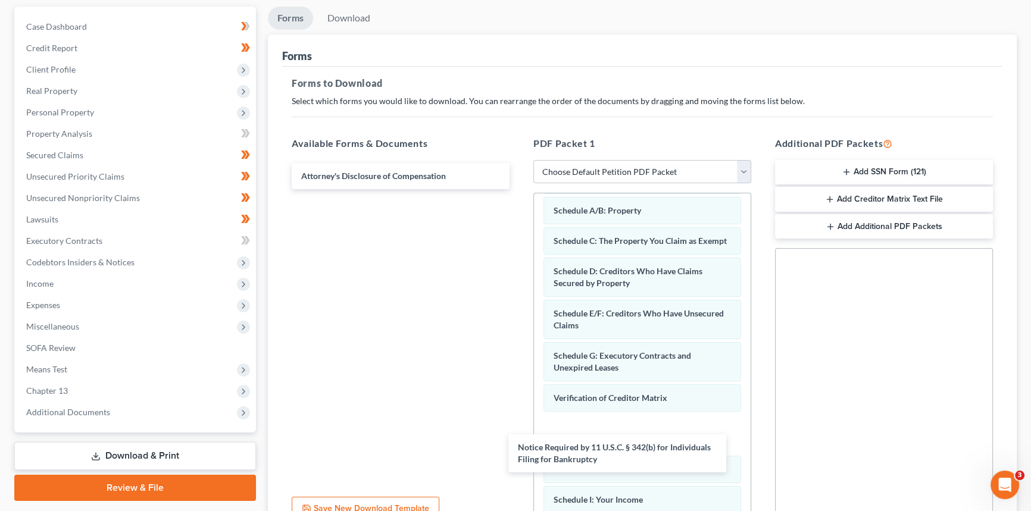
drag, startPoint x: 458, startPoint y: 176, endPoint x: 497, endPoint y: 208, distance: 50.3
click at [519, 189] on div "Notice Required by 11 U.S.C. § 342(b) for Individuals Filing for Bankruptcy Not…" at bounding box center [400, 176] width 237 height 26
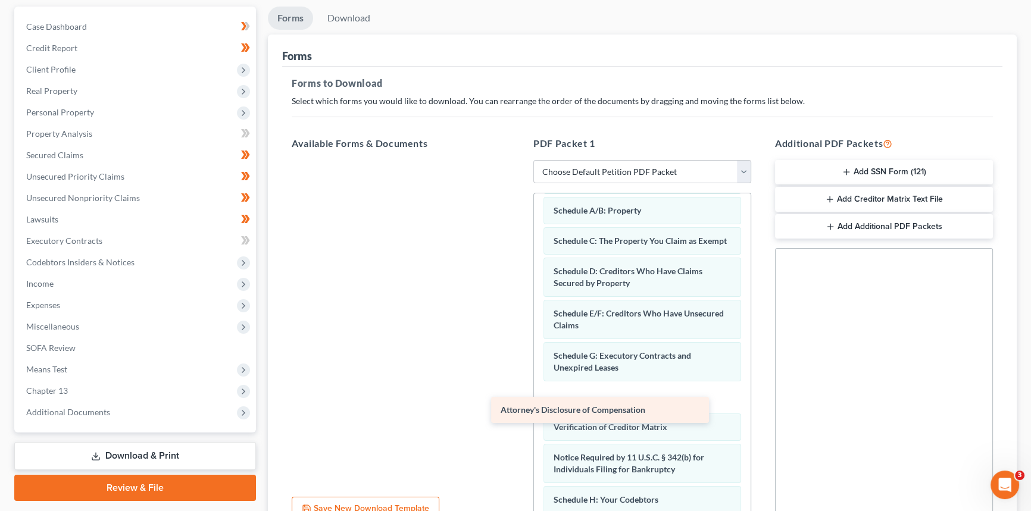
drag, startPoint x: 473, startPoint y: 174, endPoint x: 673, endPoint y: 410, distance: 309.2
click at [519, 160] on div "Attorney's Disclosure of Compensation Attorney's Disclosure of Compensation" at bounding box center [400, 160] width 237 height 0
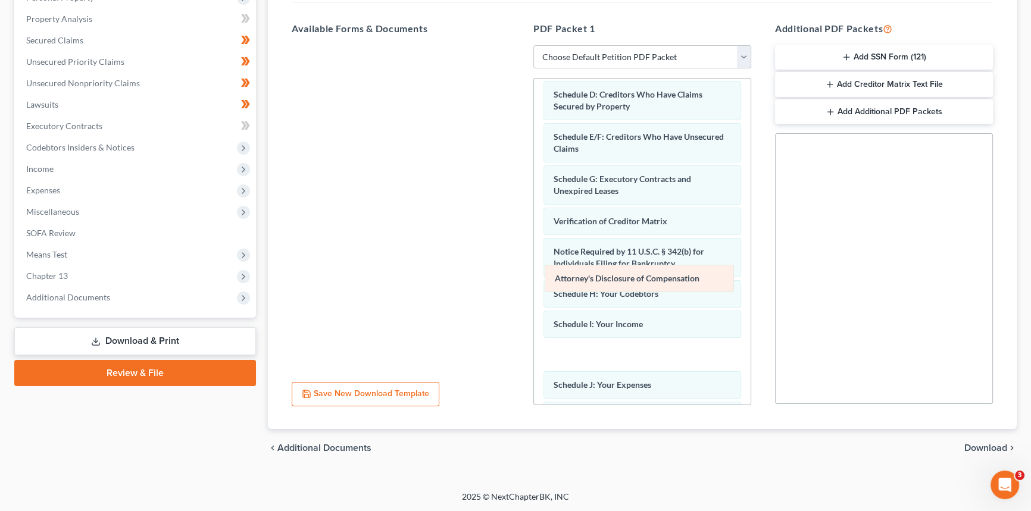
scroll to position [314, 0]
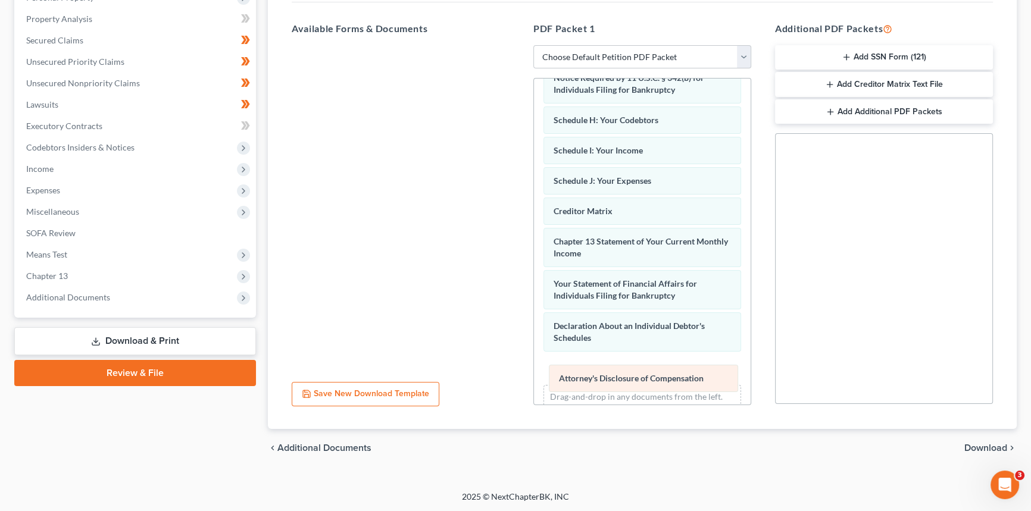
drag, startPoint x: 631, startPoint y: 273, endPoint x: 635, endPoint y: 377, distance: 104.2
click at [635, 377] on div "Attorney's Disclosure of Compensation Voluntary Petition for Individuals Filing…" at bounding box center [642, 106] width 217 height 685
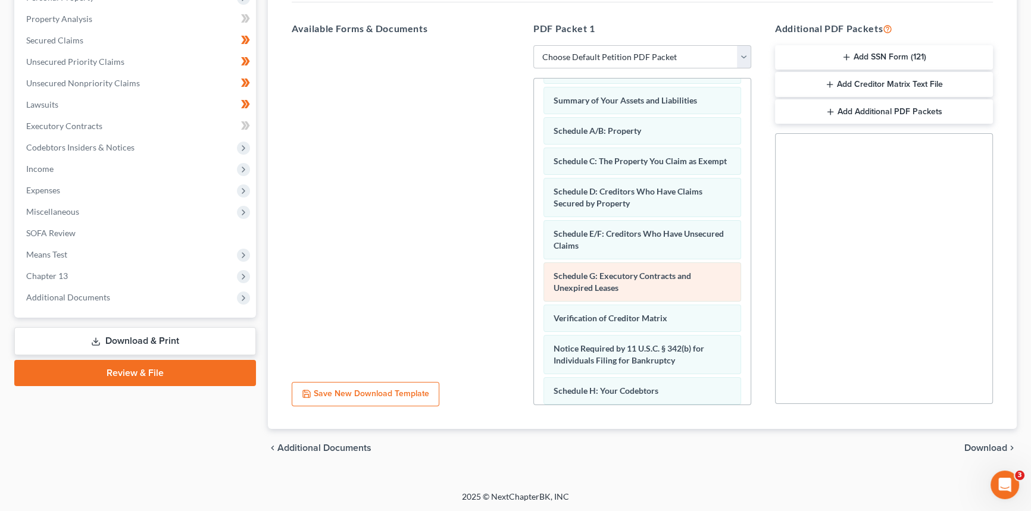
scroll to position [98, 0]
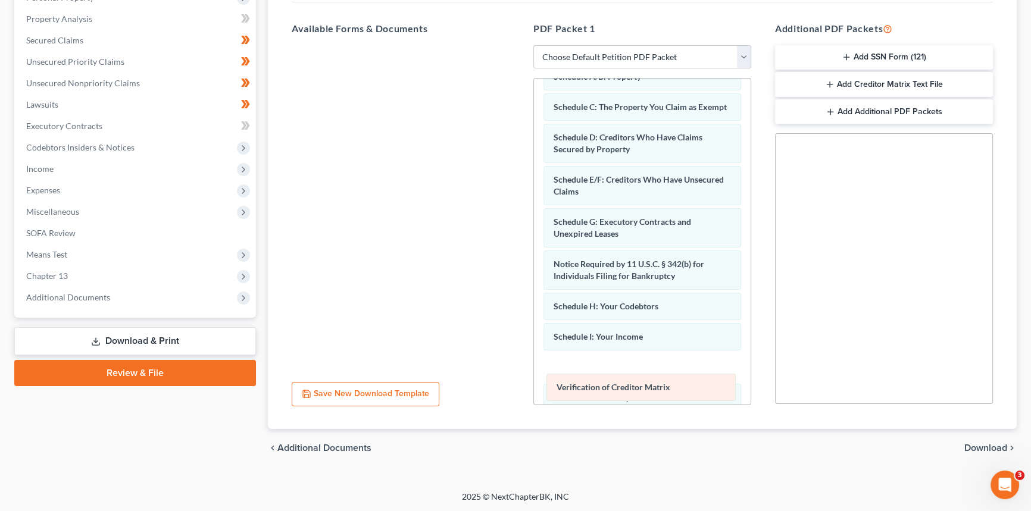
drag, startPoint x: 643, startPoint y: 273, endPoint x: 644, endPoint y: 381, distance: 107.7
click at [644, 381] on div "Verification of Creditor Matrix Voluntary Petition for Individuals Filing for B…" at bounding box center [642, 323] width 217 height 685
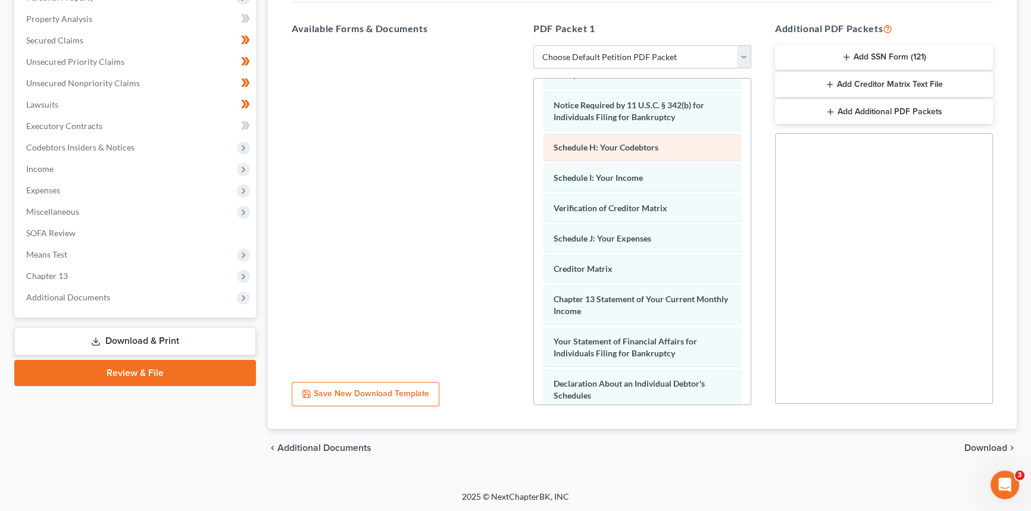
scroll to position [314, 0]
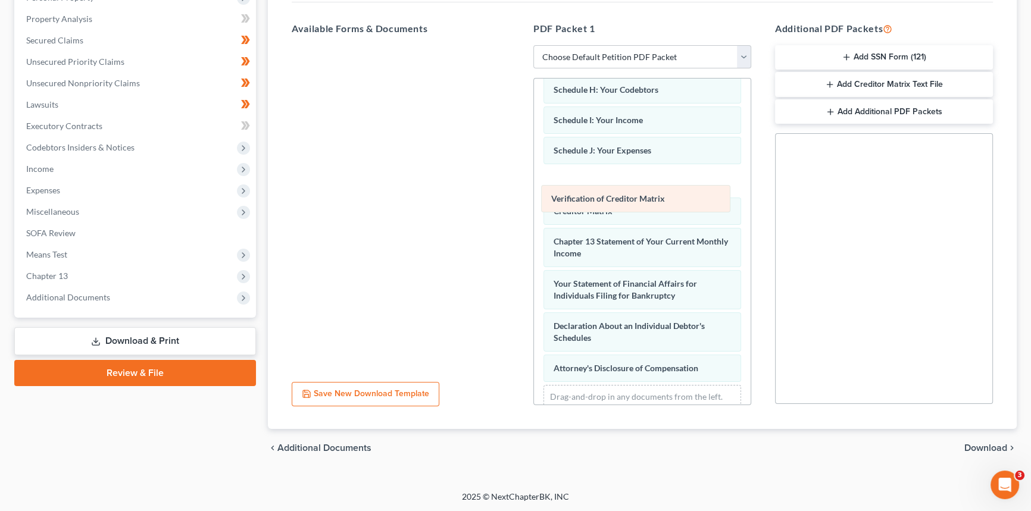
drag, startPoint x: 647, startPoint y: 158, endPoint x: 646, endPoint y: 197, distance: 39.3
click at [646, 193] on div "Verification of Creditor Matrix Voluntary Petition for Individuals Filing for B…" at bounding box center [642, 106] width 217 height 685
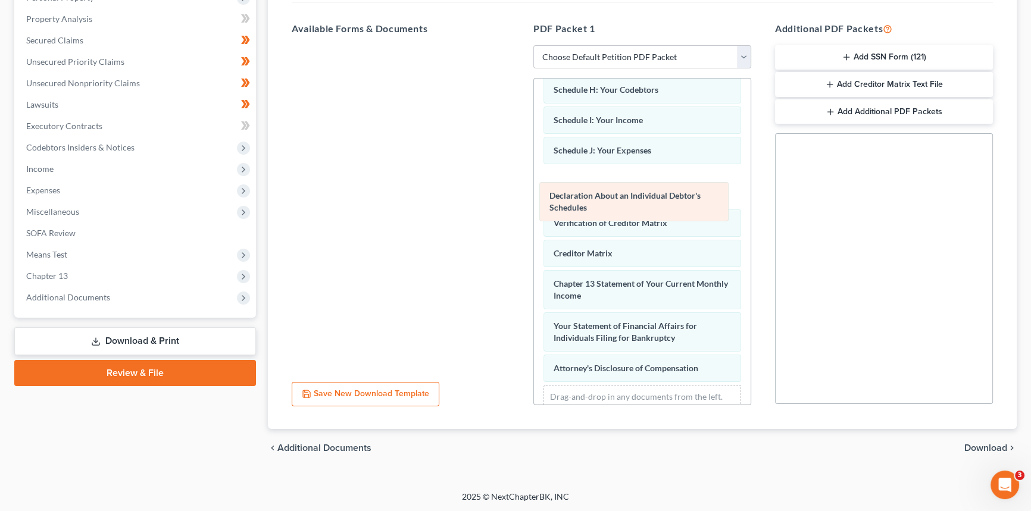
drag, startPoint x: 642, startPoint y: 350, endPoint x: 639, endPoint y: 205, distance: 145.3
click at [639, 205] on div "Declaration About an Individual Debtor's Schedules Voluntary Petition for Indiv…" at bounding box center [642, 106] width 217 height 685
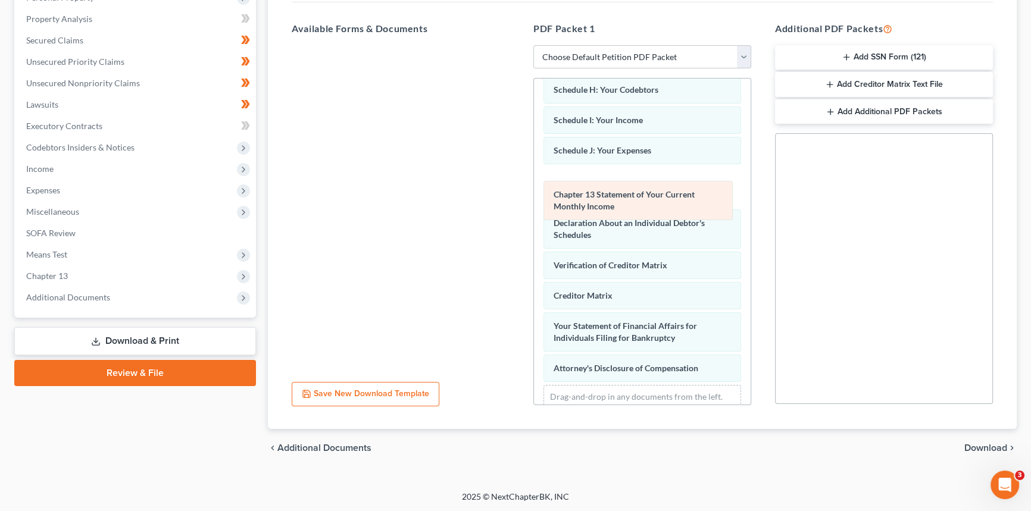
drag, startPoint x: 645, startPoint y: 297, endPoint x: 645, endPoint y: 199, distance: 98.2
click at [645, 199] on div "Chapter 13 Statement of Your Current Monthly Income Voluntary Petition for Indi…" at bounding box center [642, 106] width 217 height 685
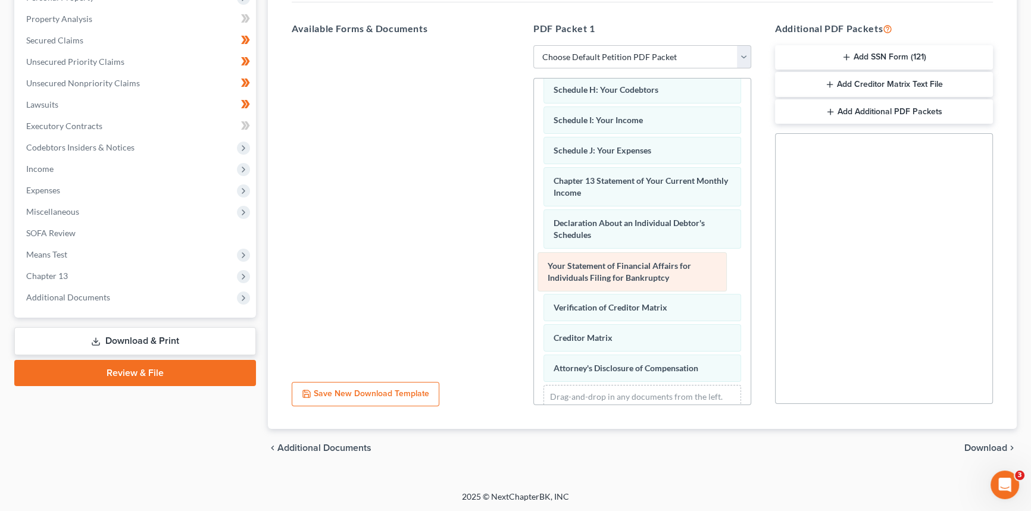
drag, startPoint x: 641, startPoint y: 342, endPoint x: 635, endPoint y: 273, distance: 69.3
click at [635, 273] on div "Your Statement of Financial Affairs for Individuals Filing for Bankruptcy Volun…" at bounding box center [642, 106] width 217 height 685
drag, startPoint x: 637, startPoint y: 195, endPoint x: 637, endPoint y: 277, distance: 81.5
click at [637, 277] on div "Chapter 13 Statement of Your Current Monthly Income Voluntary Petition for Indi…" at bounding box center [642, 106] width 217 height 685
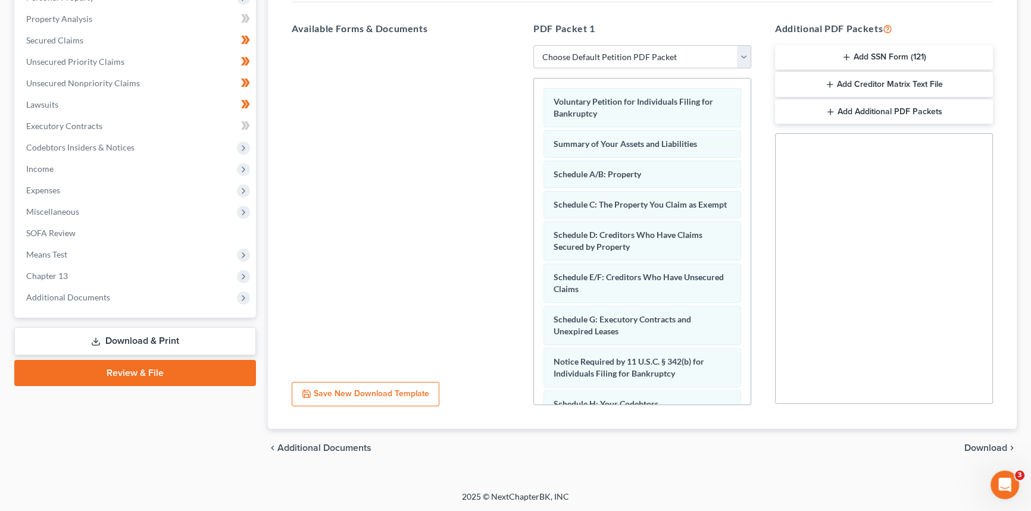
scroll to position [108, 0]
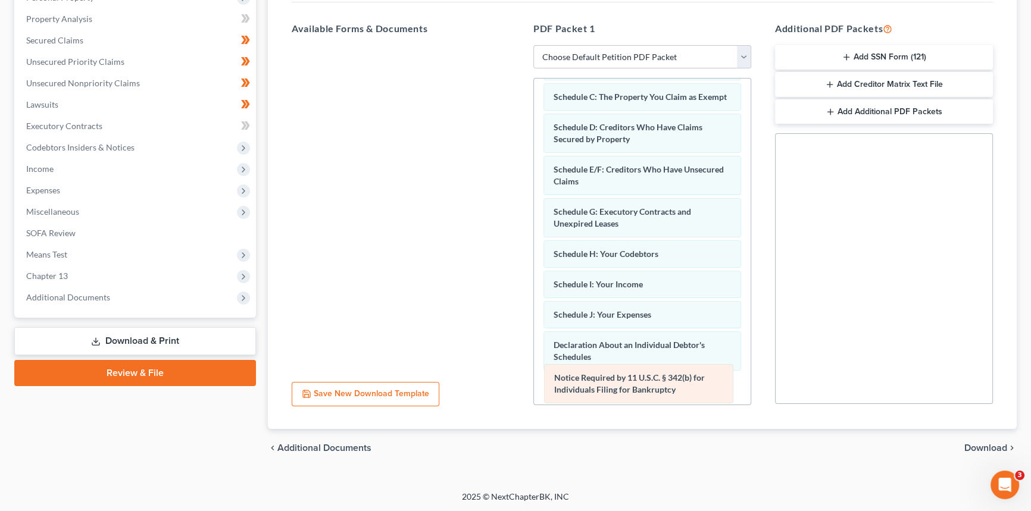
drag, startPoint x: 631, startPoint y: 267, endPoint x: 631, endPoint y: 381, distance: 114.3
click at [631, 381] on div "Notice Required by 11 U.S.C. § 342(b) for Individuals Filing for Bankruptcy Vol…" at bounding box center [642, 313] width 217 height 685
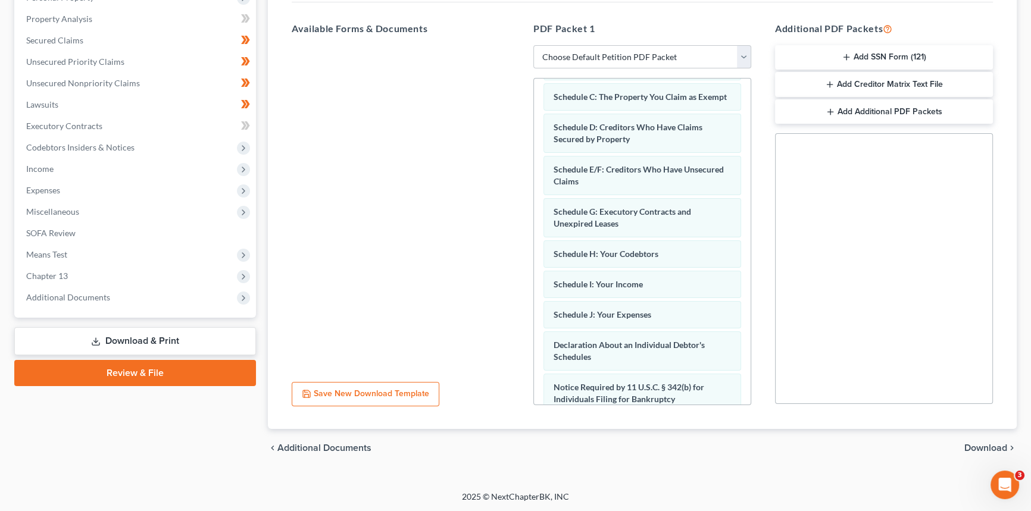
scroll to position [368, 0]
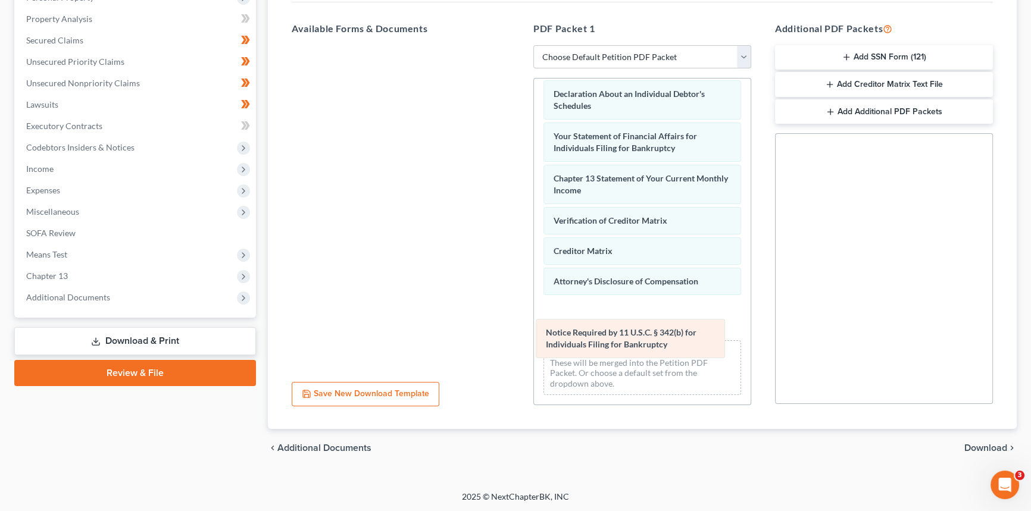
drag, startPoint x: 641, startPoint y: 148, endPoint x: 633, endPoint y: 344, distance: 196.6
click at [633, 344] on div "Notice Required by 11 U.S.C. § 342(b) for Individuals Filing for Bankruptcy Vol…" at bounding box center [642, 62] width 217 height 685
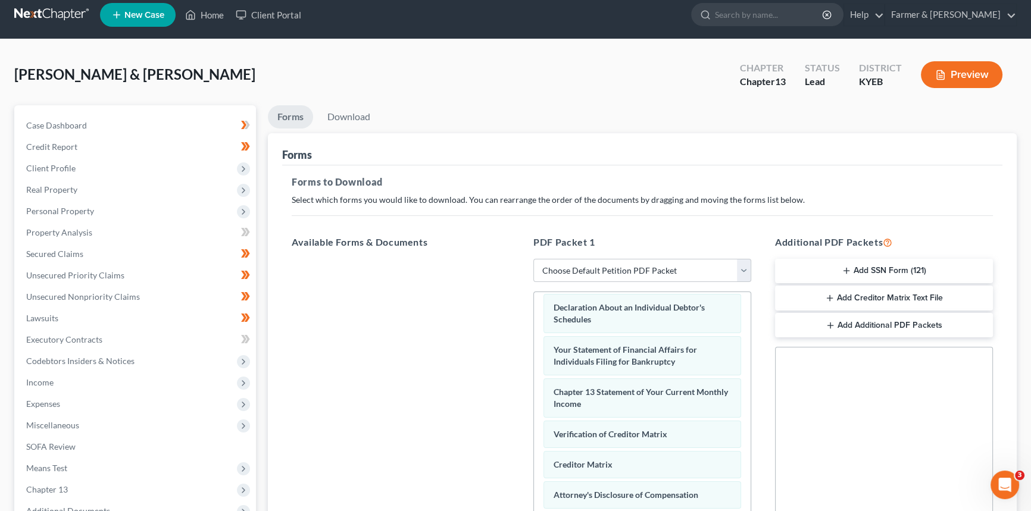
scroll to position [223, 0]
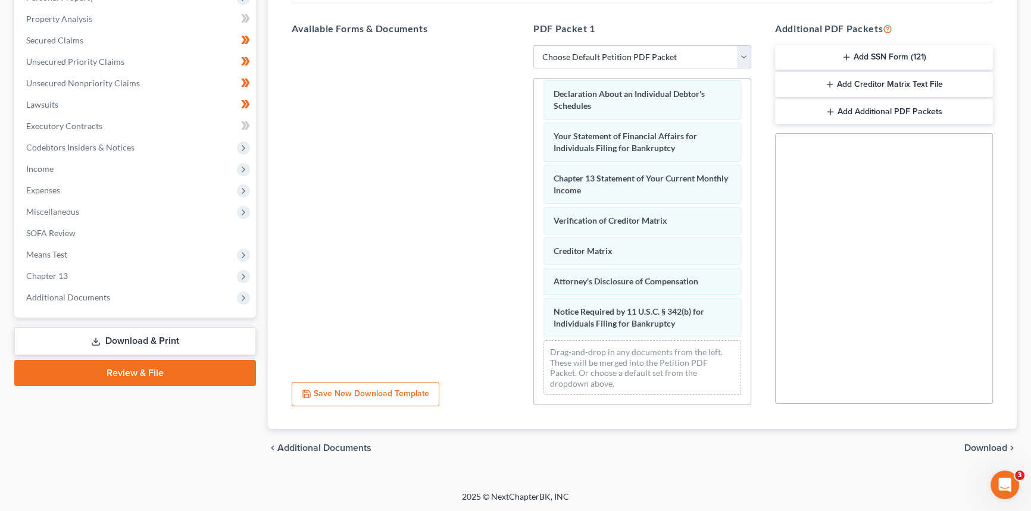
click at [886, 55] on button "Add SSN Form (121)" at bounding box center [884, 57] width 218 height 25
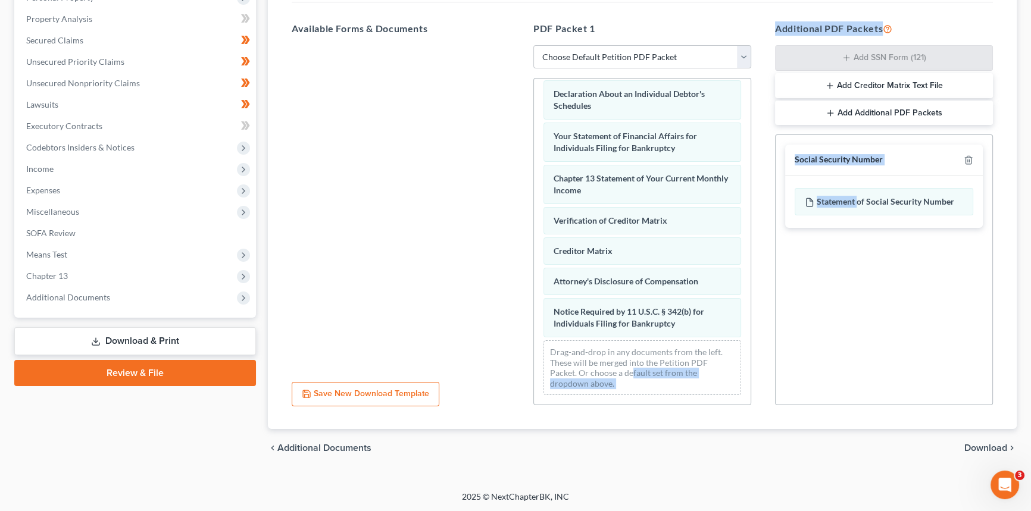
drag, startPoint x: 859, startPoint y: 201, endPoint x: 951, endPoint y: 255, distance: 106.7
click at [634, 371] on div "Available Forms & Documents Save New Download Template PDF Packet 1 Choose Defa…" at bounding box center [642, 214] width 725 height 404
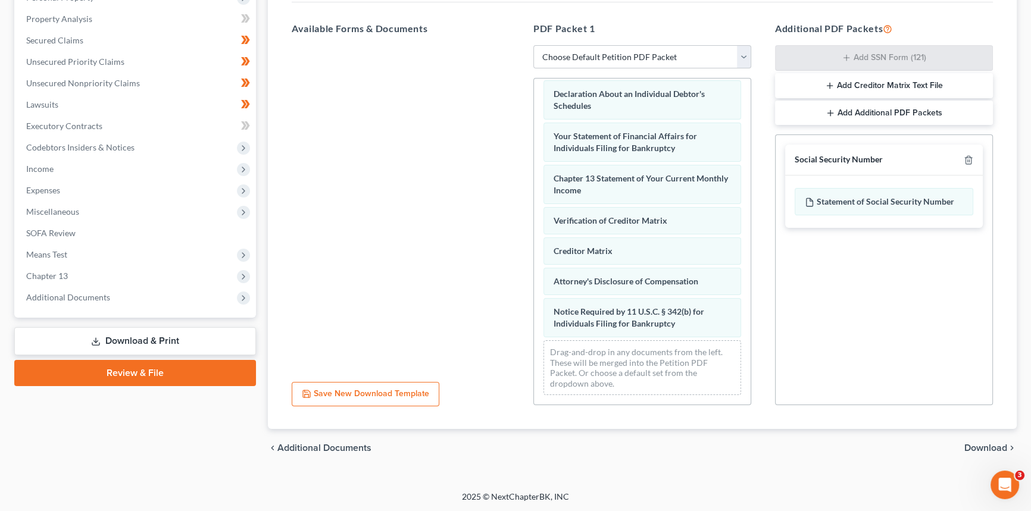
click at [882, 308] on div "Social Security Number Statement of Social Security Number Creditor Matrix Text…" at bounding box center [884, 270] width 218 height 271
drag, startPoint x: 867, startPoint y: 202, endPoint x: 911, endPoint y: 303, distance: 109.6
click at [940, 292] on div "Social Security Number Statement of Social Security Number Creditor Matrix Text…" at bounding box center [884, 270] width 218 height 271
click at [911, 303] on div "Social Security Number Statement of Social Security Number Creditor Matrix Text…" at bounding box center [884, 270] width 218 height 271
click at [980, 447] on span "Download" at bounding box center [985, 448] width 43 height 10
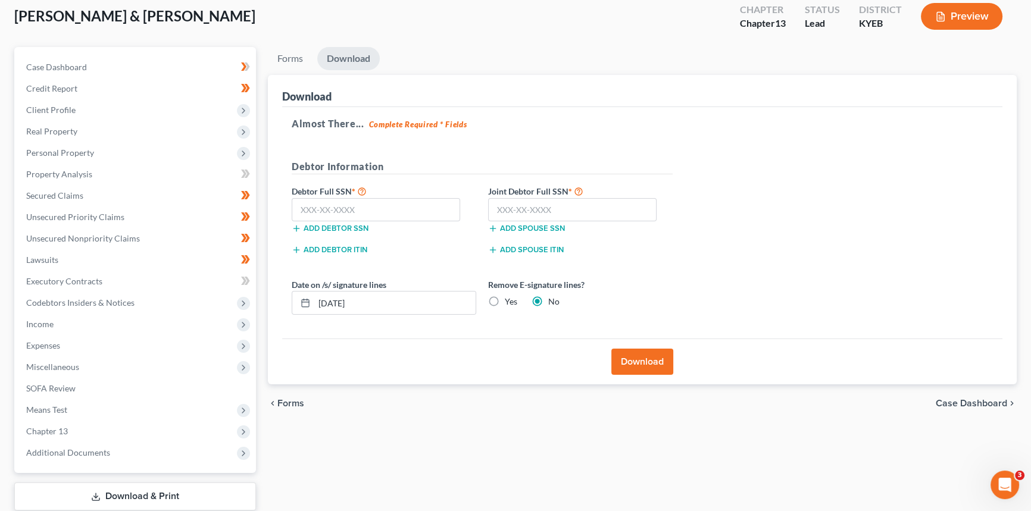
scroll to position [87, 0]
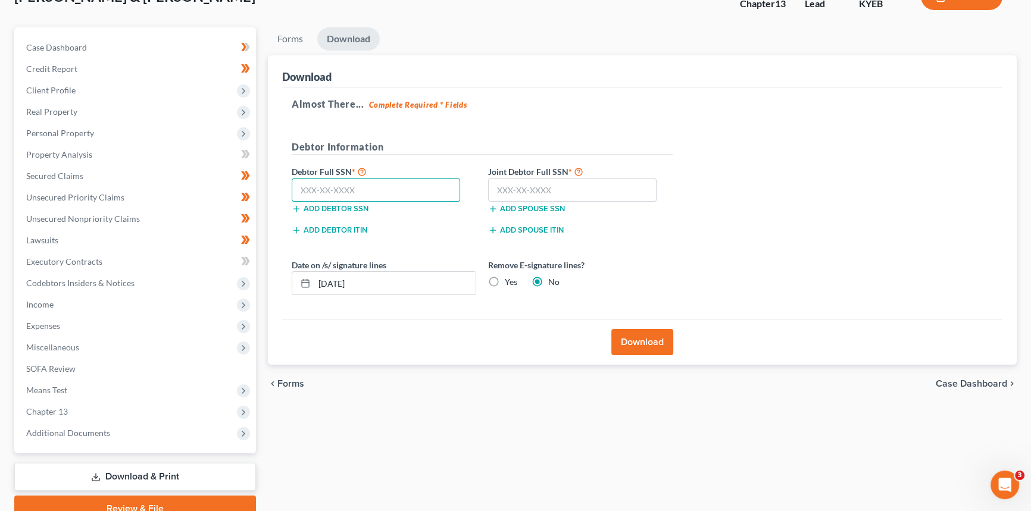
click at [328, 186] on input "text" at bounding box center [376, 191] width 168 height 24
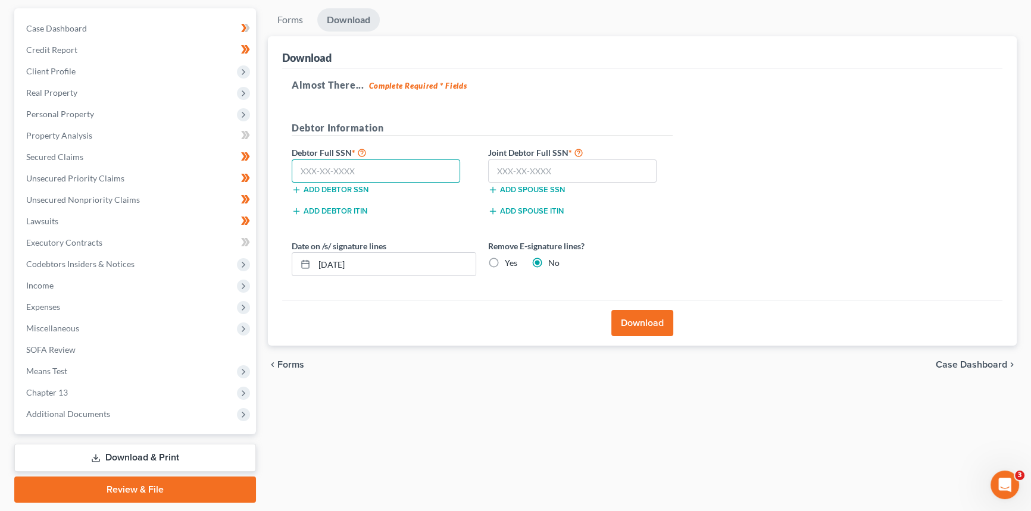
scroll to position [108, 0]
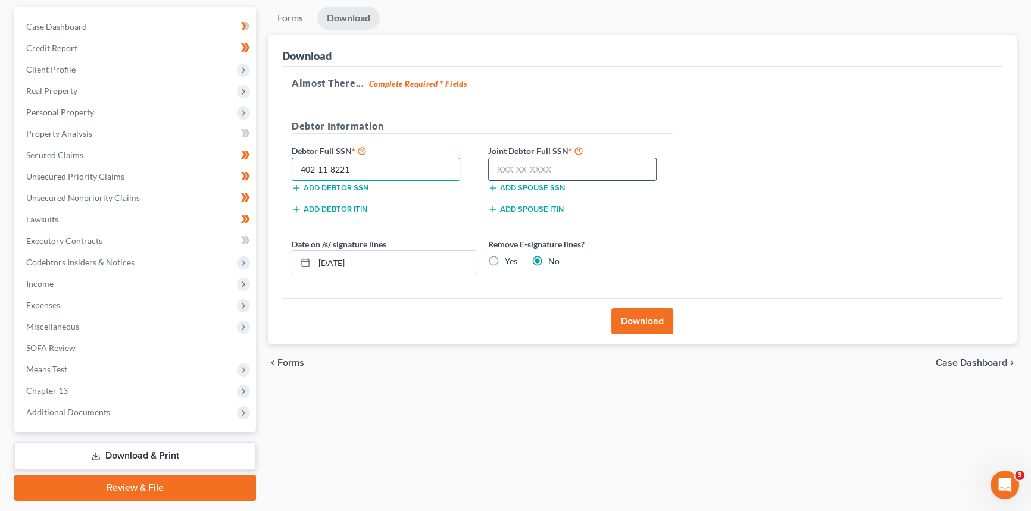
type input "402-11-8221"
click at [551, 163] on input "text" at bounding box center [572, 170] width 168 height 24
type input "400-25-8337"
click at [632, 322] on button "Download" at bounding box center [642, 321] width 62 height 26
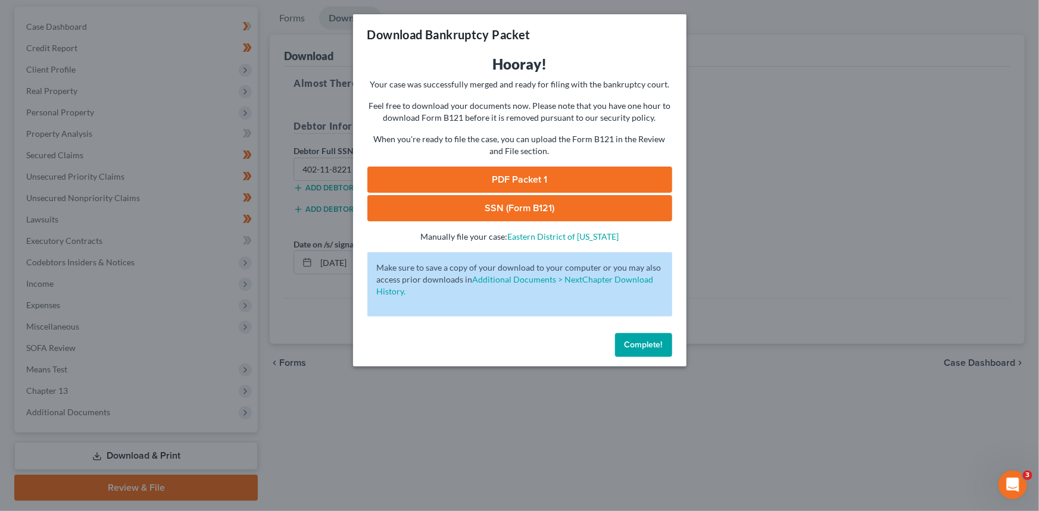
click at [485, 176] on link "PDF Packet 1" at bounding box center [519, 180] width 305 height 26
click at [511, 208] on link "SSN (Form B121)" at bounding box center [519, 208] width 305 height 26
click at [658, 344] on span "Complete!" at bounding box center [643, 345] width 38 height 10
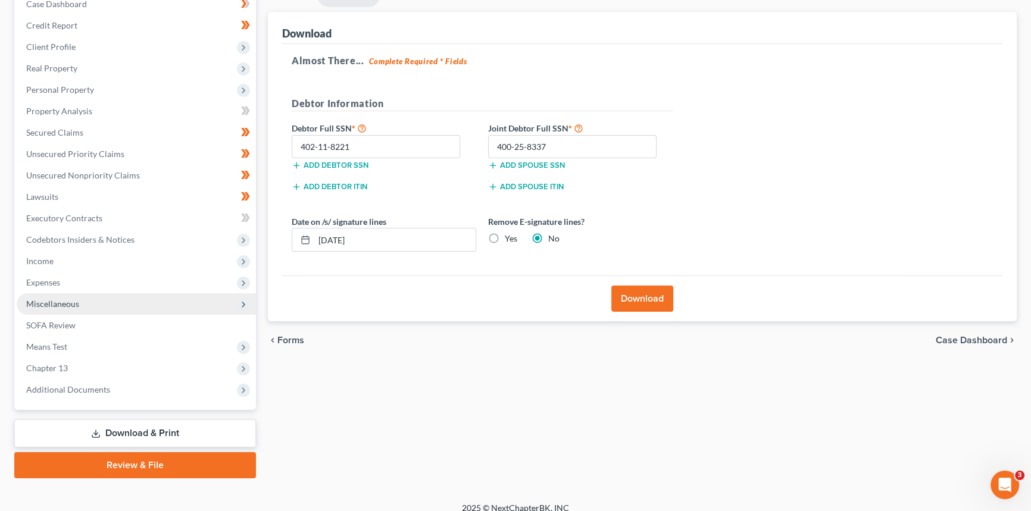
scroll to position [141, 0]
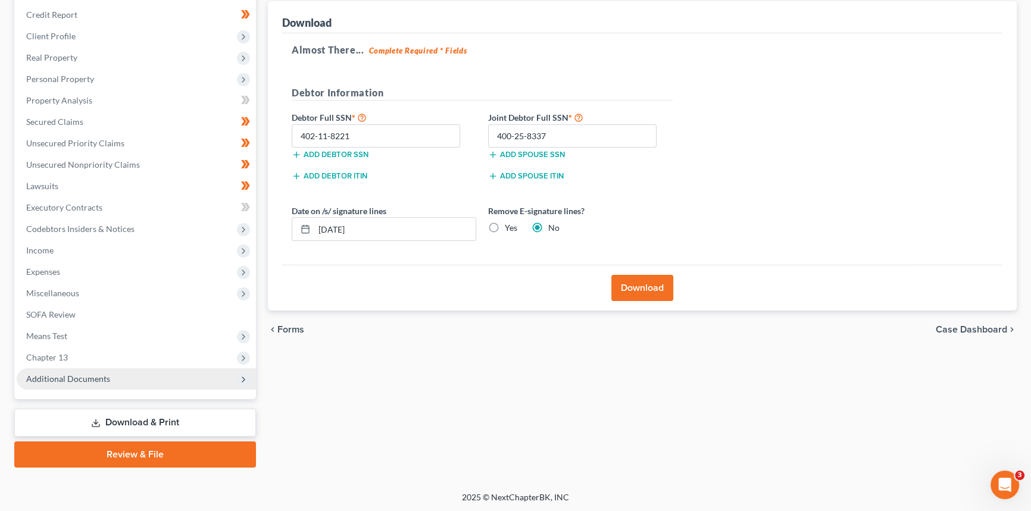
click at [83, 381] on span "Additional Documents" at bounding box center [68, 379] width 84 height 10
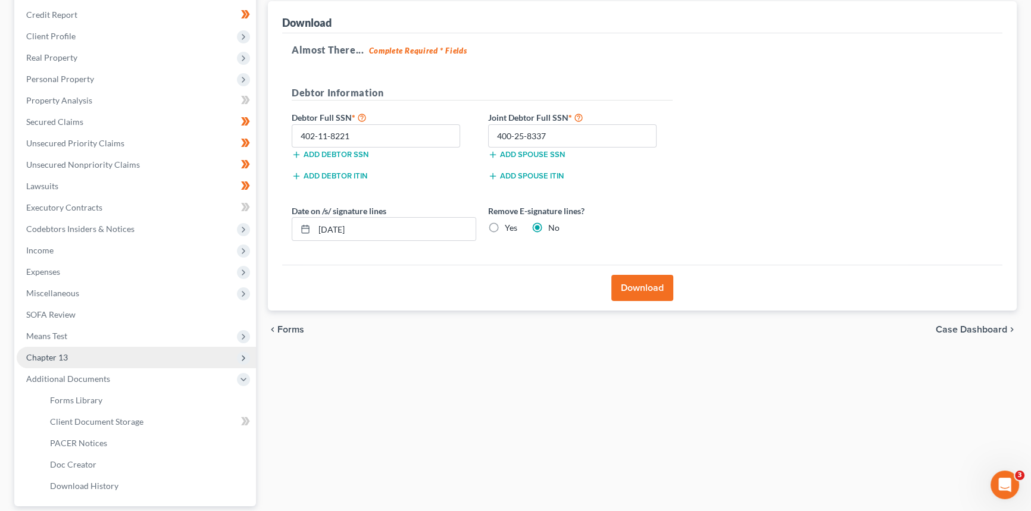
click at [71, 351] on span "Chapter 13" at bounding box center [136, 357] width 239 height 21
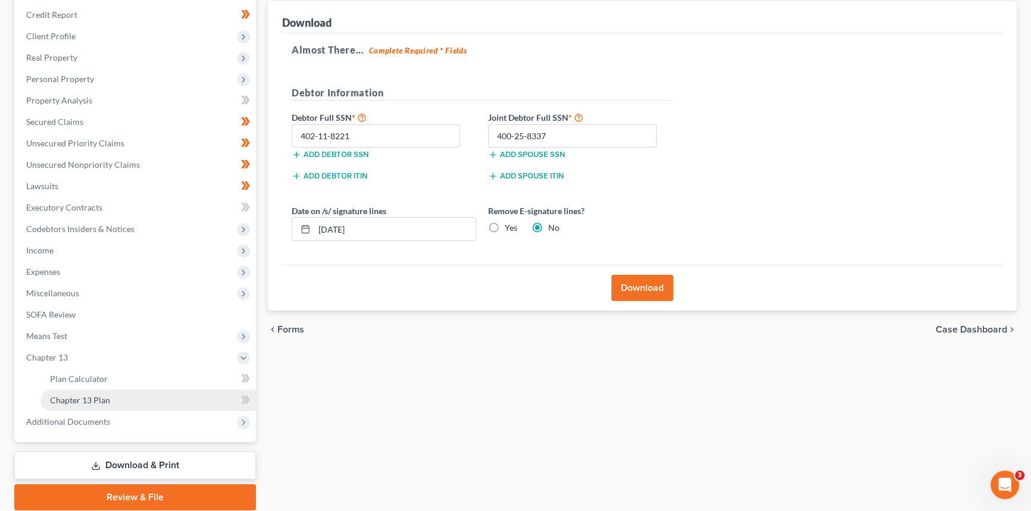
click at [82, 401] on span "Chapter 13 Plan" at bounding box center [80, 400] width 60 height 10
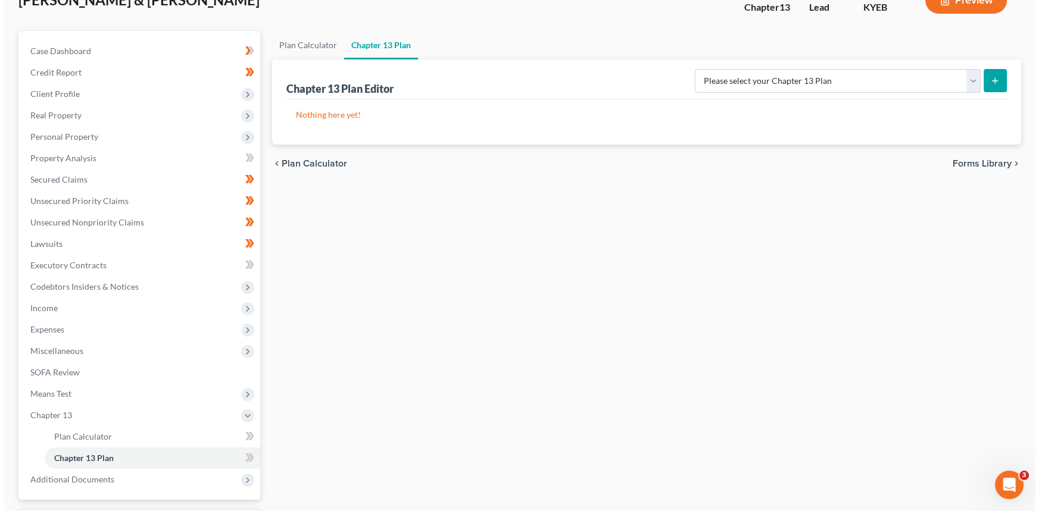
scroll to position [108, 0]
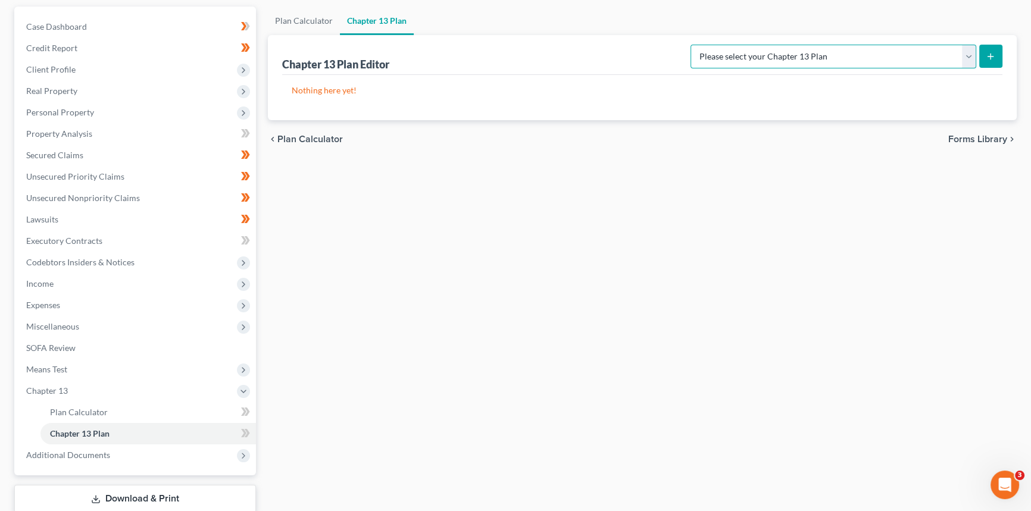
click at [970, 59] on select "Please select your Chapter 13 Plan Eastern District of [US_STATE] - Plan Revise…" at bounding box center [833, 57] width 286 height 24
select select "3"
click at [736, 45] on select "Please select your Chapter 13 Plan Eastern District of [US_STATE] - Plan Revise…" at bounding box center [833, 57] width 286 height 24
click at [990, 56] on line "submit" at bounding box center [990, 56] width 0 height 5
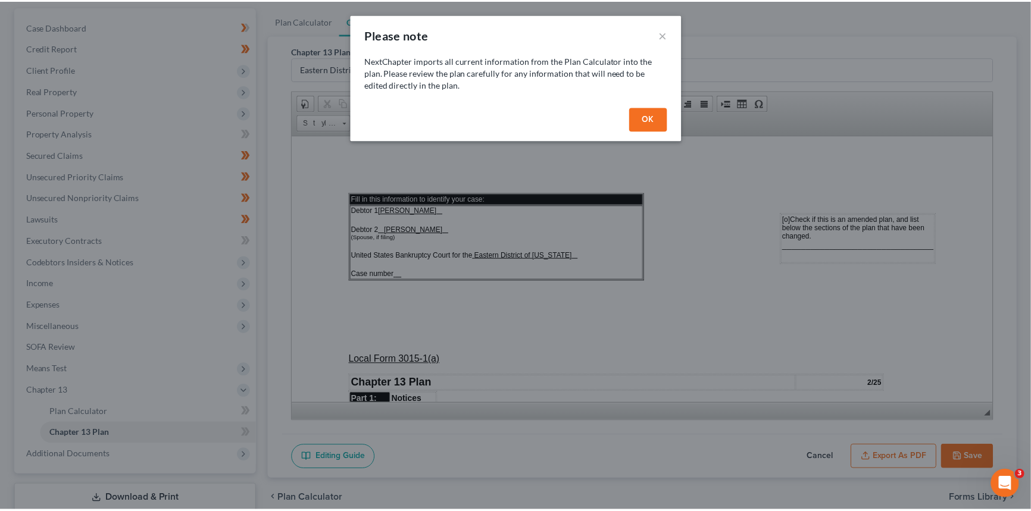
scroll to position [0, 0]
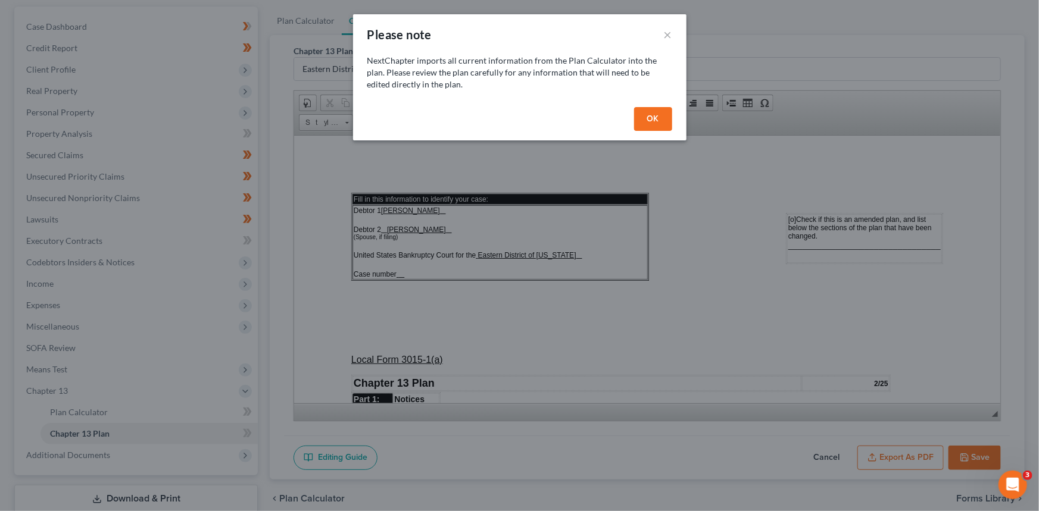
click at [651, 120] on button "OK" at bounding box center [653, 119] width 38 height 24
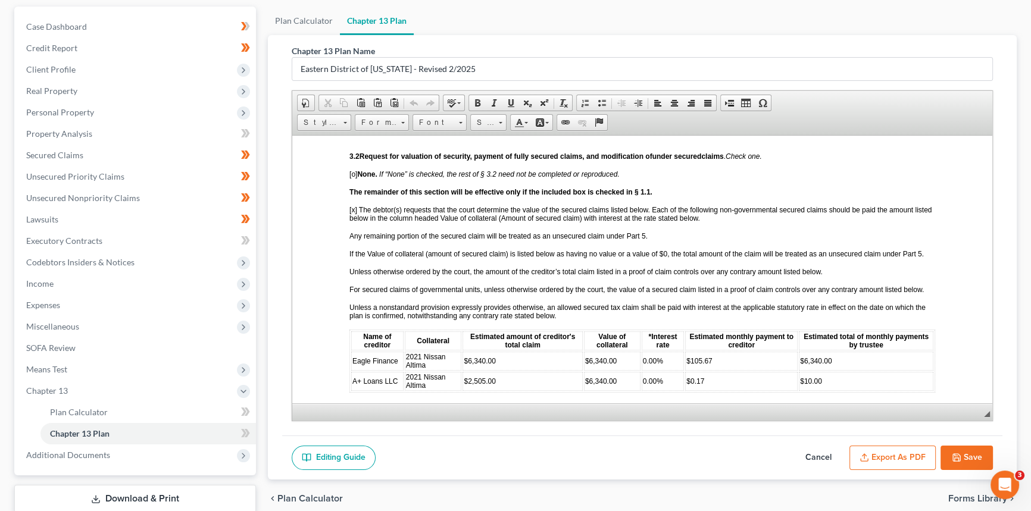
scroll to position [1244, 0]
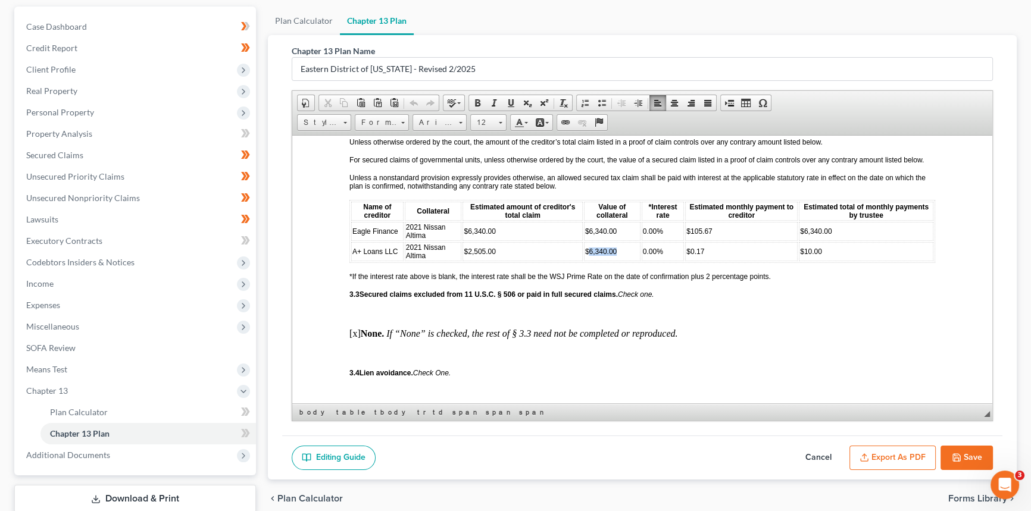
drag, startPoint x: 615, startPoint y: 261, endPoint x: 586, endPoint y: 261, distance: 29.2
click at [586, 261] on td "$6,340.00" at bounding box center [612, 251] width 57 height 19
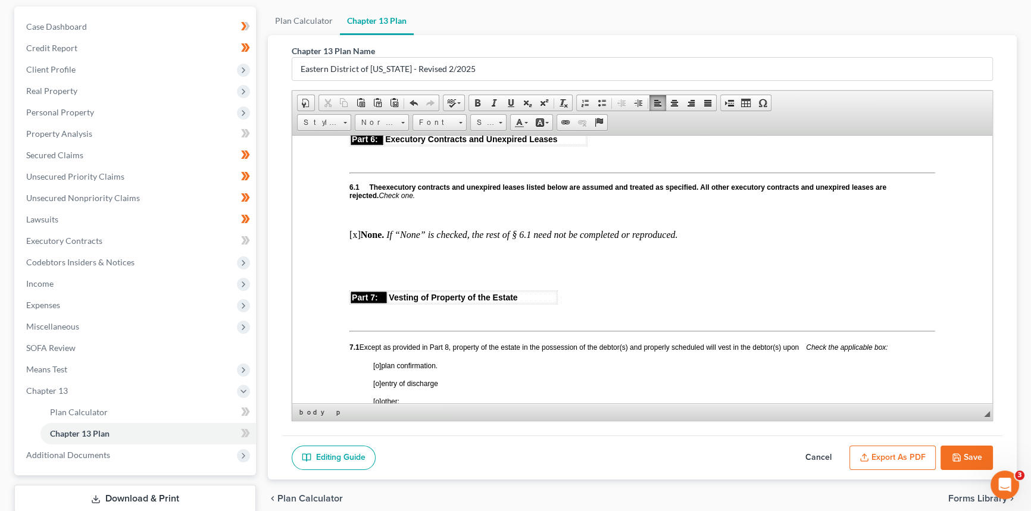
scroll to position [2651, 0]
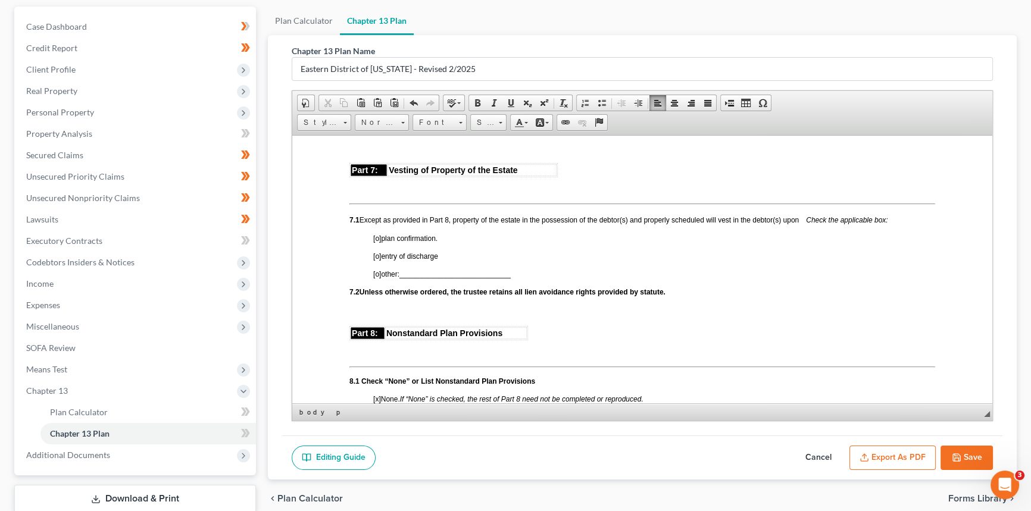
click at [379, 242] on span "[o]" at bounding box center [377, 238] width 8 height 8
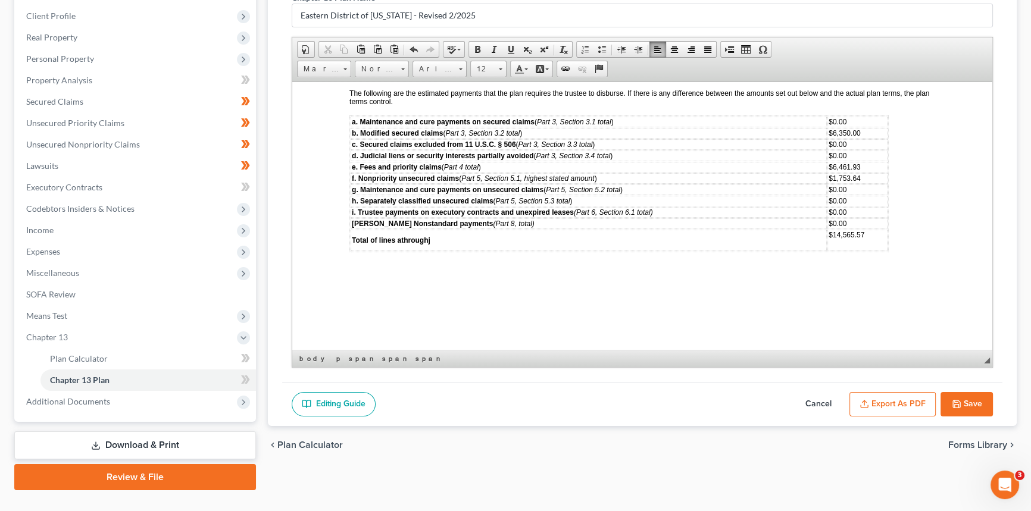
scroll to position [162, 0]
drag, startPoint x: 413, startPoint y: 277, endPoint x: 382, endPoint y: 276, distance: 31.0
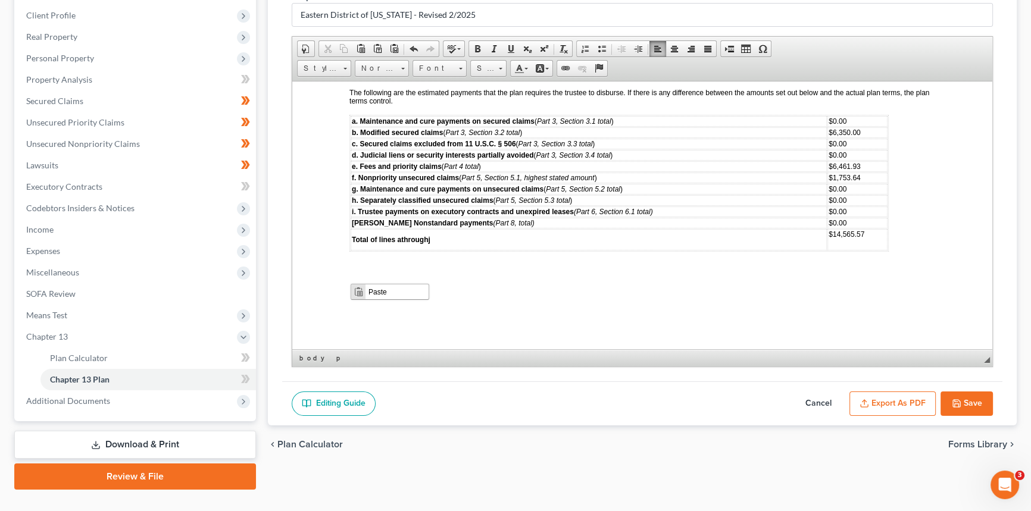
scroll to position [0, 0]
click at [381, 292] on span "Paste" at bounding box center [396, 291] width 63 height 15
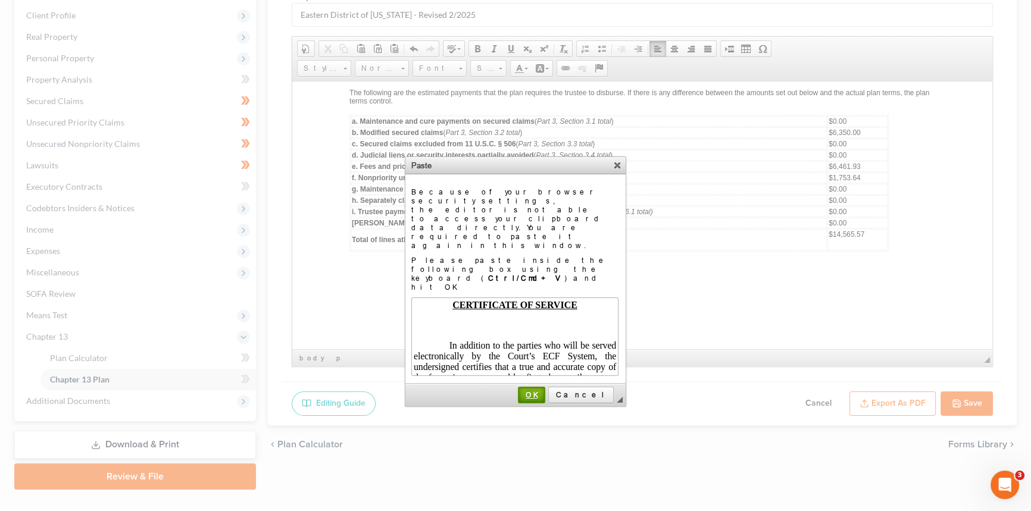
drag, startPoint x: 552, startPoint y: 348, endPoint x: 151, endPoint y: 264, distance: 409.9
click at [545, 387] on link "OK" at bounding box center [531, 395] width 27 height 17
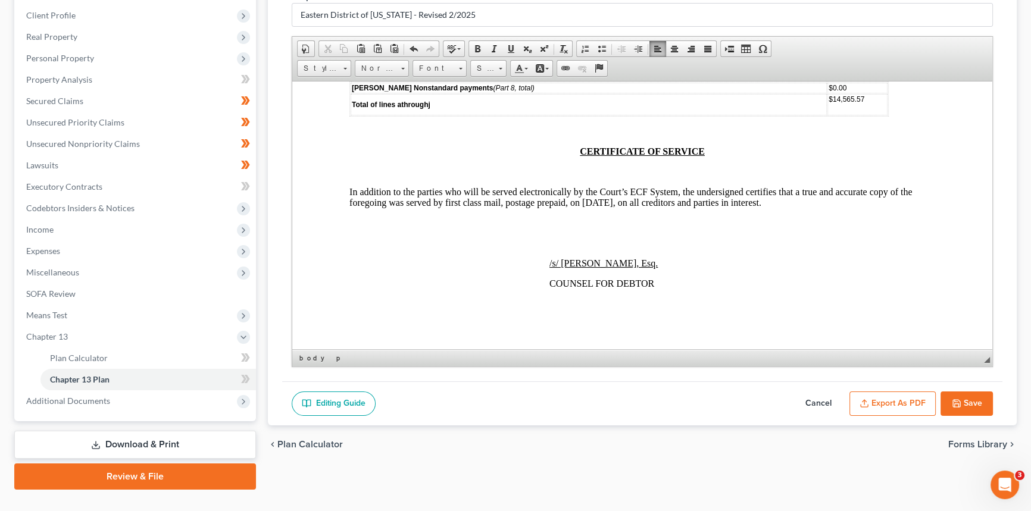
scroll to position [3582, 0]
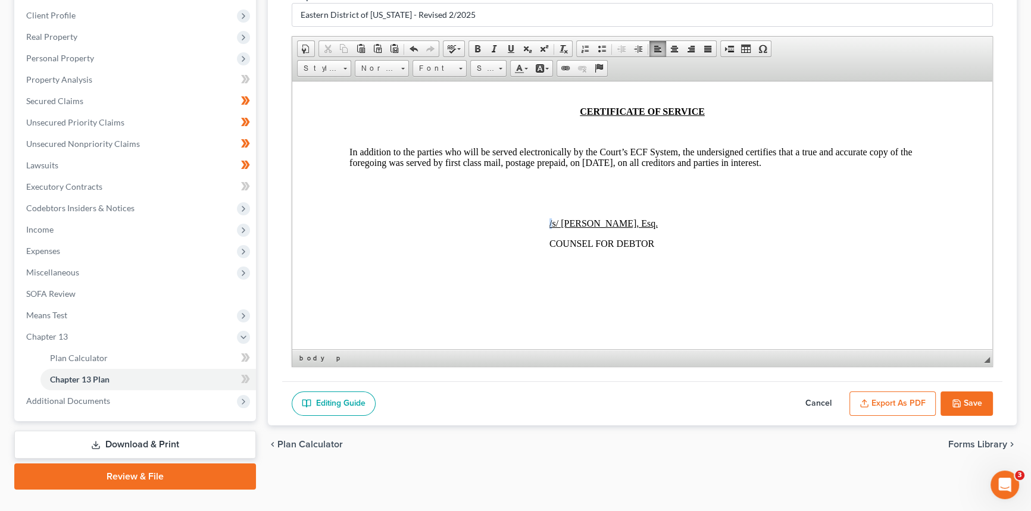
click at [551, 228] on u "/s/ [PERSON_NAME], Esq." at bounding box center [603, 223] width 108 height 10
click at [511, 44] on span at bounding box center [511, 49] width 10 height 10
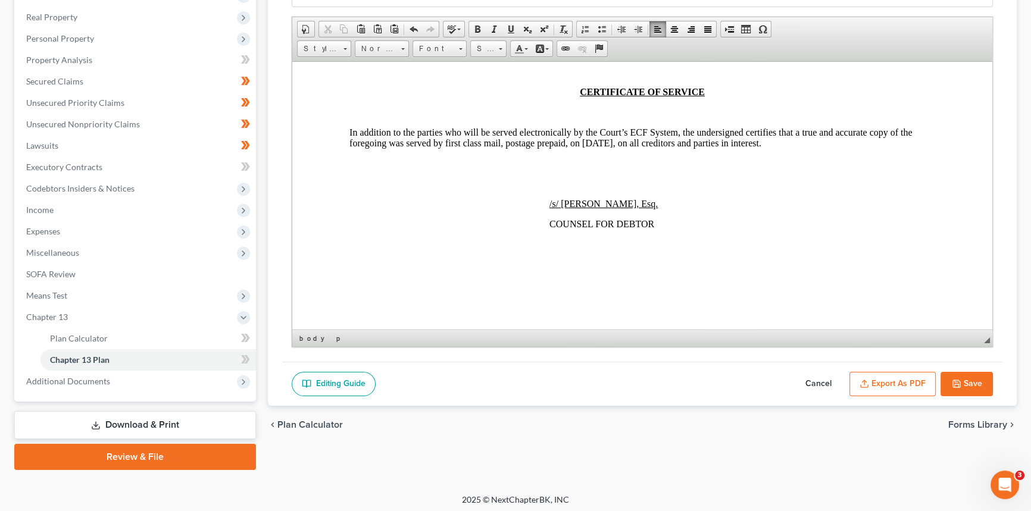
scroll to position [184, 0]
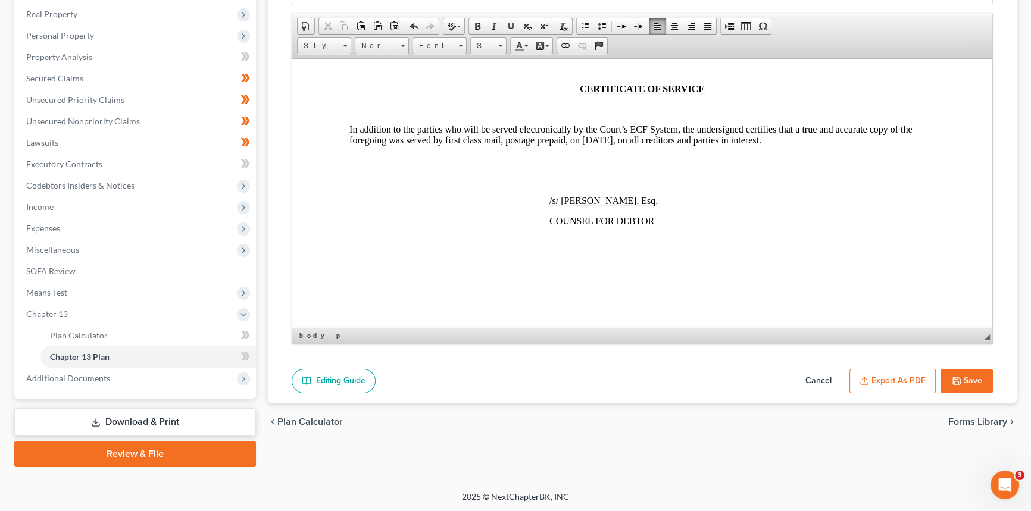
click at [549, 205] on u "/s/ [PERSON_NAME], Esq." at bounding box center [603, 200] width 108 height 10
drag, startPoint x: 550, startPoint y: 217, endPoint x: 733, endPoint y: 213, distance: 182.7
click at [658, 205] on u "/s/ [PERSON_NAME], Esq." at bounding box center [603, 200] width 108 height 10
click at [507, 26] on span at bounding box center [511, 26] width 10 height 10
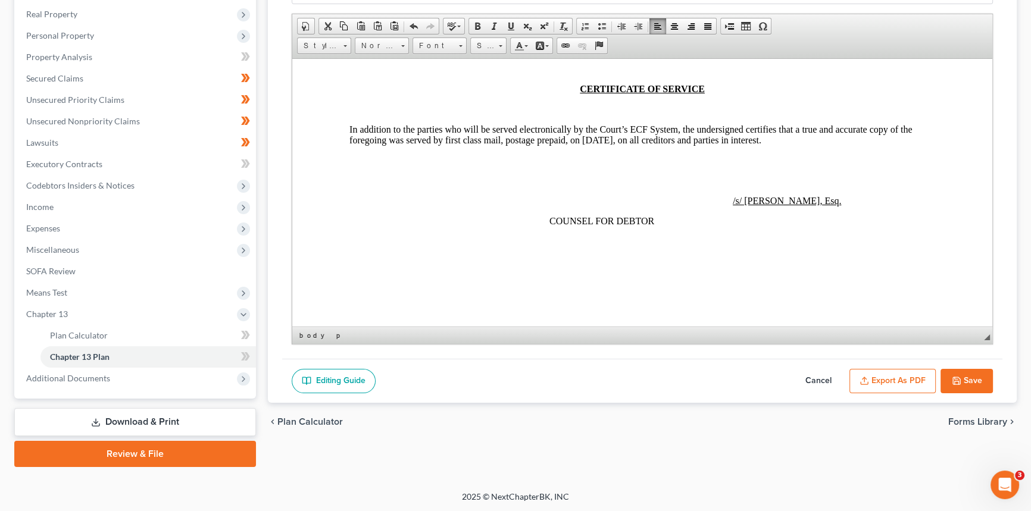
click at [668, 186] on p at bounding box center [642, 180] width 586 height 11
click at [900, 386] on button "Export as PDF" at bounding box center [892, 381] width 86 height 25
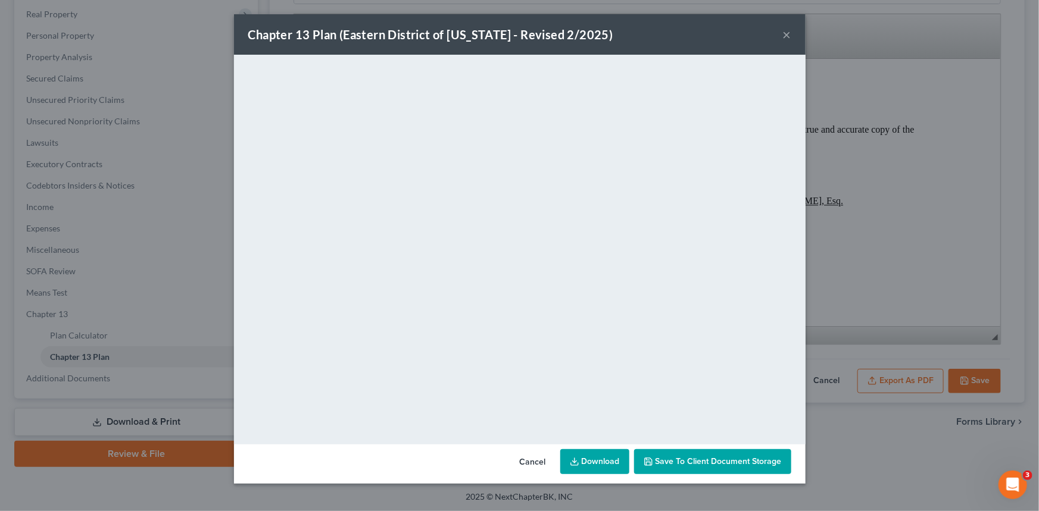
click at [601, 460] on link "Download" at bounding box center [594, 461] width 69 height 25
click at [786, 29] on button "×" at bounding box center [787, 34] width 8 height 14
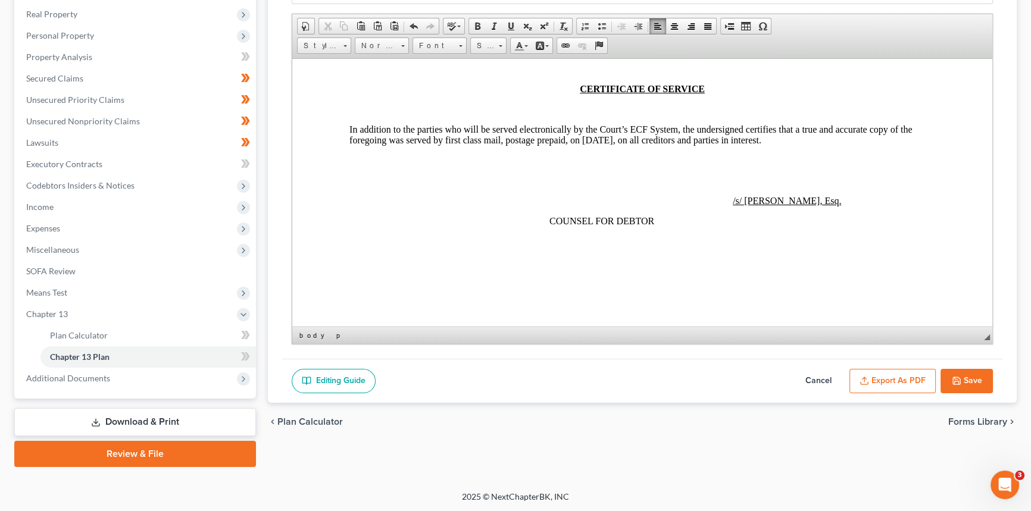
click at [975, 381] on button "Save" at bounding box center [966, 381] width 52 height 25
select select "3"
